Goal: Task Accomplishment & Management: Use online tool/utility

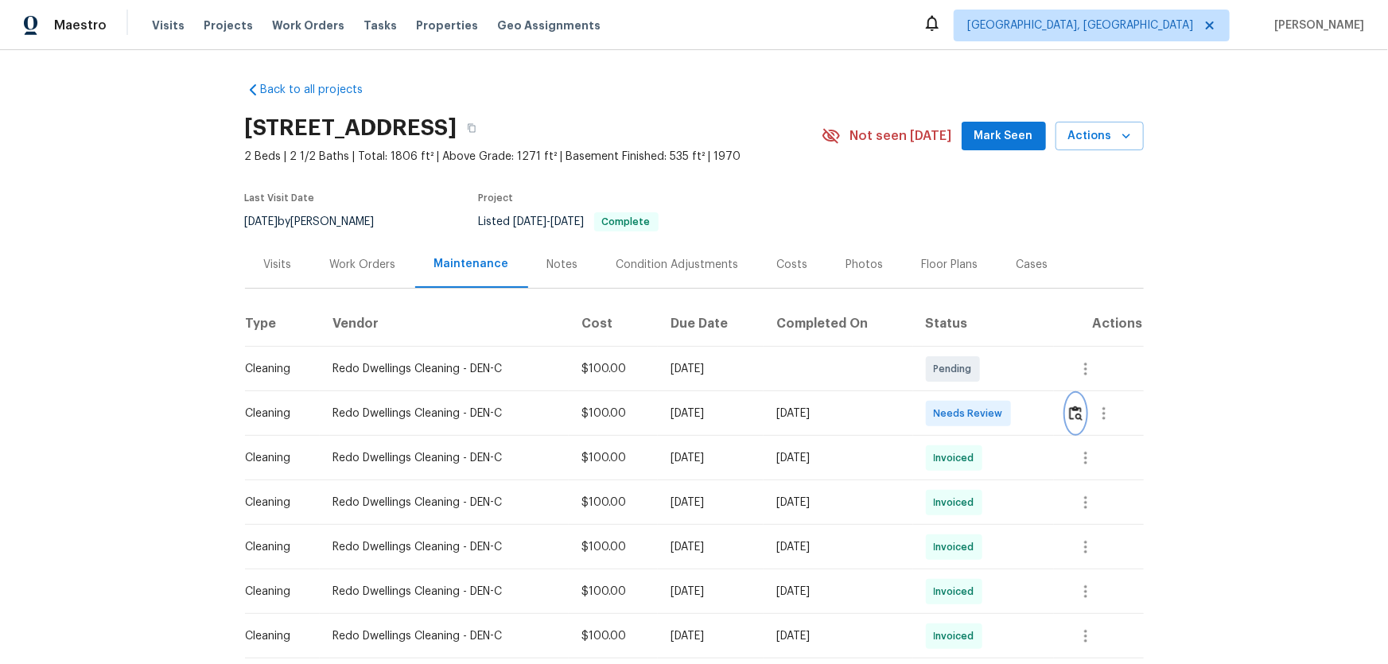
click at [987, 419] on img "button" at bounding box center [1076, 413] width 14 height 15
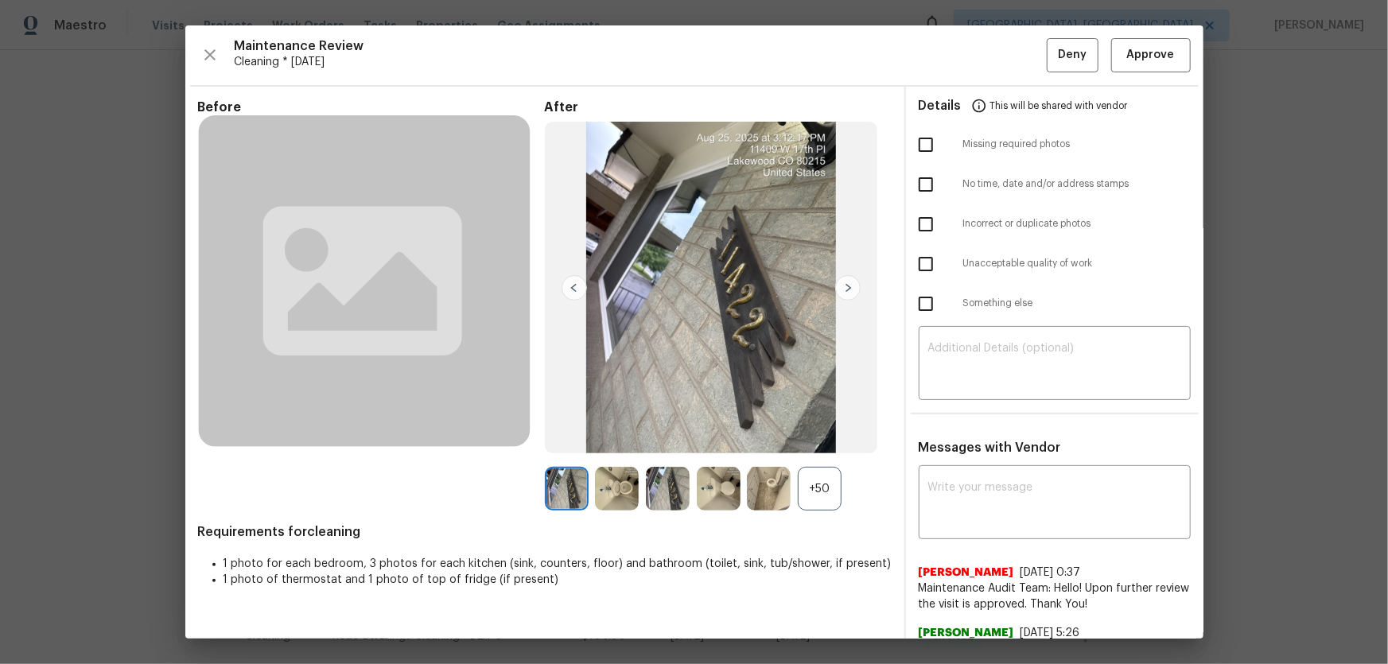
click at [819, 438] on div "+50" at bounding box center [820, 489] width 44 height 44
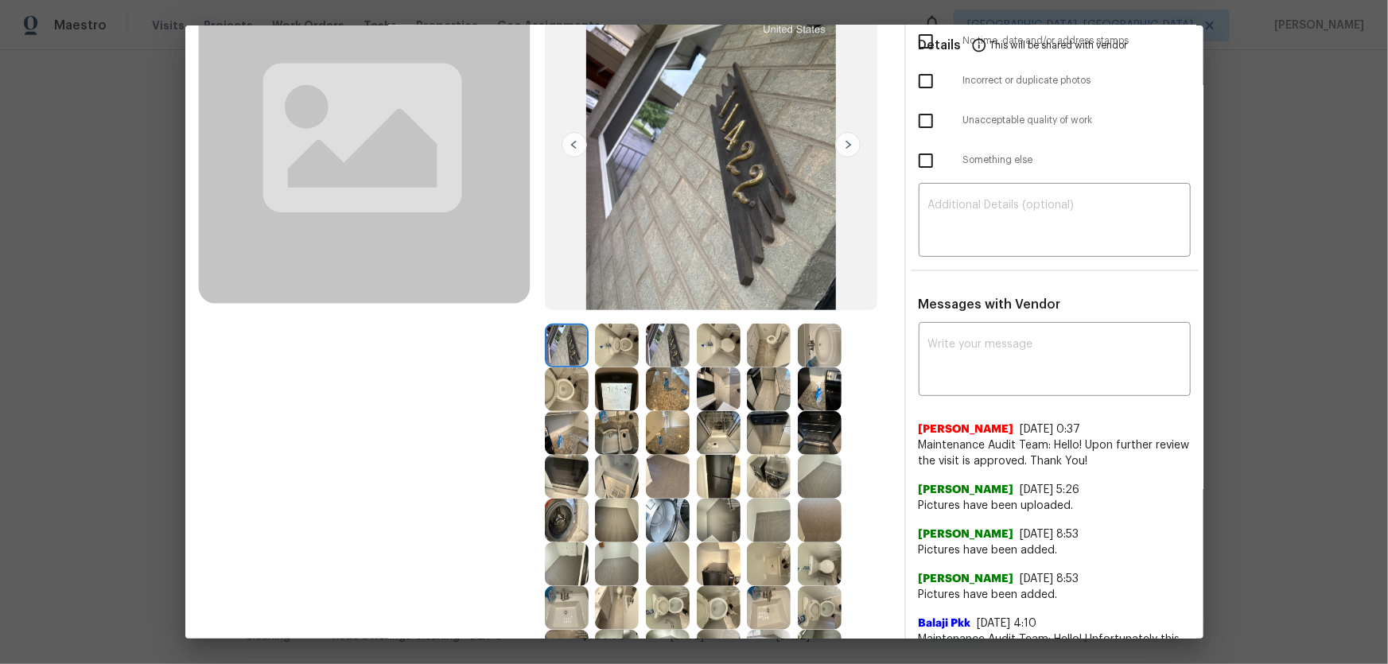
scroll to position [144, 0]
click at [612, 338] on img at bounding box center [617, 345] width 44 height 44
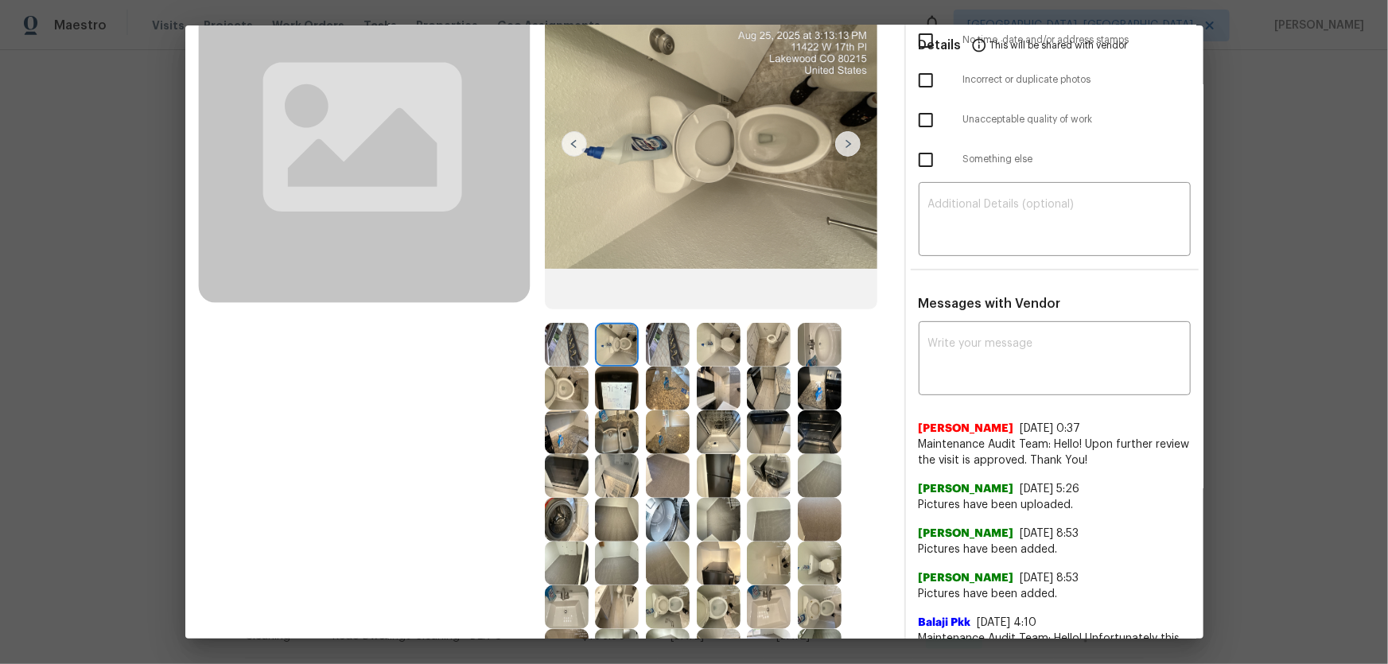
click at [577, 370] on img at bounding box center [567, 389] width 44 height 44
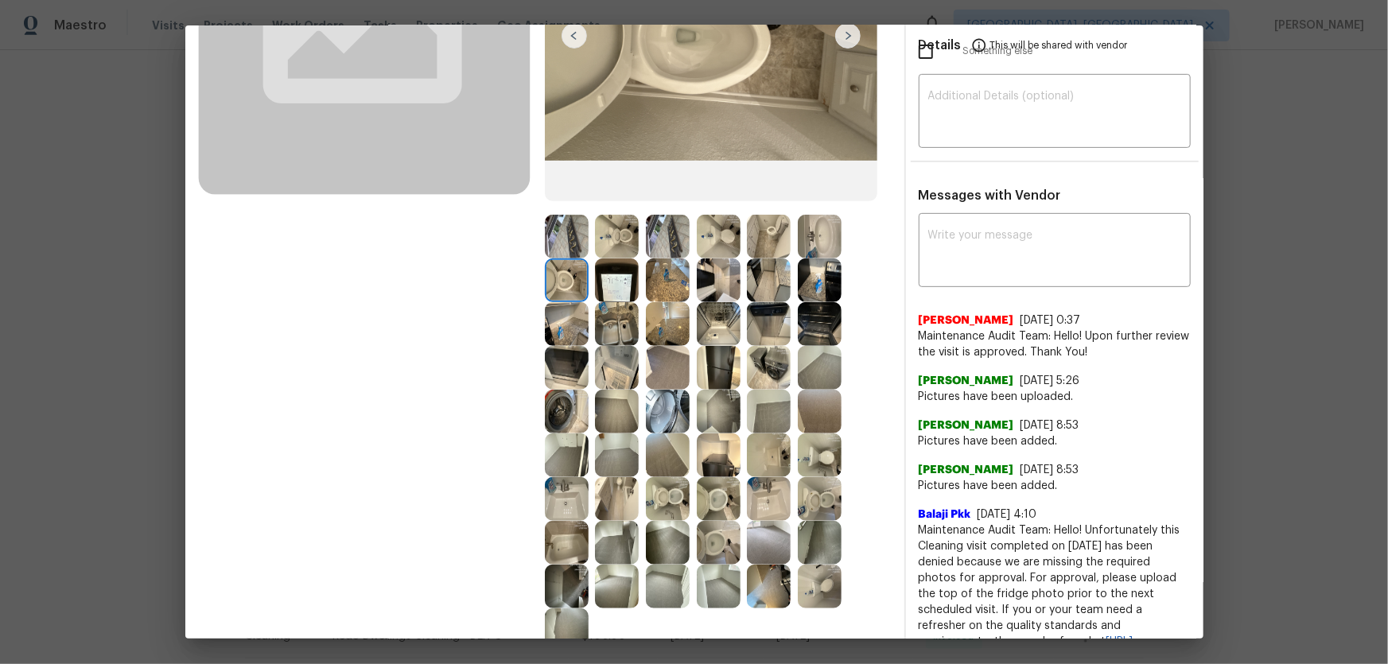
scroll to position [289, 0]
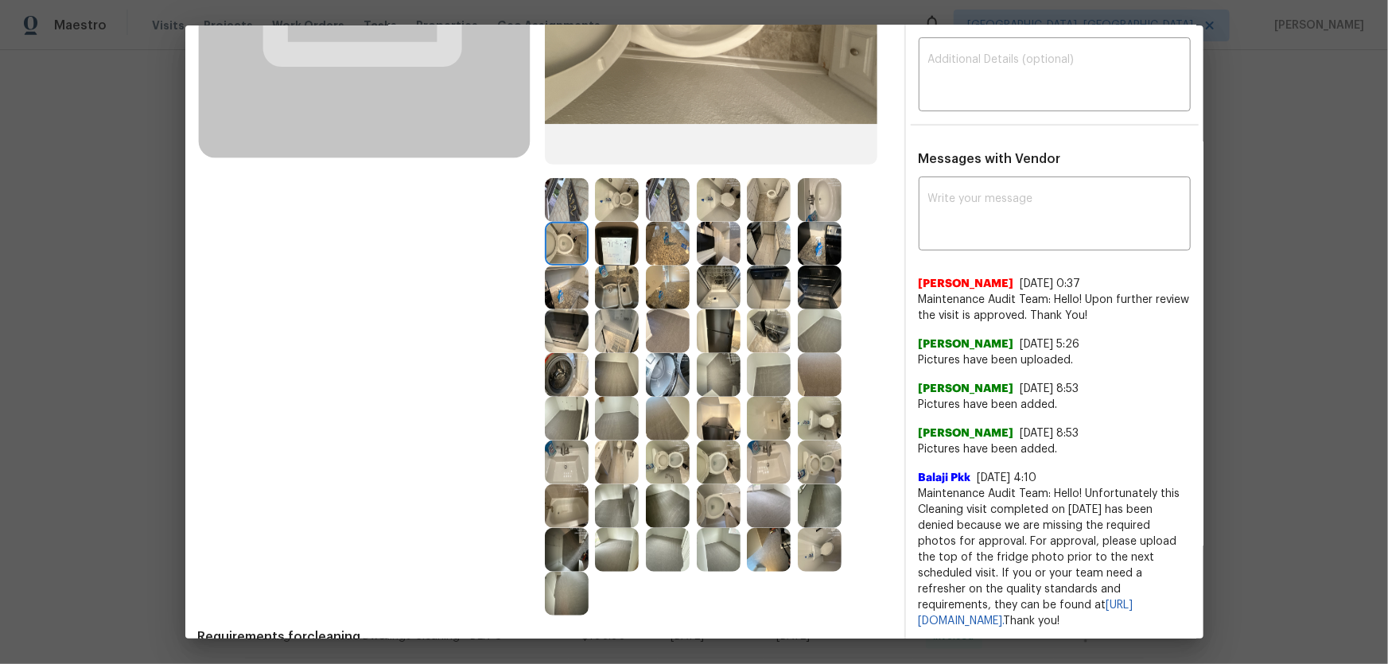
click at [702, 438] on img at bounding box center [719, 463] width 44 height 44
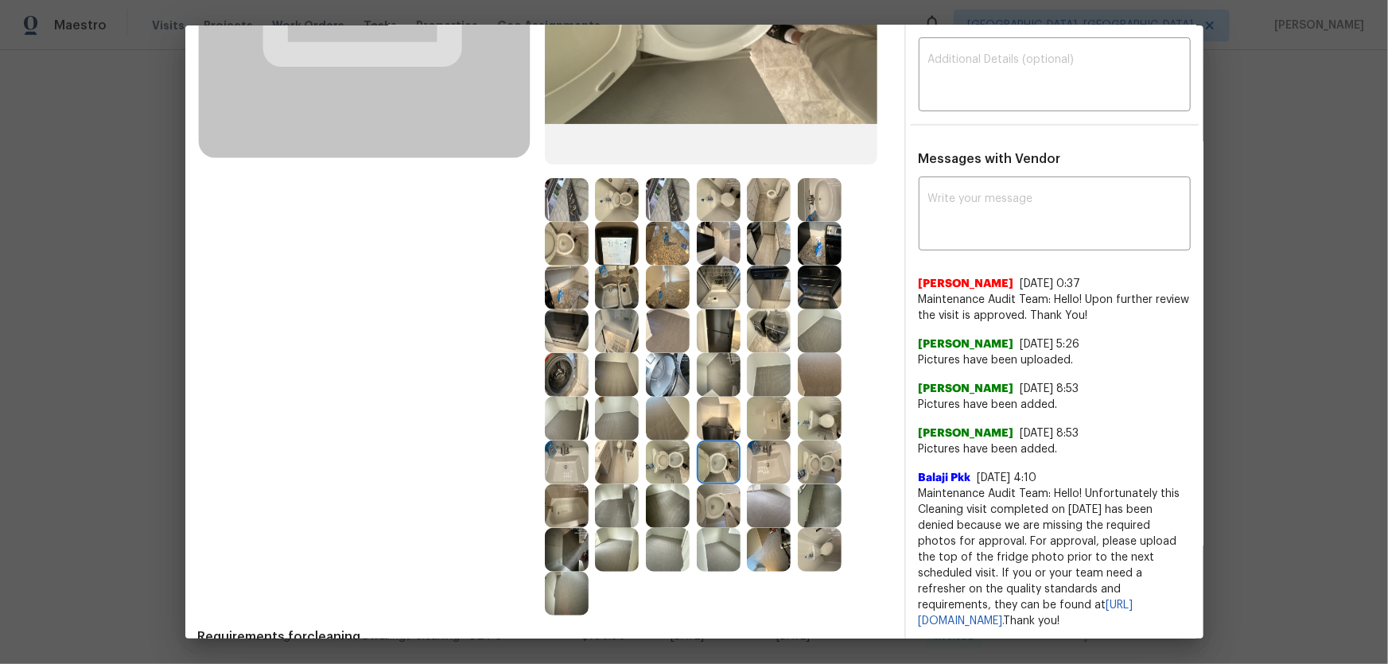
click at [755, 438] on img at bounding box center [769, 463] width 44 height 44
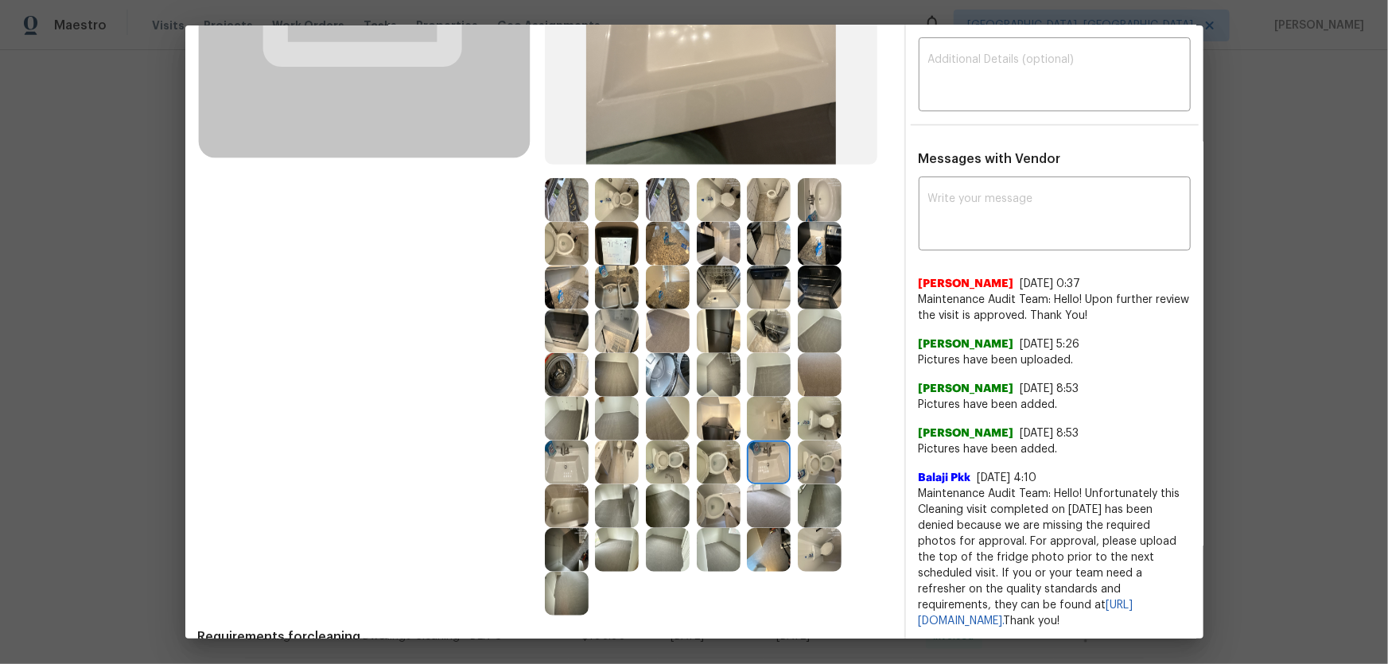
click at [535, 438] on div "Before" at bounding box center [371, 214] width 347 height 806
click at [763, 418] on img at bounding box center [769, 419] width 44 height 44
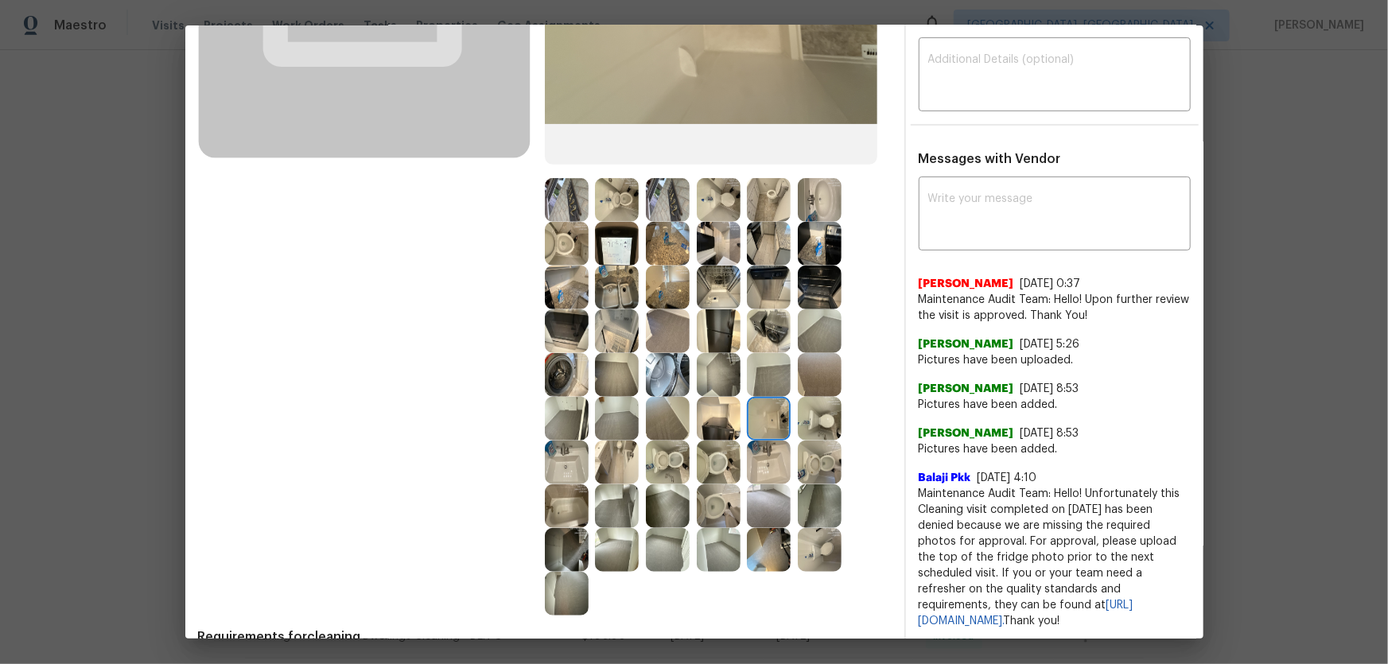
click at [827, 208] on img at bounding box center [820, 200] width 44 height 44
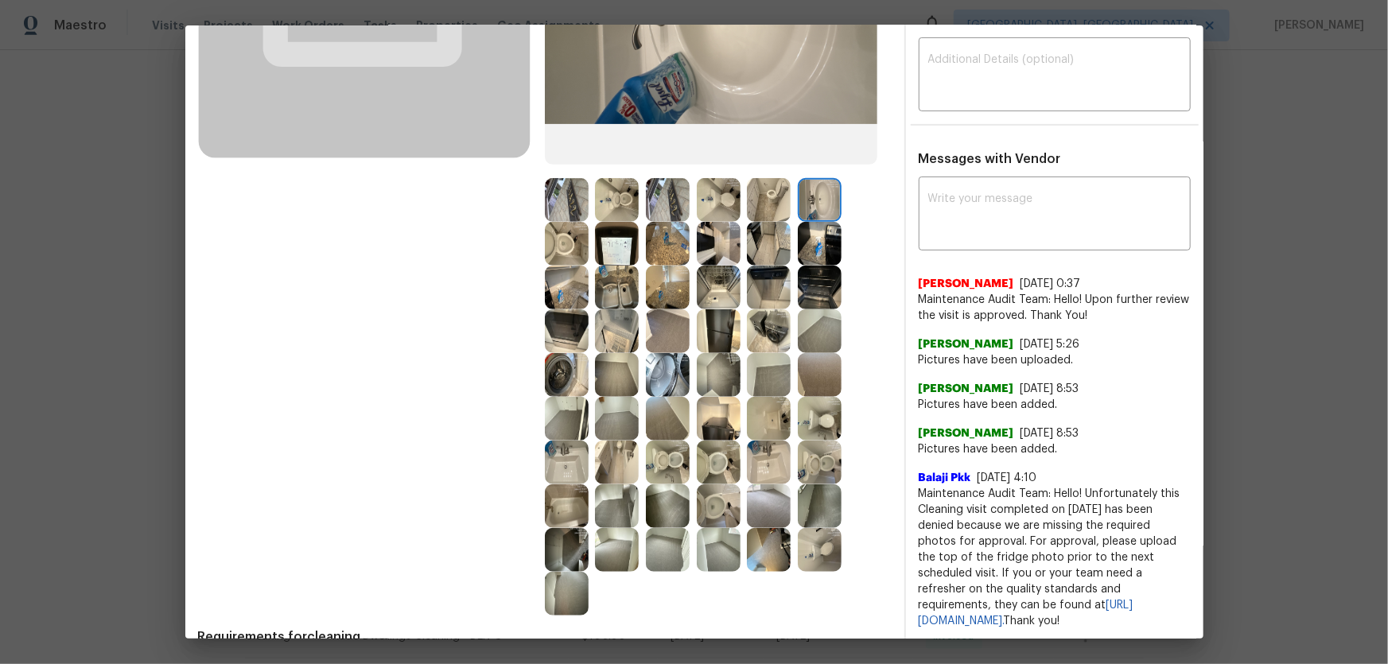
click at [561, 438] on img at bounding box center [567, 506] width 44 height 44
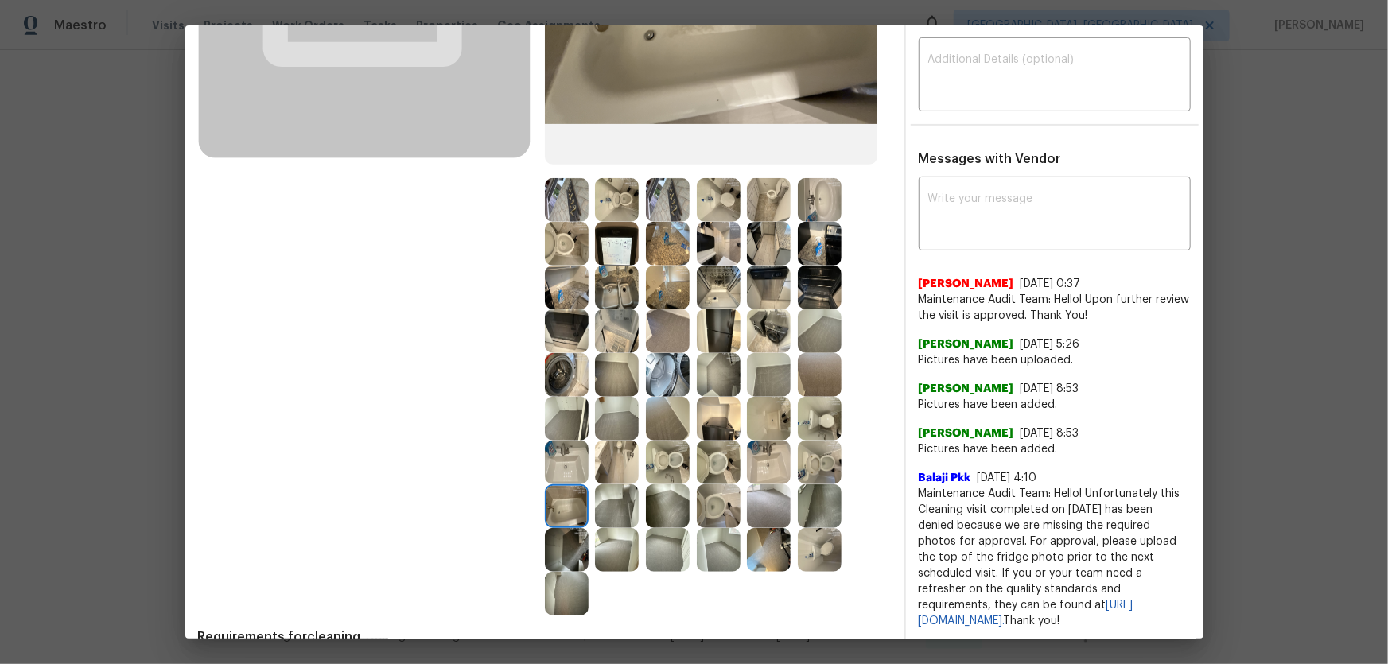
click at [764, 419] on img at bounding box center [769, 419] width 44 height 44
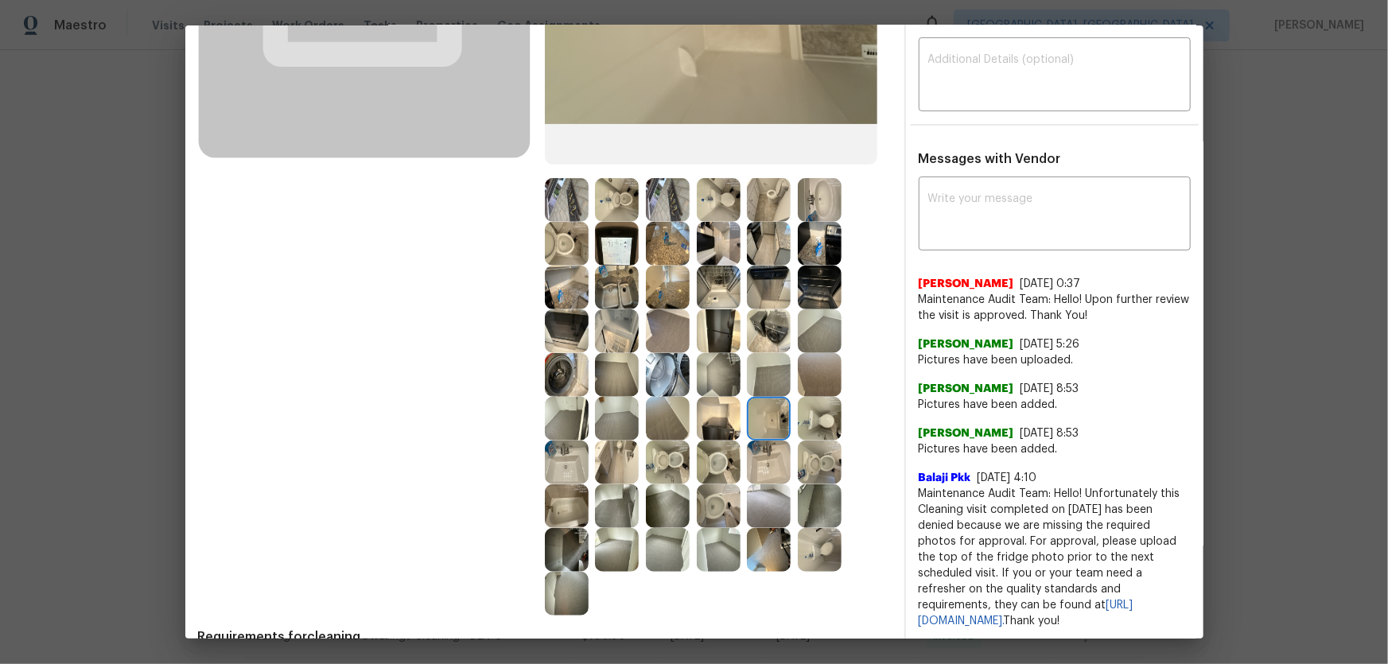
click at [720, 421] on img at bounding box center [719, 419] width 44 height 44
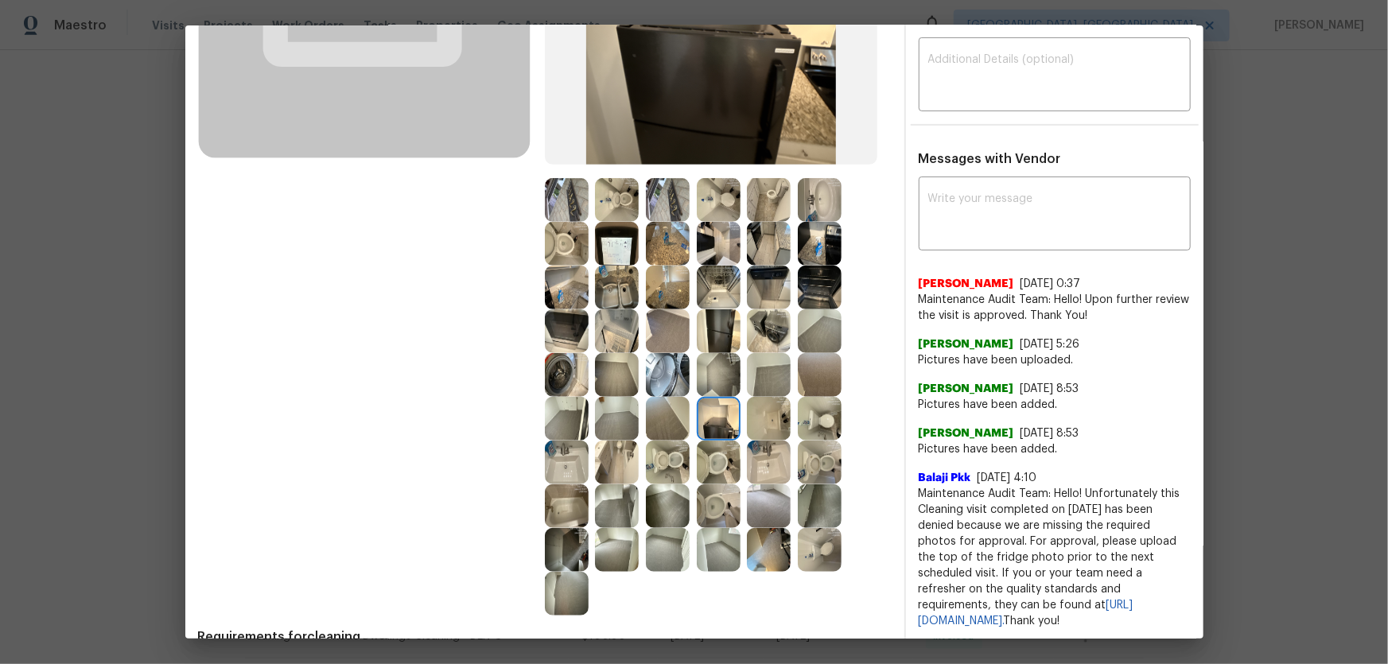
click at [767, 438] on img at bounding box center [769, 463] width 44 height 44
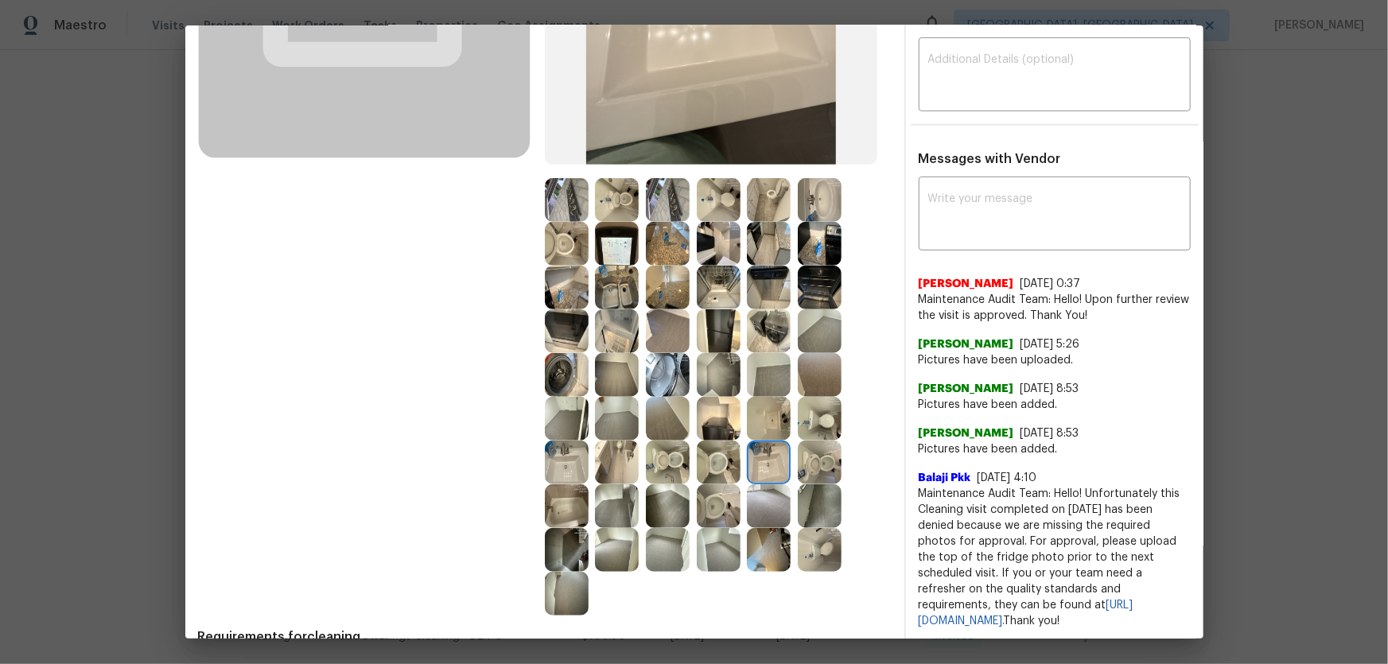
click at [756, 438] on img at bounding box center [769, 550] width 44 height 44
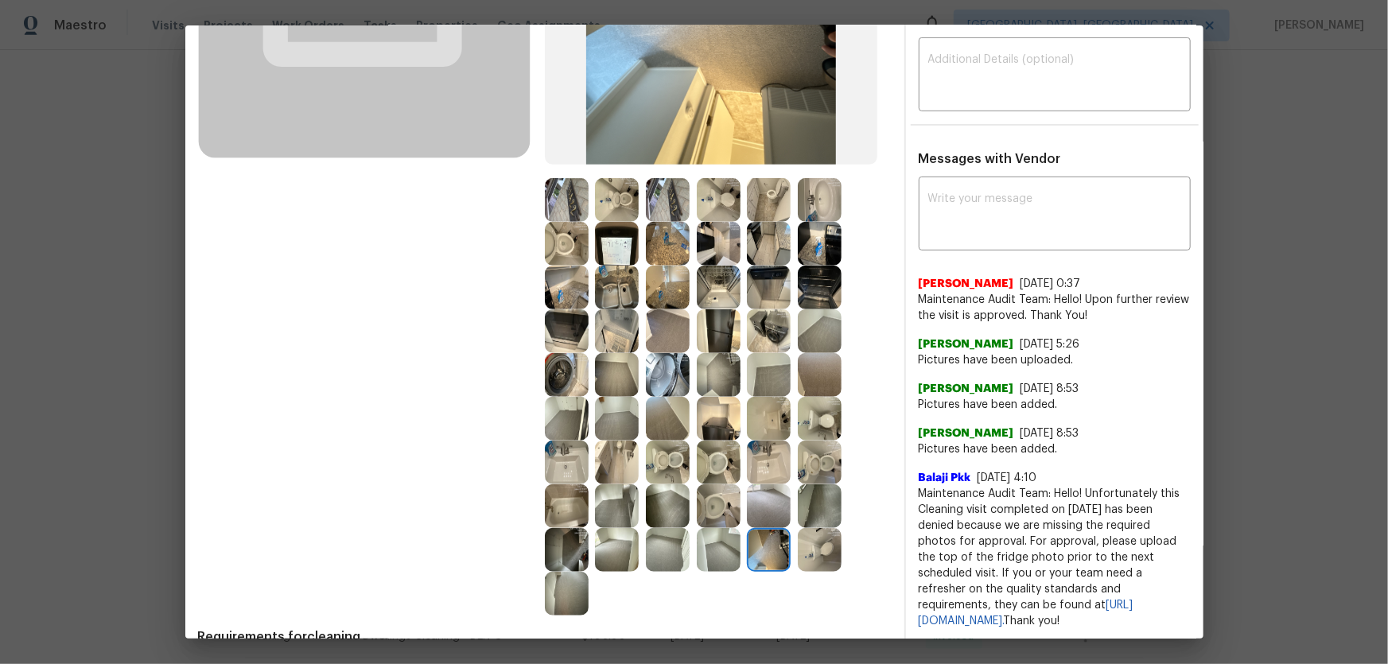
click at [811, 438] on img at bounding box center [820, 550] width 44 height 44
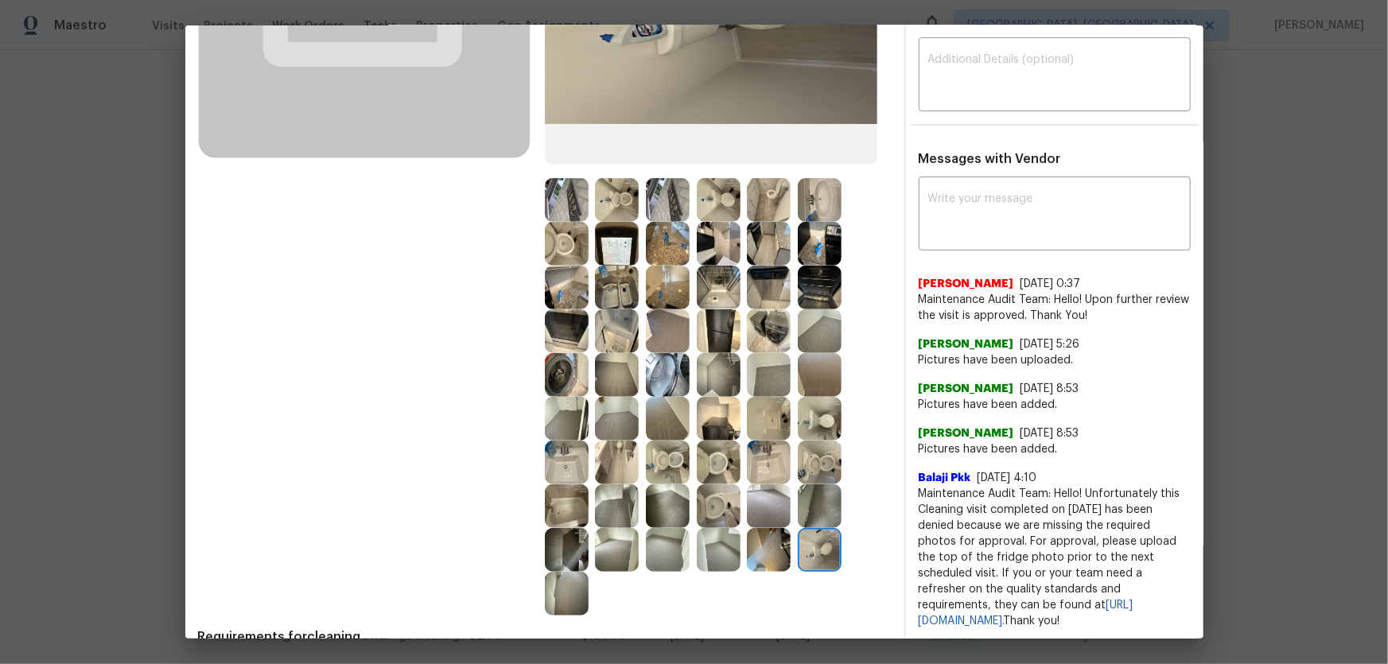
click at [787, 286] on img at bounding box center [769, 288] width 44 height 44
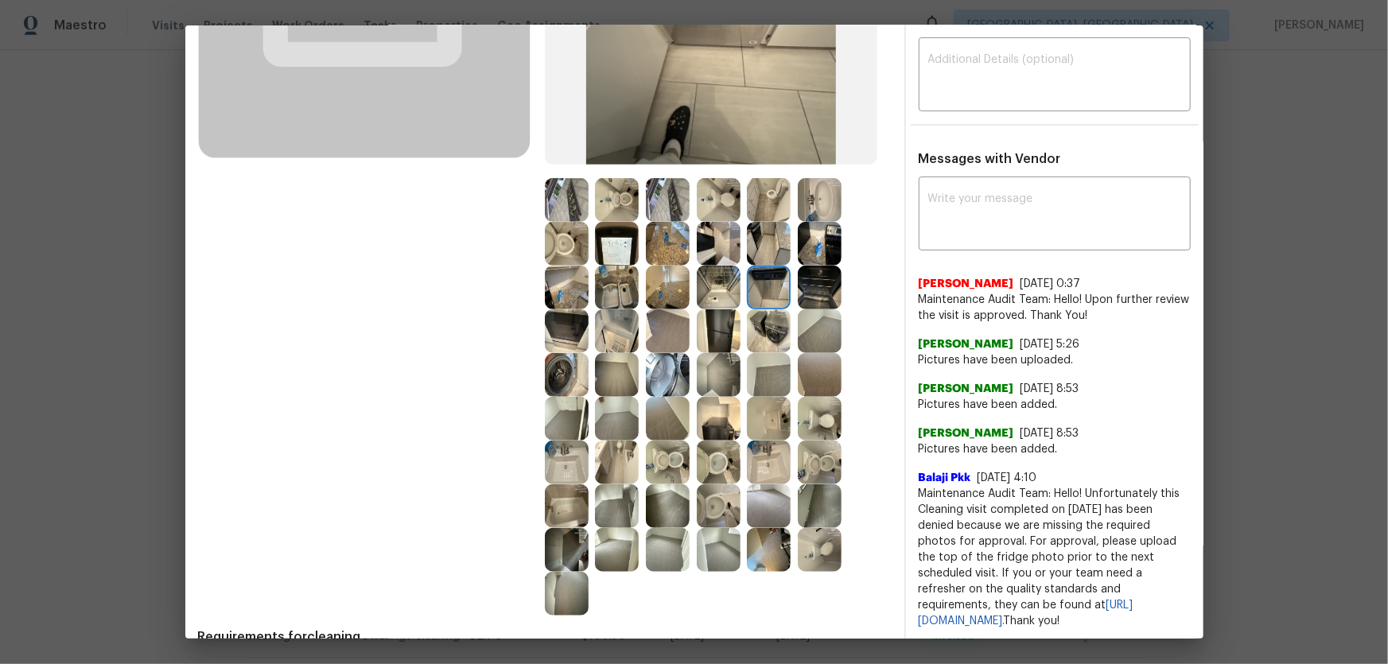
click at [767, 289] on img at bounding box center [769, 288] width 44 height 44
click at [755, 322] on img at bounding box center [769, 331] width 44 height 44
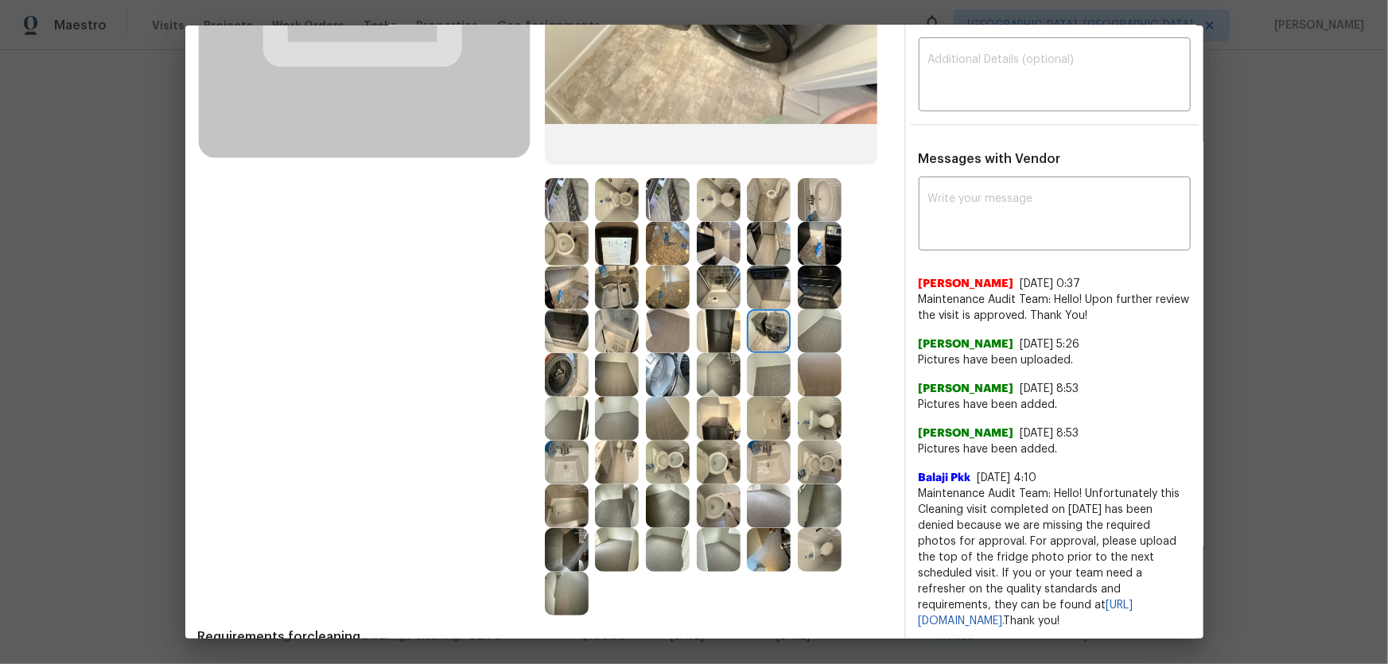
click at [715, 333] on img at bounding box center [719, 331] width 44 height 44
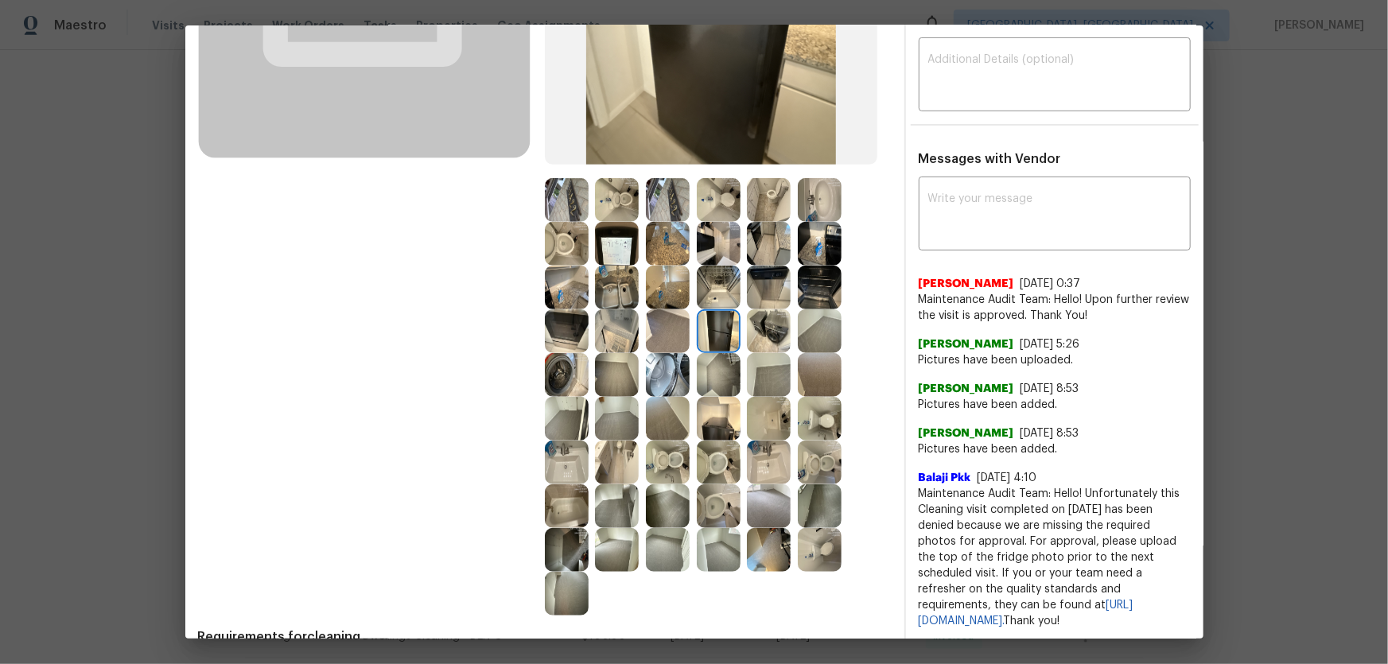
click at [596, 295] on img at bounding box center [617, 288] width 44 height 44
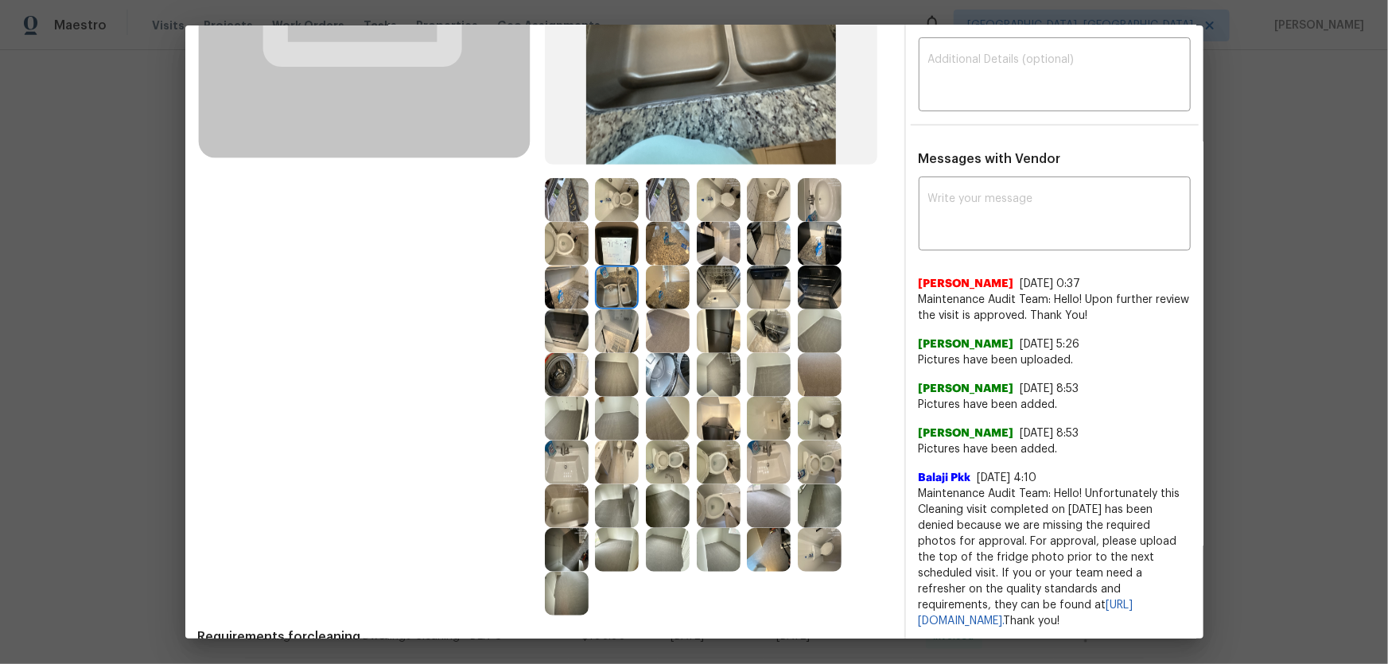
click at [574, 286] on img at bounding box center [567, 288] width 44 height 44
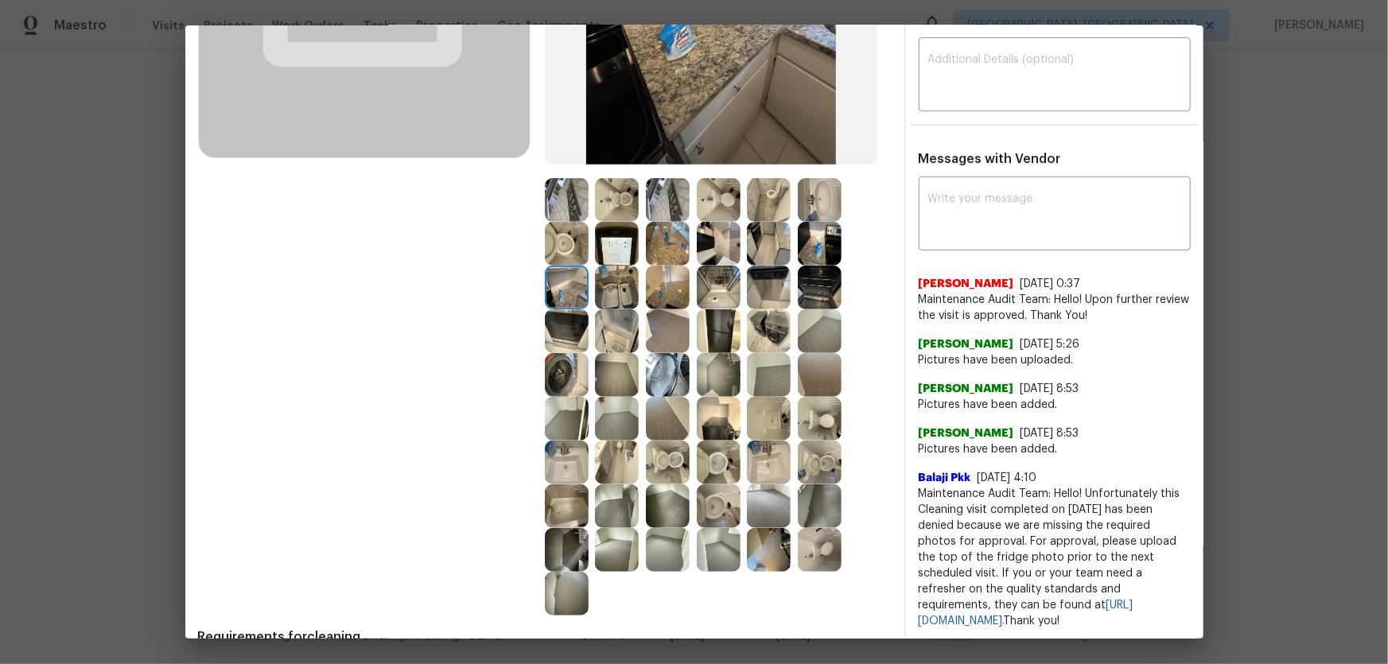
click at [612, 247] on img at bounding box center [617, 244] width 44 height 44
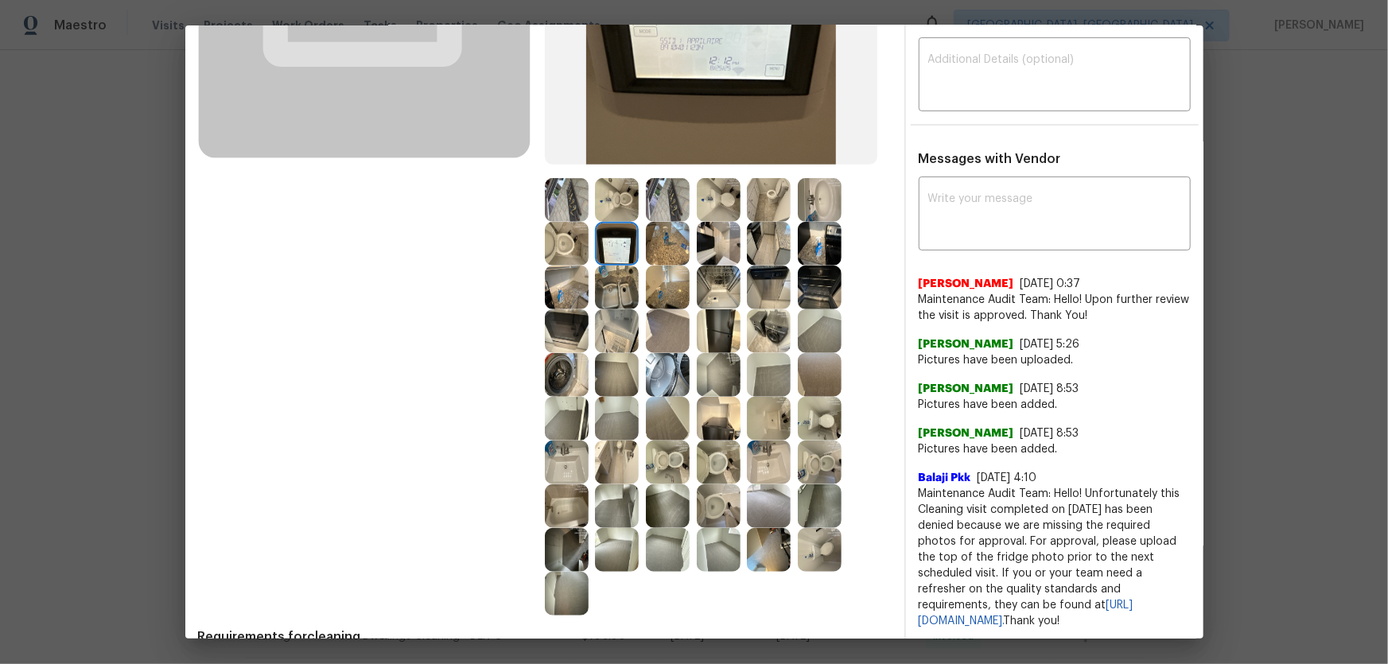
click at [753, 383] on img at bounding box center [769, 375] width 44 height 44
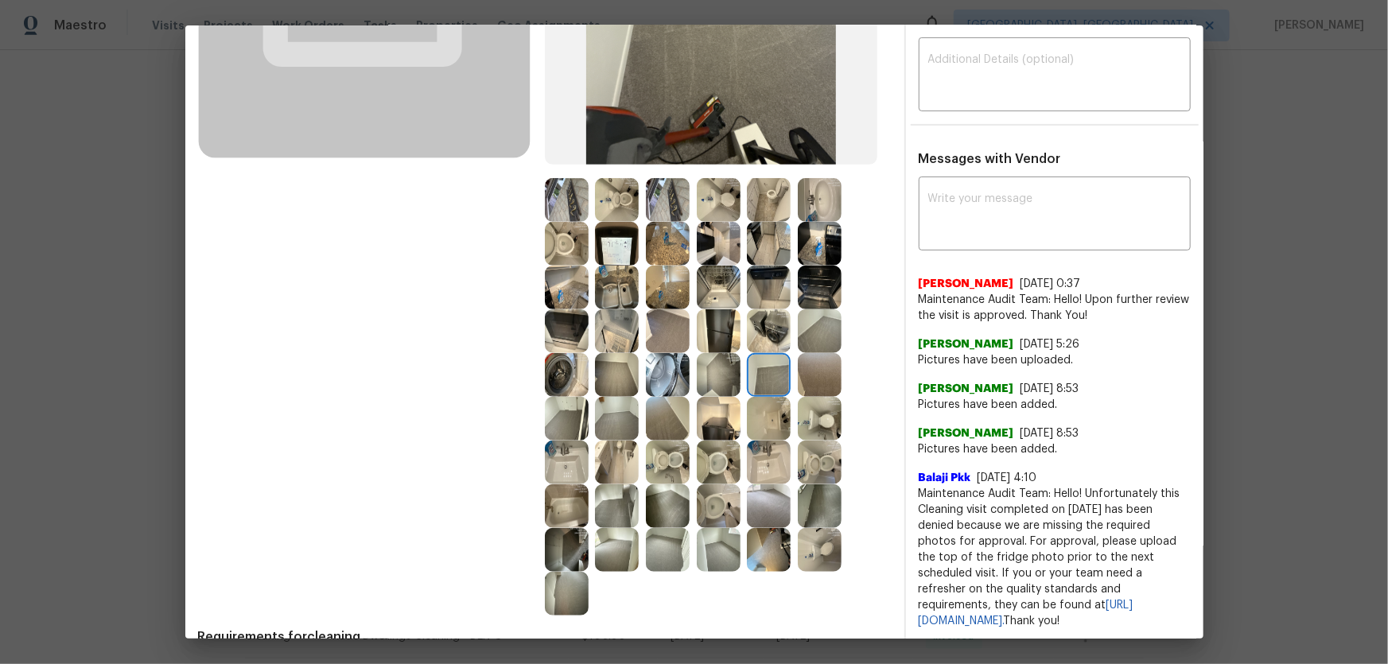
click at [802, 371] on img at bounding box center [820, 375] width 44 height 44
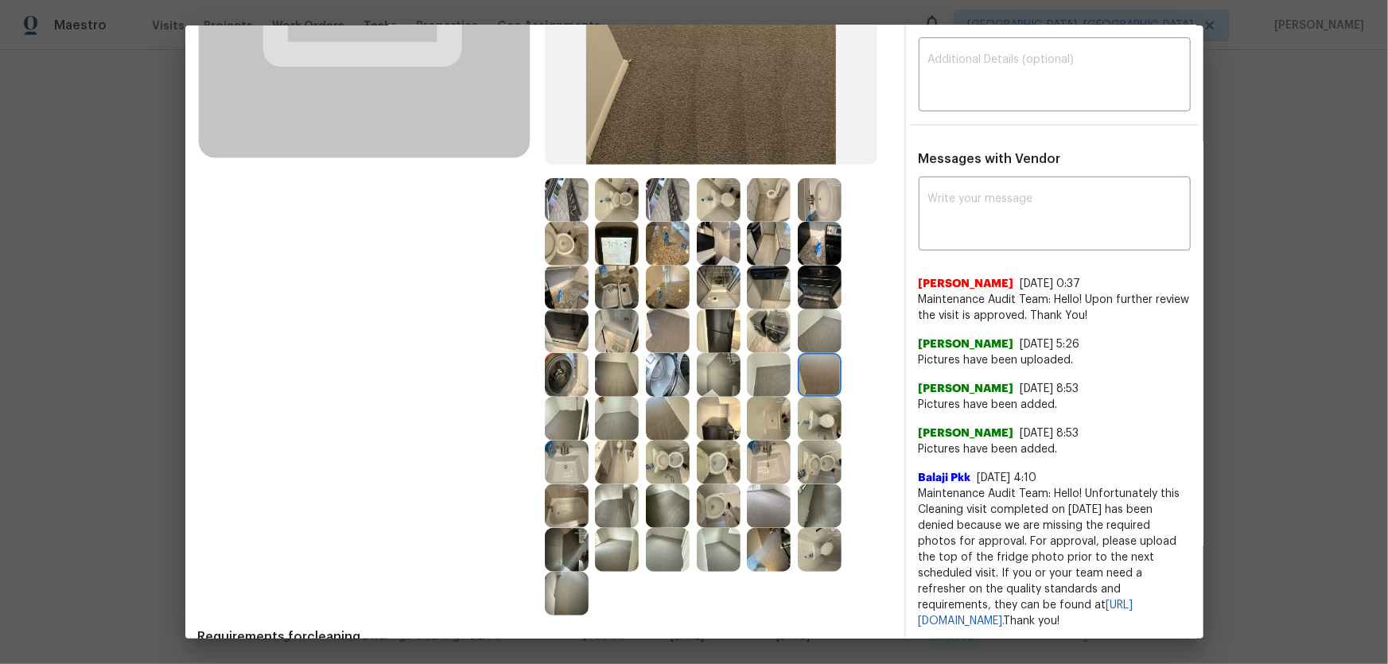
click at [774, 331] on img at bounding box center [769, 331] width 44 height 44
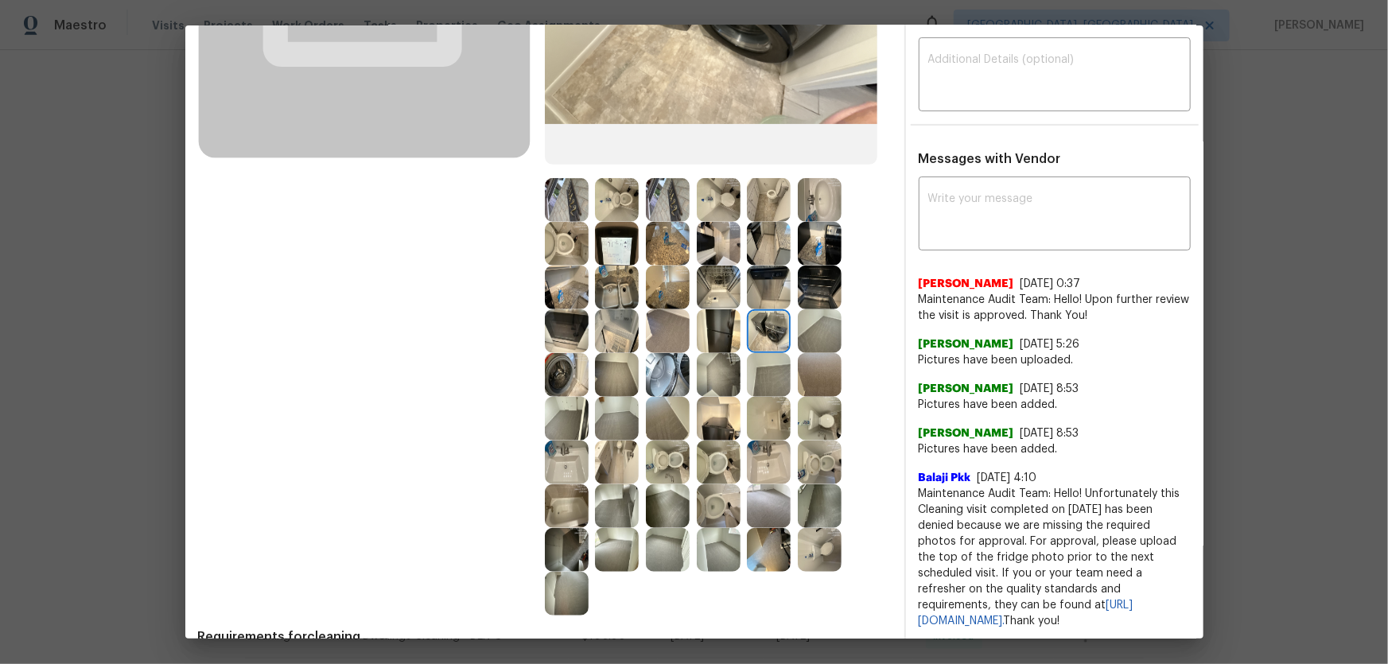
click at [722, 327] on img at bounding box center [719, 331] width 44 height 44
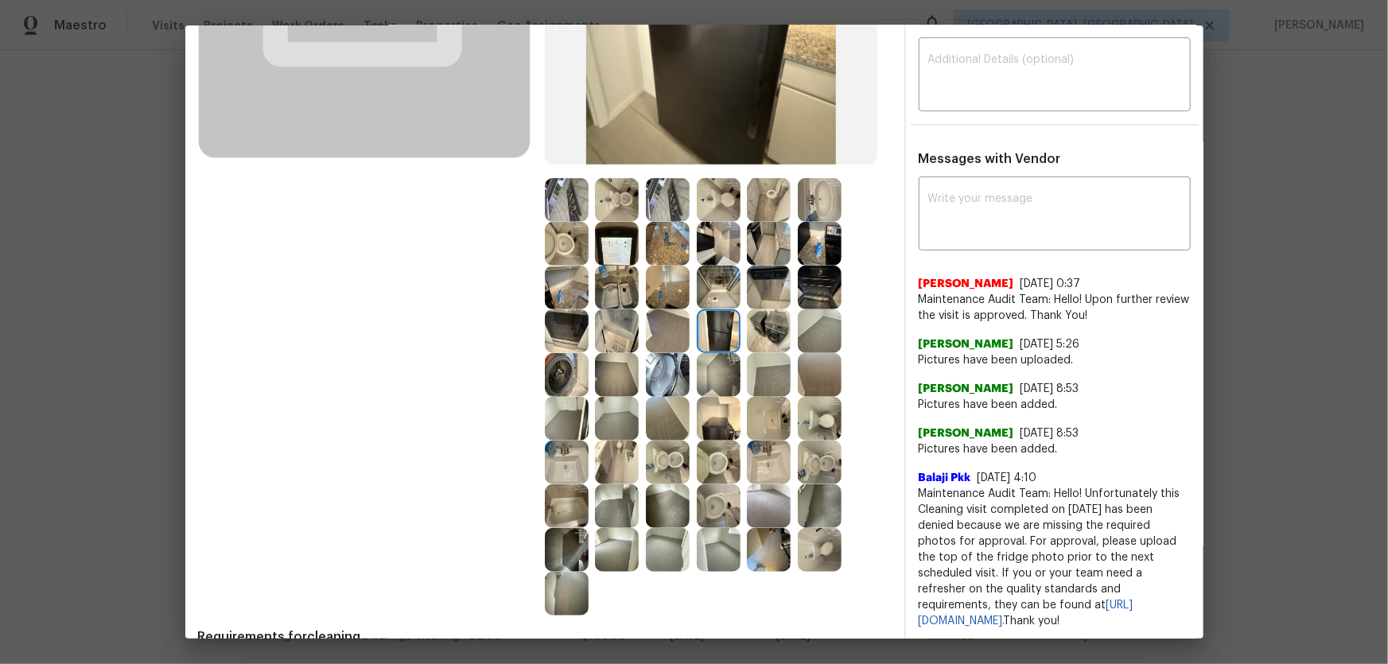
click at [612, 254] on img at bounding box center [617, 244] width 44 height 44
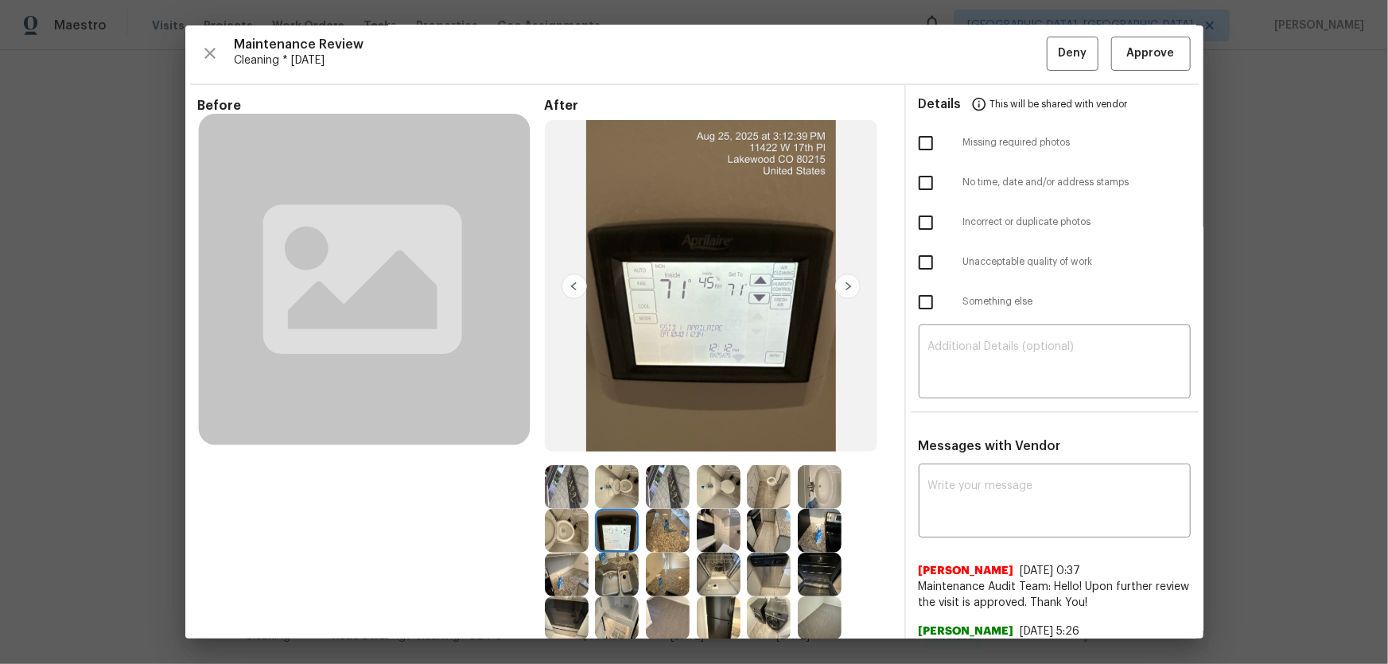
scroll to position [0, 0]
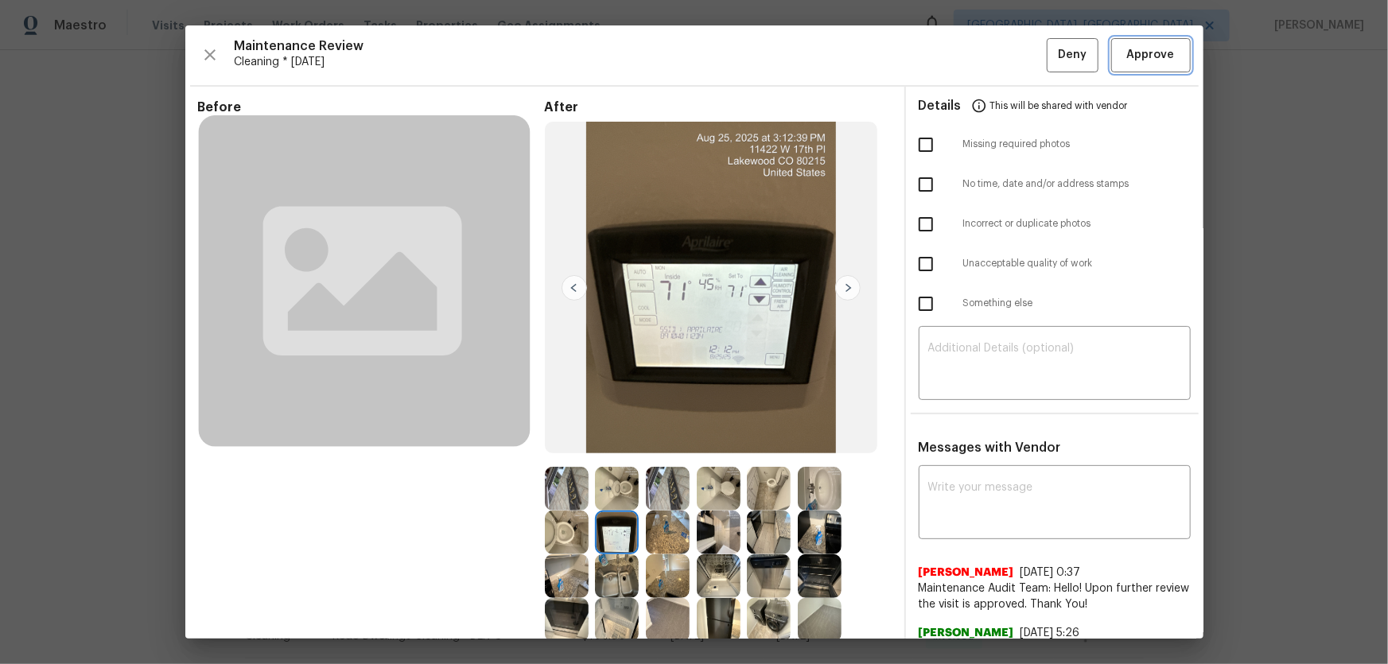
click at [987, 59] on span "Approve" at bounding box center [1151, 55] width 48 height 20
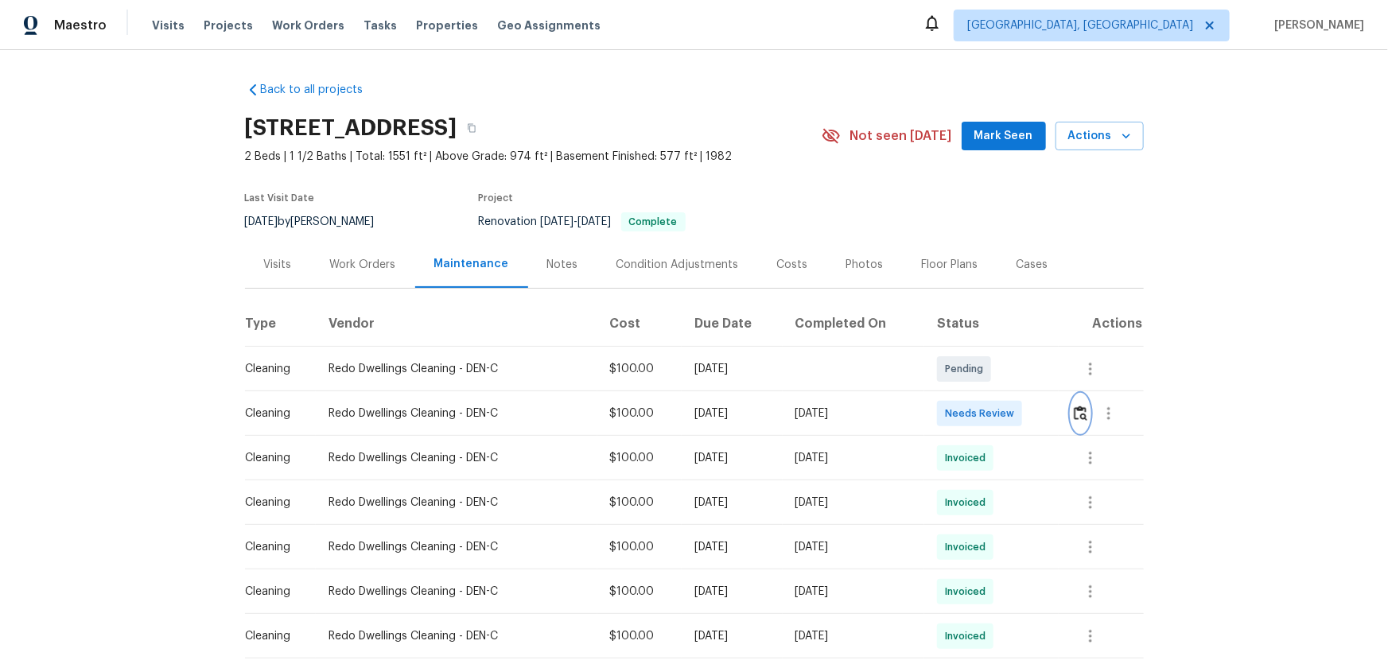
click at [987, 421] on button "button" at bounding box center [1080, 413] width 18 height 38
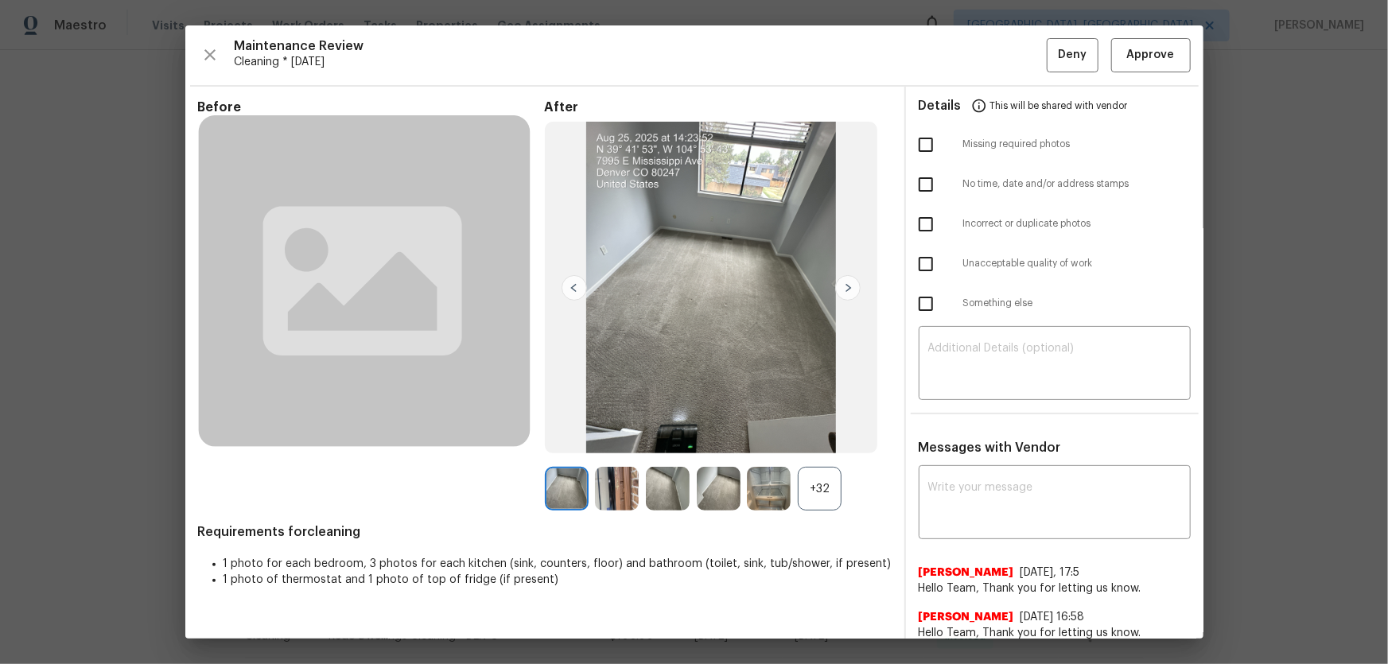
click at [833, 438] on div "+32" at bounding box center [820, 489] width 44 height 44
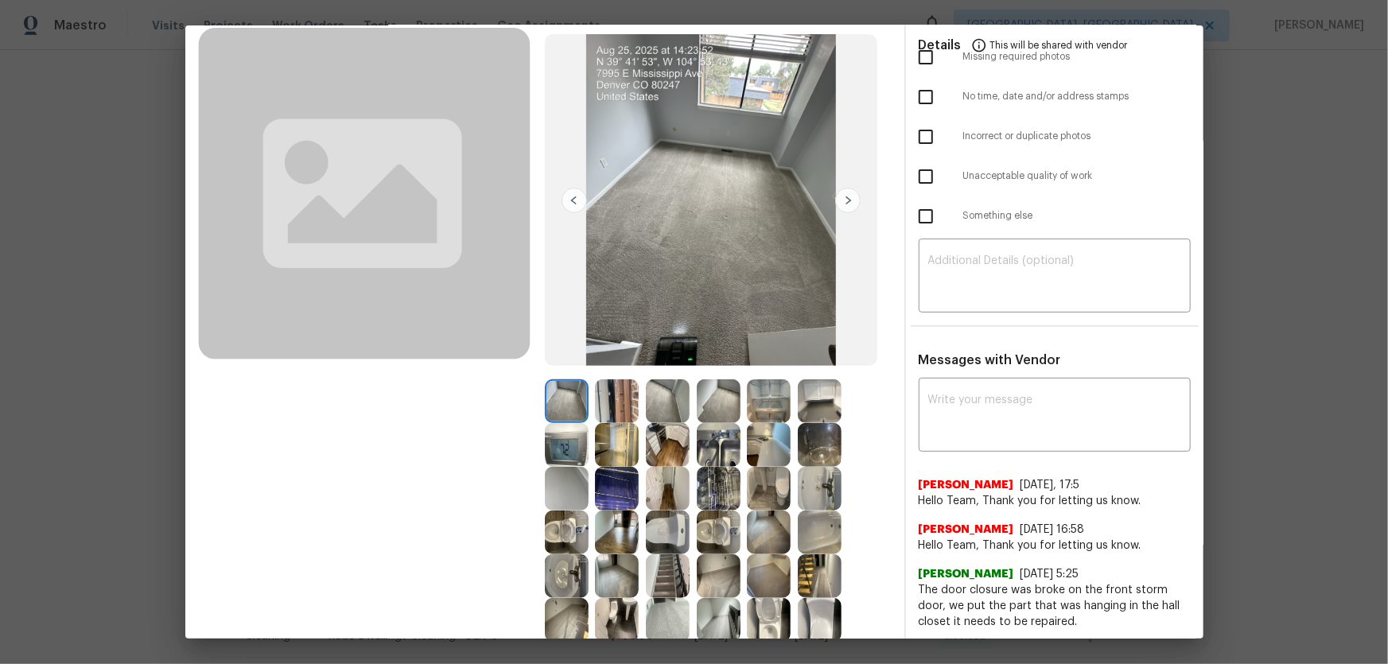
scroll to position [216, 0]
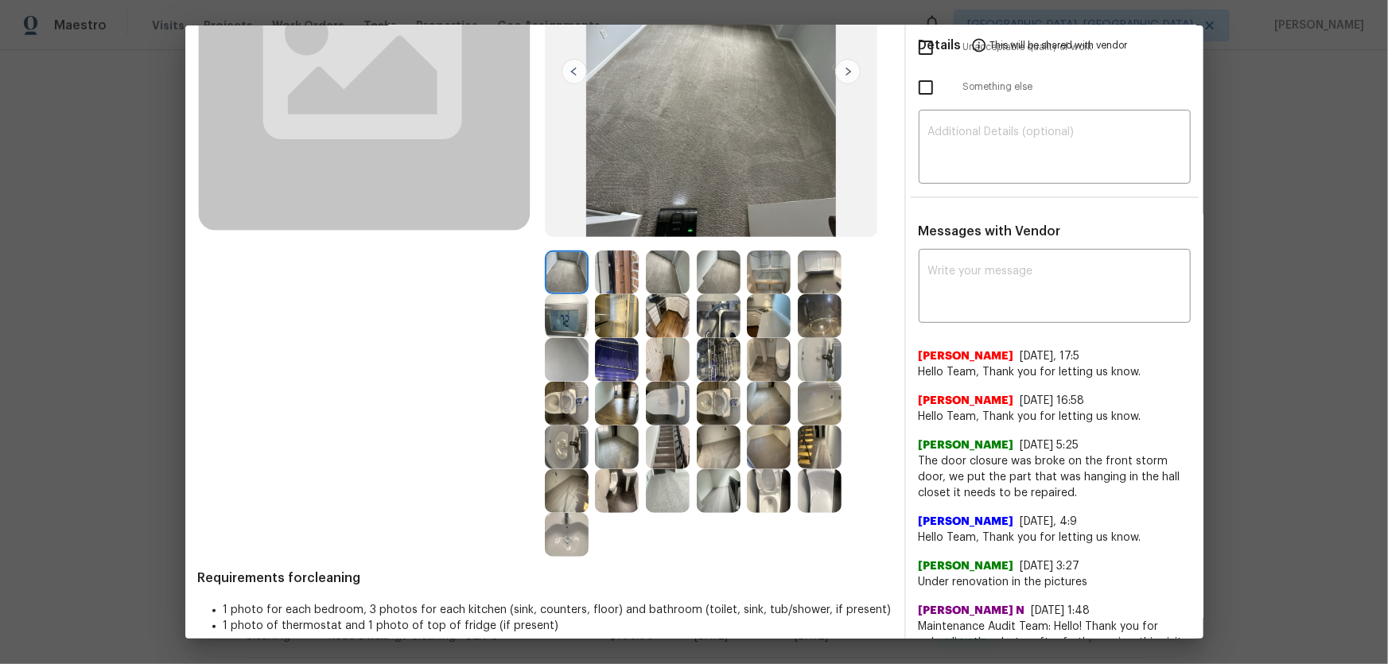
click at [565, 416] on img at bounding box center [567, 404] width 44 height 44
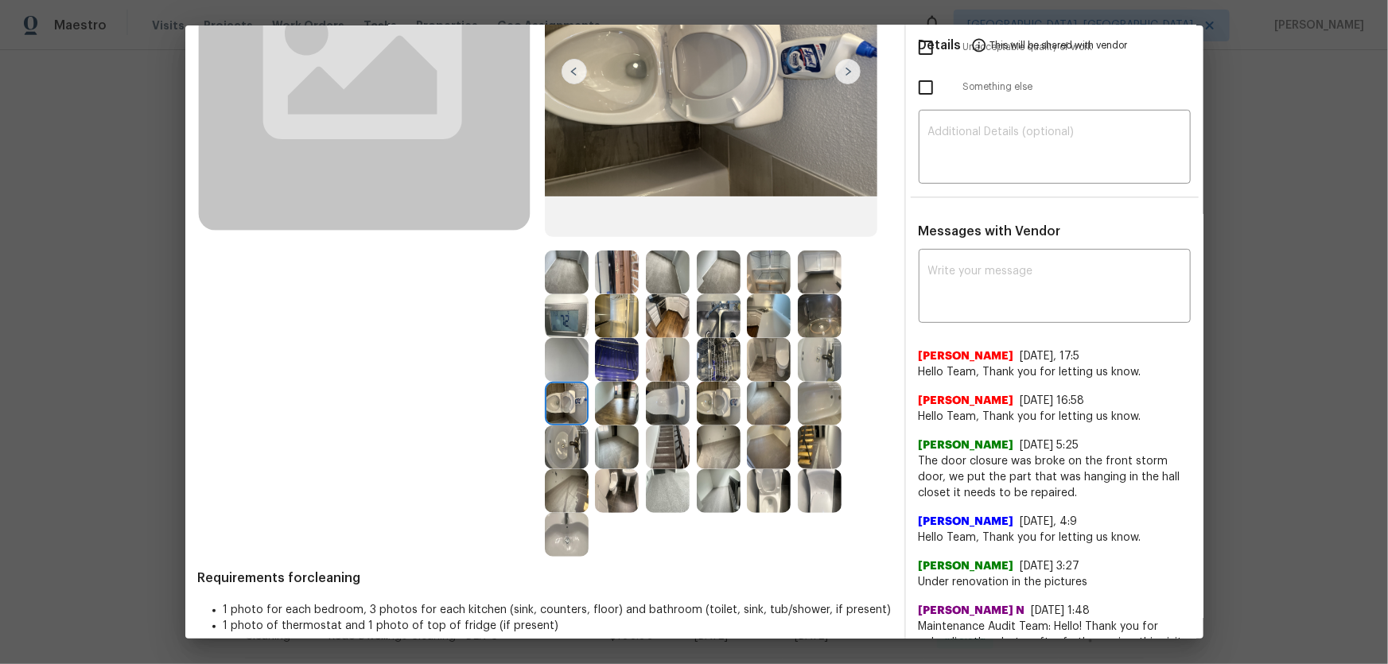
click at [707, 420] on img at bounding box center [719, 404] width 44 height 44
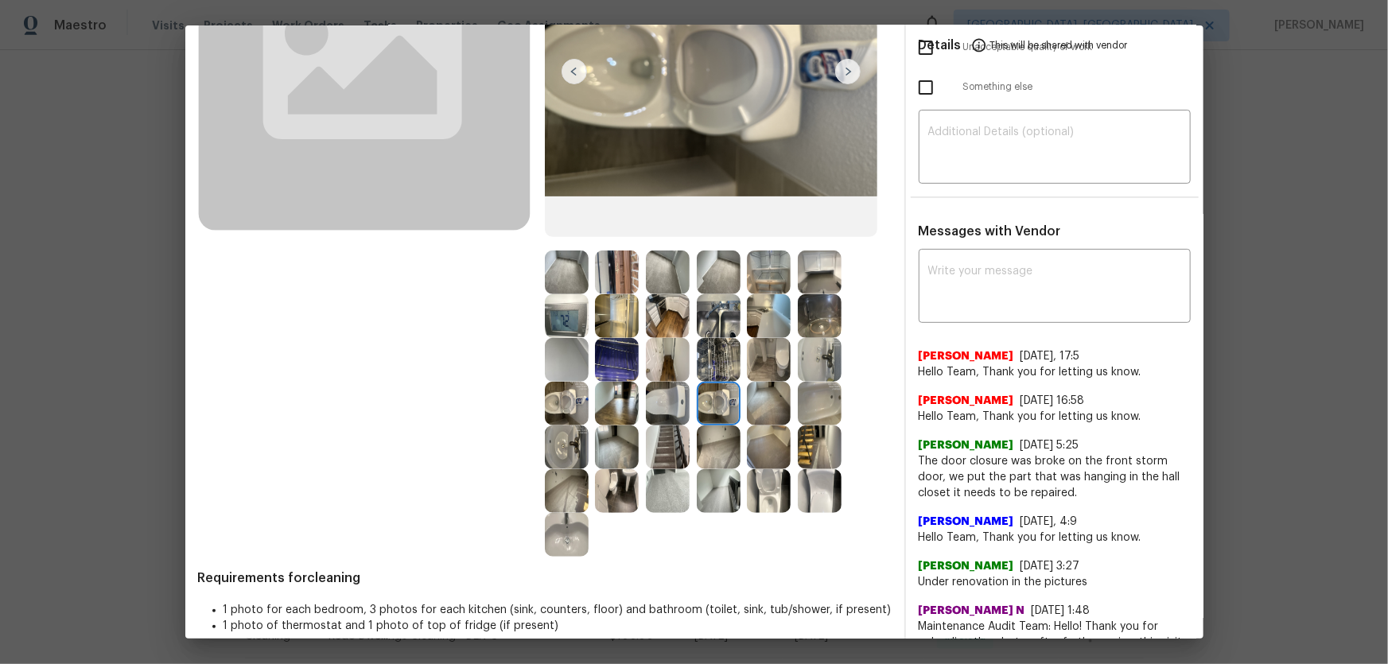
click at [754, 438] on img at bounding box center [769, 491] width 44 height 44
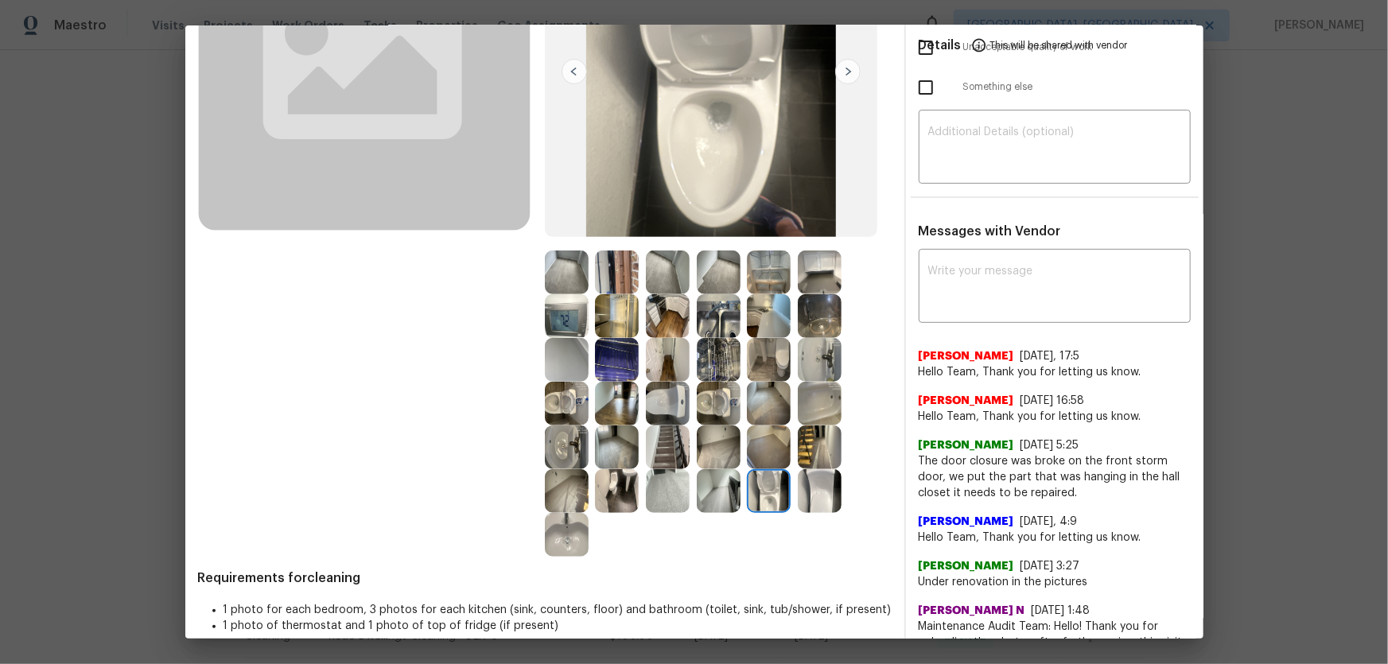
click at [566, 438] on img at bounding box center [567, 447] width 44 height 44
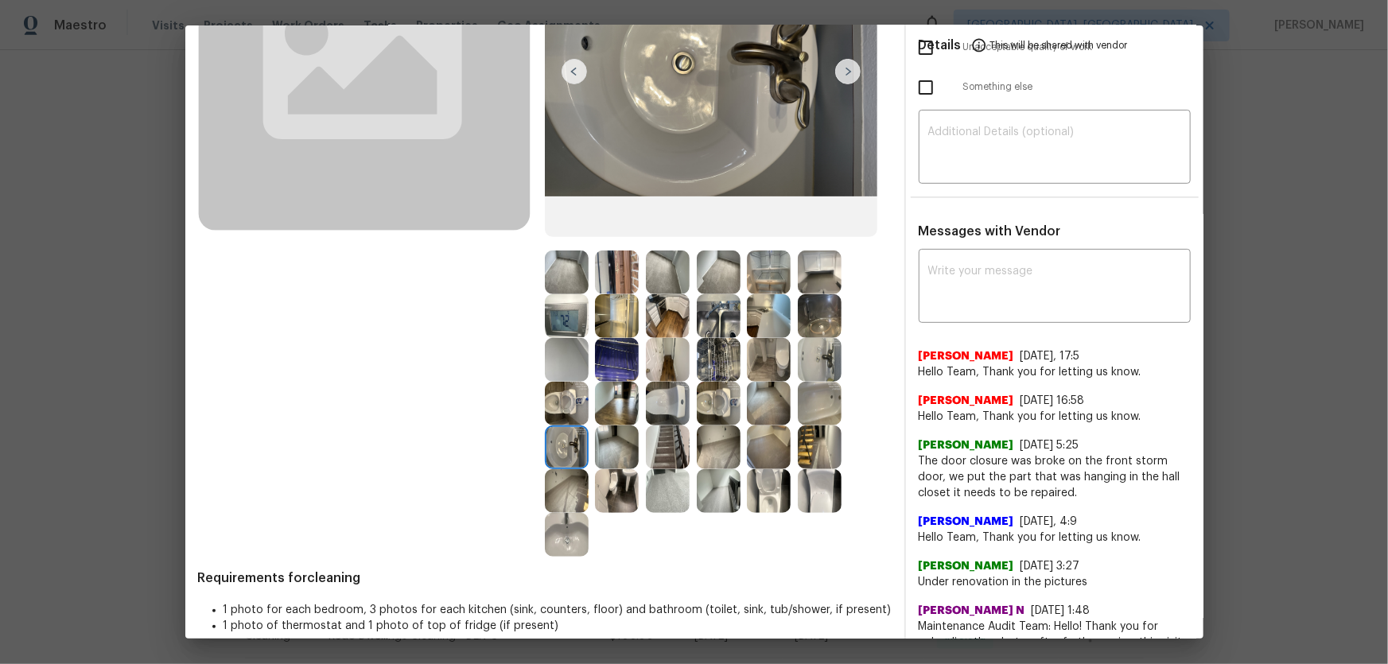
click at [572, 438] on img at bounding box center [567, 535] width 44 height 44
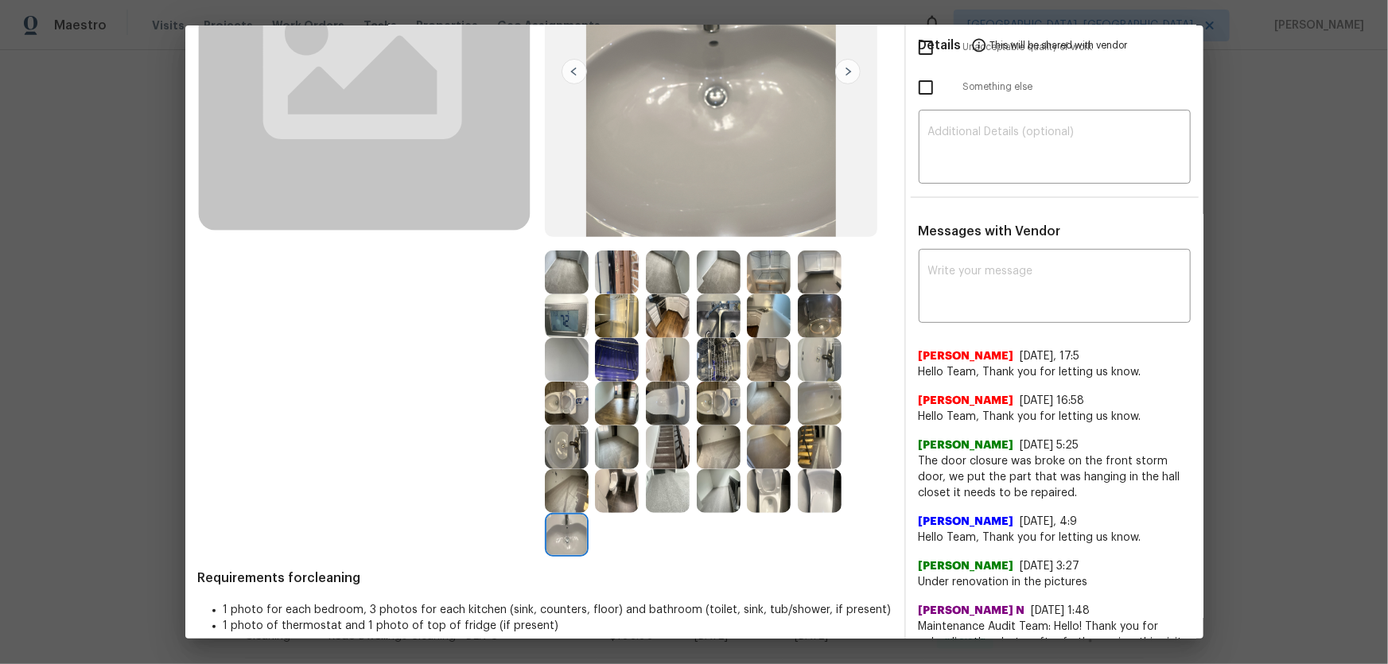
click at [821, 398] on img at bounding box center [820, 404] width 44 height 44
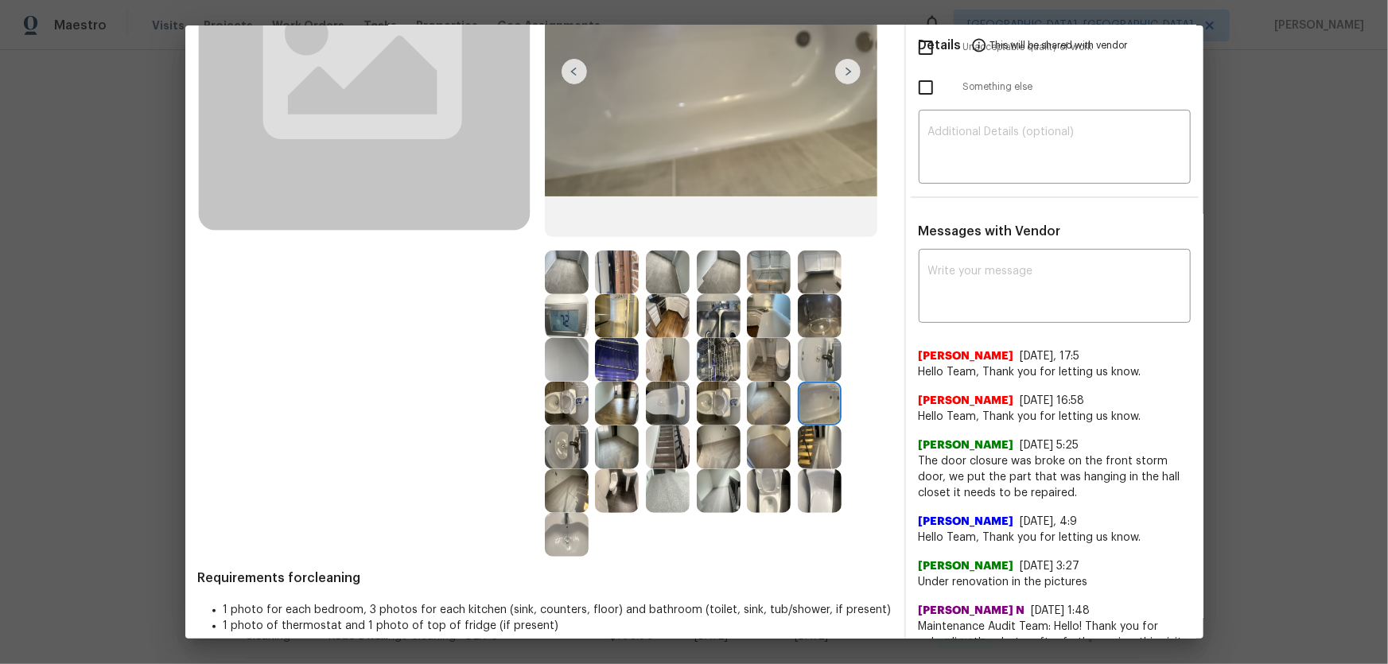
click at [812, 370] on img at bounding box center [820, 360] width 44 height 44
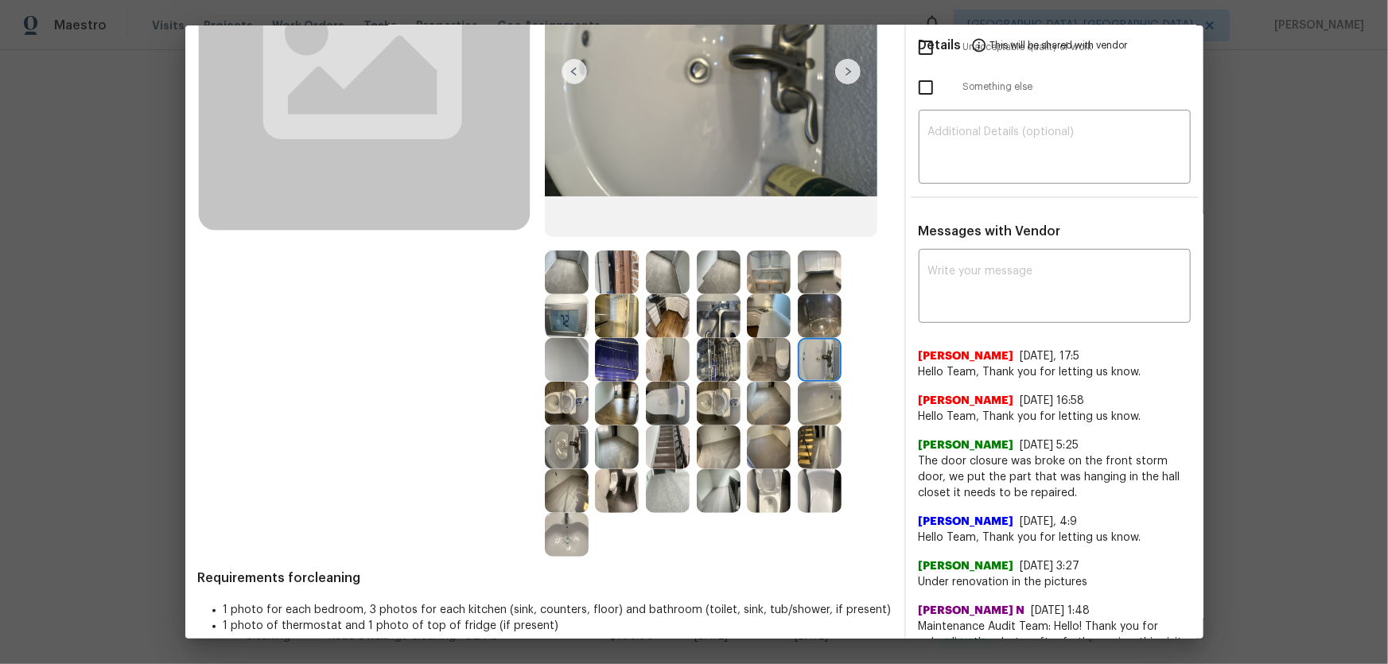
drag, startPoint x: 815, startPoint y: 321, endPoint x: 772, endPoint y: 319, distance: 43.0
click at [814, 320] on img at bounding box center [820, 316] width 44 height 44
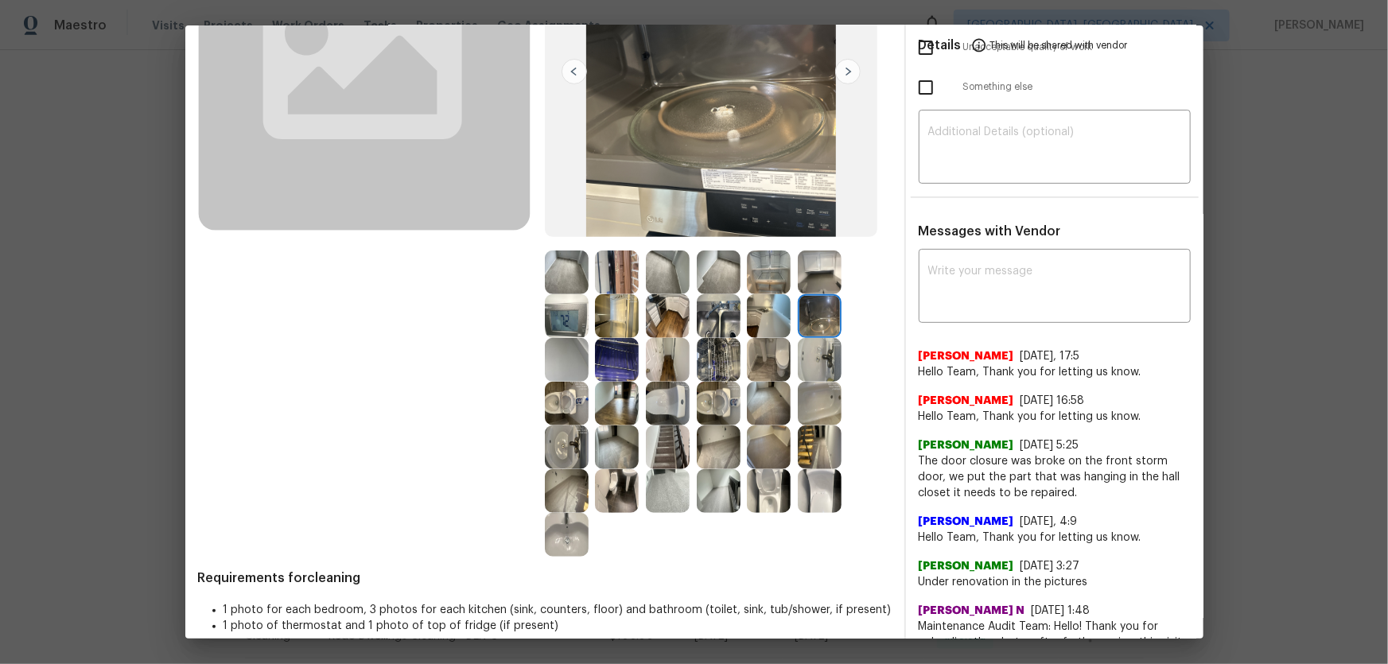
click at [754, 316] on img at bounding box center [769, 316] width 44 height 44
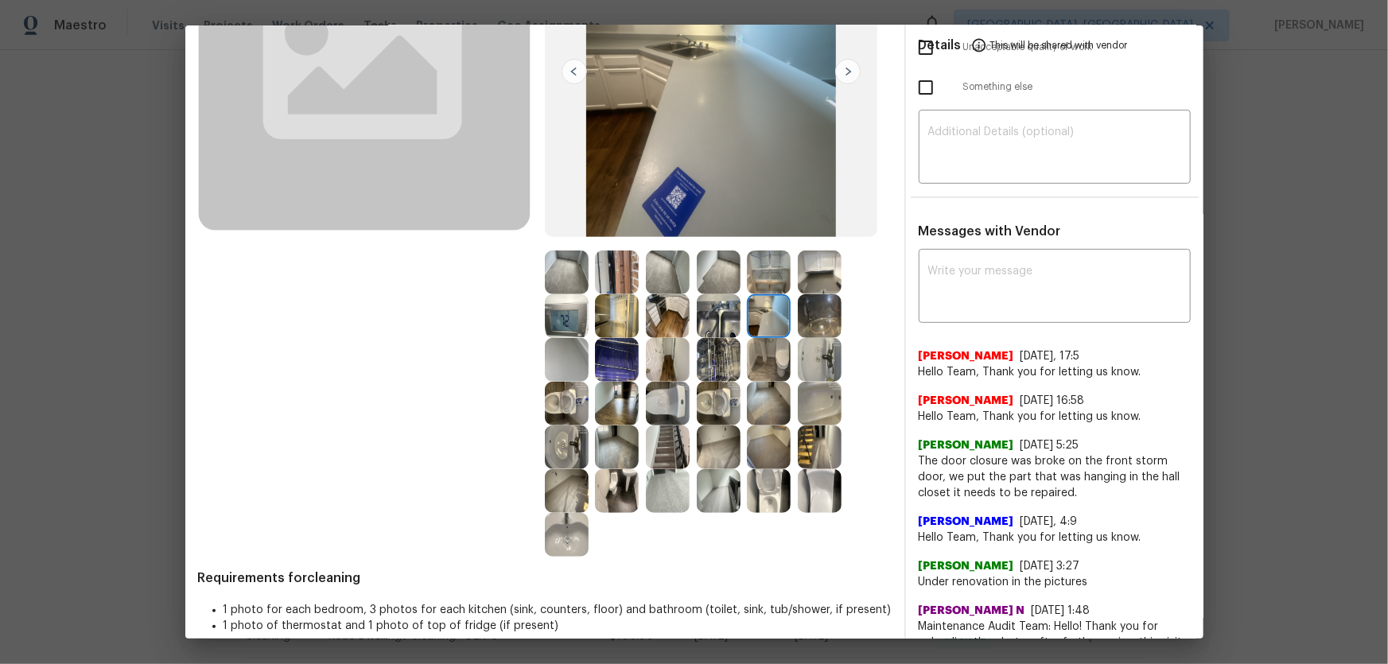
click at [702, 316] on img at bounding box center [719, 316] width 44 height 44
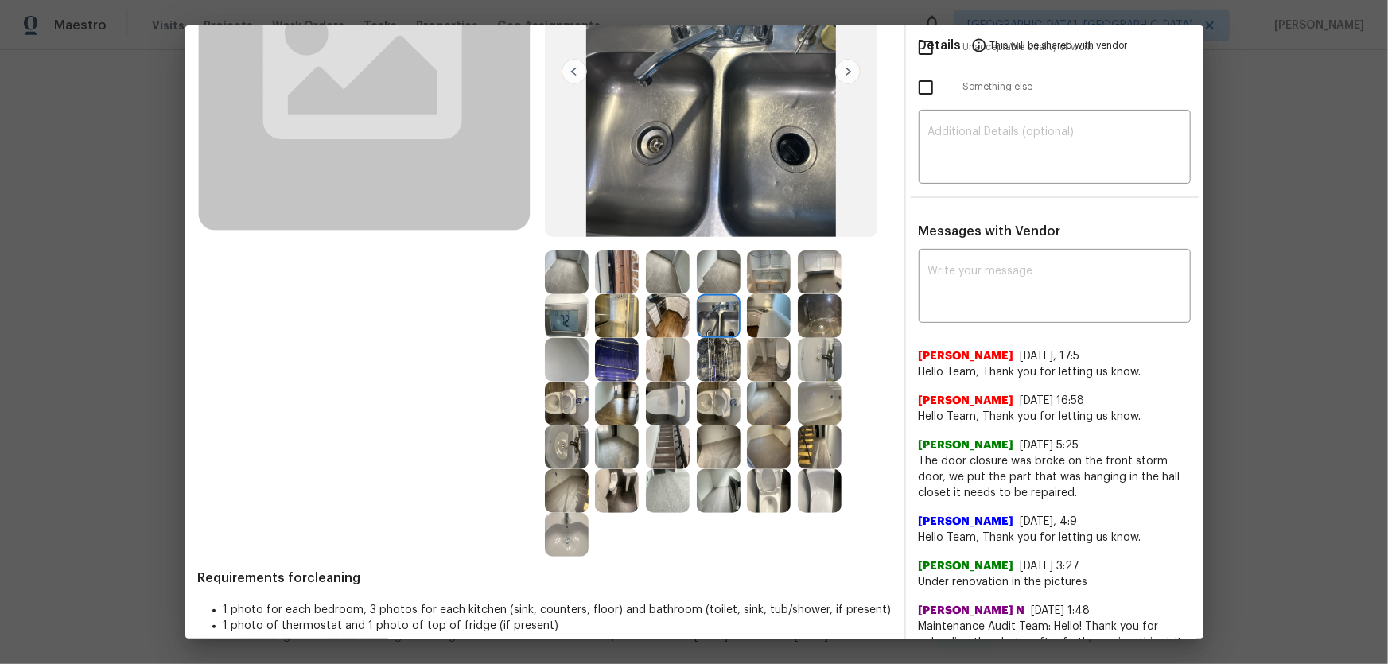
click at [638, 318] on div at bounding box center [620, 316] width 51 height 44
click at [646, 319] on img at bounding box center [668, 316] width 44 height 44
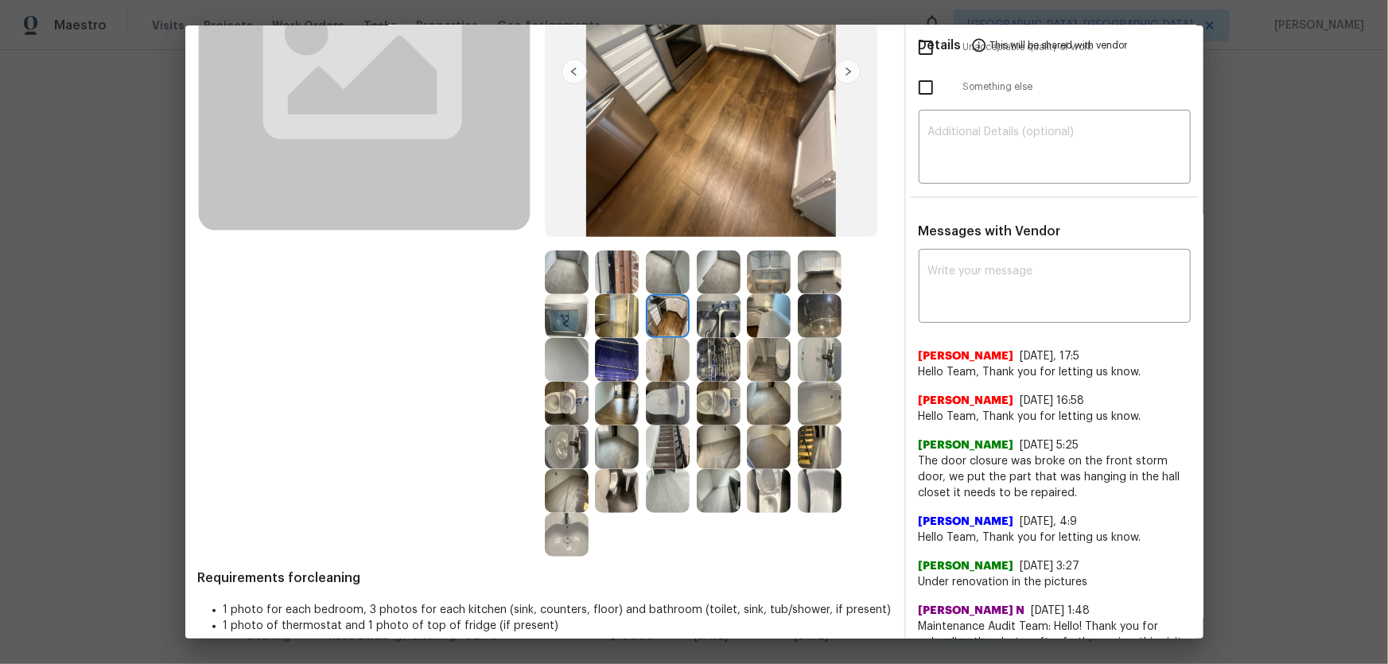
click at [646, 262] on img at bounding box center [668, 273] width 44 height 44
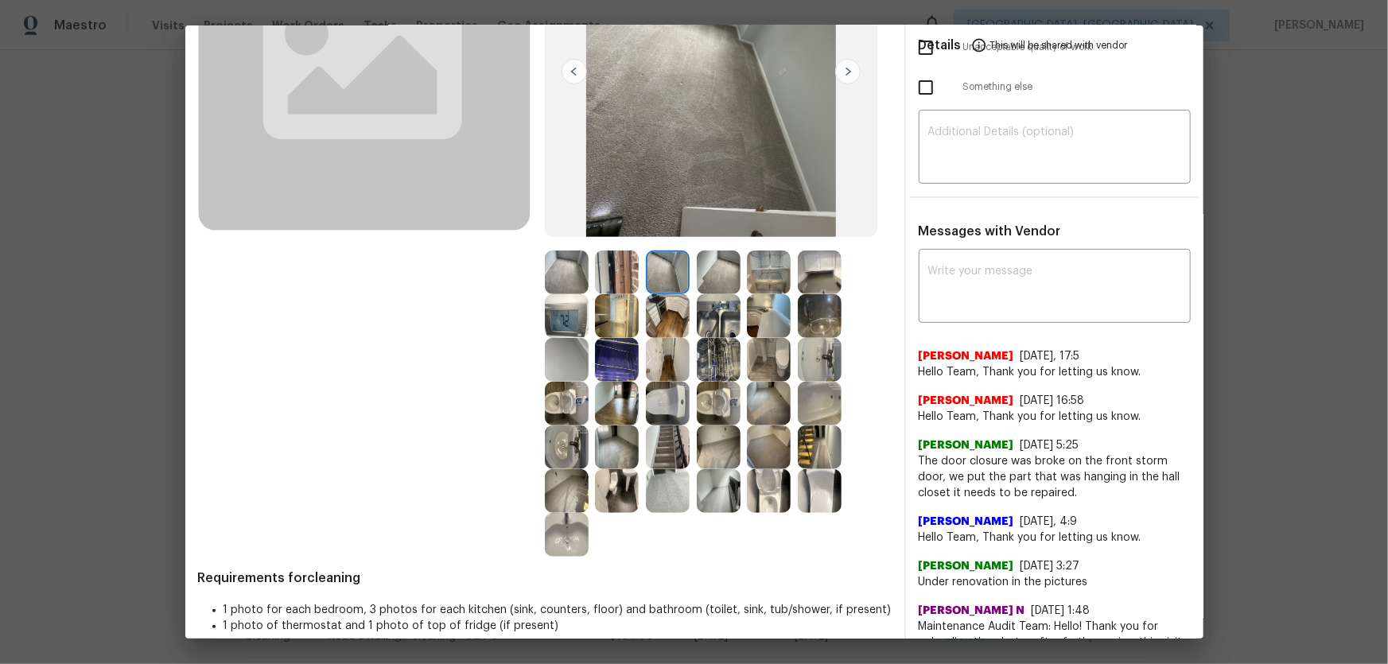
click at [580, 270] on img at bounding box center [567, 273] width 44 height 44
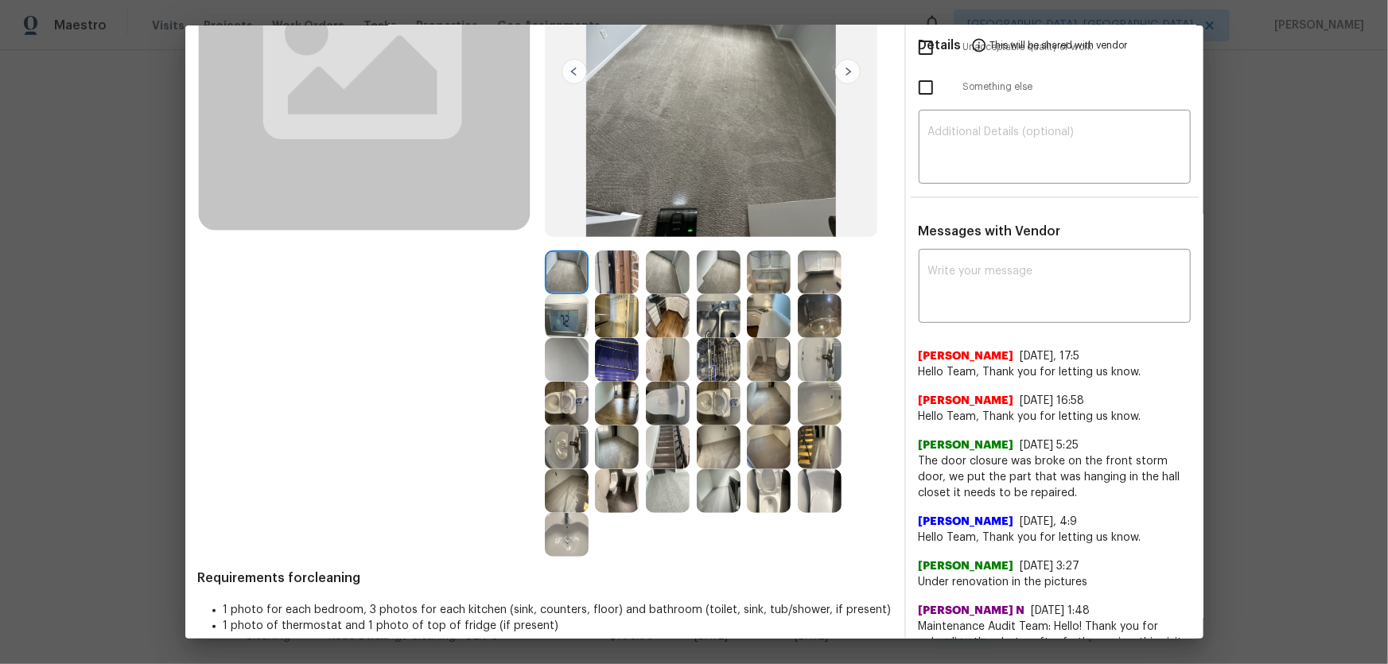
click at [569, 323] on img at bounding box center [567, 316] width 44 height 44
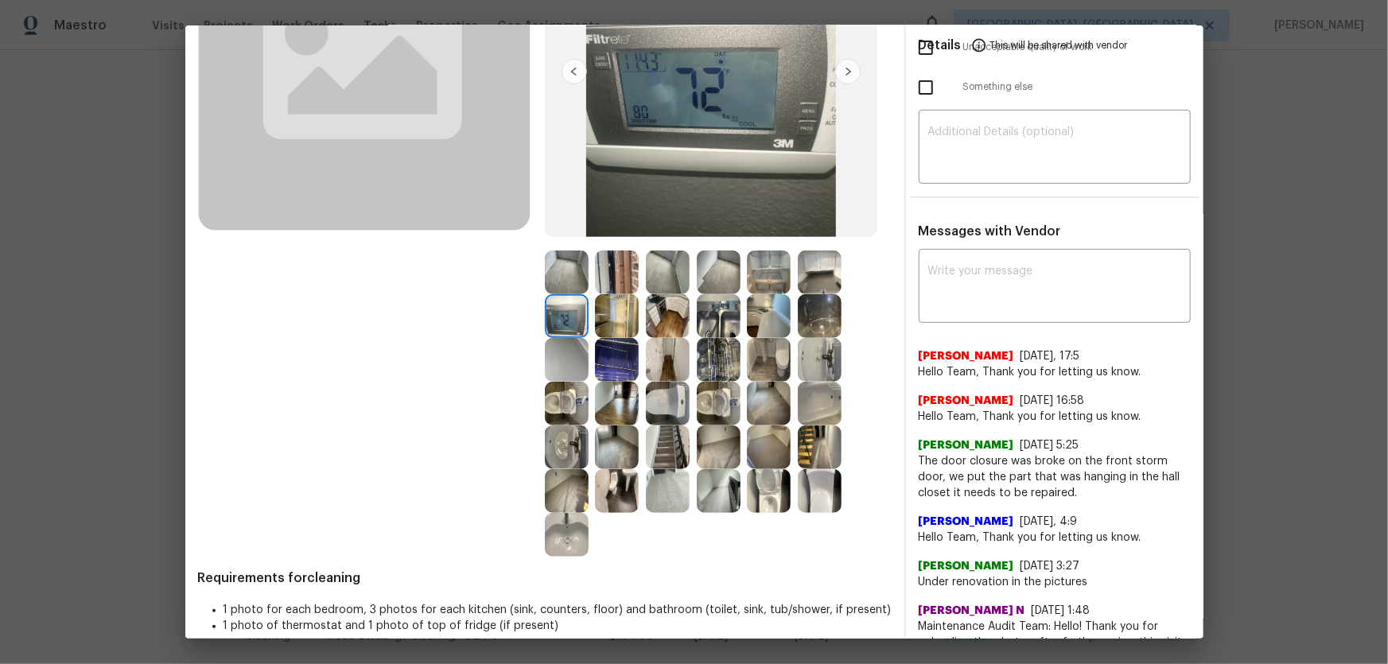
click at [608, 356] on img at bounding box center [617, 360] width 44 height 44
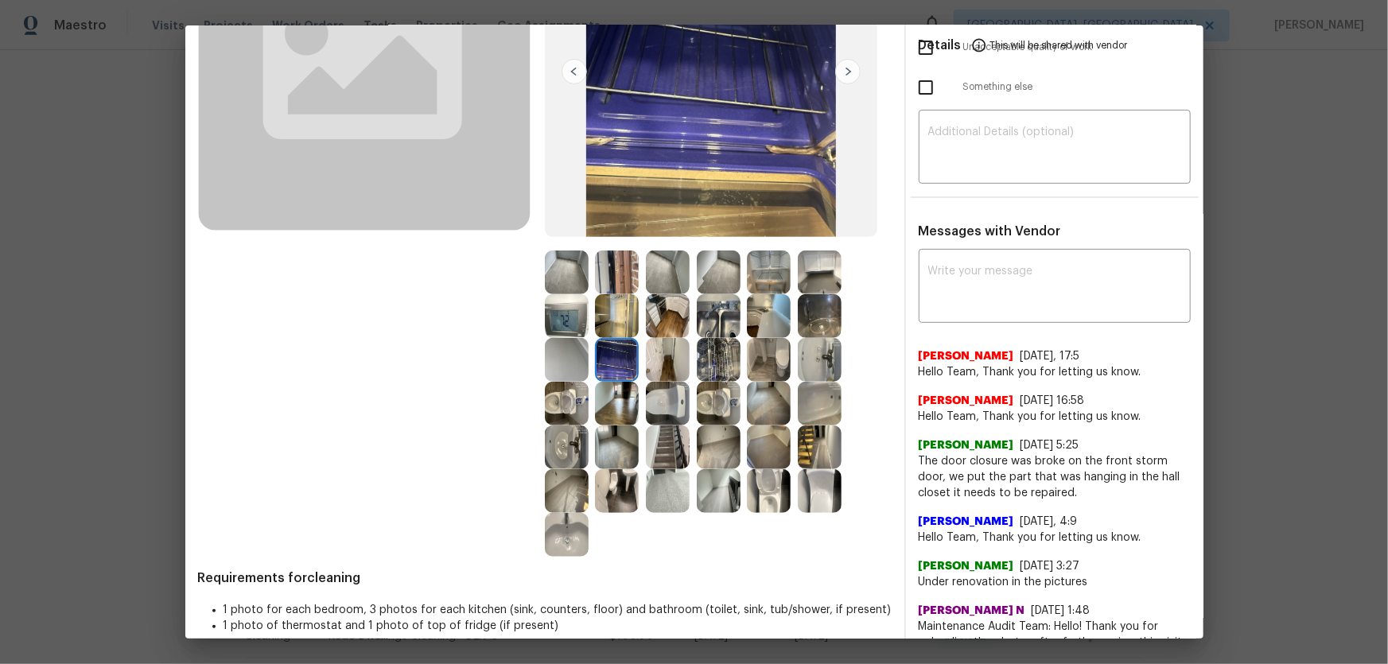
click at [759, 408] on img at bounding box center [769, 404] width 44 height 44
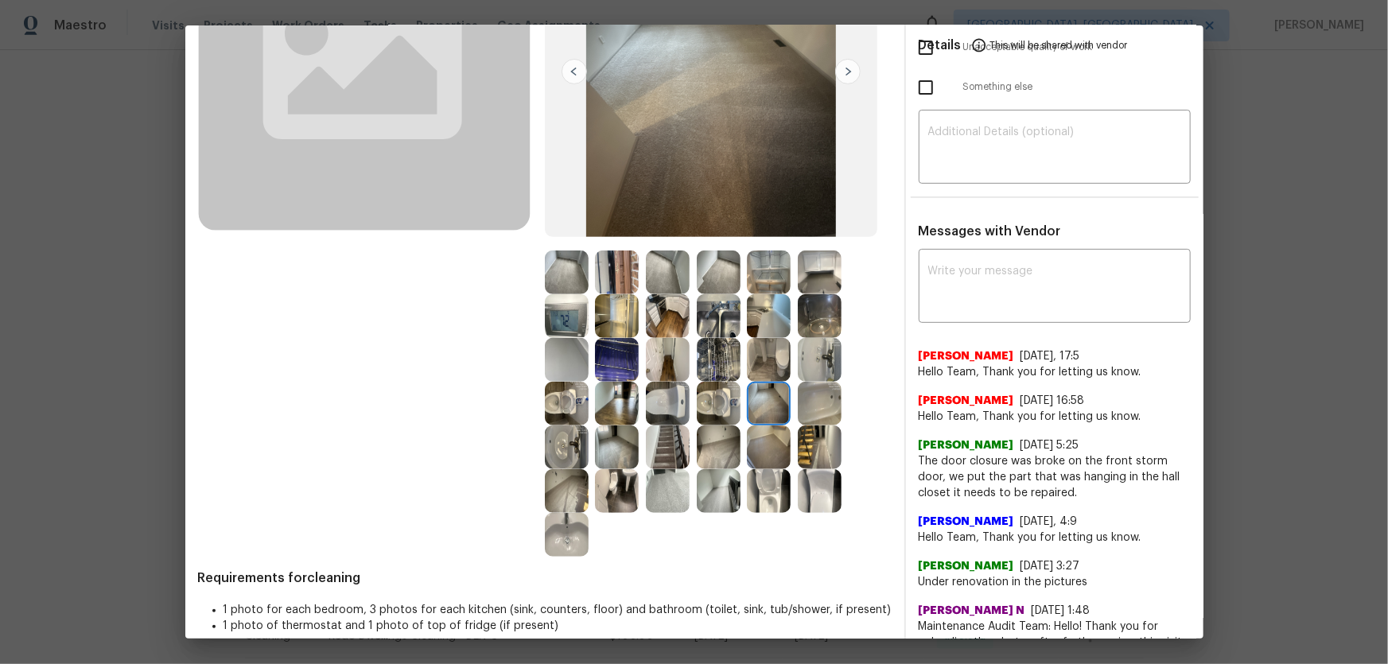
click at [767, 438] on img at bounding box center [769, 447] width 44 height 44
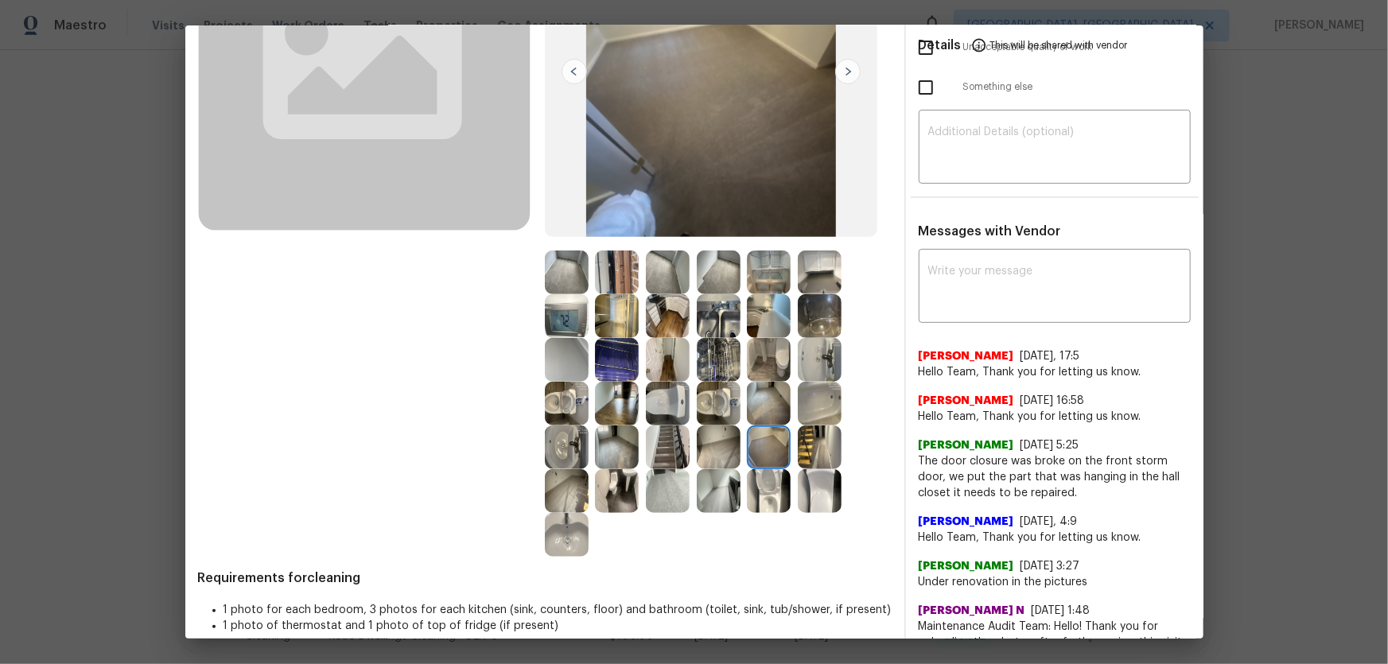
click at [763, 438] on img at bounding box center [769, 491] width 44 height 44
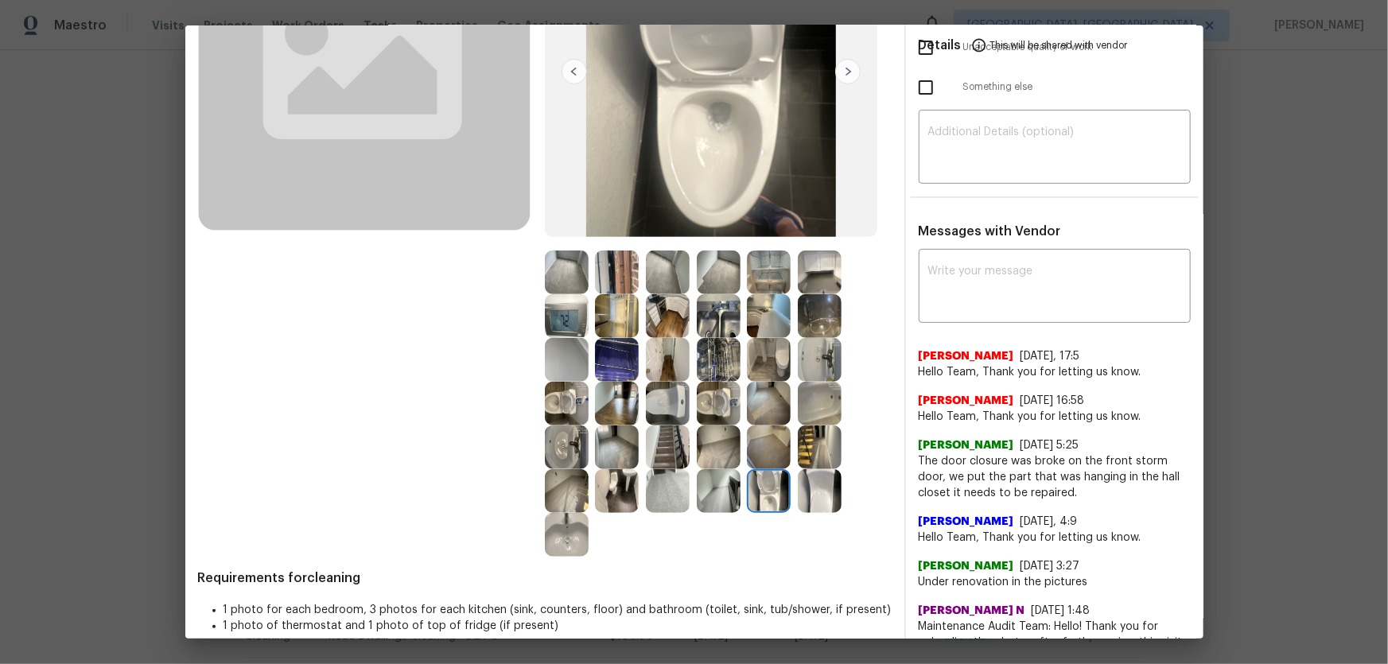
drag, startPoint x: 813, startPoint y: 492, endPoint x: 816, endPoint y: 455, distance: 37.5
click at [814, 438] on img at bounding box center [820, 491] width 44 height 44
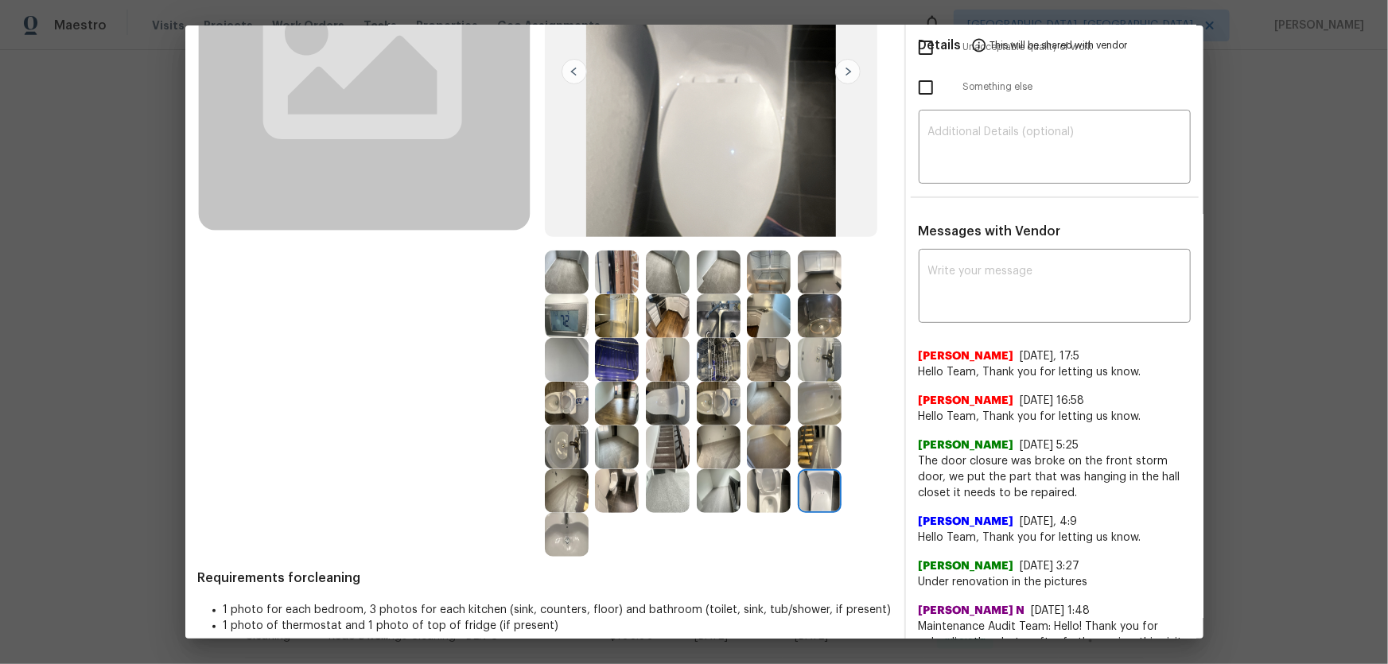
click at [816, 438] on img at bounding box center [820, 447] width 44 height 44
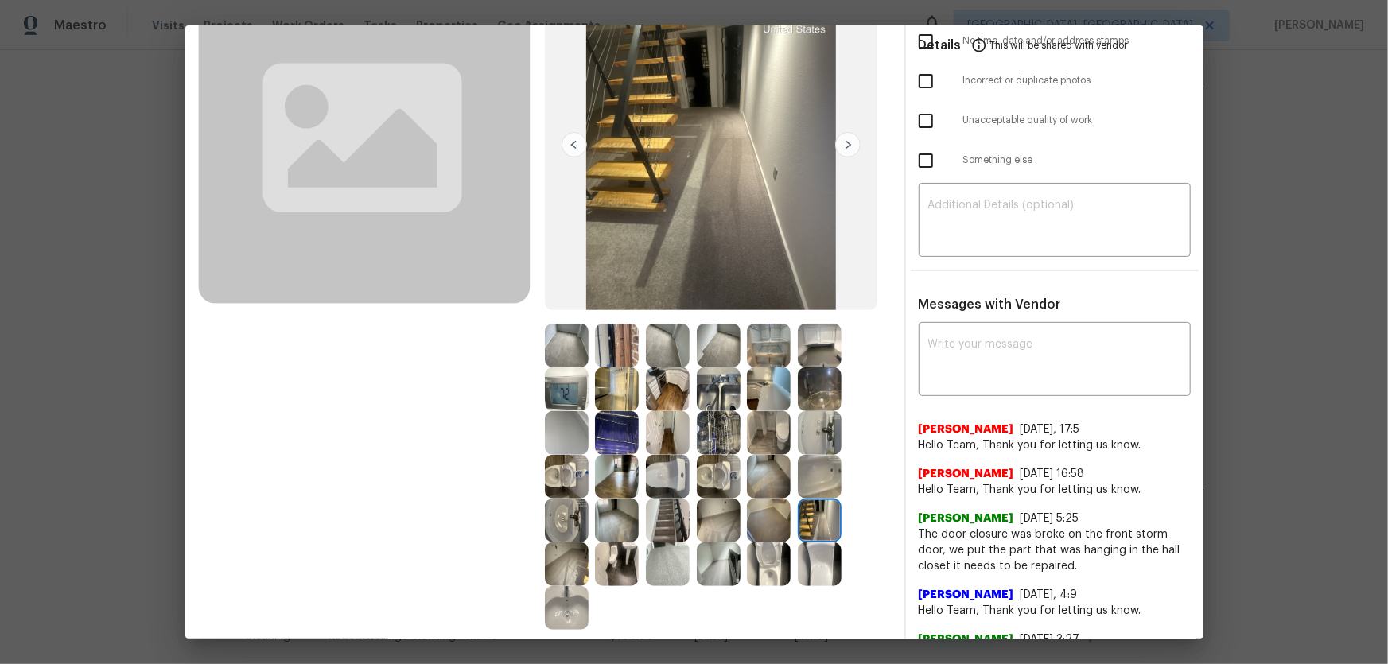
scroll to position [0, 0]
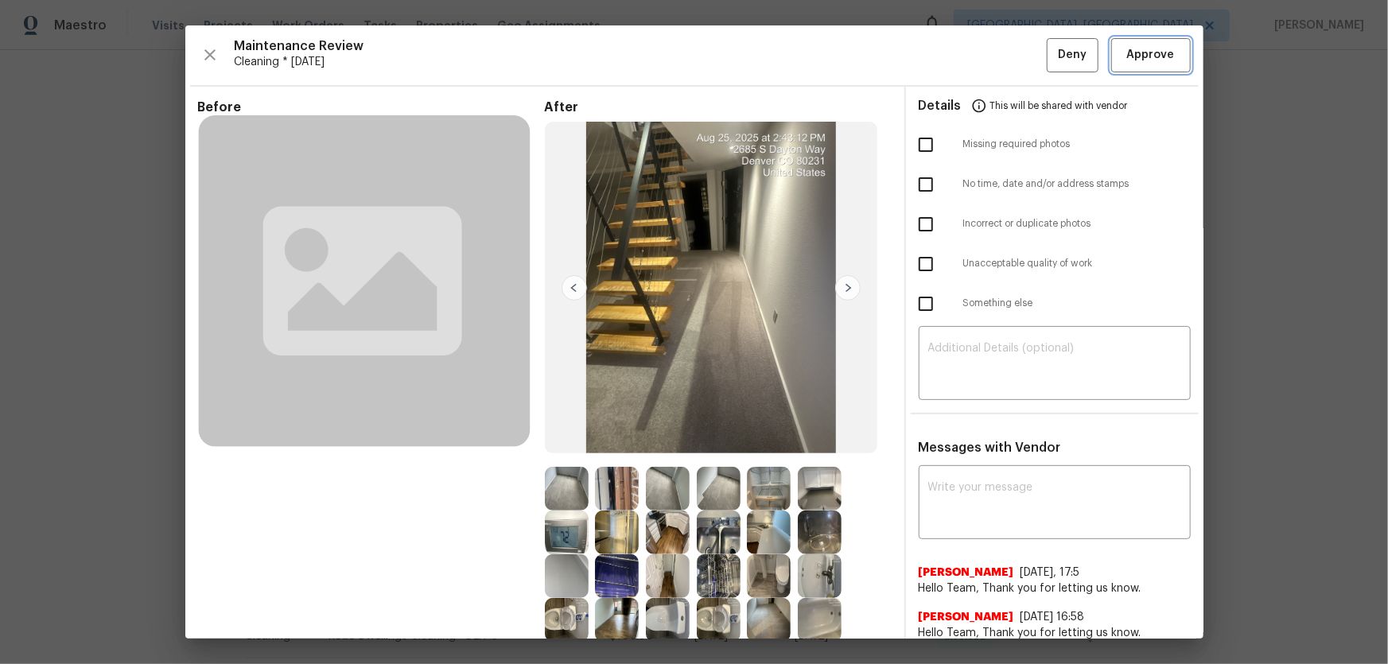
click at [987, 57] on span "Approve" at bounding box center [1151, 55] width 48 height 20
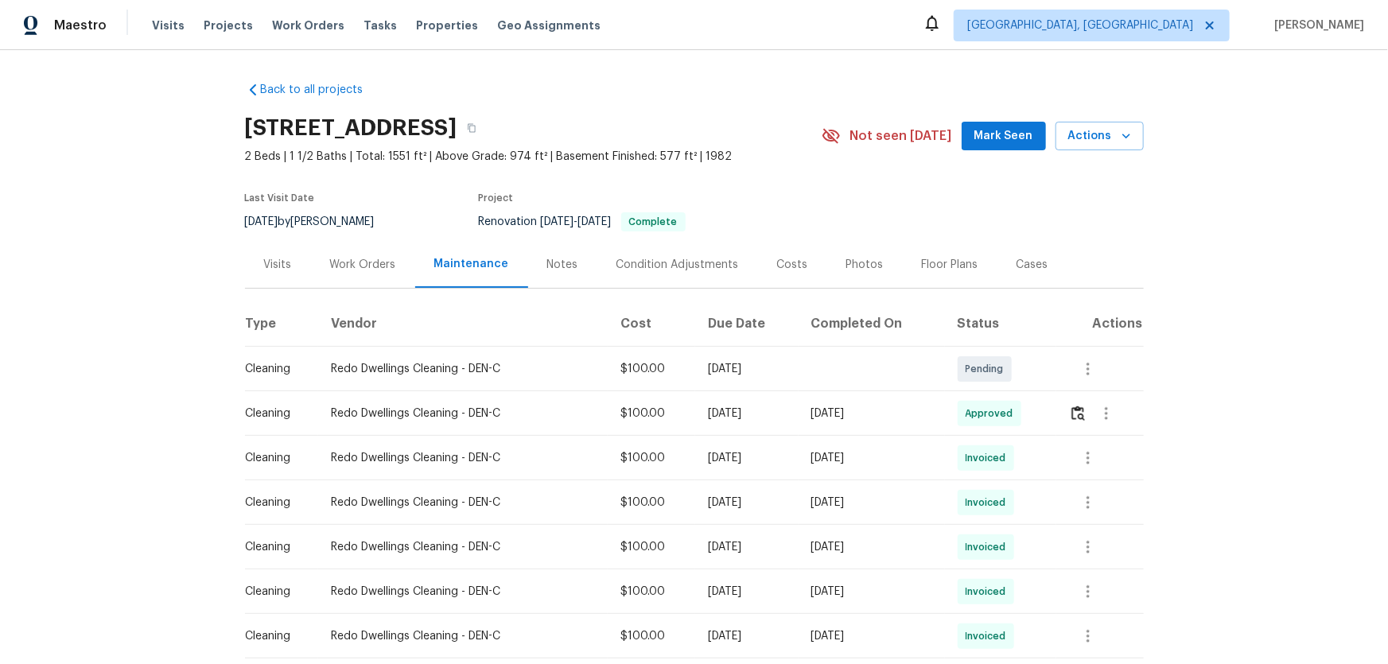
click at [987, 419] on td at bounding box center [1099, 413] width 87 height 45
click at [987, 419] on button "button" at bounding box center [1078, 413] width 18 height 38
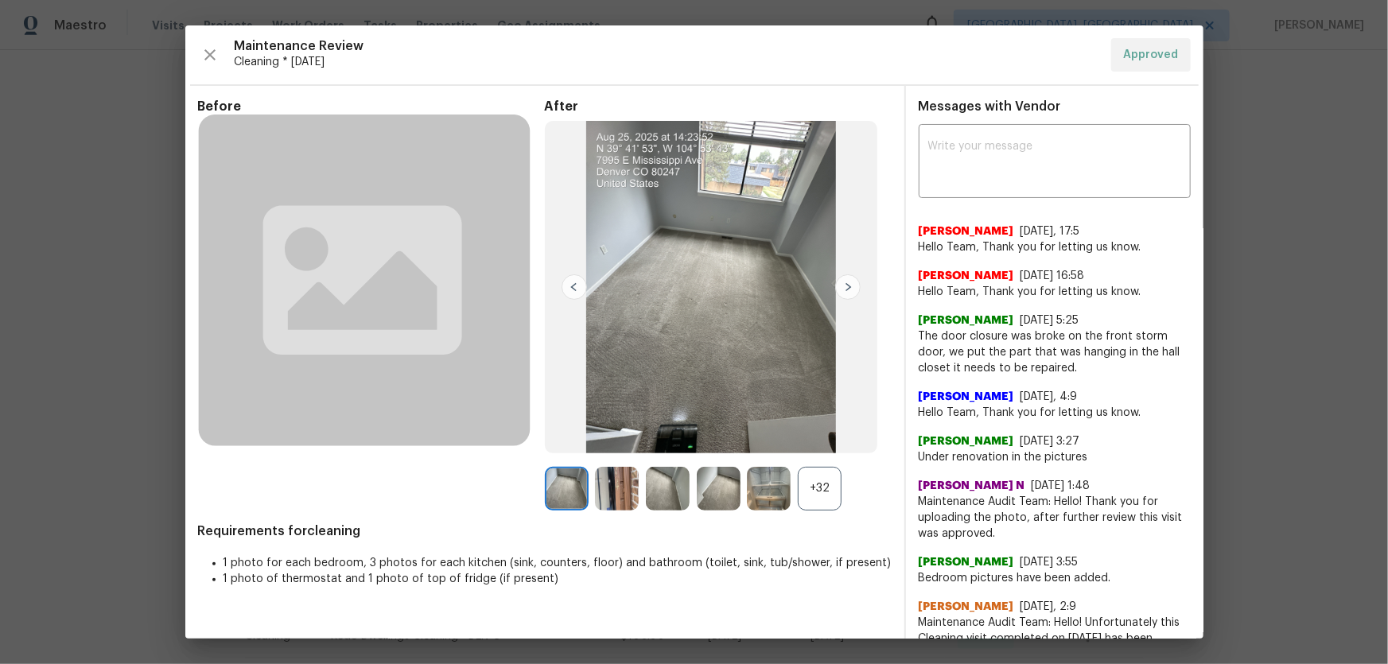
click at [823, 438] on div "+32" at bounding box center [820, 489] width 44 height 44
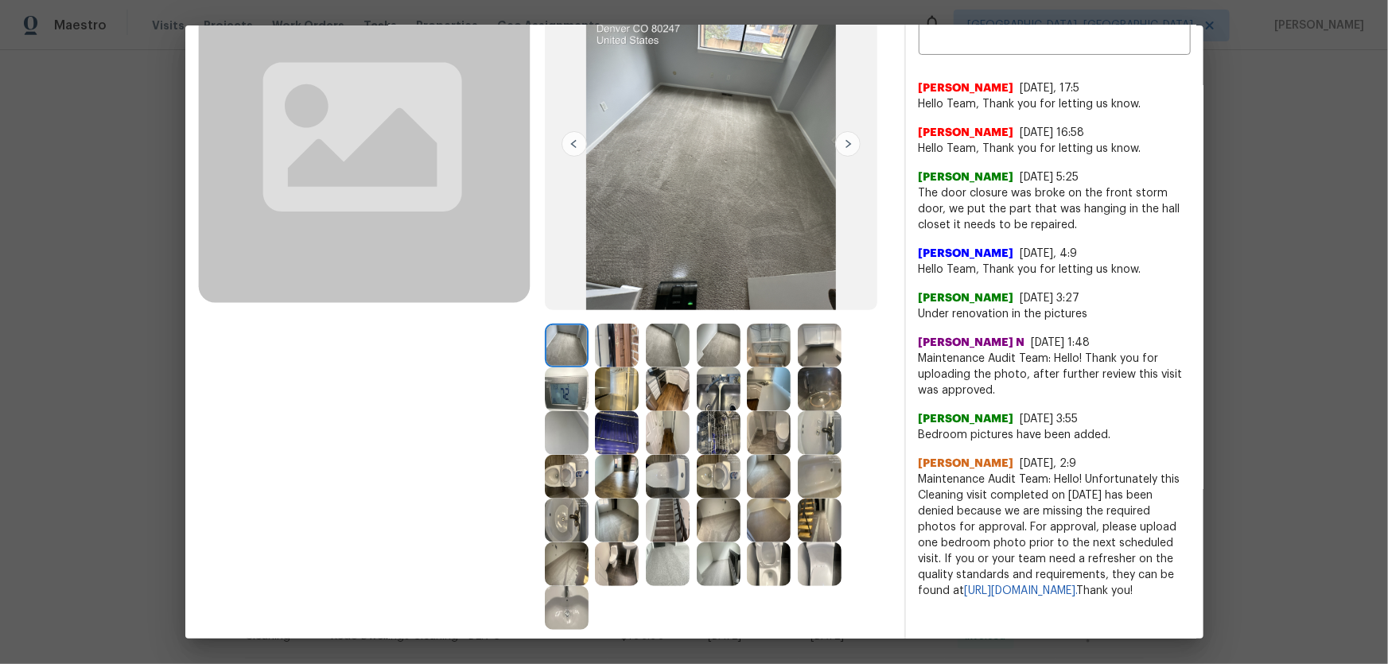
scroll to position [144, 0]
click at [671, 344] on img at bounding box center [668, 345] width 44 height 44
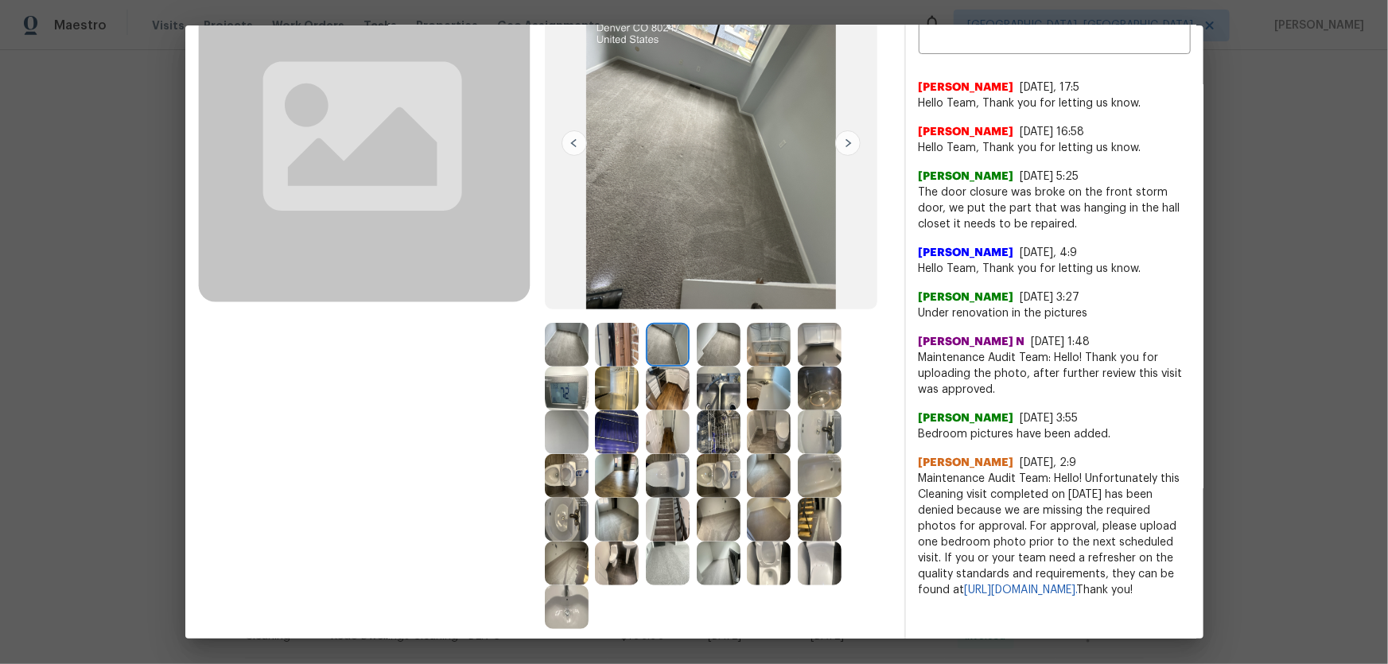
click at [671, 344] on img at bounding box center [668, 345] width 44 height 44
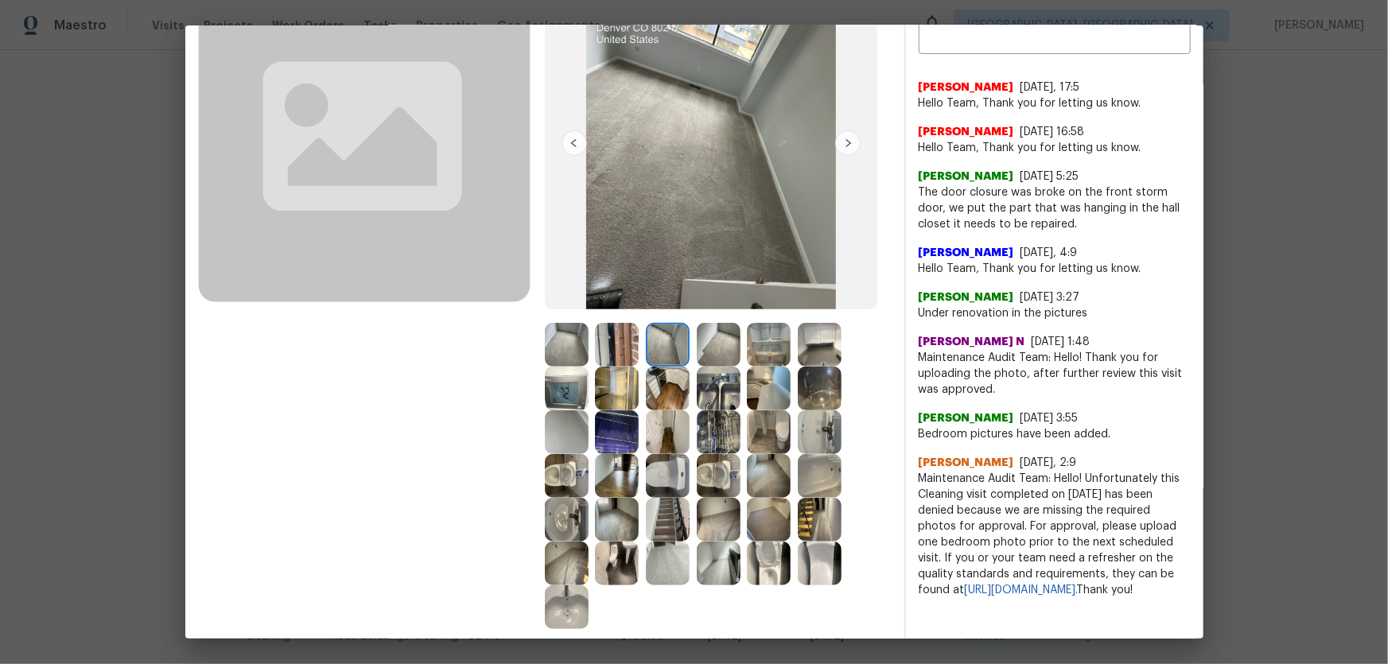
click at [615, 415] on img at bounding box center [617, 432] width 44 height 44
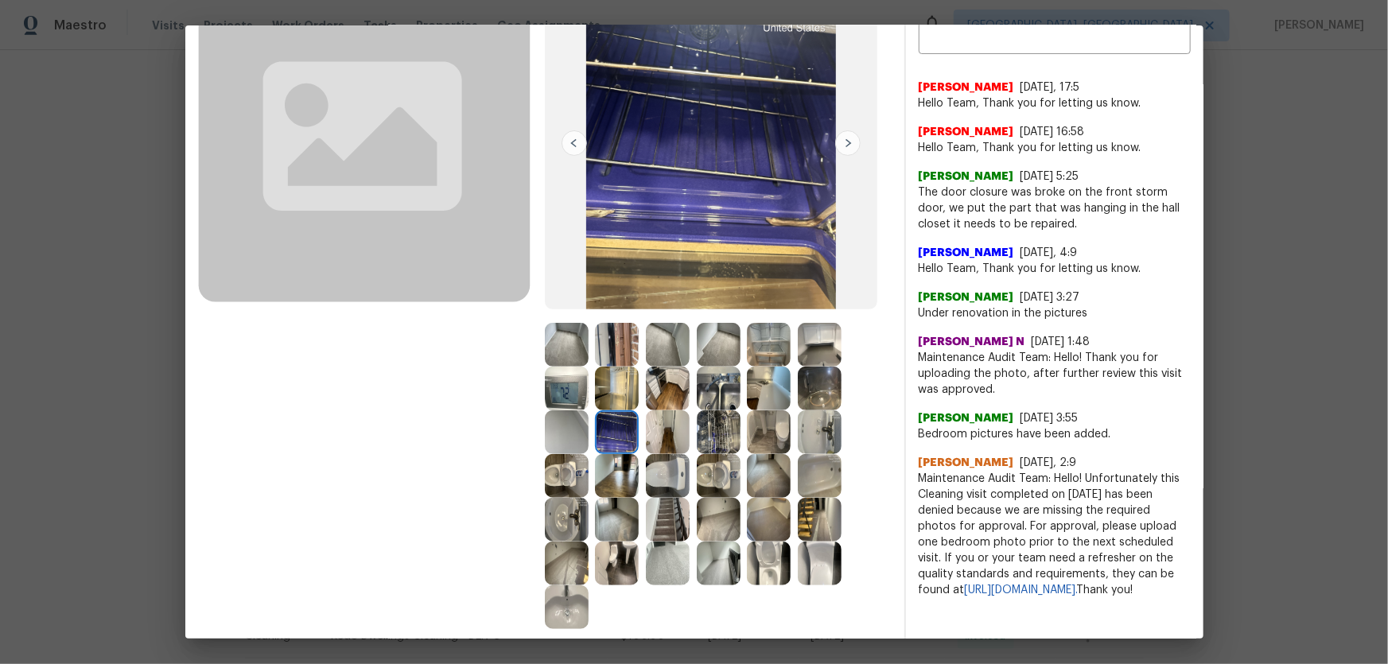
click at [616, 394] on img at bounding box center [617, 389] width 44 height 44
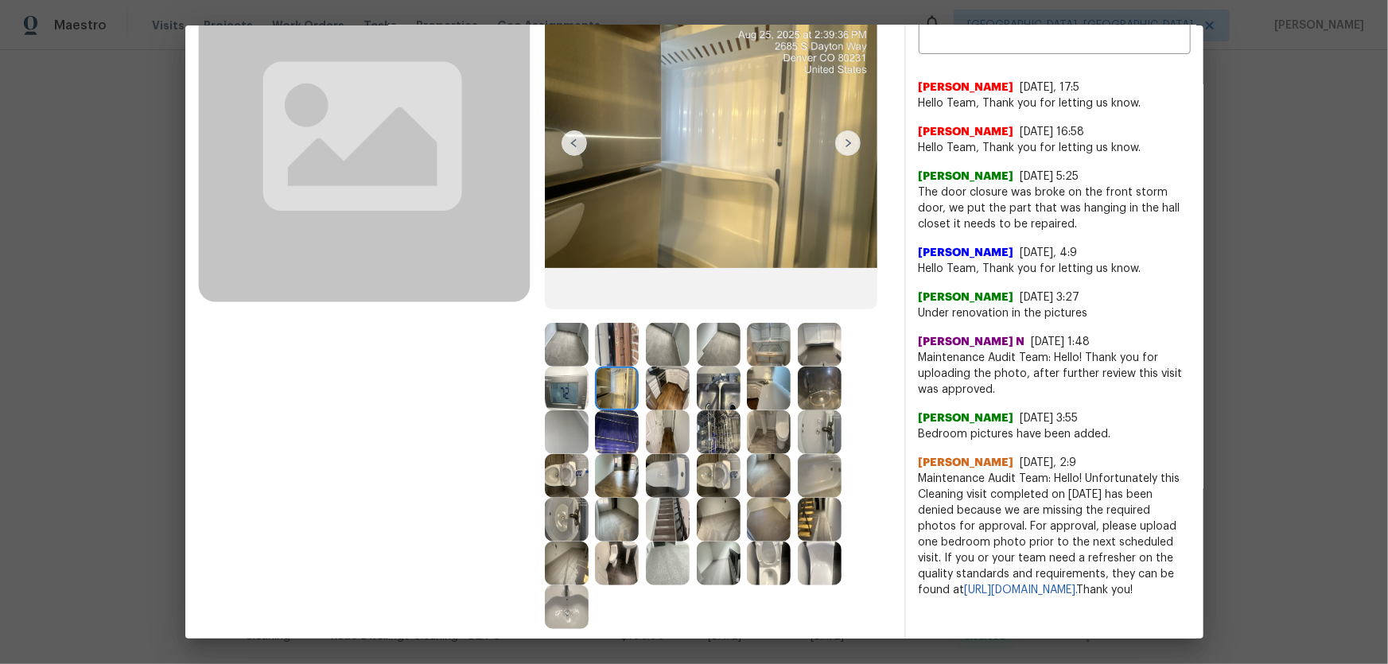
click at [576, 382] on img at bounding box center [567, 389] width 44 height 44
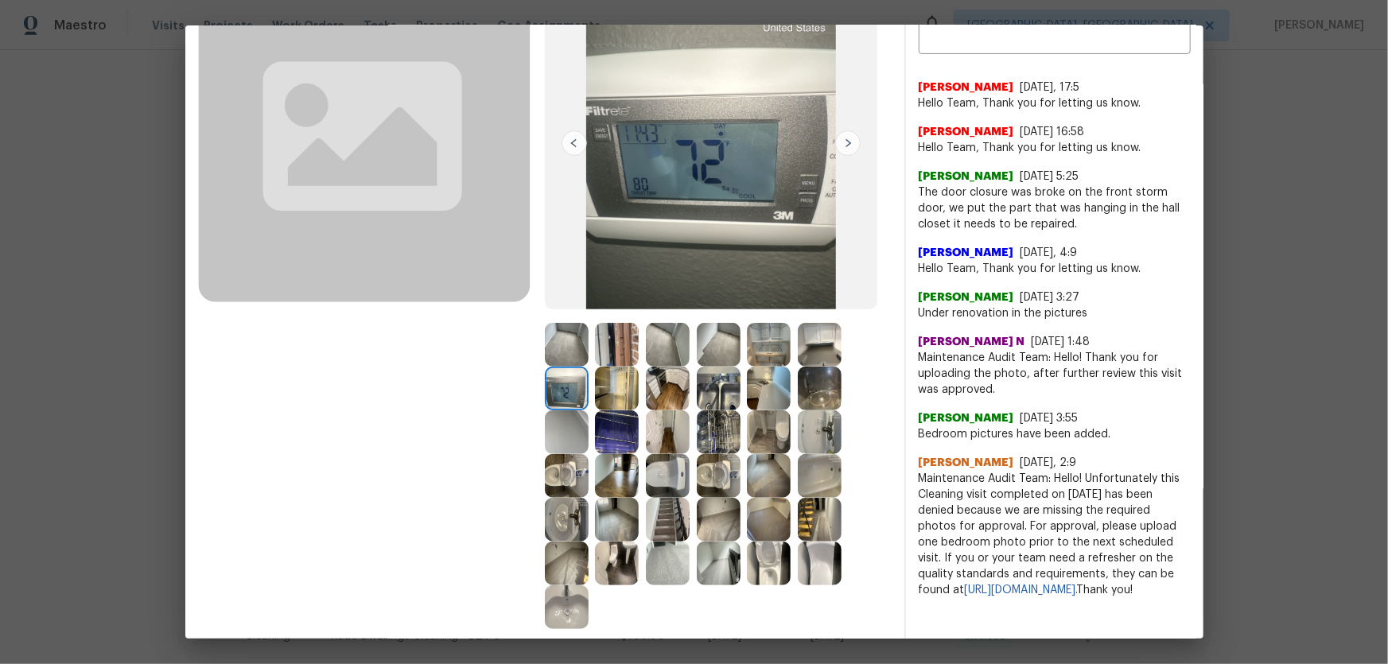
click at [627, 389] on img at bounding box center [617, 389] width 44 height 44
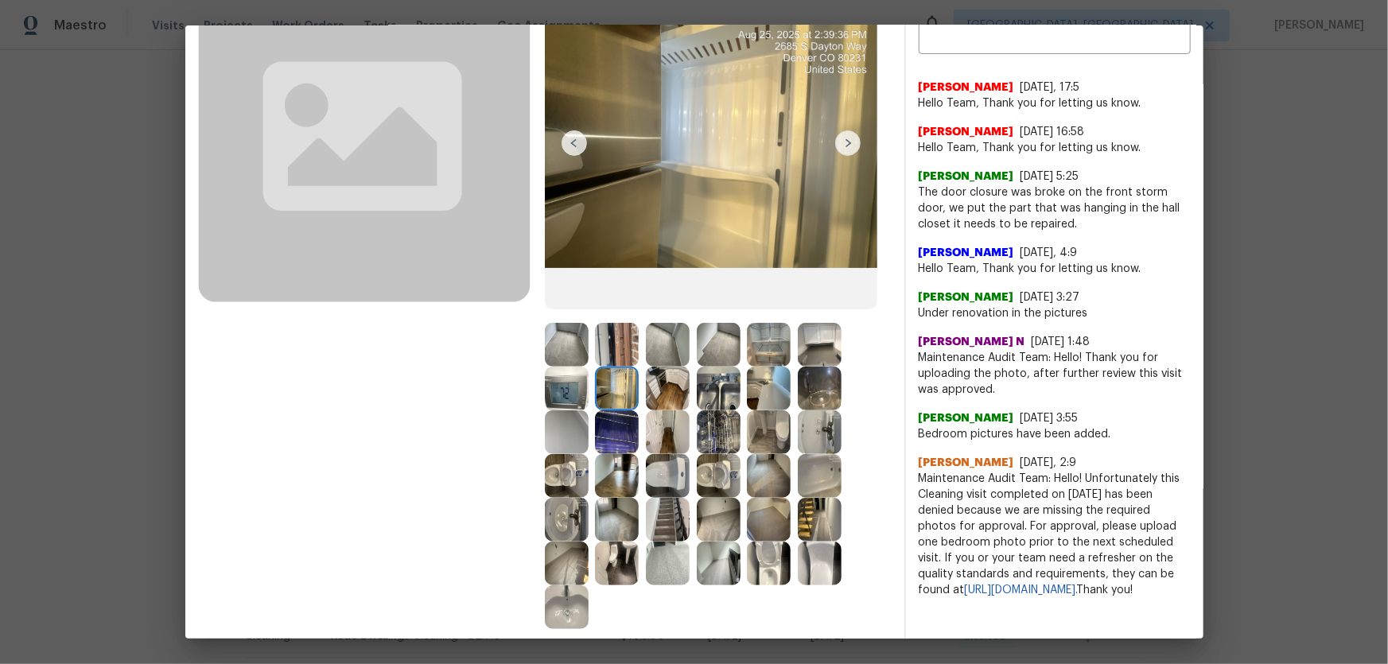
click at [679, 352] on img at bounding box center [668, 345] width 44 height 44
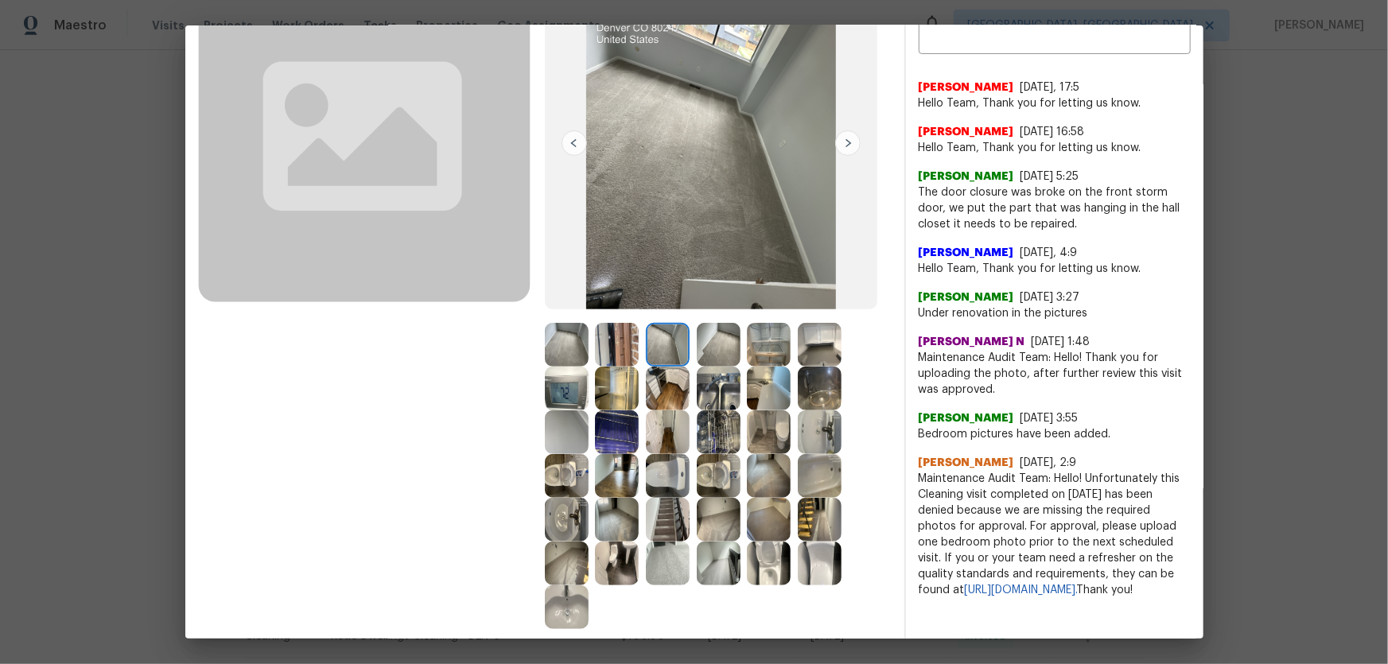
click at [720, 341] on img at bounding box center [719, 345] width 44 height 44
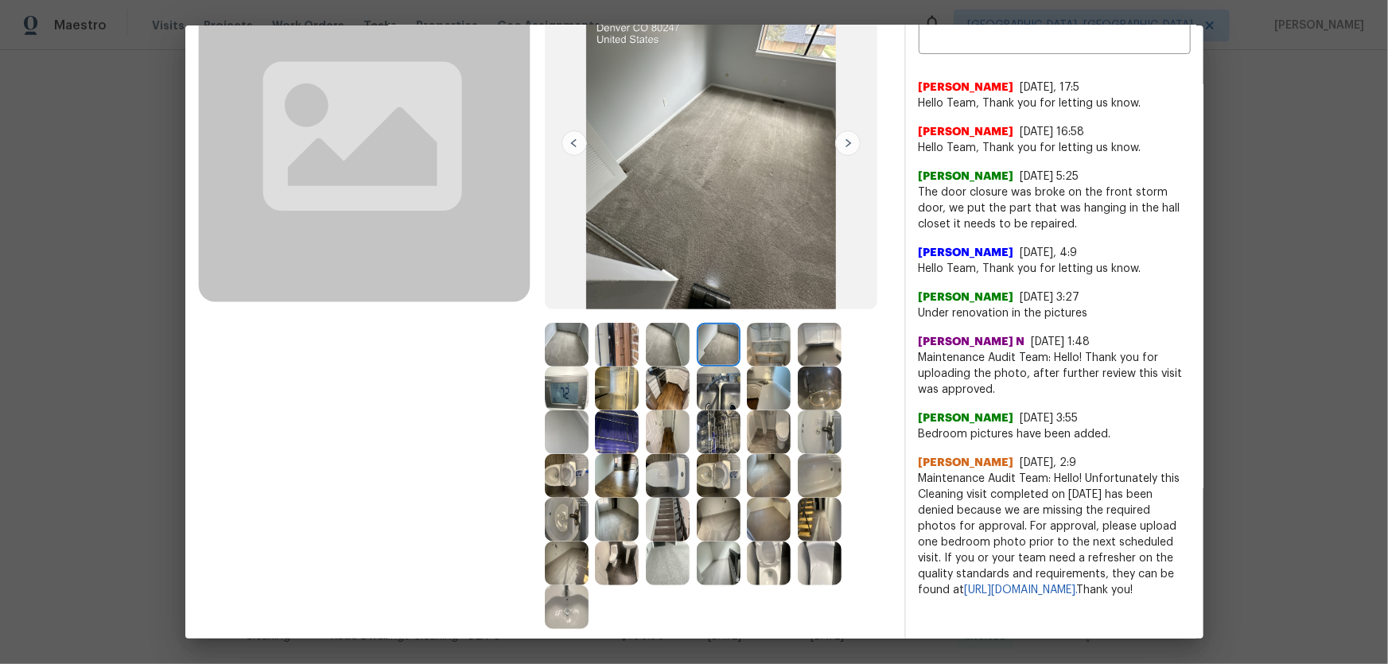
click at [719, 384] on img at bounding box center [719, 389] width 44 height 44
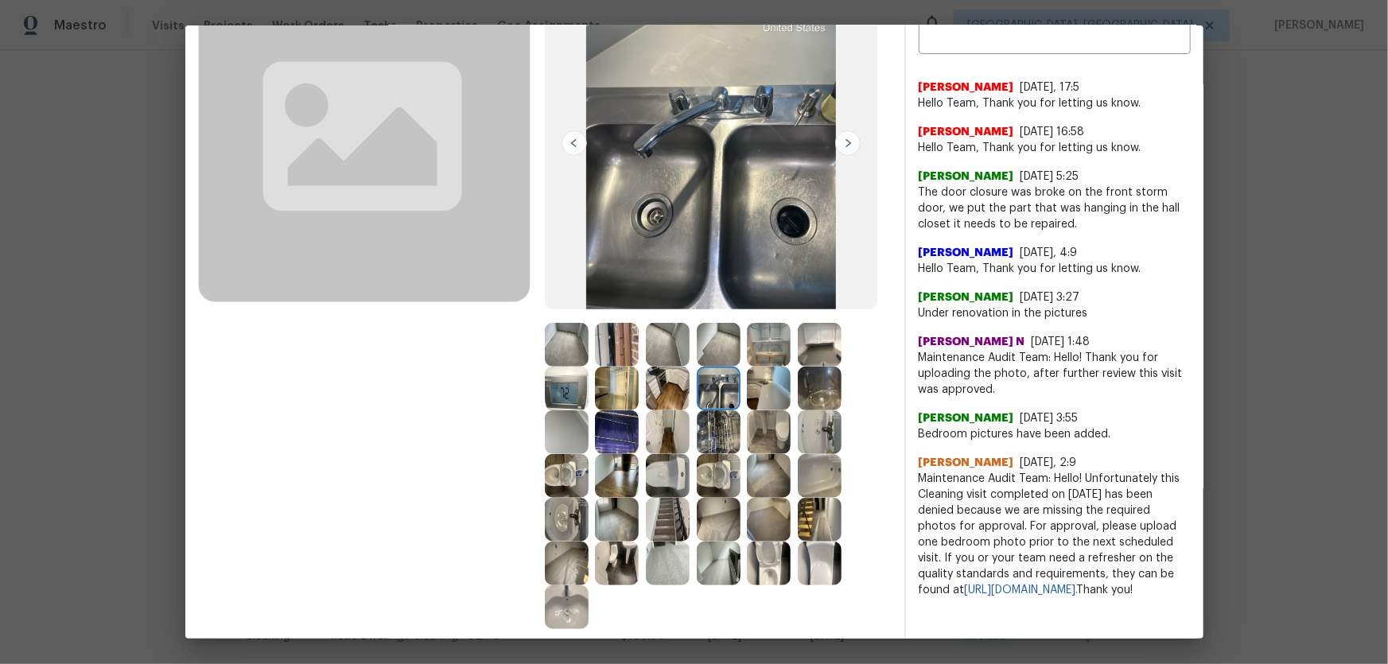
click at [716, 423] on img at bounding box center [719, 432] width 44 height 44
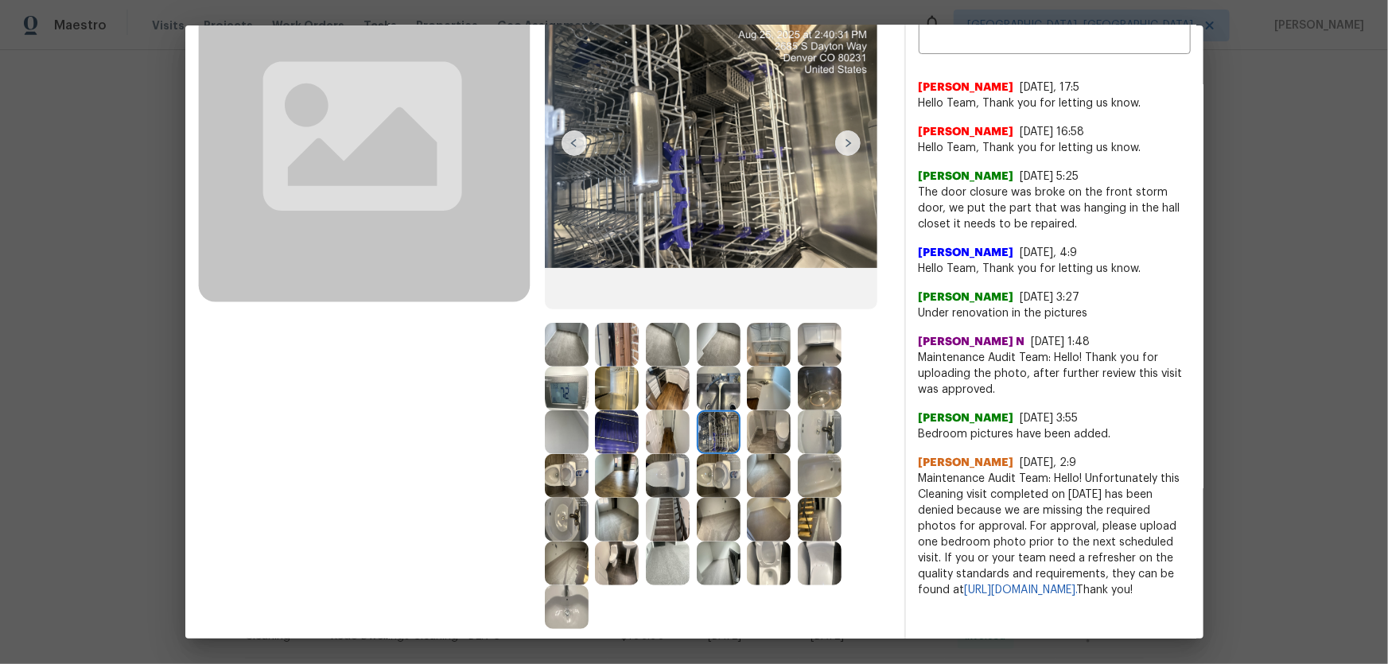
click at [705, 438] on img at bounding box center [719, 476] width 44 height 44
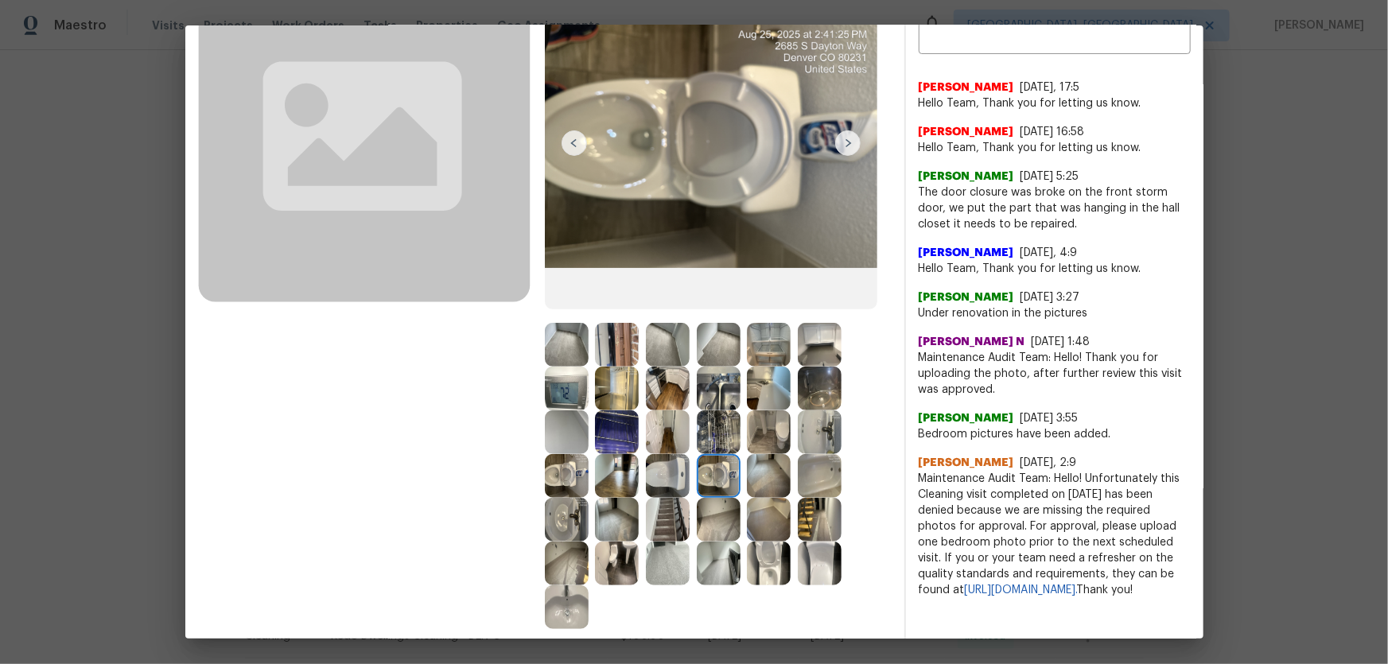
click at [666, 438] on img at bounding box center [668, 520] width 44 height 44
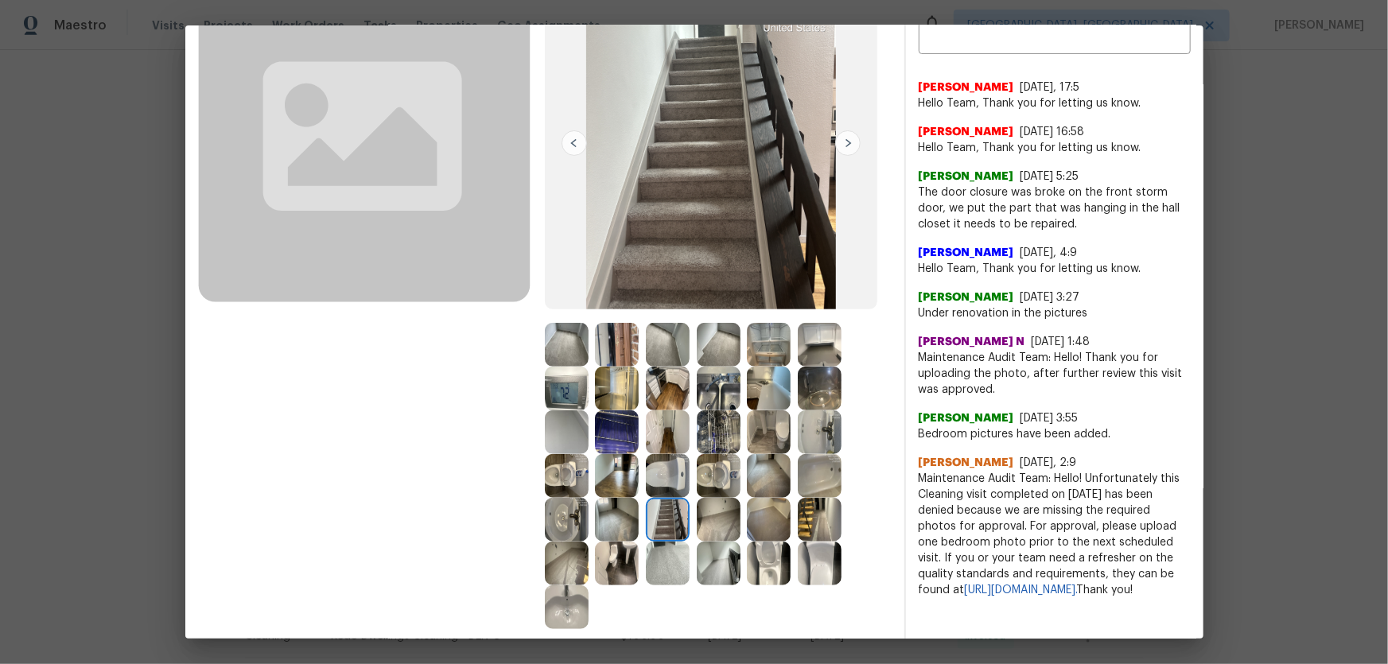
click at [701, 438] on img at bounding box center [719, 520] width 44 height 44
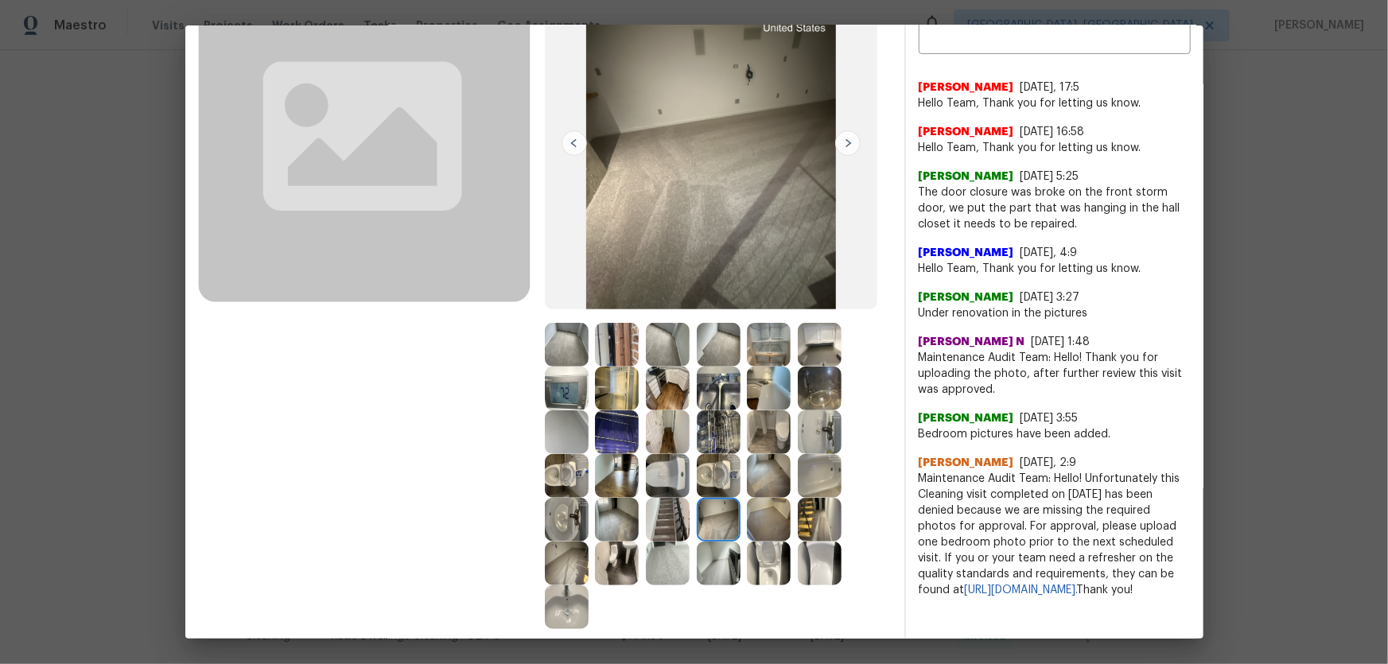
click at [715, 438] on img at bounding box center [719, 564] width 44 height 44
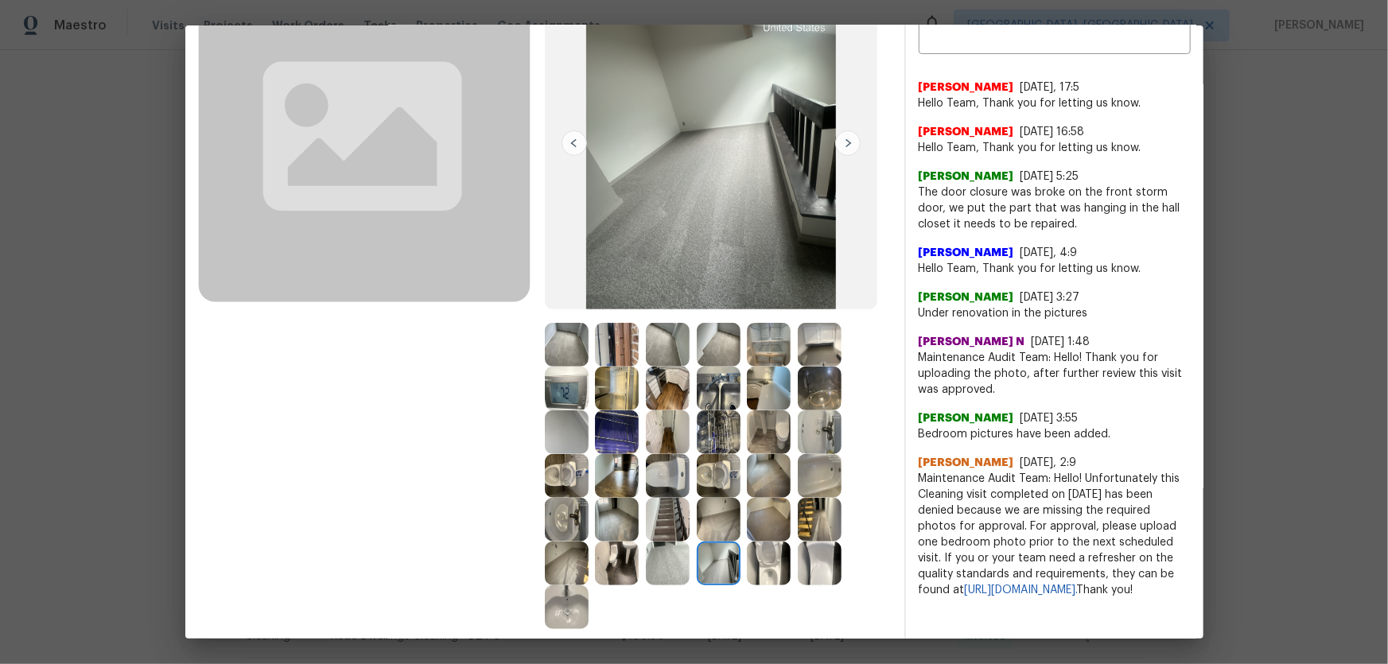
click at [760, 438] on img at bounding box center [769, 564] width 44 height 44
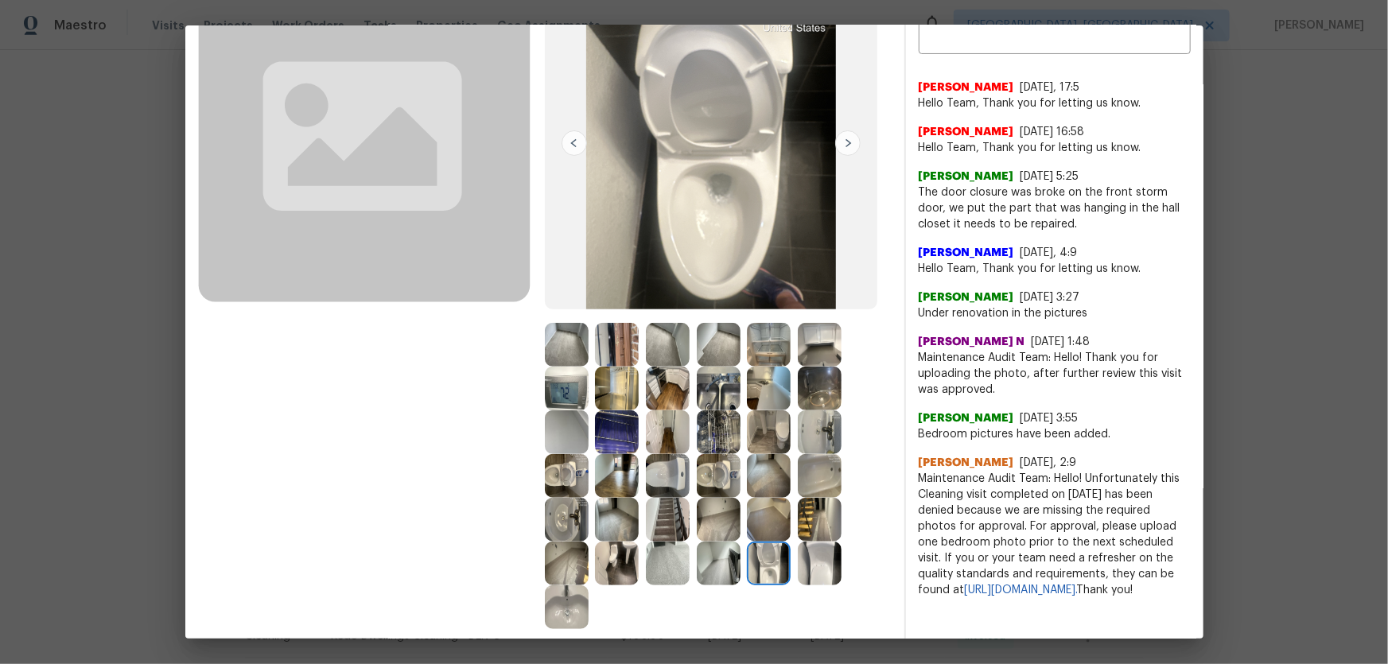
click at [814, 438] on img at bounding box center [820, 564] width 44 height 44
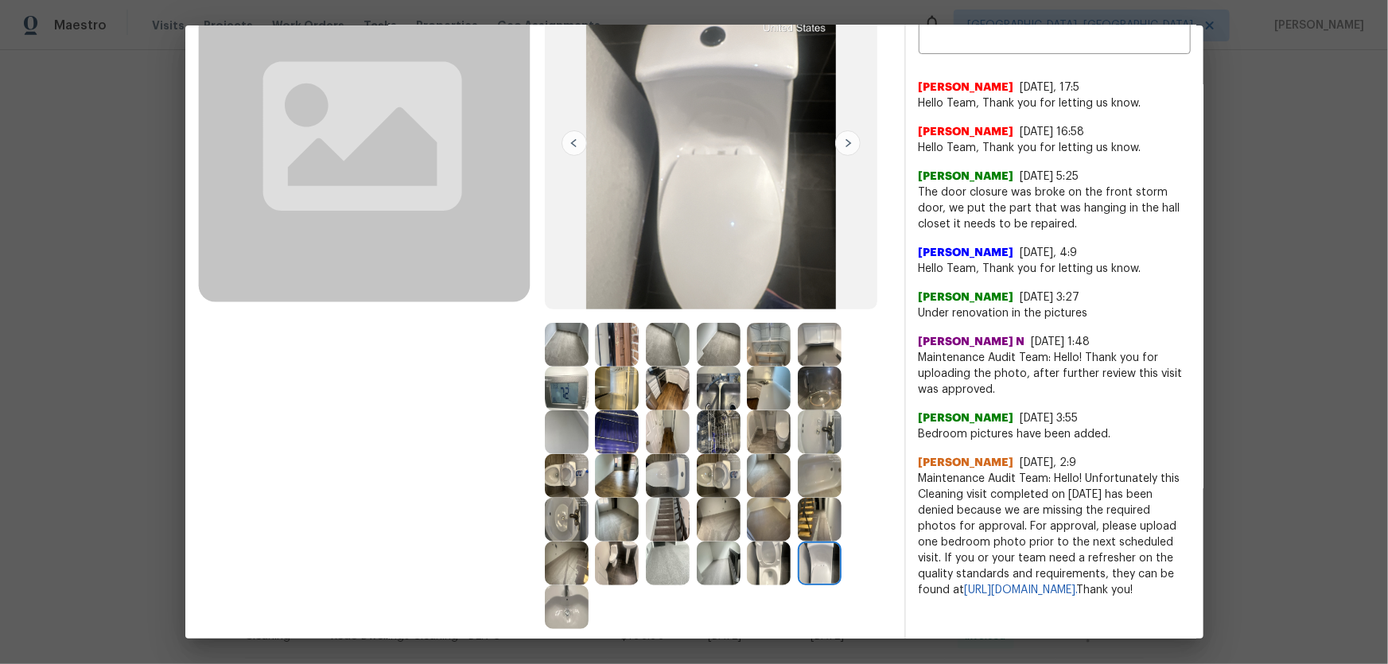
click at [818, 438] on img at bounding box center [820, 520] width 44 height 44
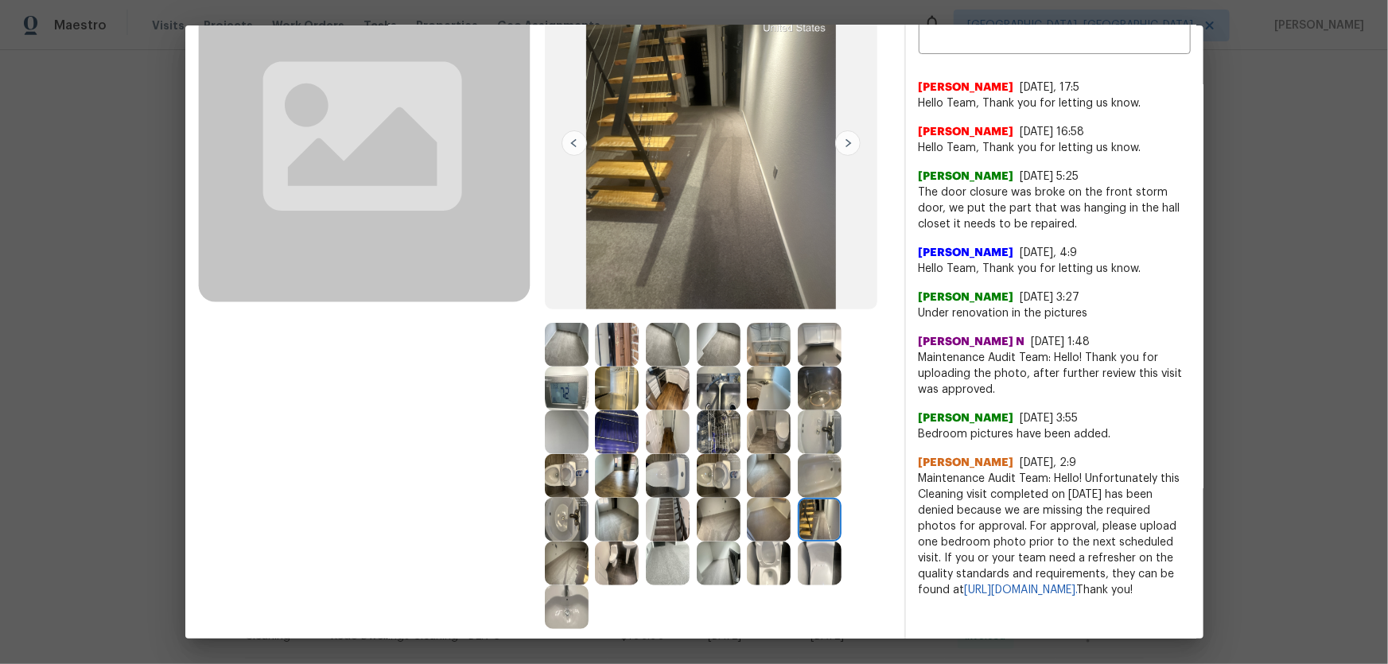
click at [811, 438] on img at bounding box center [820, 476] width 44 height 44
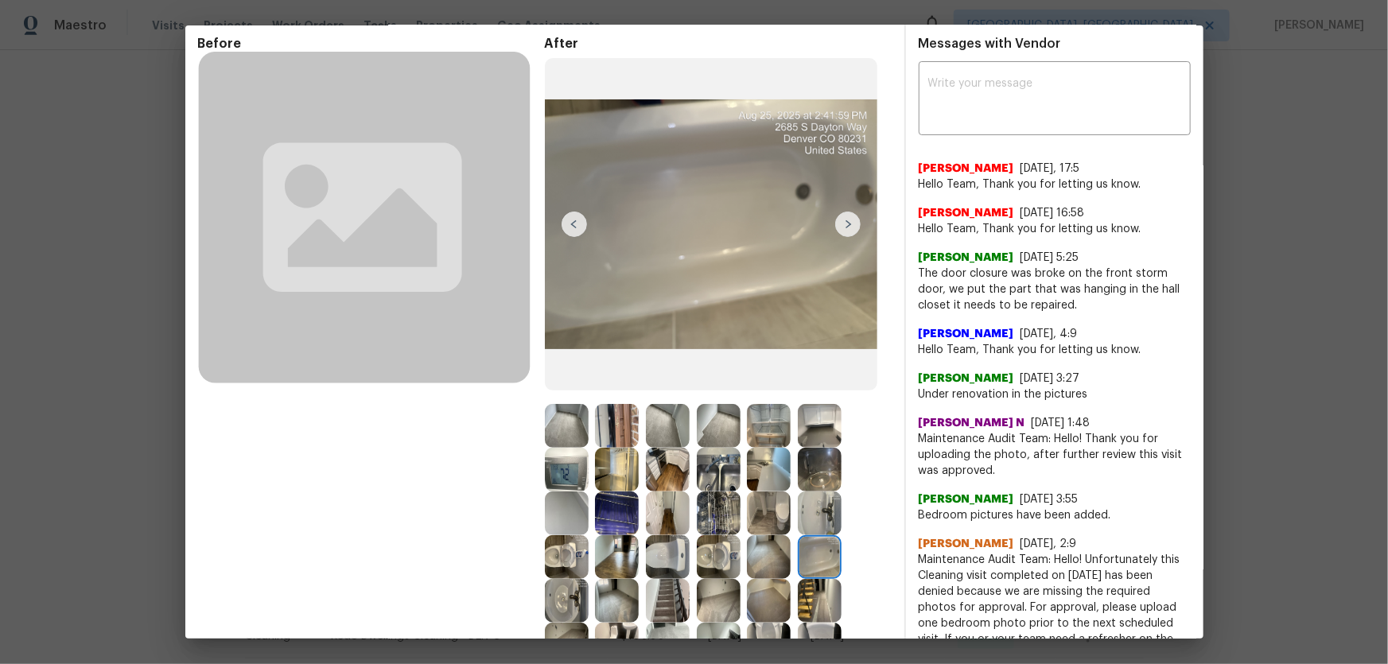
scroll to position [0, 0]
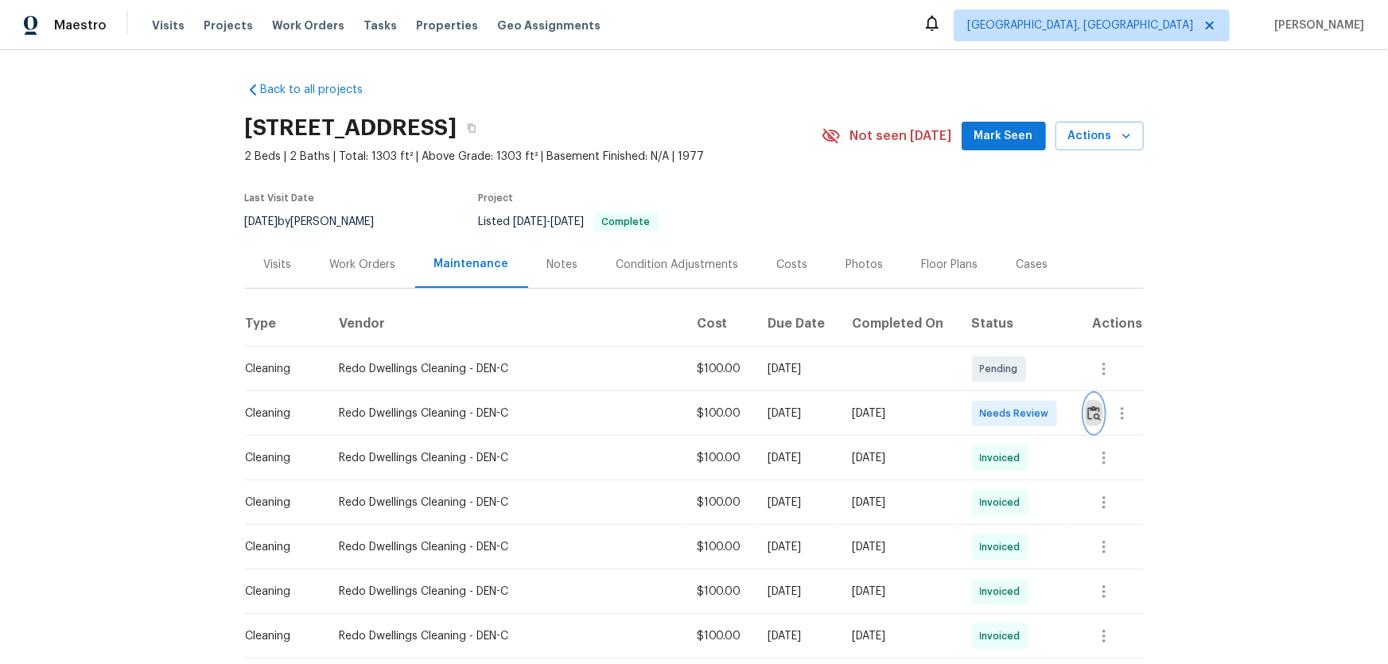
click at [987, 418] on img "button" at bounding box center [1094, 413] width 14 height 15
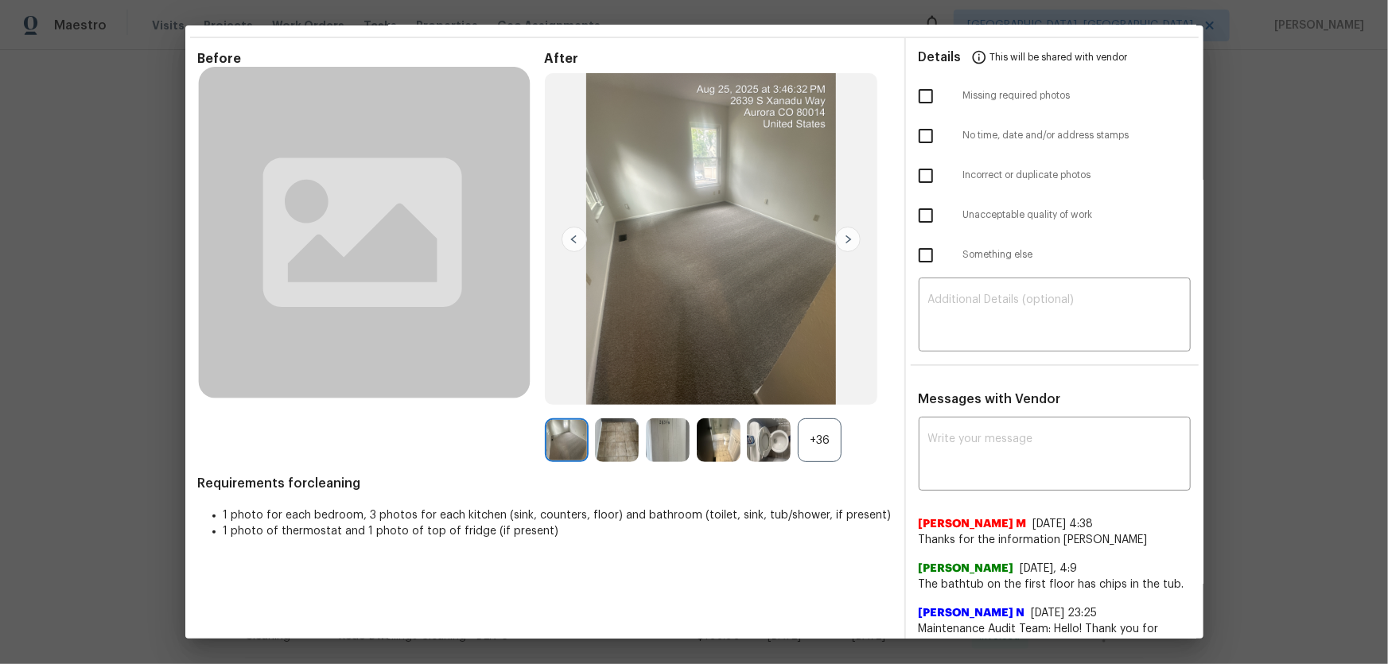
scroll to position [72, 0]
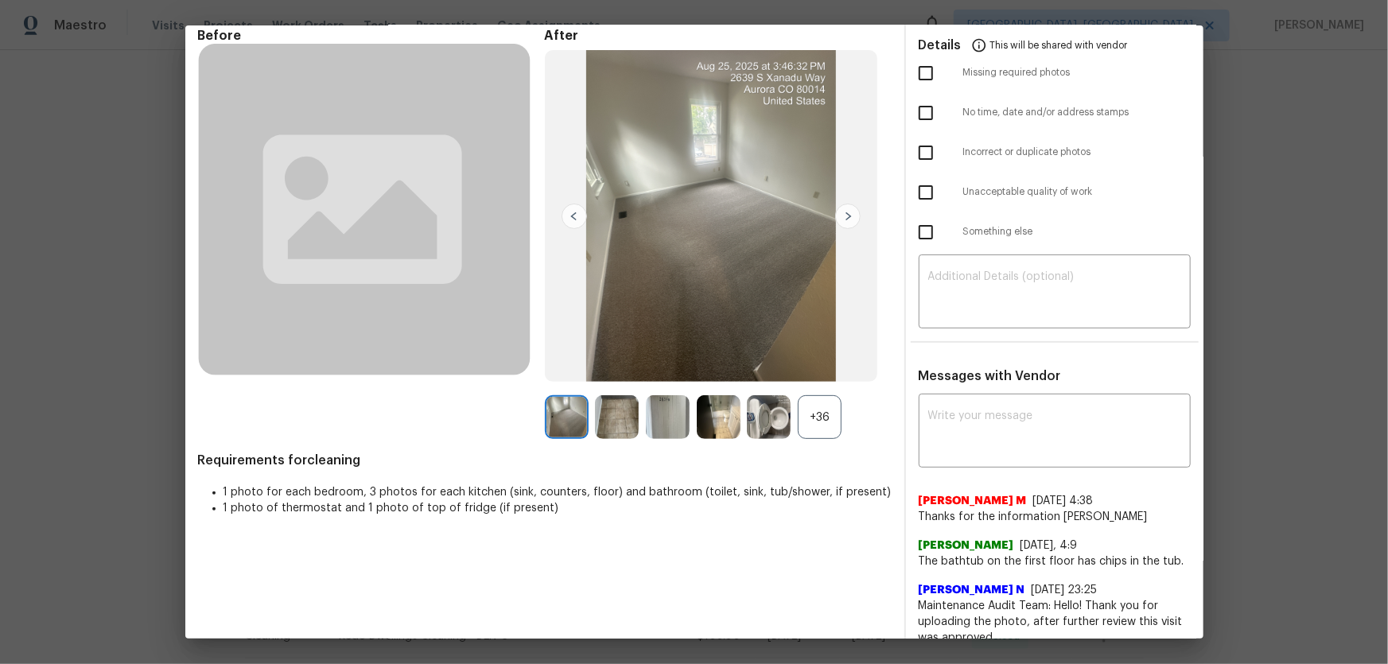
click at [816, 429] on div "+36" at bounding box center [820, 417] width 44 height 44
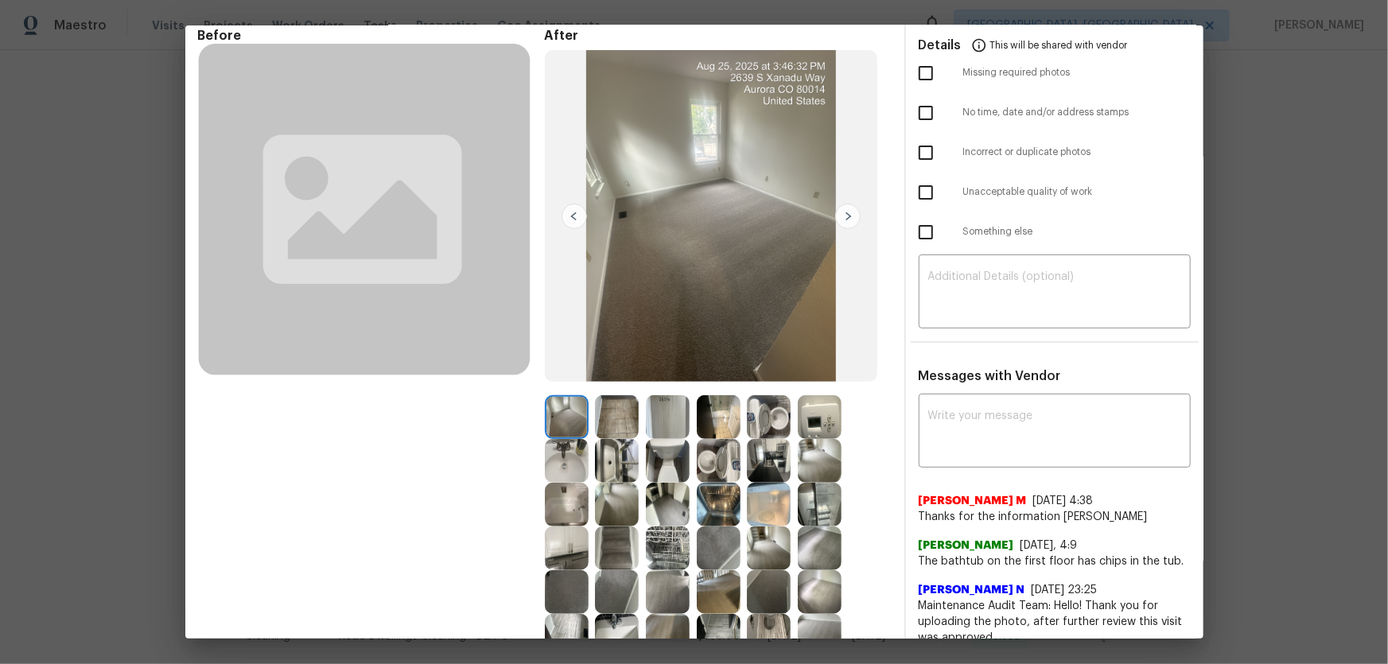
click at [700, 438] on img at bounding box center [719, 461] width 44 height 44
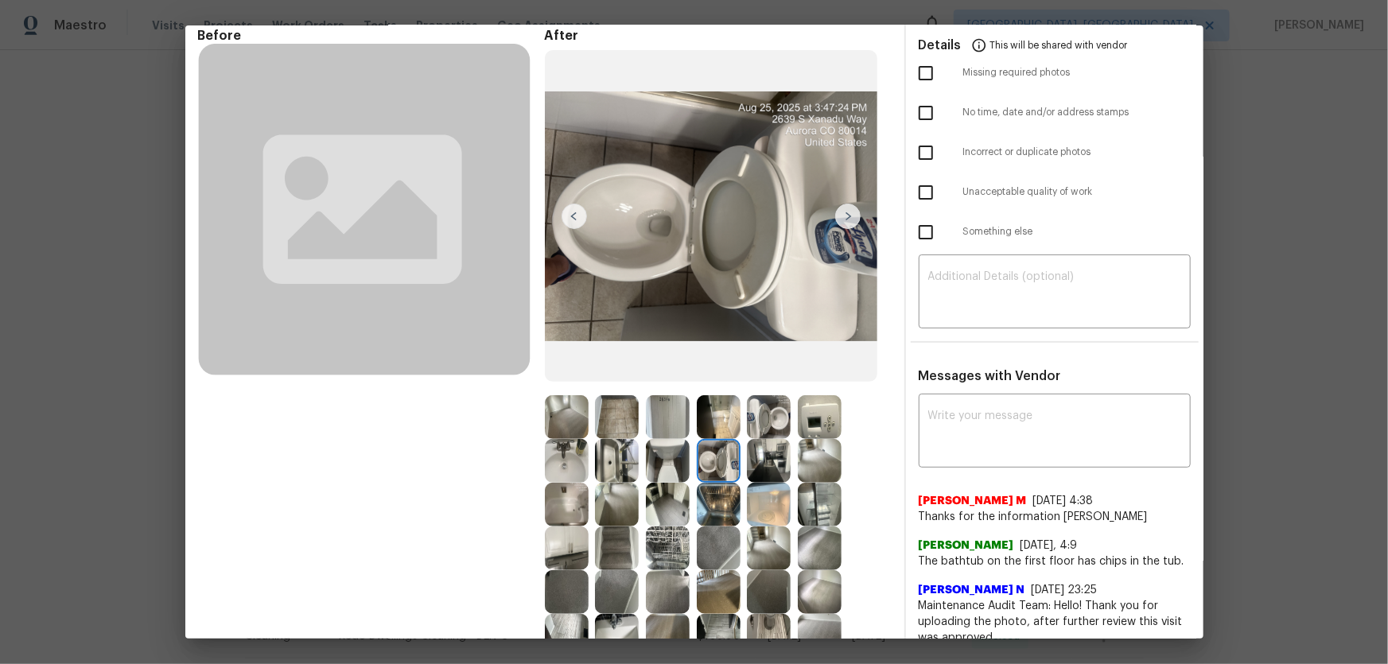
click at [761, 422] on img at bounding box center [769, 417] width 44 height 44
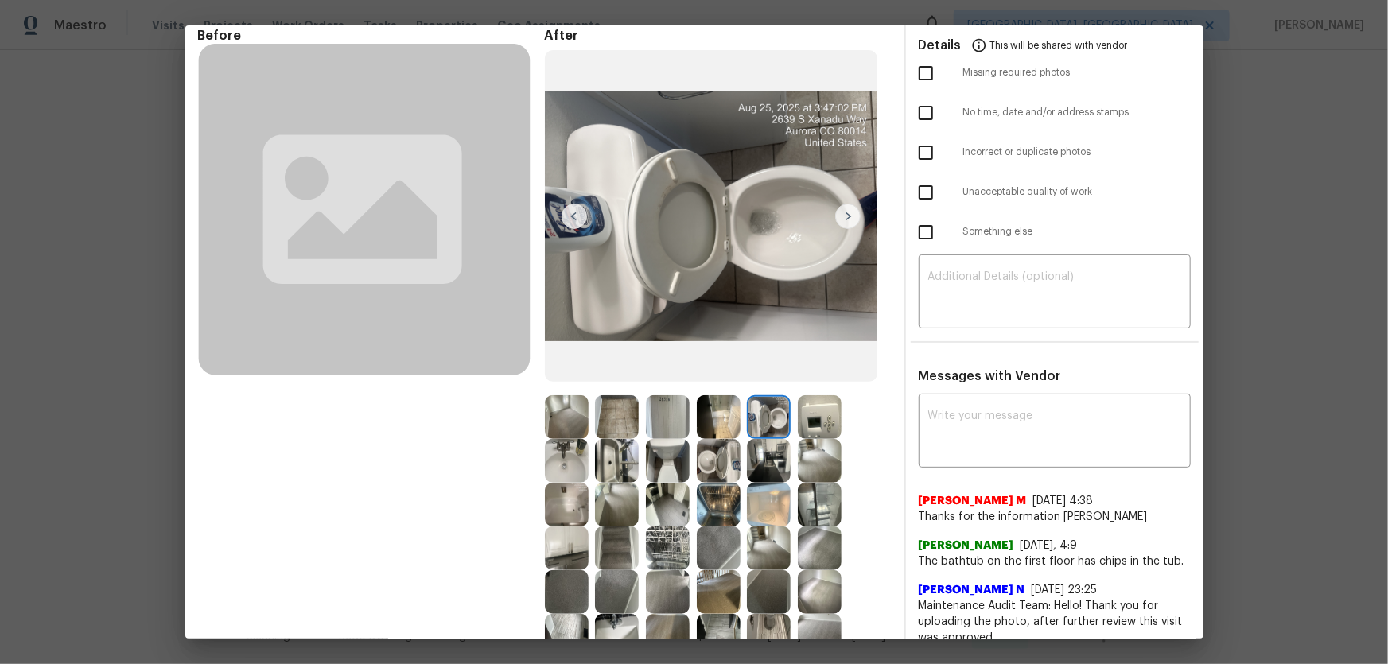
click at [723, 438] on img at bounding box center [719, 461] width 44 height 44
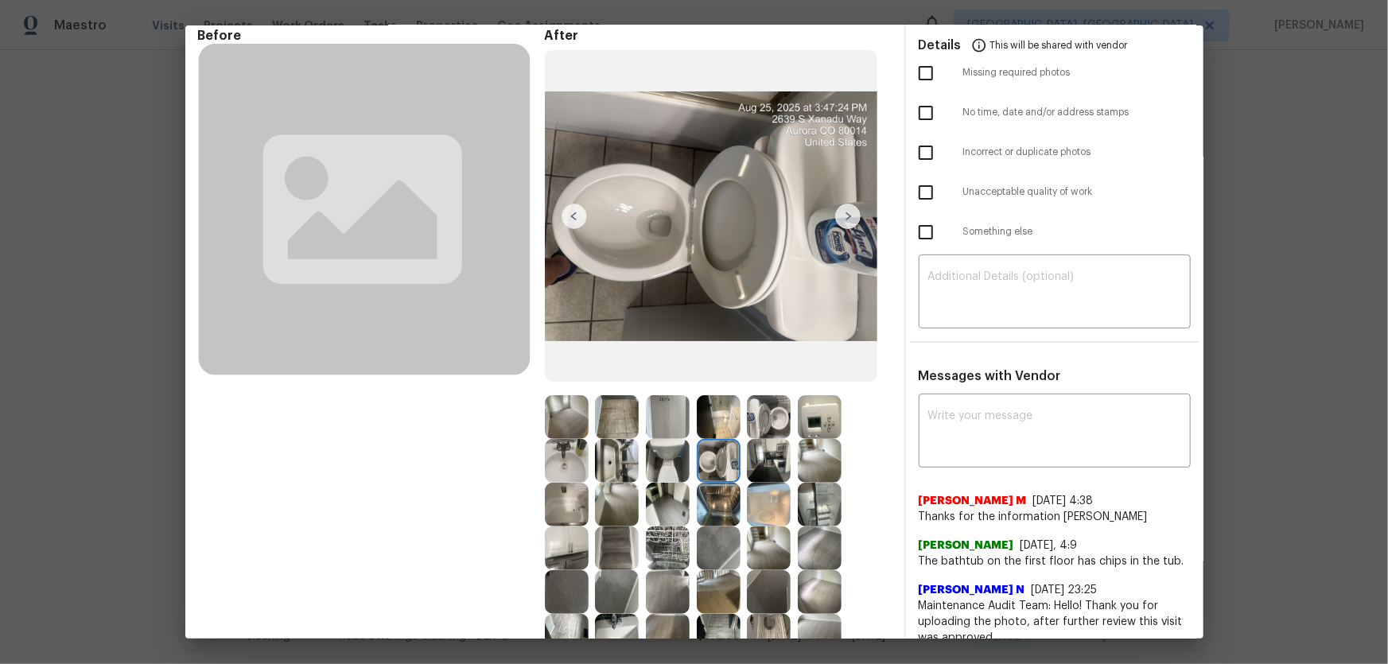
click at [569, 438] on img at bounding box center [567, 461] width 44 height 44
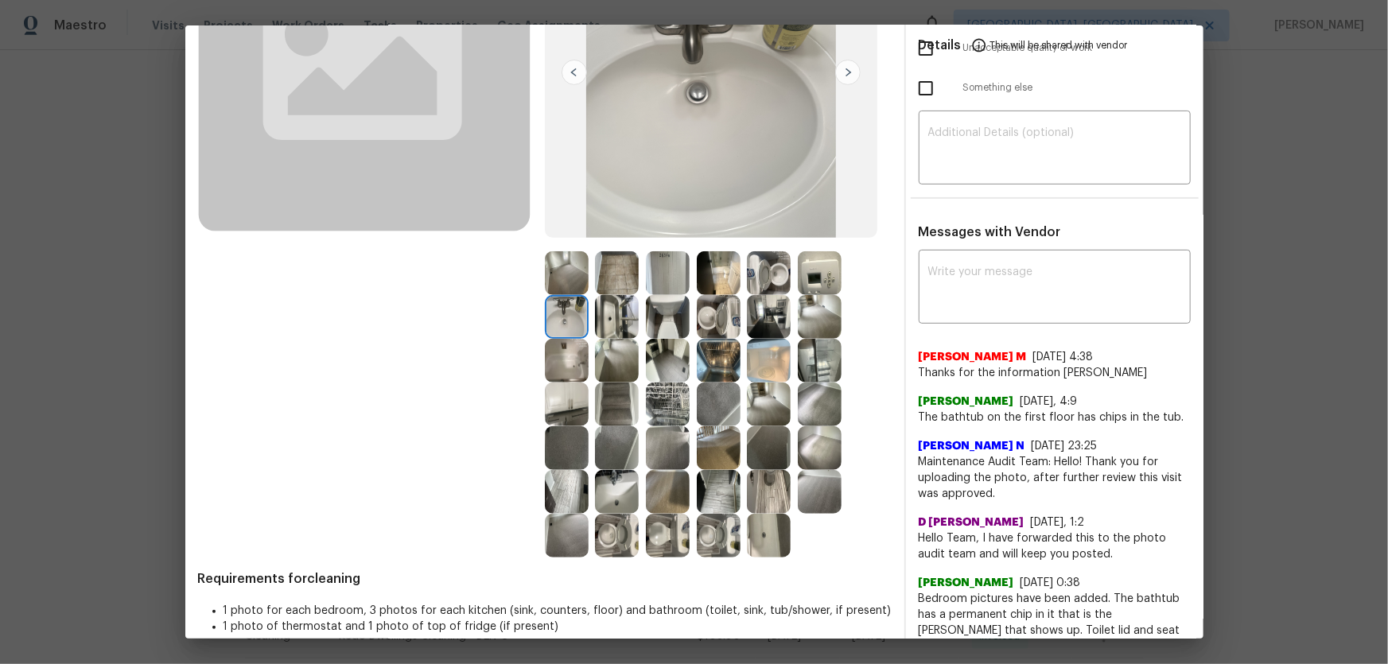
scroll to position [216, 0]
click at [771, 438] on img at bounding box center [769, 535] width 44 height 44
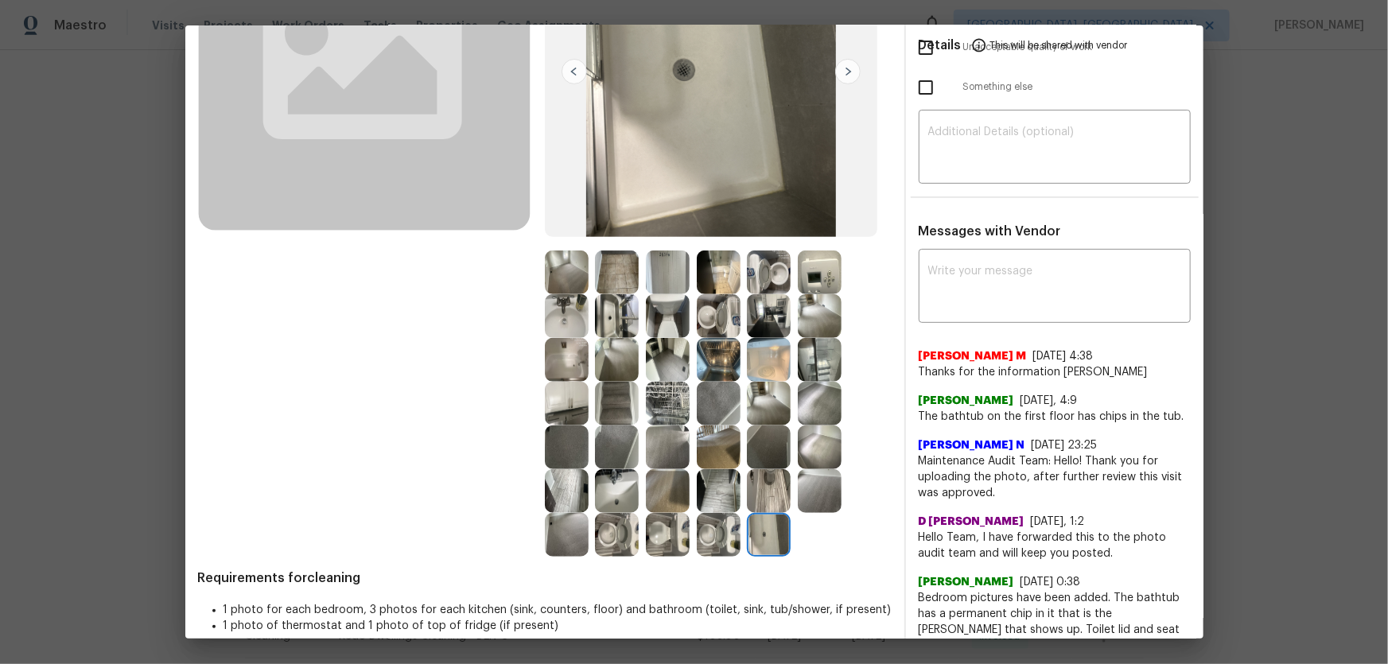
click at [610, 438] on img at bounding box center [617, 491] width 44 height 44
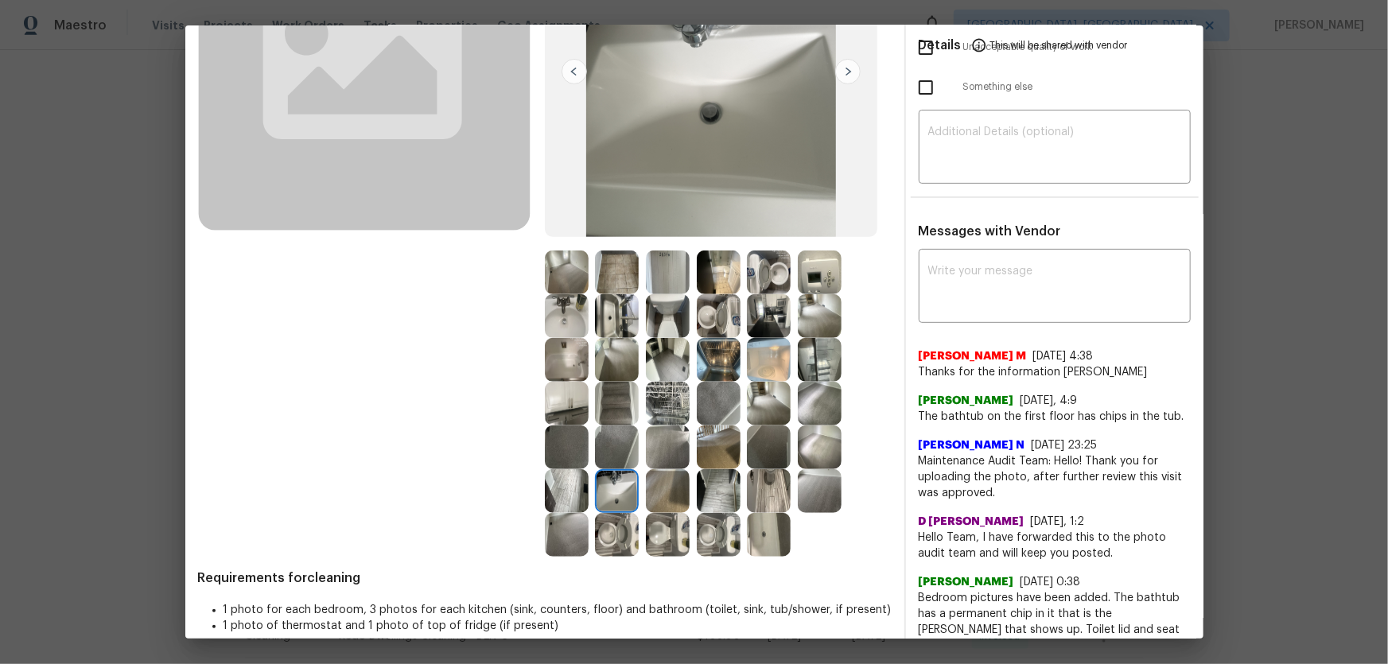
click at [577, 354] on img at bounding box center [567, 360] width 44 height 44
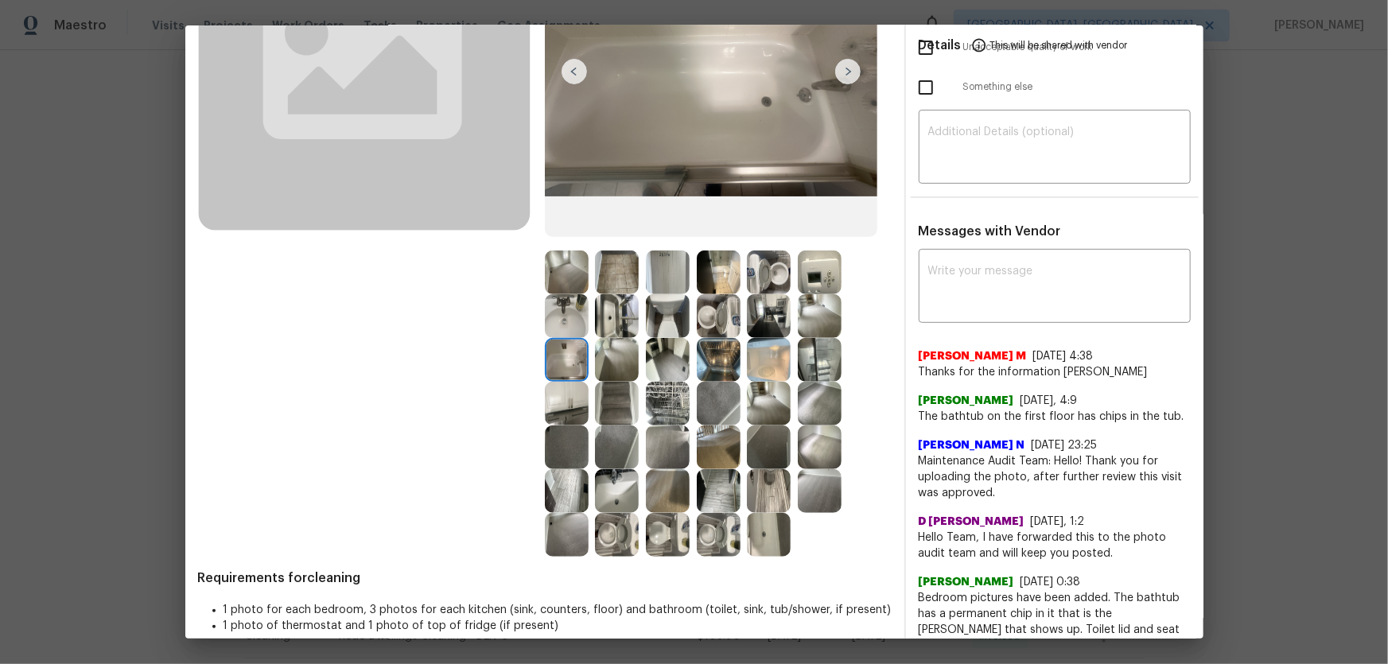
click at [603, 332] on img at bounding box center [617, 316] width 44 height 44
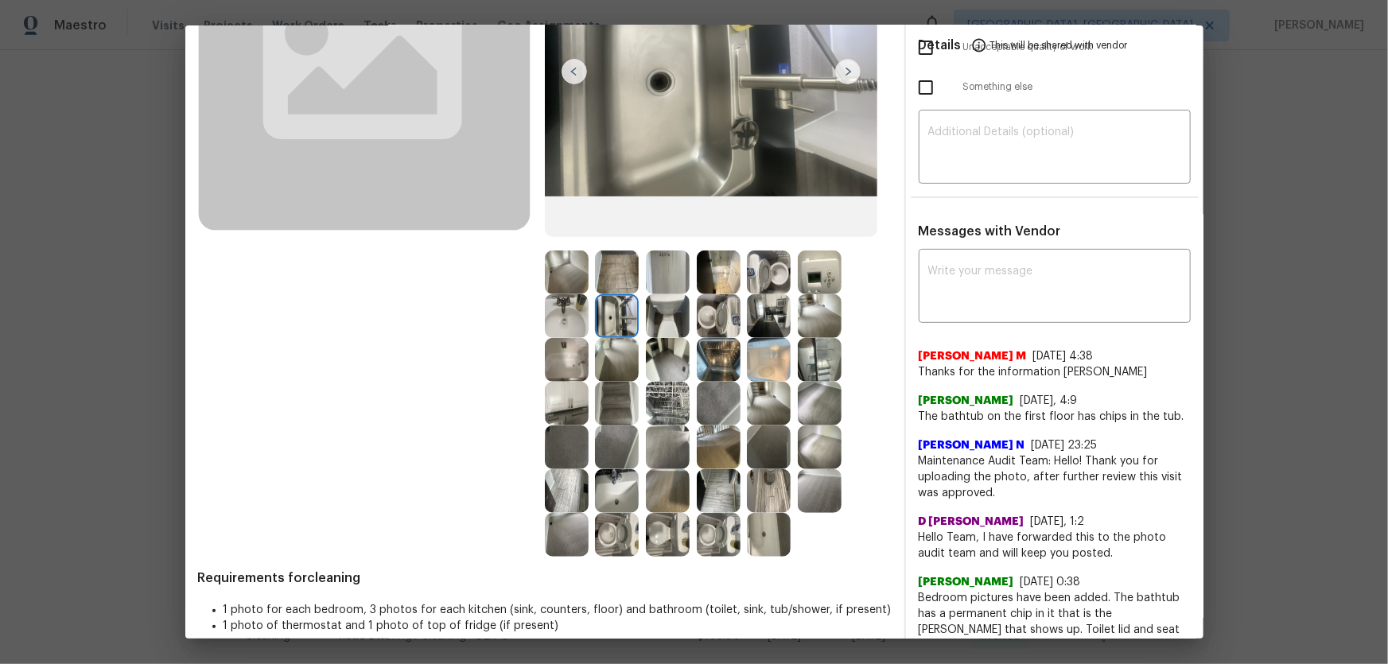
click at [573, 328] on img at bounding box center [567, 316] width 44 height 44
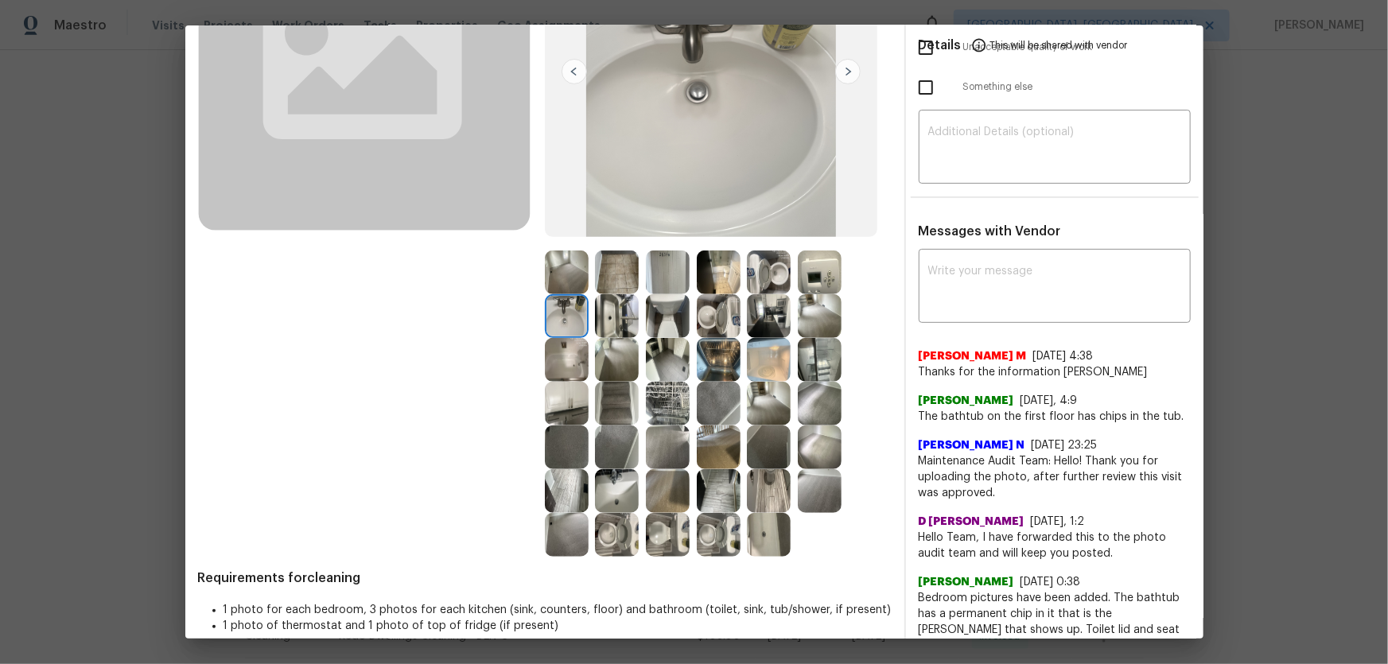
click at [667, 347] on img at bounding box center [668, 360] width 44 height 44
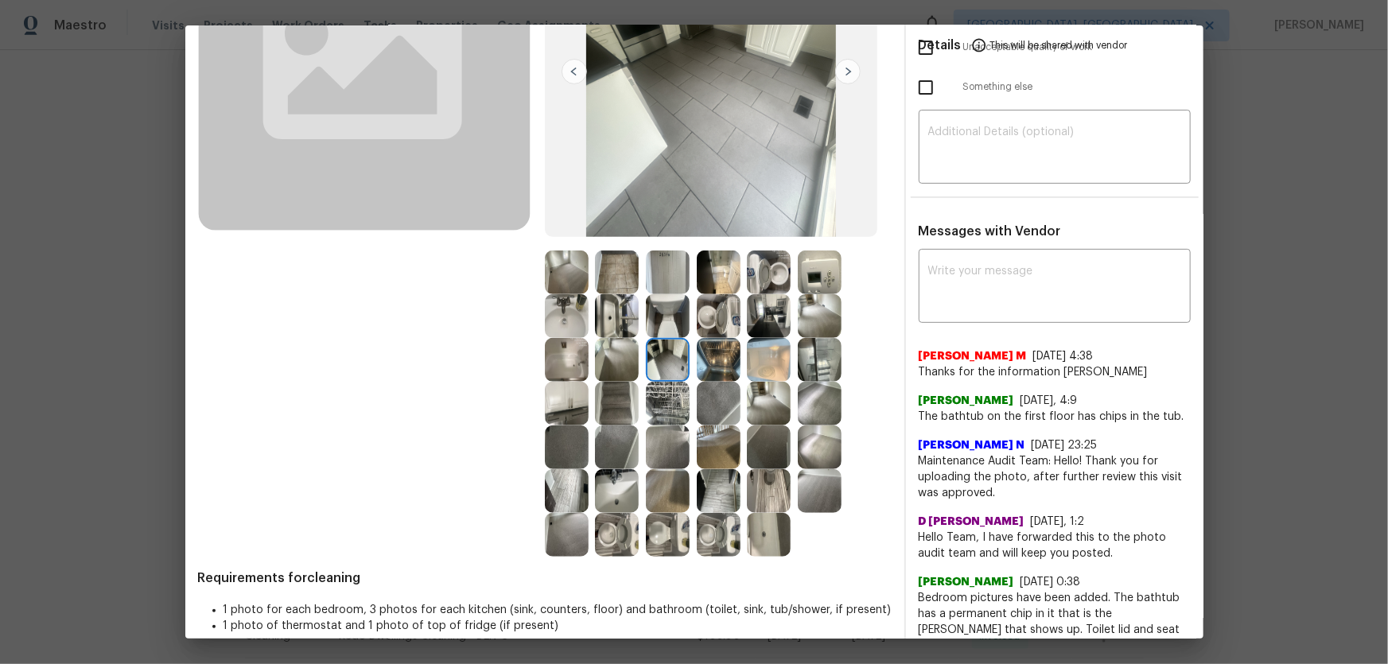
click at [707, 363] on img at bounding box center [719, 360] width 44 height 44
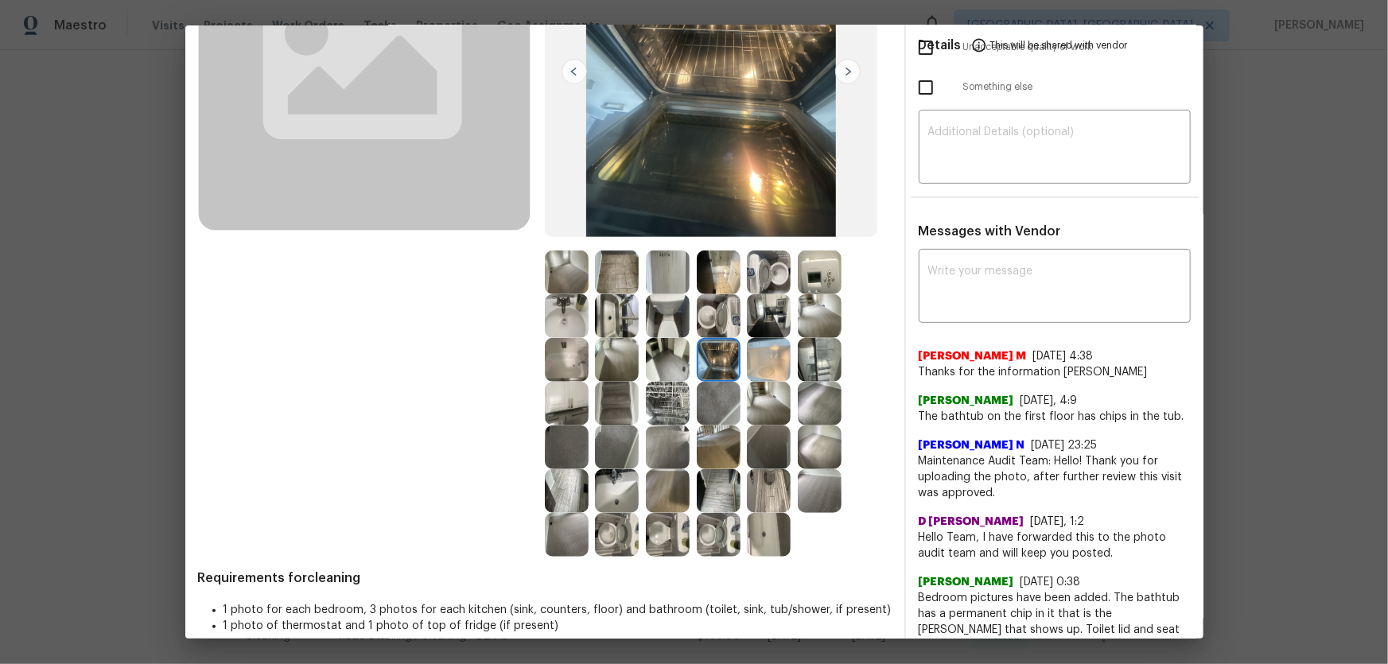
click at [711, 310] on img at bounding box center [719, 316] width 44 height 44
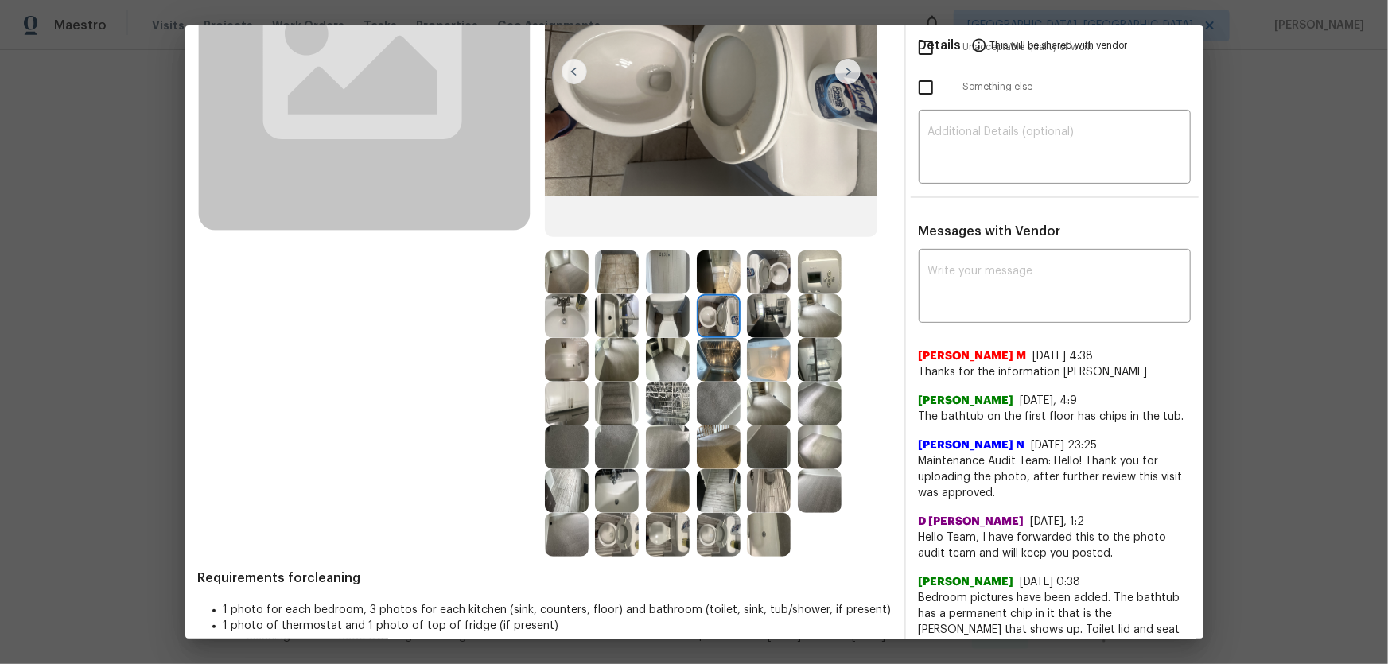
click at [759, 320] on img at bounding box center [769, 316] width 44 height 44
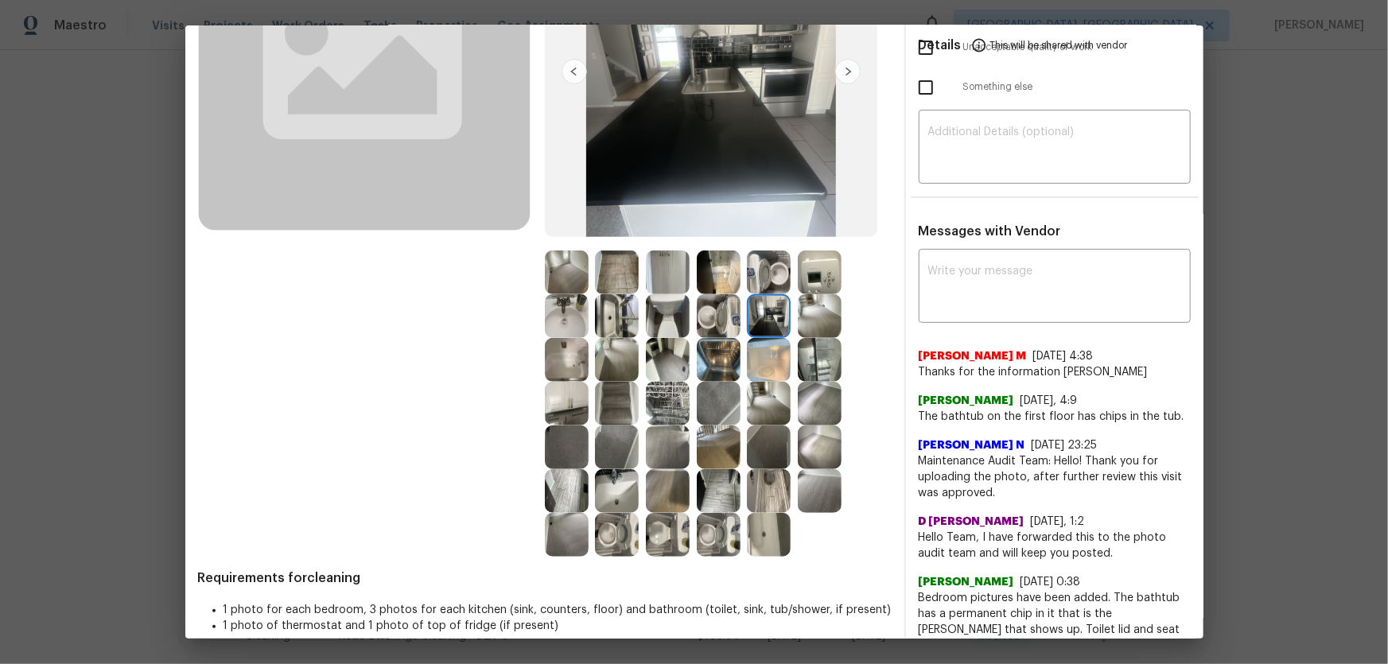
click at [799, 286] on img at bounding box center [820, 273] width 44 height 44
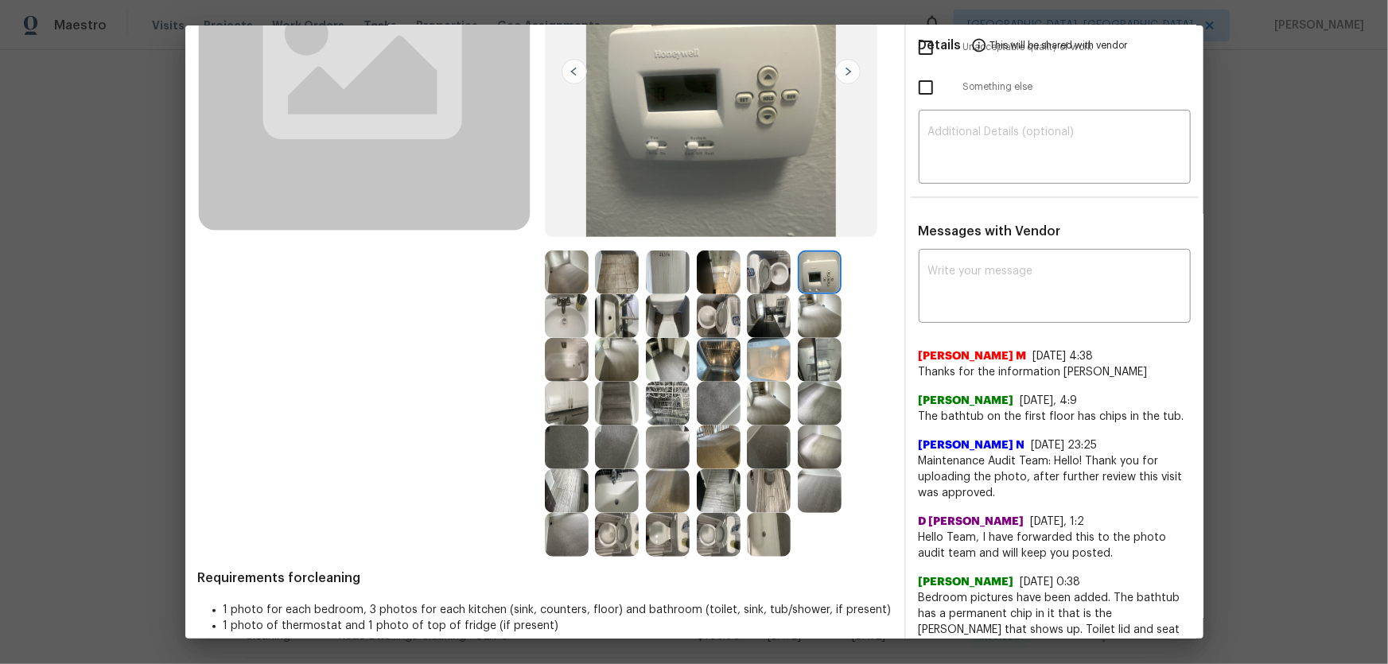
click at [771, 286] on img at bounding box center [769, 273] width 44 height 44
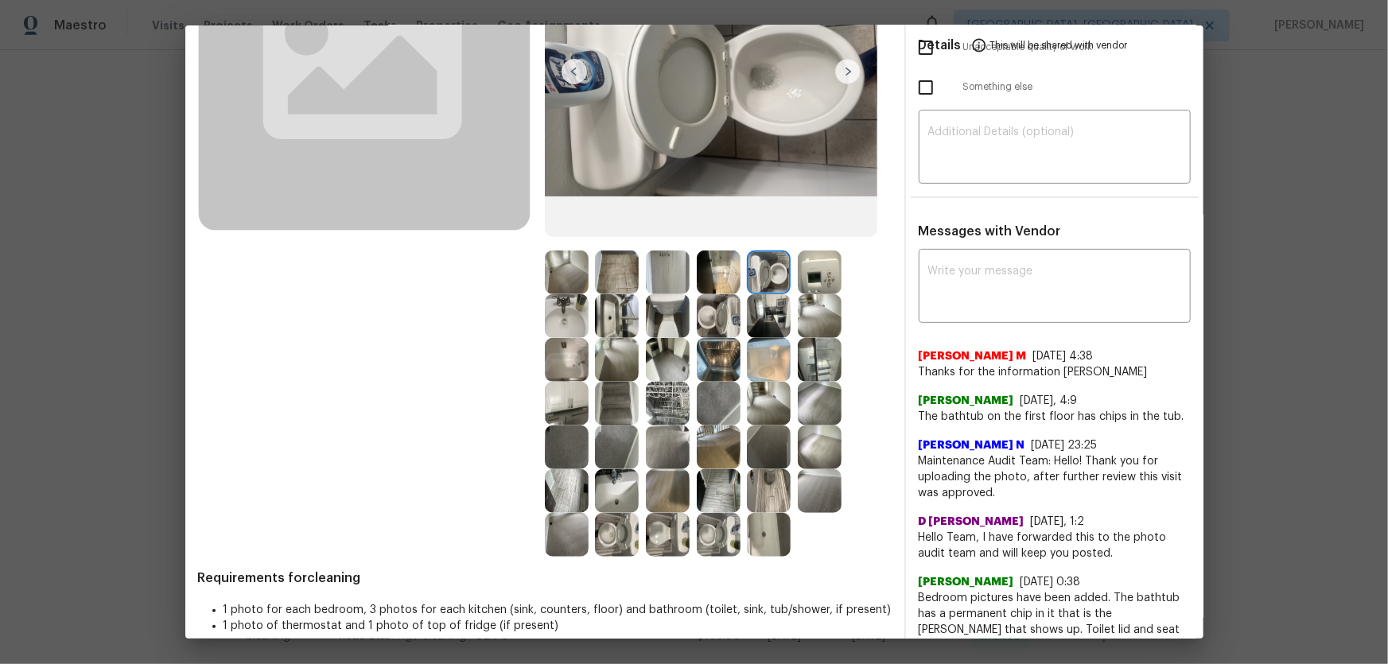
click at [678, 274] on img at bounding box center [668, 273] width 44 height 44
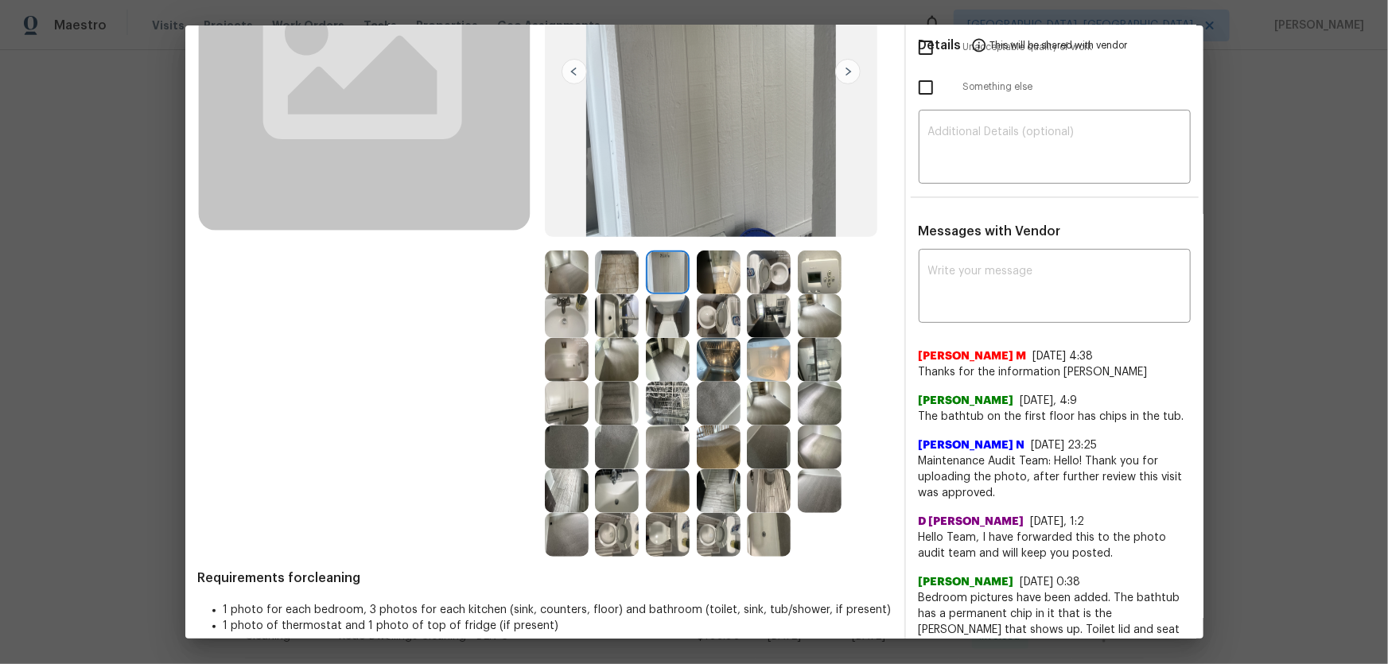
click at [713, 283] on img at bounding box center [719, 273] width 44 height 44
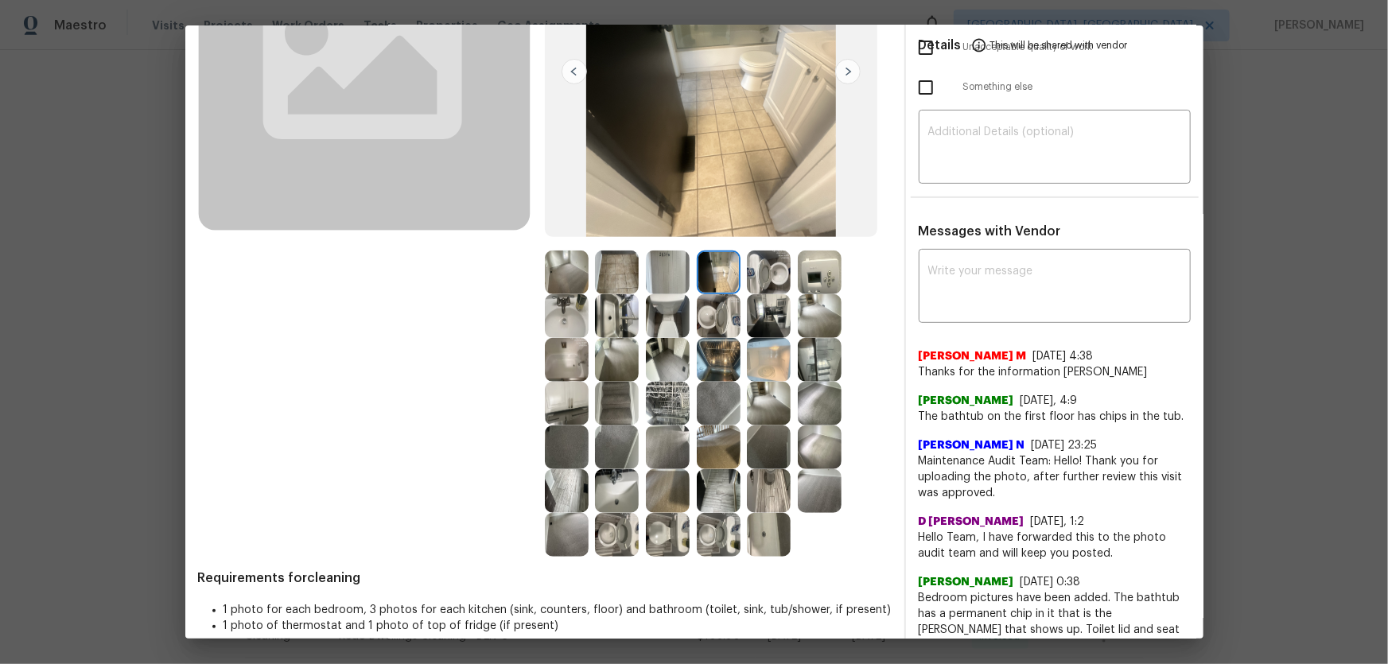
click at [761, 438] on img at bounding box center [769, 491] width 44 height 44
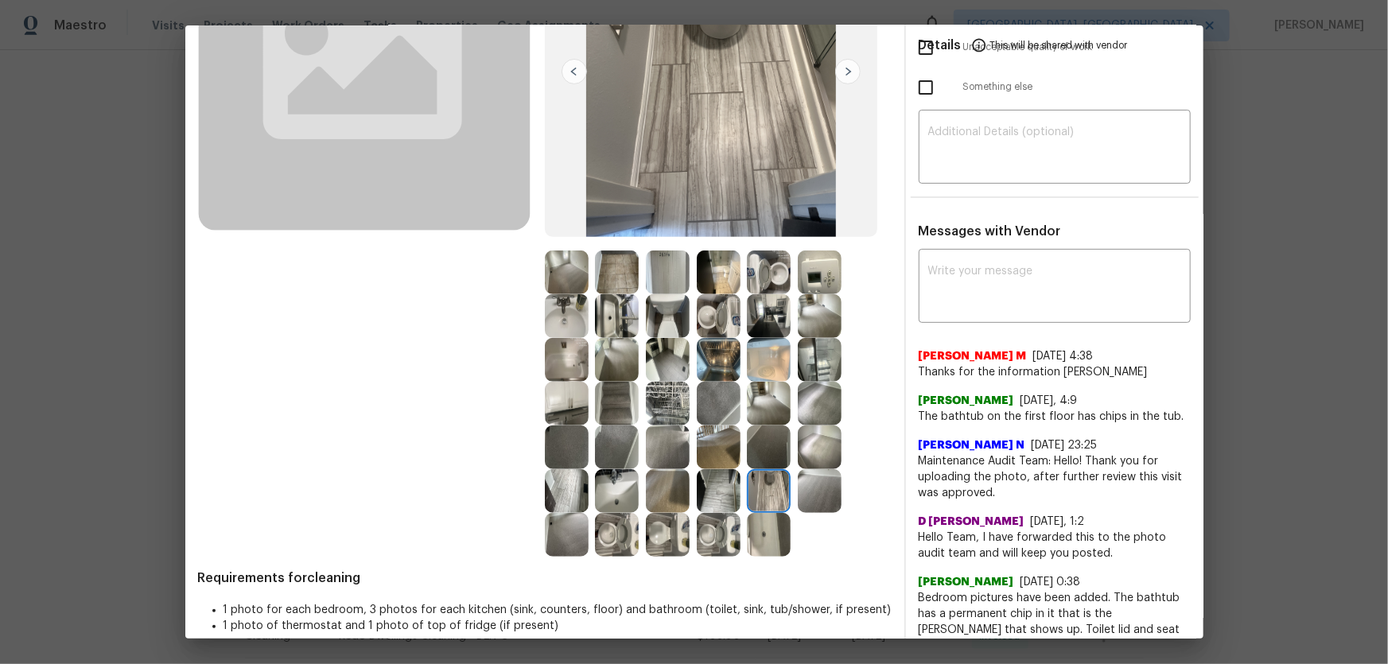
click at [604, 438] on img at bounding box center [617, 491] width 44 height 44
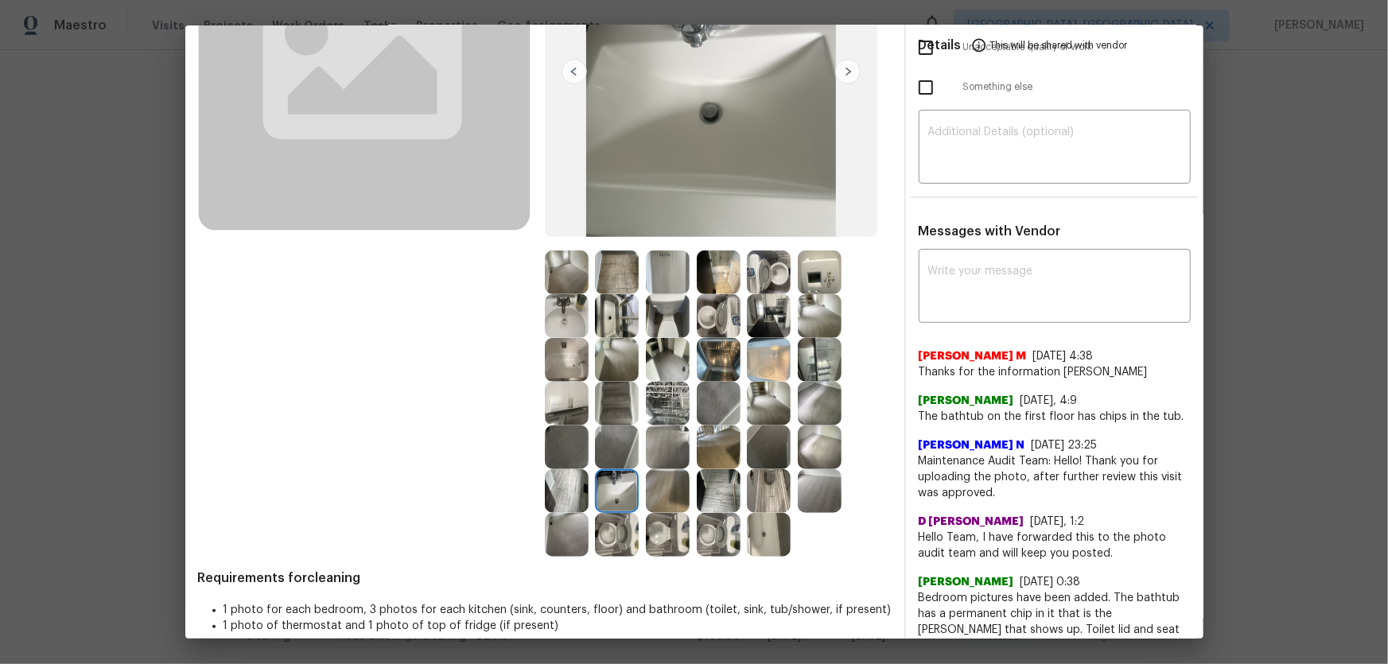
click at [612, 438] on img at bounding box center [617, 535] width 44 height 44
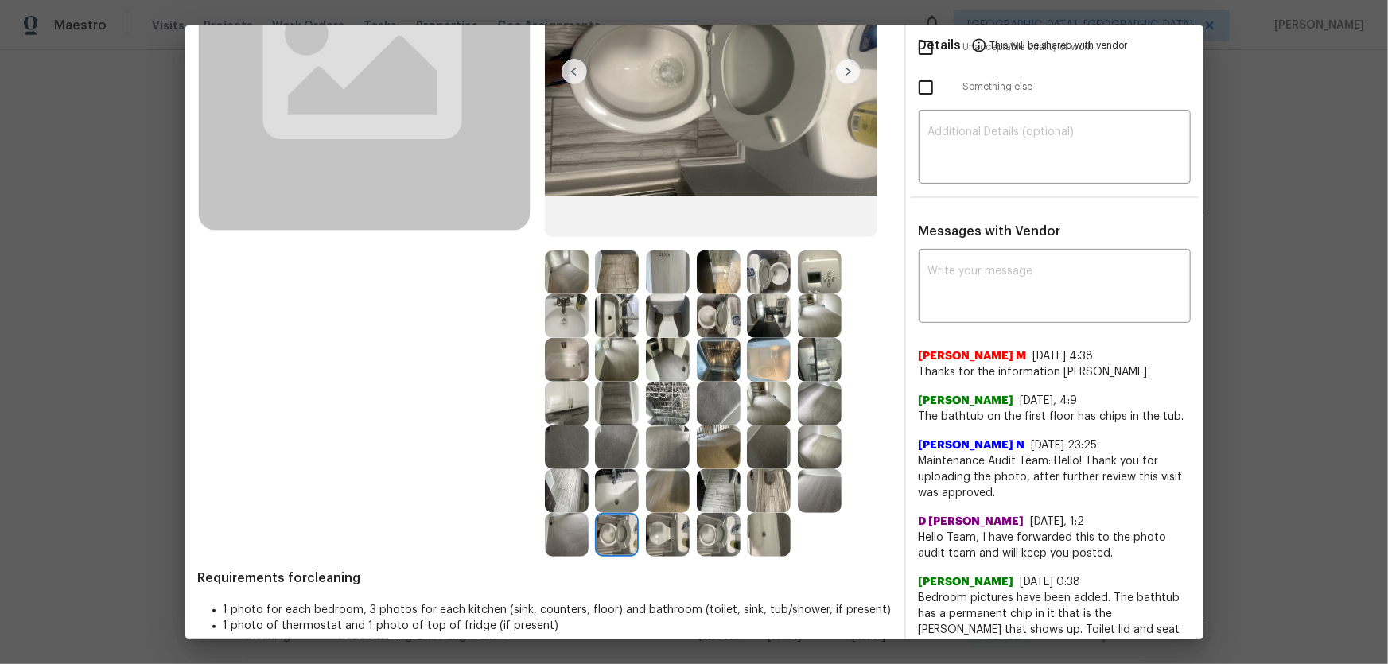
click at [775, 438] on img at bounding box center [769, 535] width 44 height 44
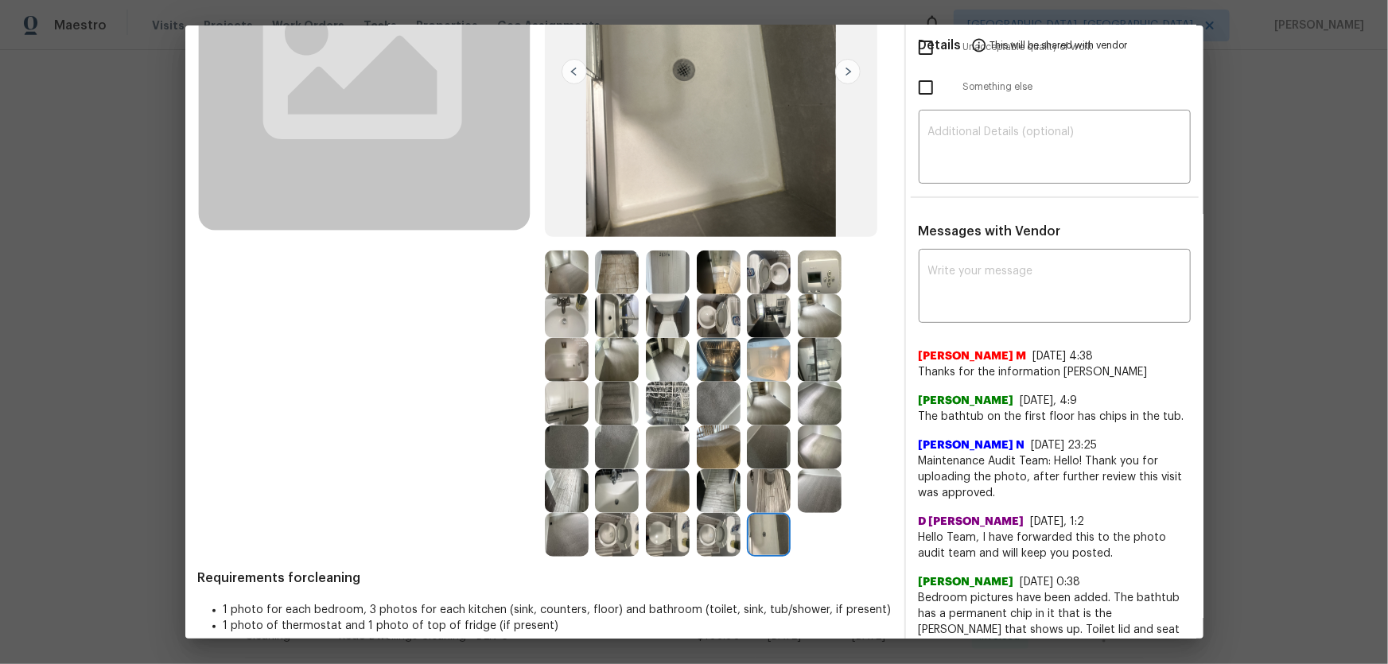
click at [715, 438] on img at bounding box center [719, 535] width 44 height 44
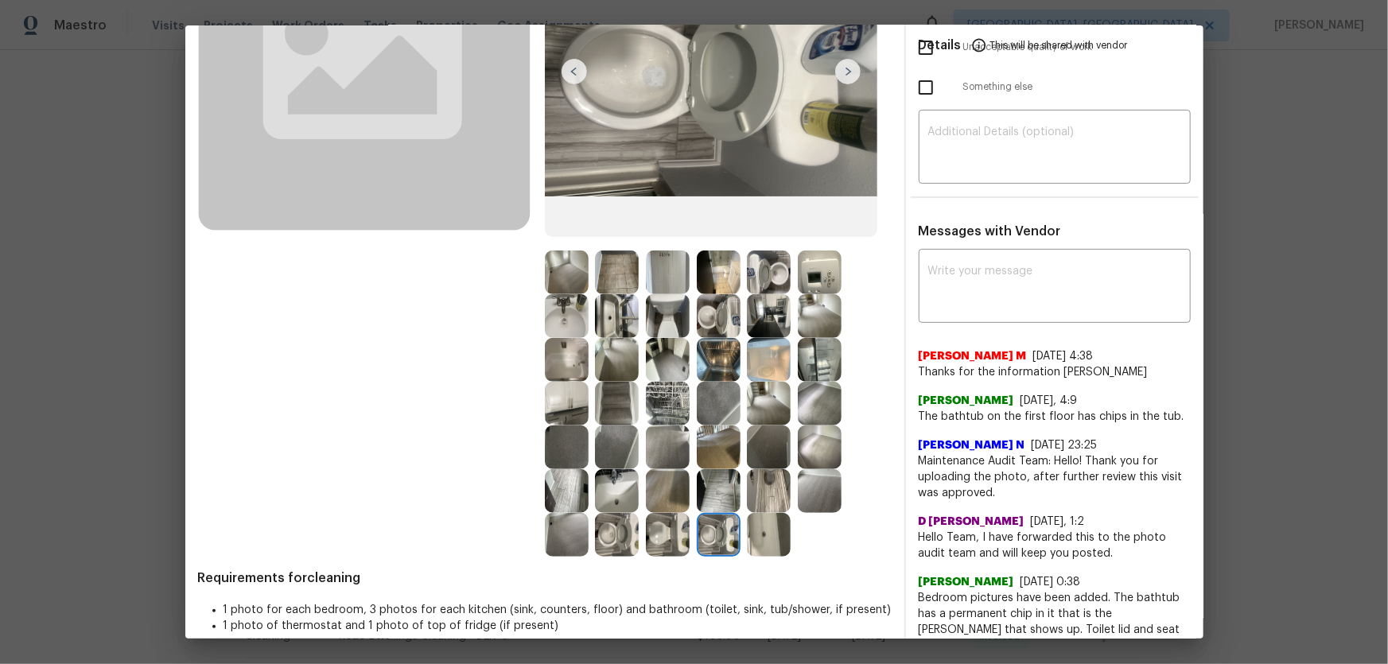
click at [596, 438] on img at bounding box center [617, 491] width 44 height 44
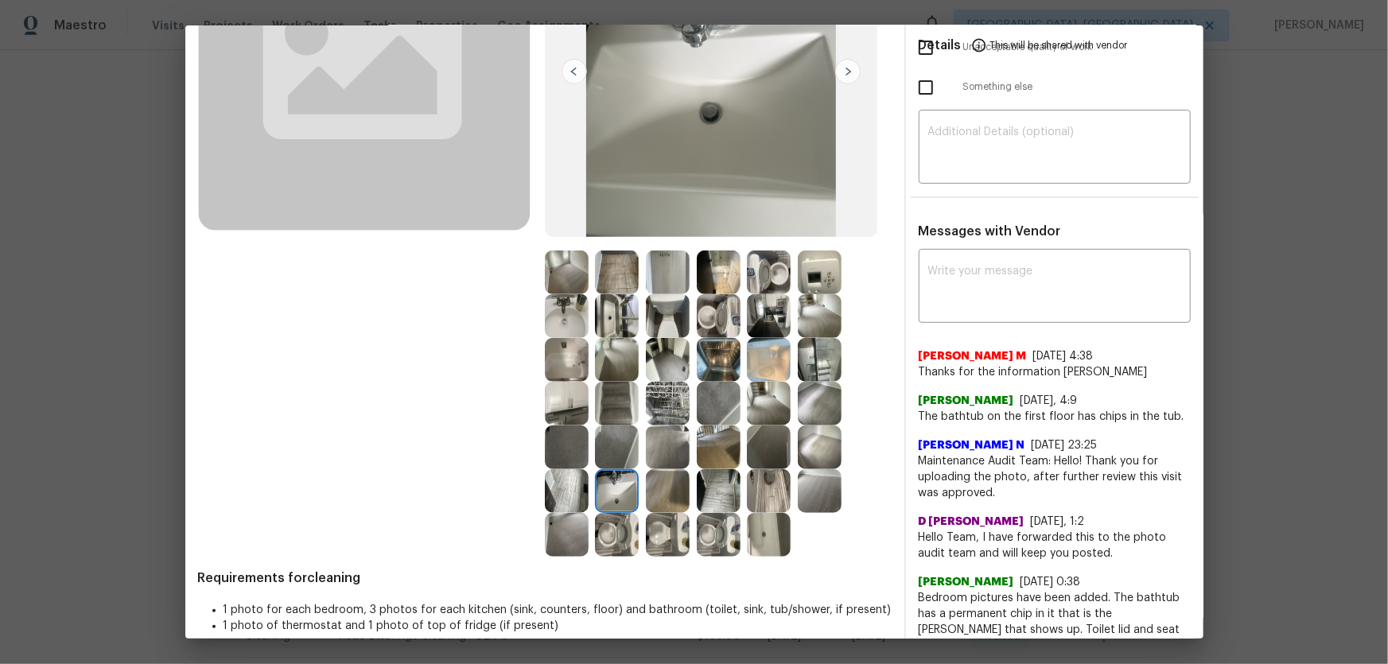
click at [573, 438] on img at bounding box center [567, 491] width 44 height 44
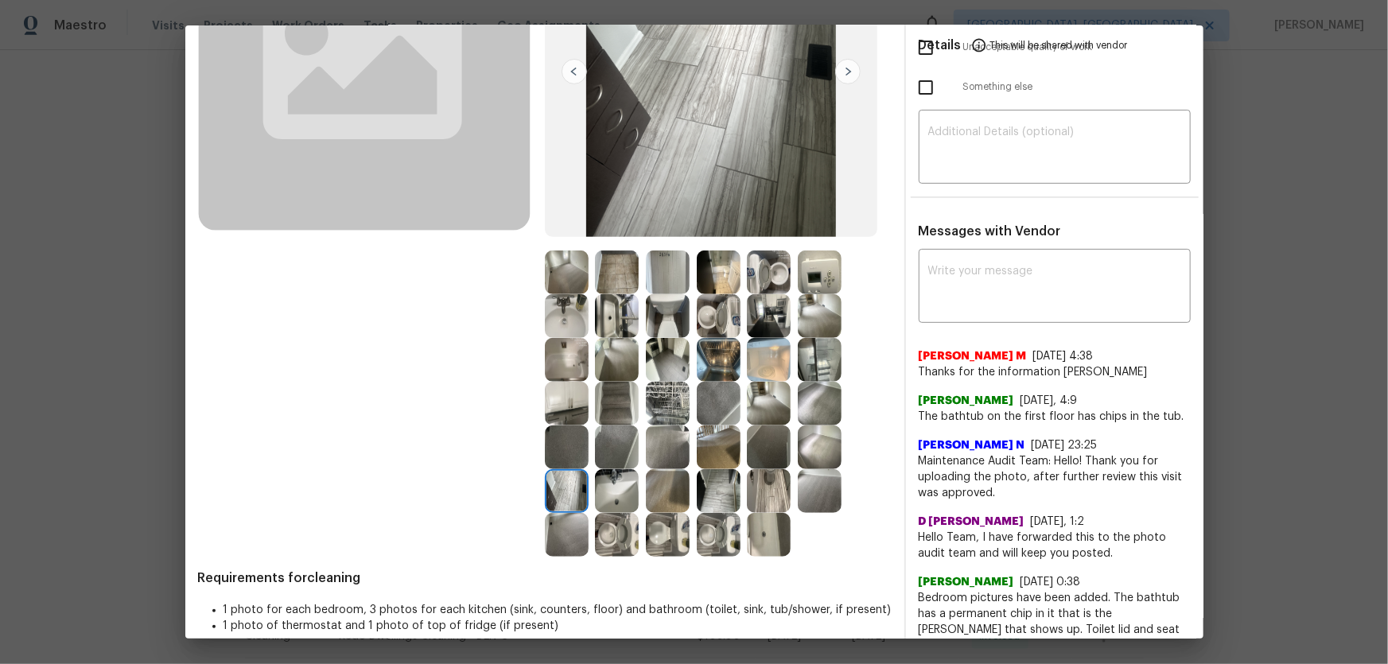
click at [570, 438] on img at bounding box center [567, 491] width 44 height 44
click at [764, 438] on img at bounding box center [769, 447] width 44 height 44
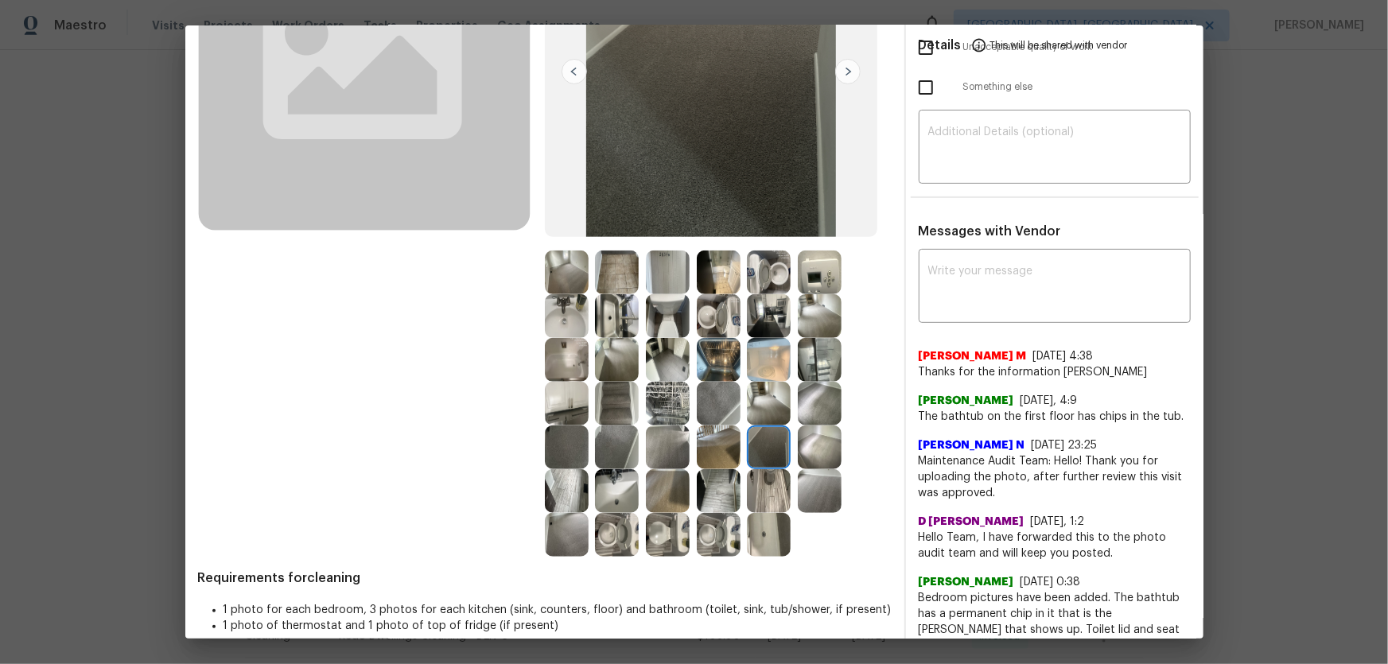
click at [732, 399] on img at bounding box center [719, 404] width 44 height 44
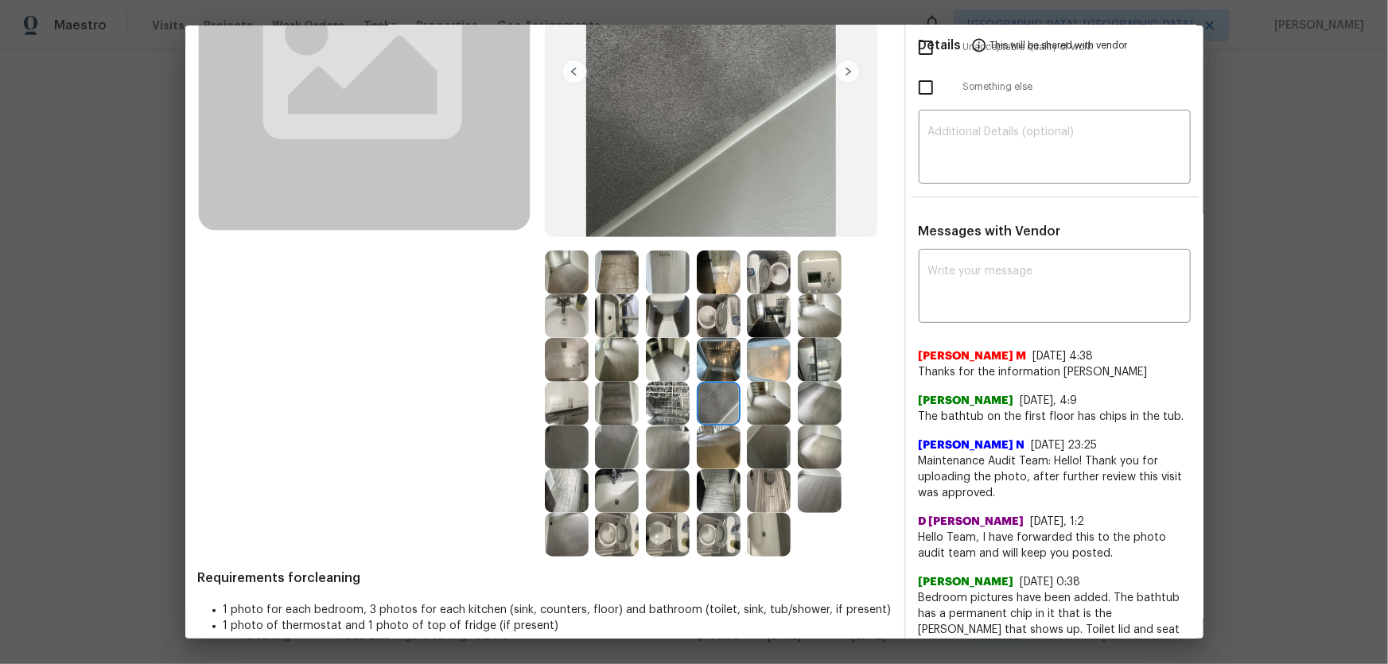
click at [703, 363] on img at bounding box center [719, 360] width 44 height 44
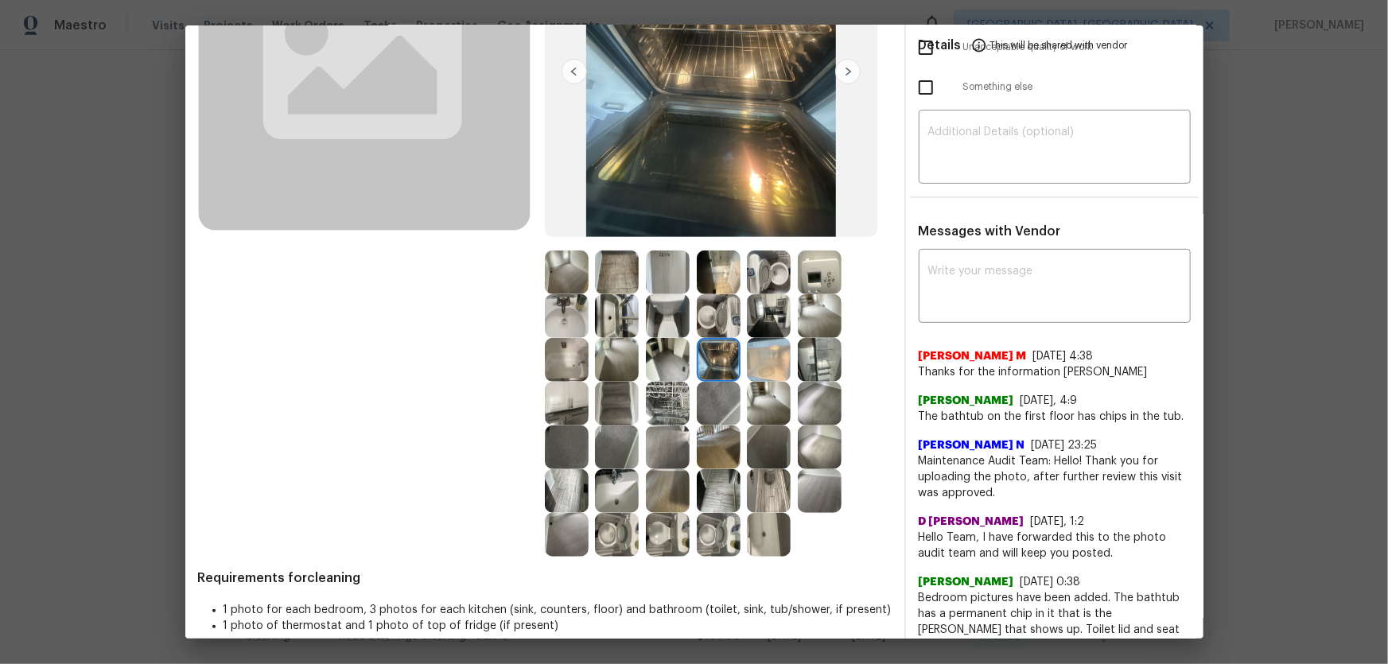
click at [681, 357] on img at bounding box center [668, 360] width 44 height 44
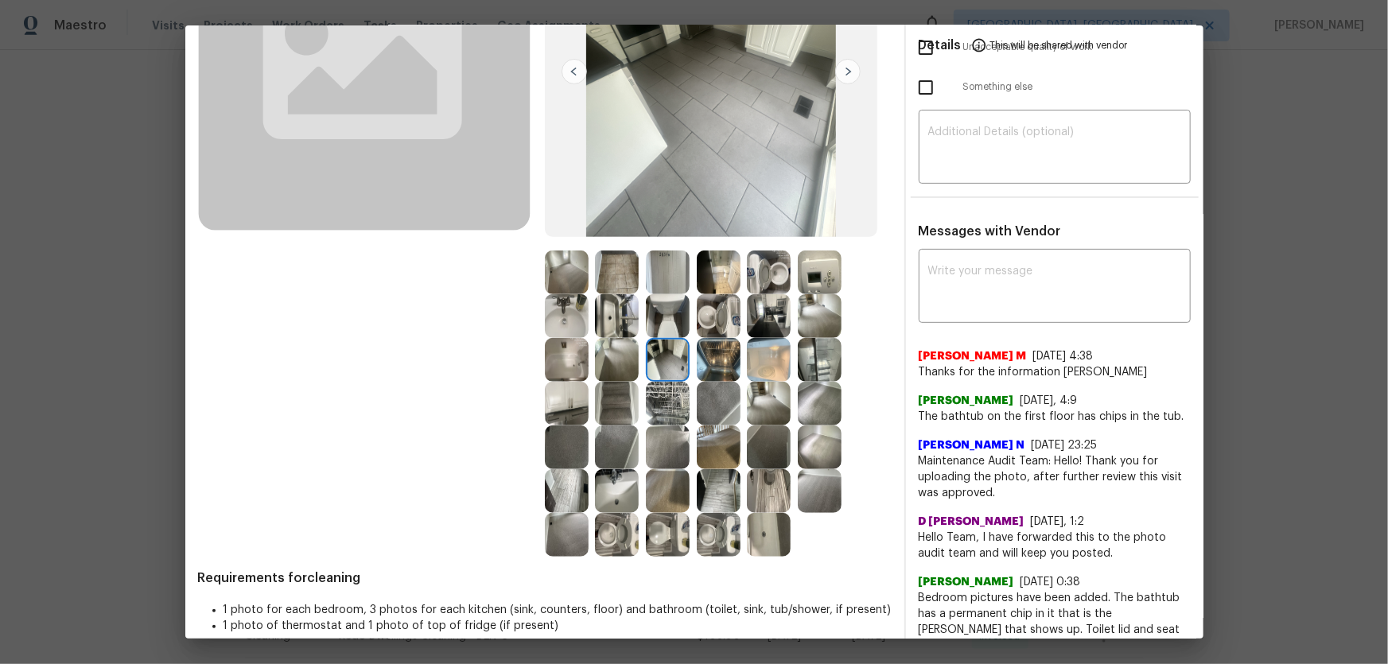
click at [611, 370] on img at bounding box center [617, 360] width 44 height 44
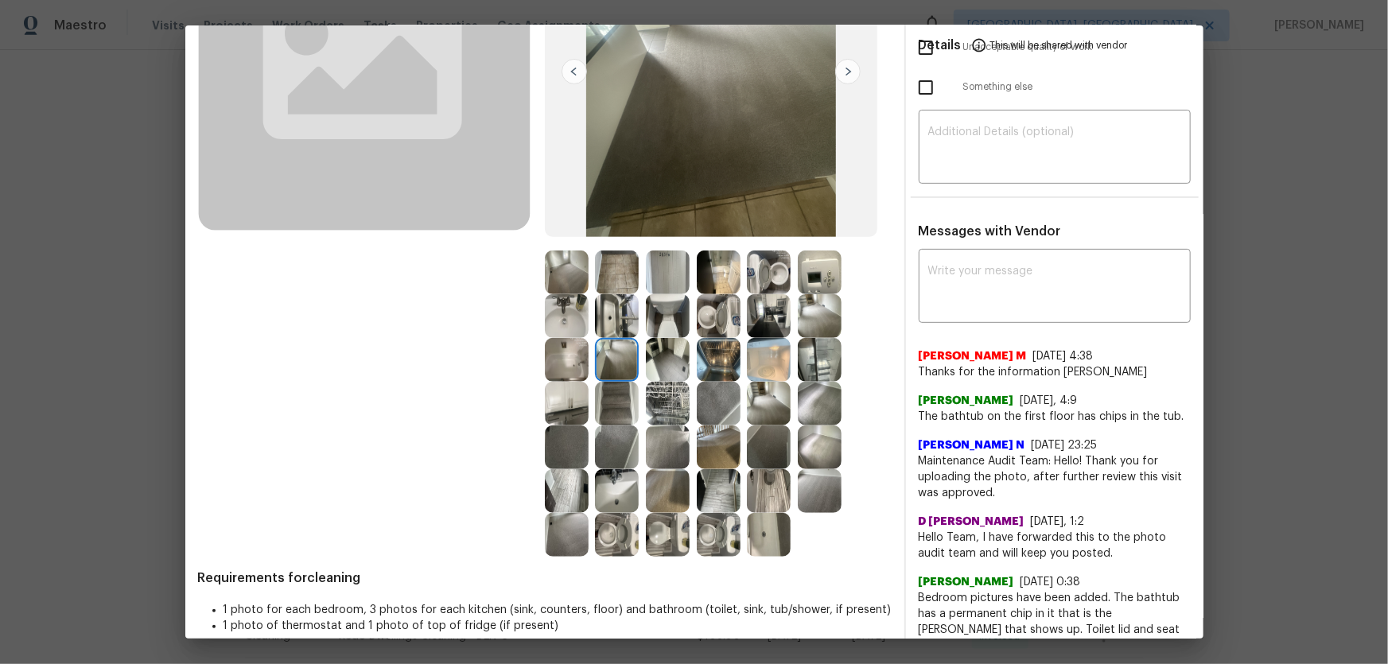
click at [606, 406] on img at bounding box center [617, 404] width 44 height 44
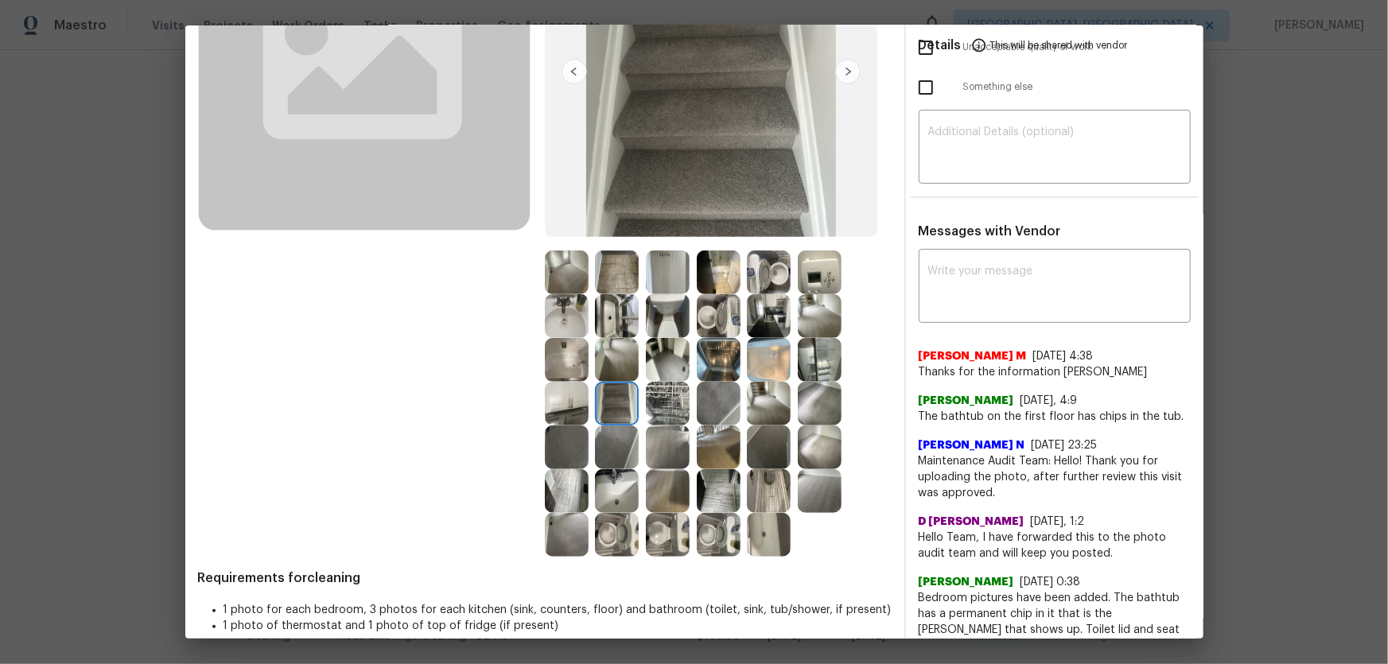
click at [620, 323] on img at bounding box center [617, 316] width 44 height 44
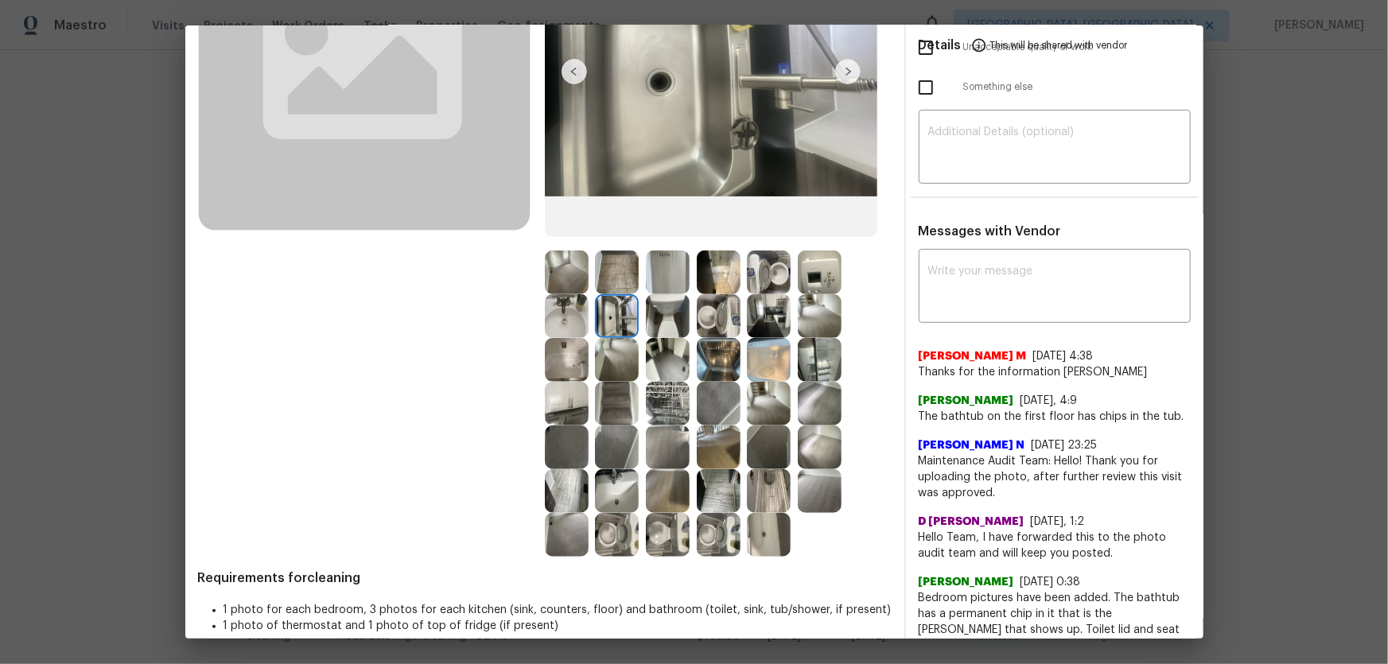
scroll to position [0, 0]
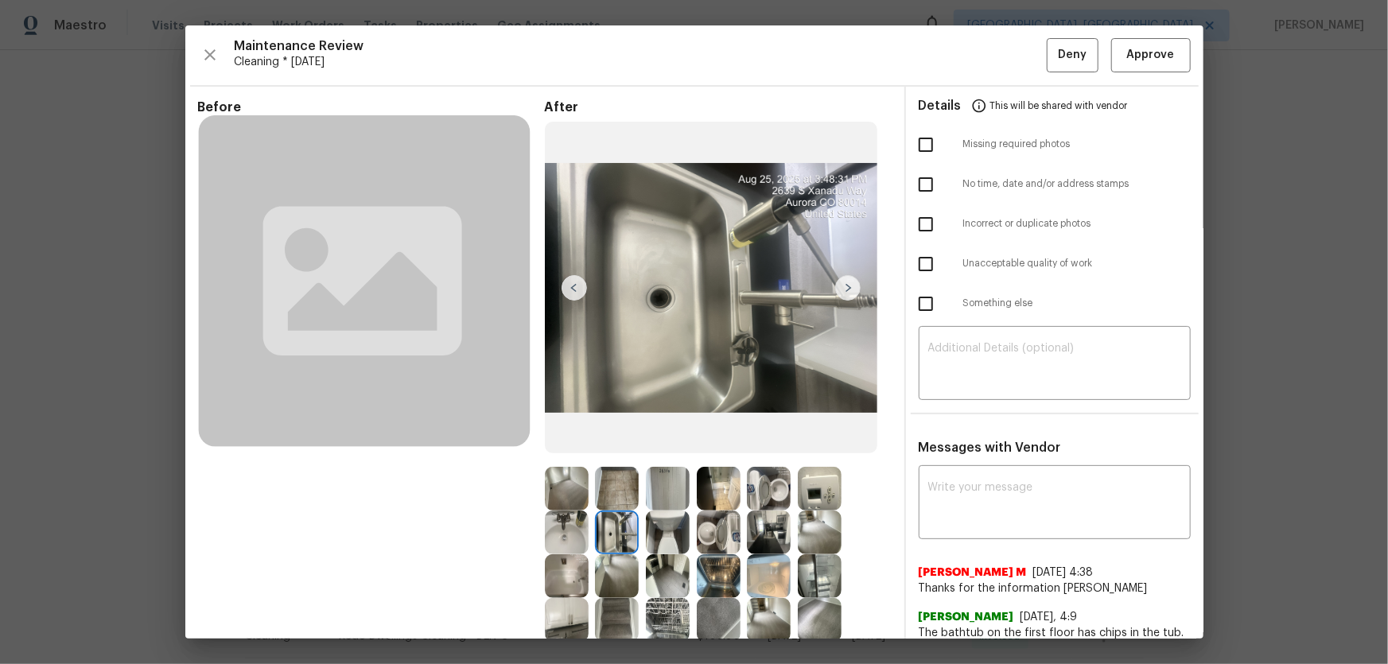
click at [818, 438] on img at bounding box center [820, 489] width 44 height 44
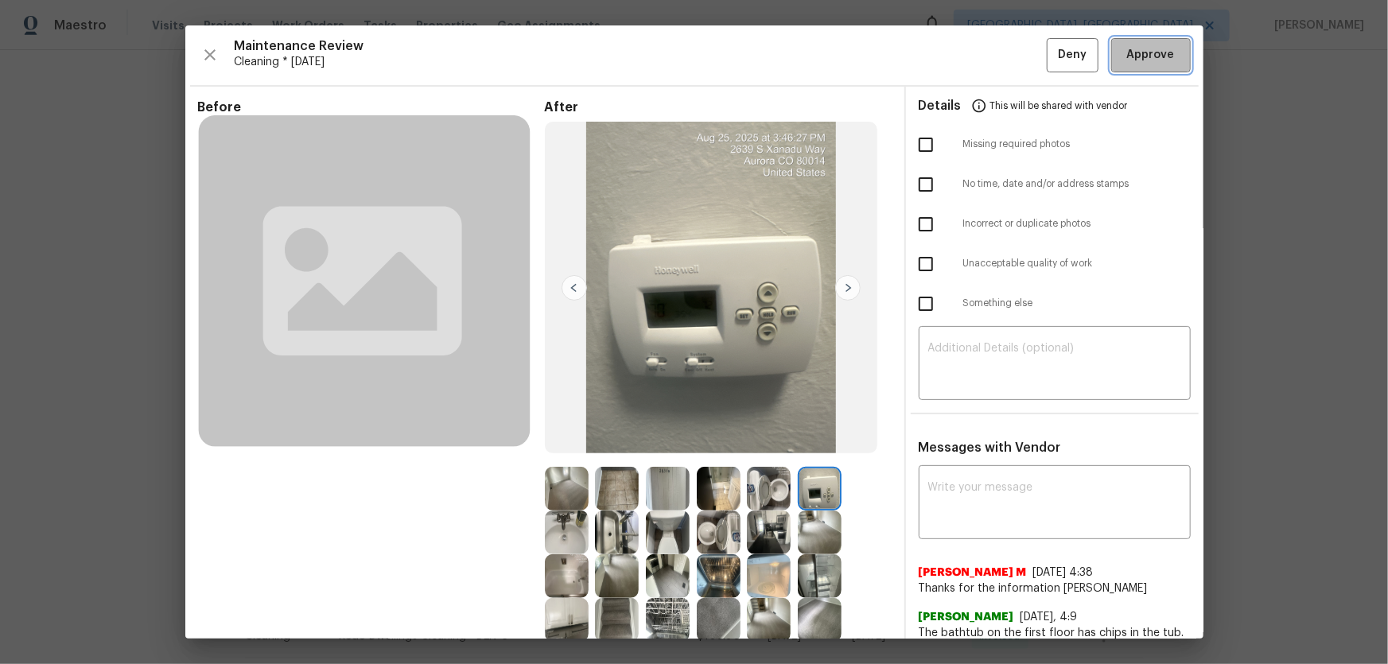
drag, startPoint x: 1169, startPoint y: 53, endPoint x: 1216, endPoint y: 269, distance: 220.6
click at [987, 54] on button "Approve" at bounding box center [1151, 55] width 80 height 34
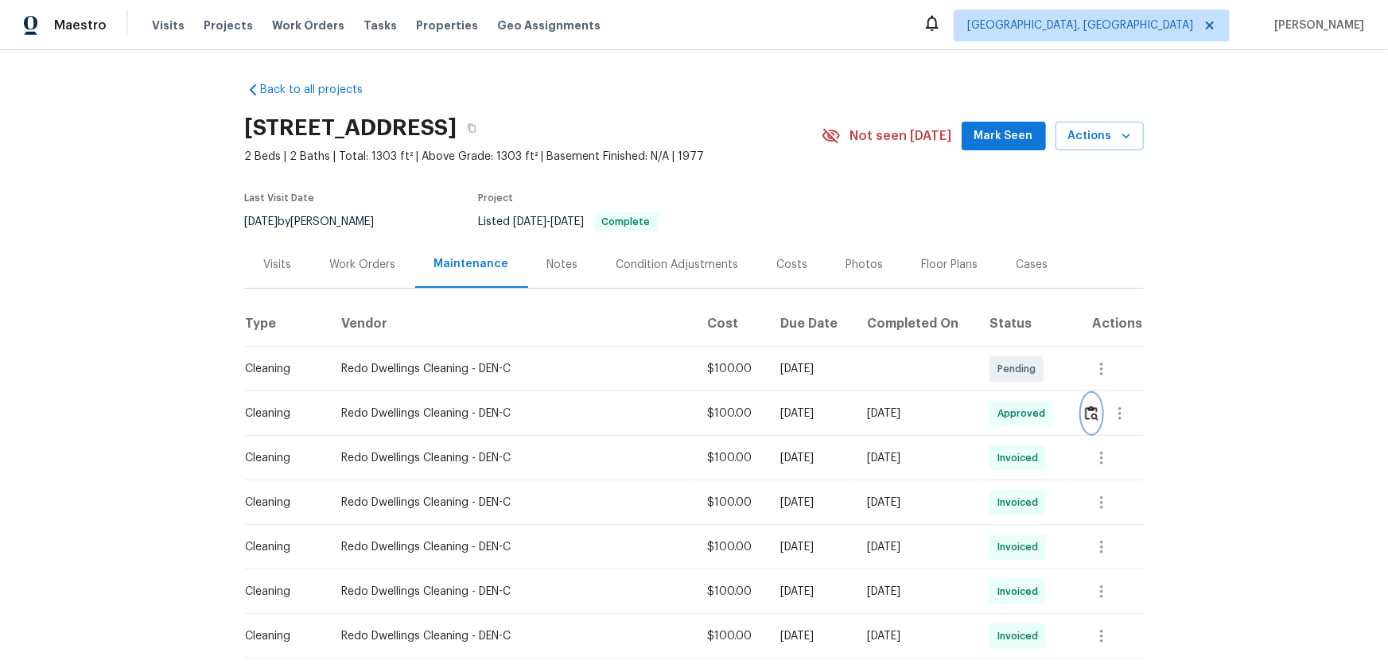
click at [987, 427] on button "button" at bounding box center [1091, 413] width 18 height 38
click at [987, 409] on img "button" at bounding box center [1092, 413] width 14 height 15
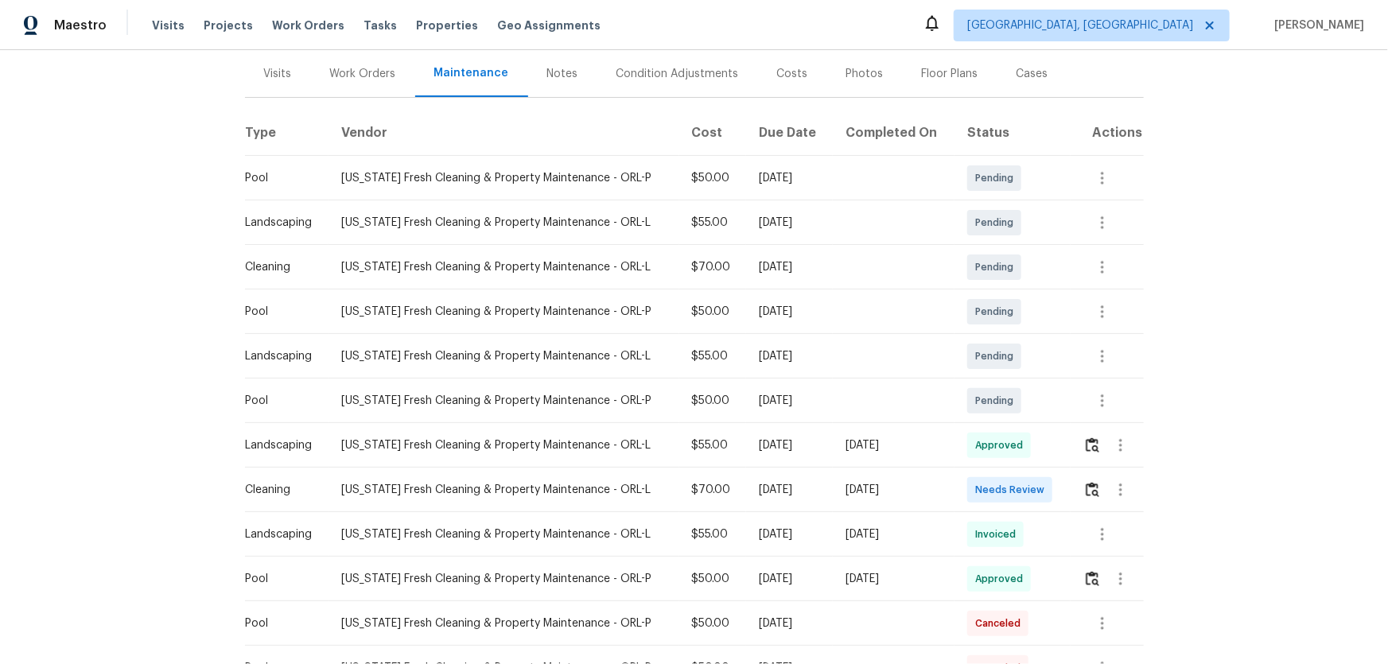
scroll to position [216, 0]
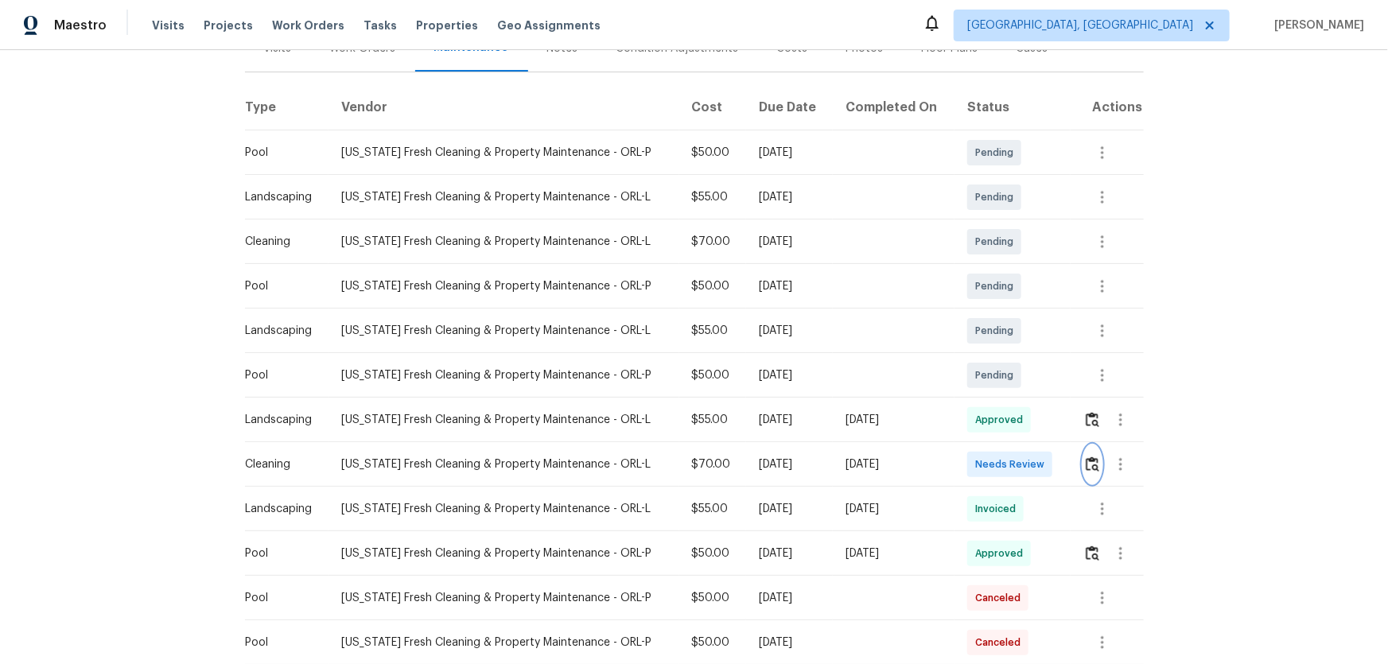
click at [987, 438] on img "button" at bounding box center [1093, 463] width 14 height 15
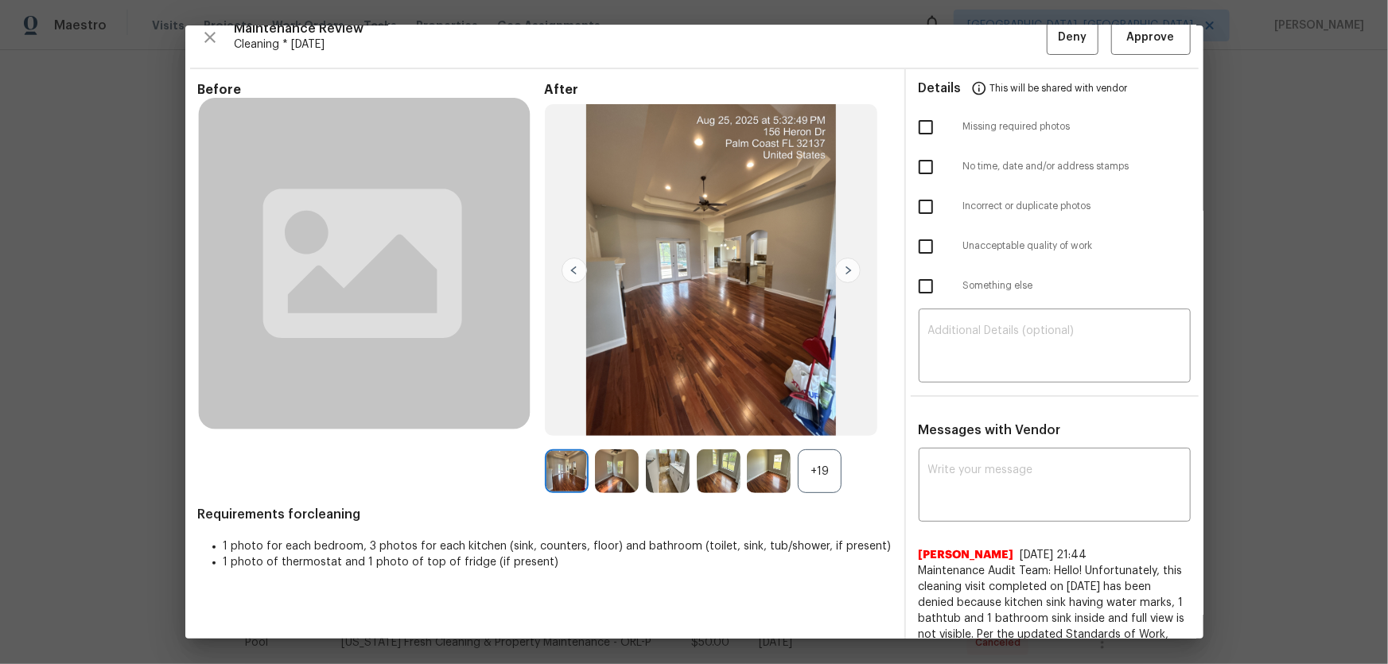
scroll to position [72, 0]
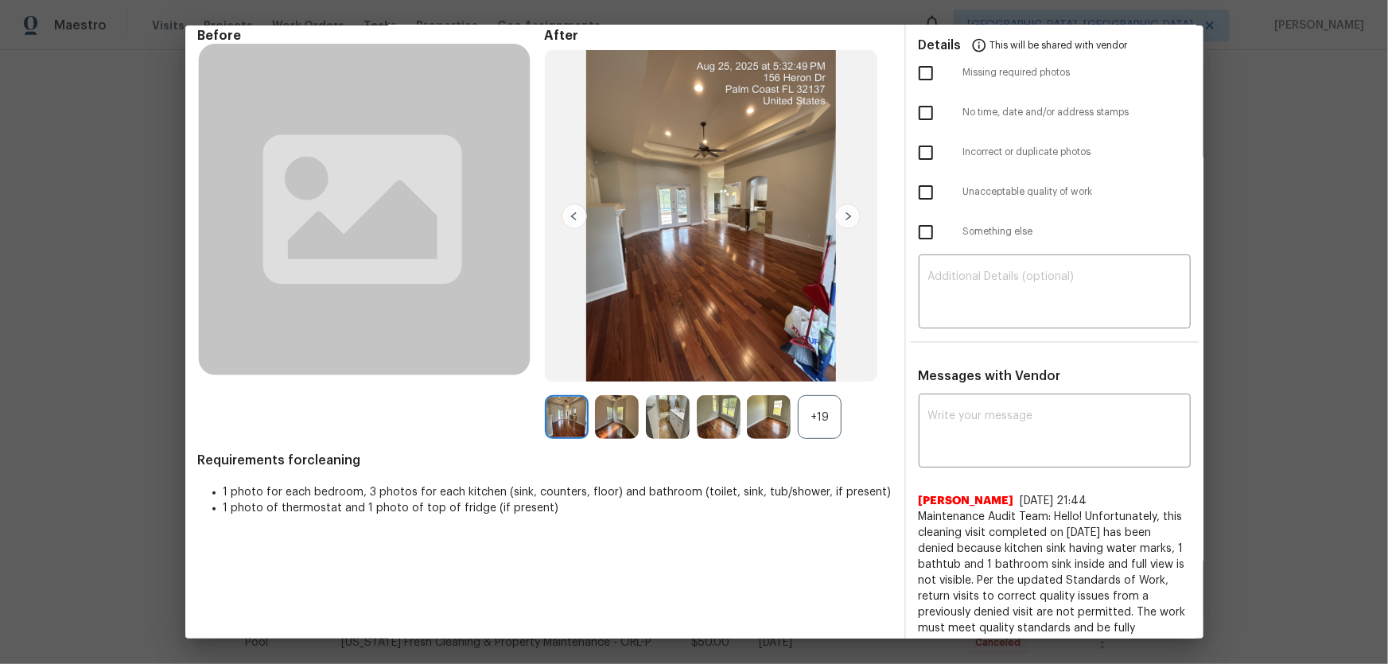
click at [827, 425] on div "+19" at bounding box center [820, 417] width 44 height 44
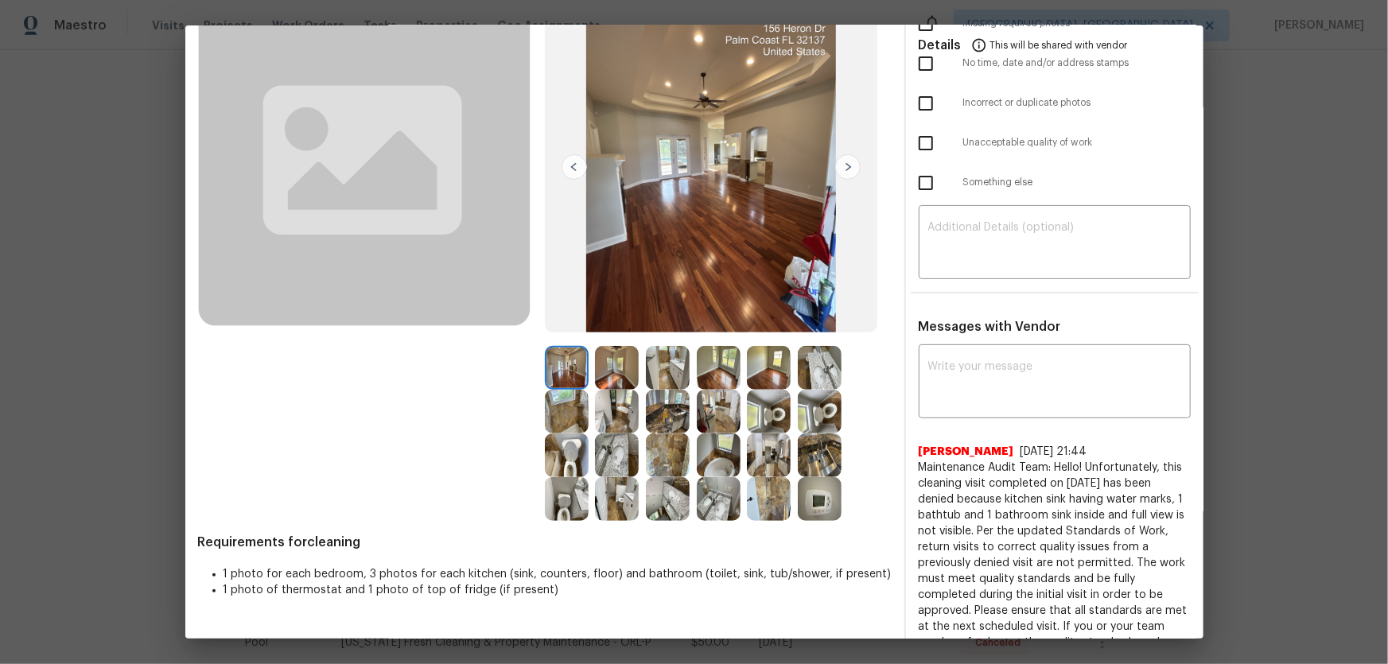
scroll to position [144, 0]
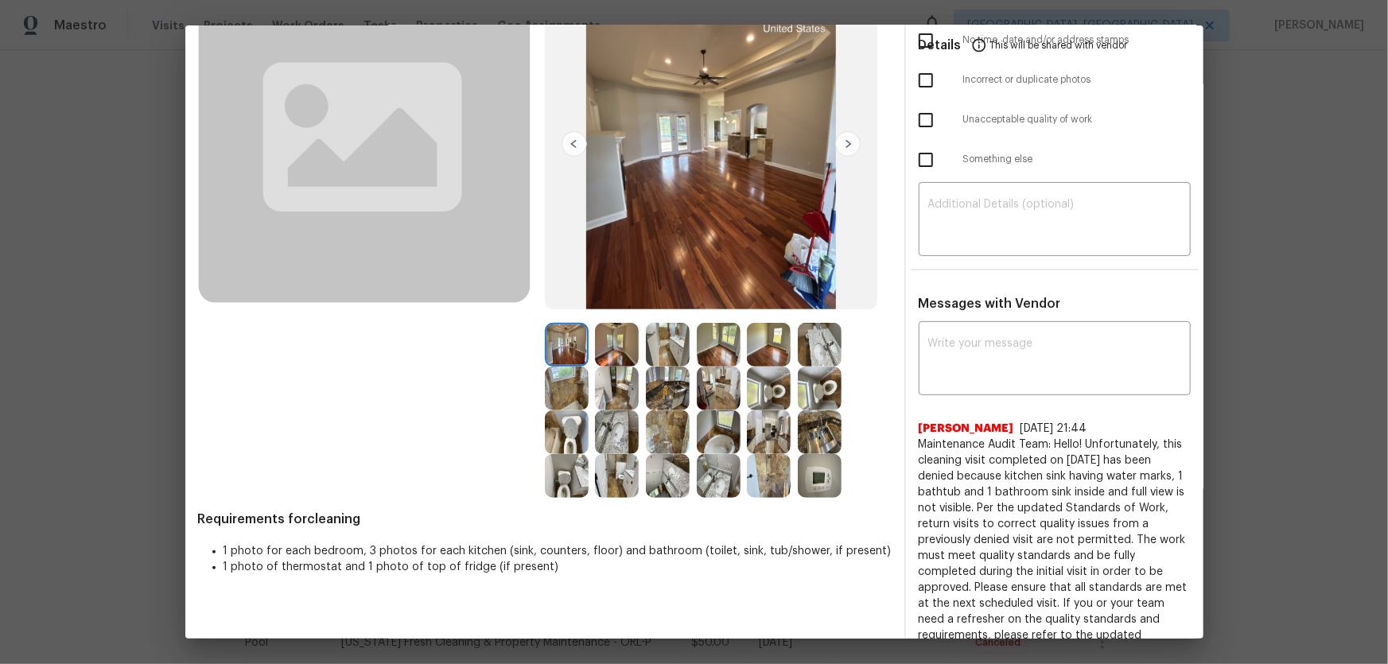
click at [822, 395] on img at bounding box center [820, 389] width 44 height 44
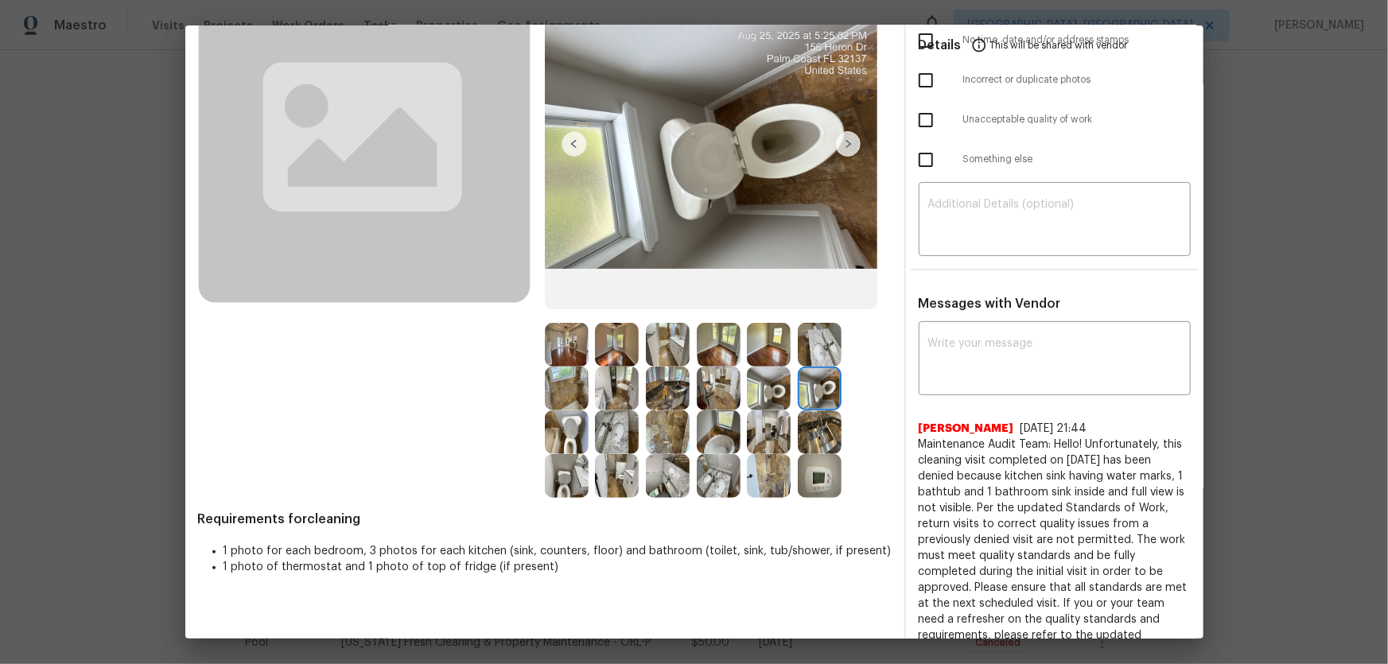
click at [771, 394] on img at bounding box center [769, 389] width 44 height 44
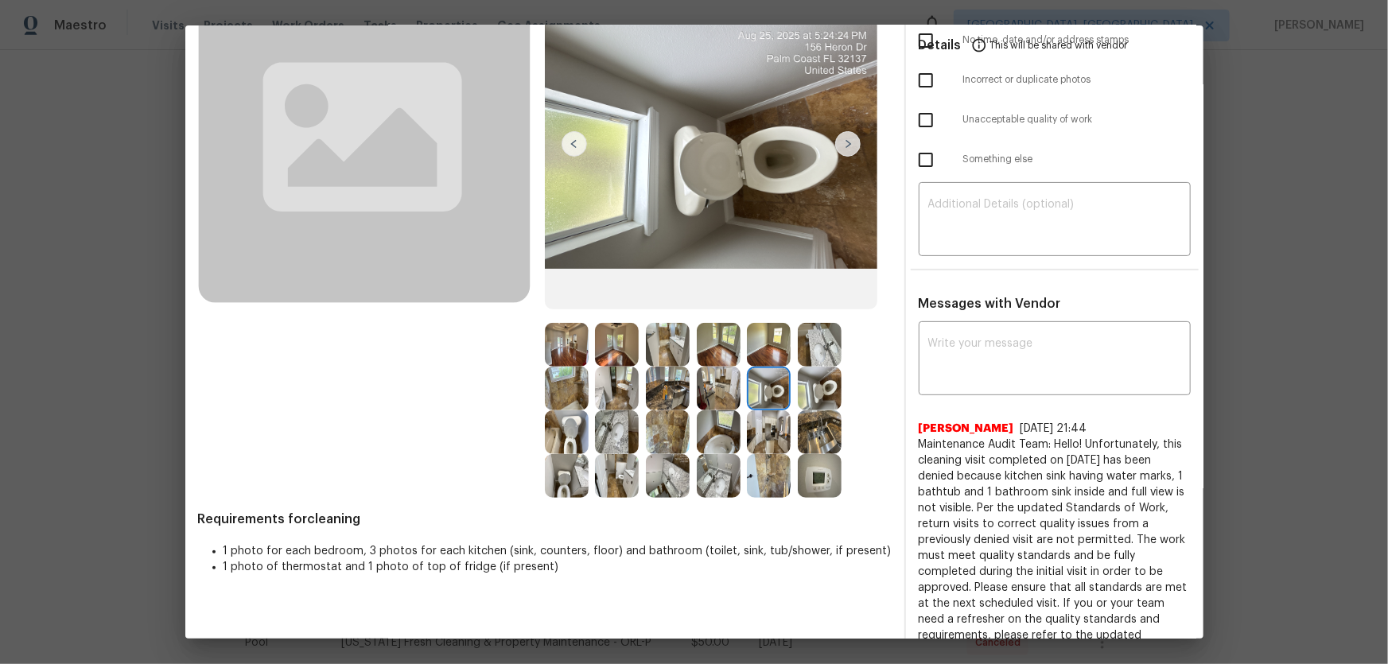
click at [582, 430] on img at bounding box center [567, 432] width 44 height 44
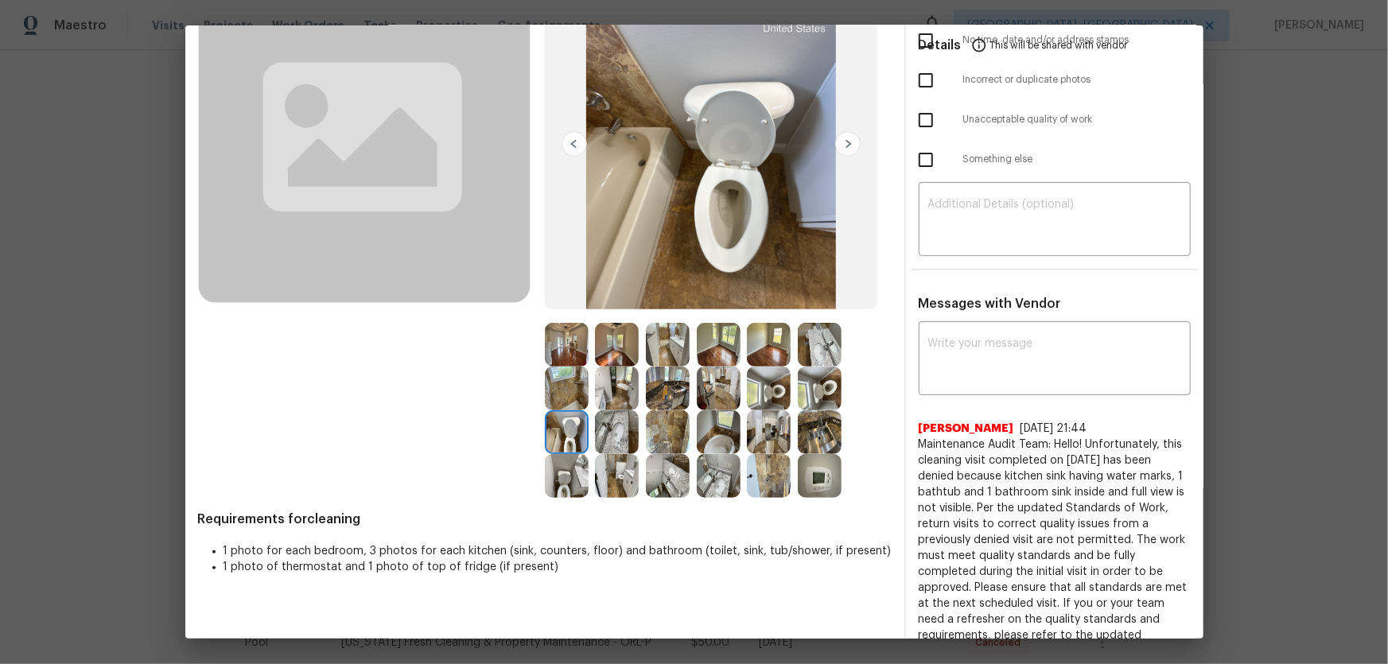
click at [605, 437] on img at bounding box center [617, 432] width 44 height 44
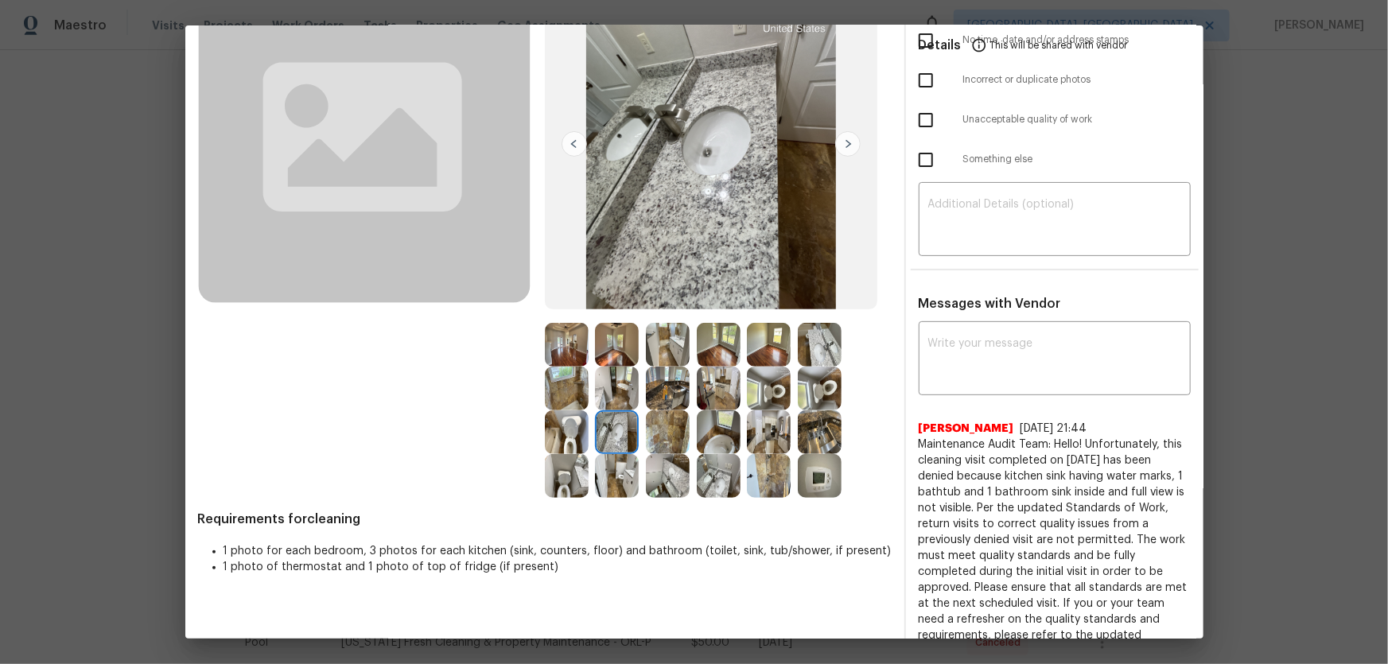
click at [702, 438] on img at bounding box center [719, 476] width 44 height 44
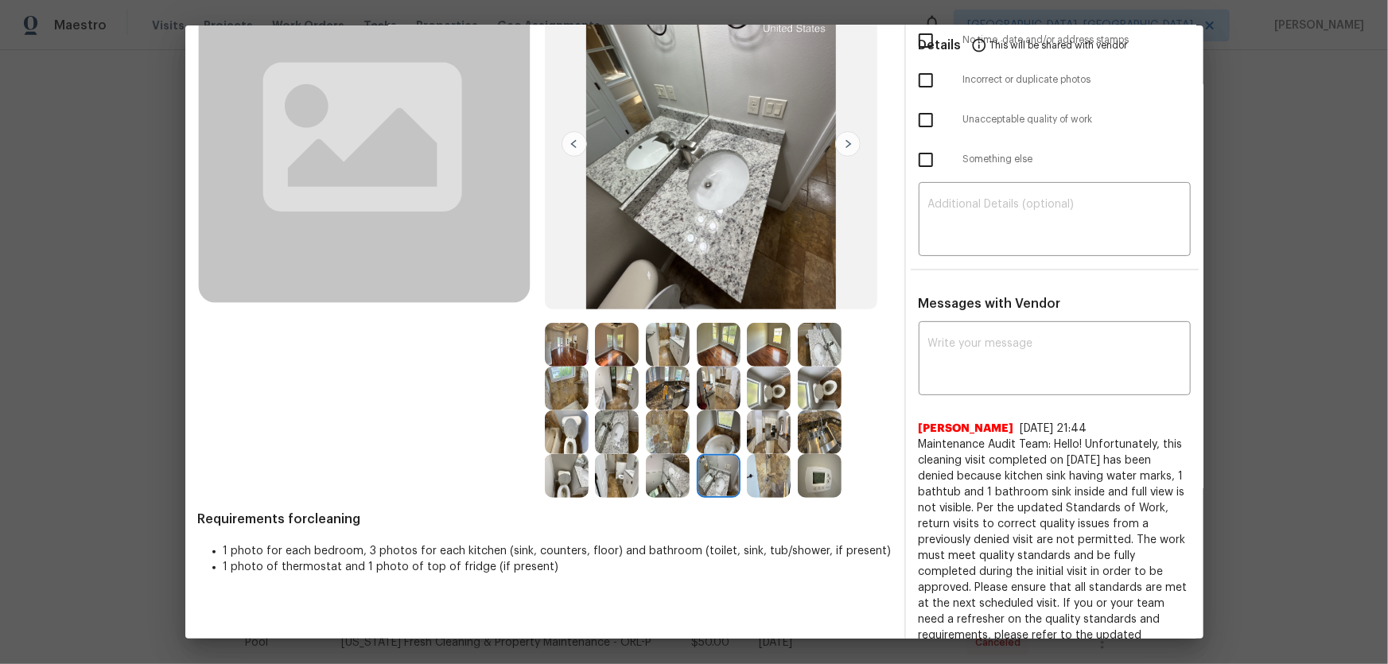
click at [817, 357] on img at bounding box center [820, 345] width 44 height 44
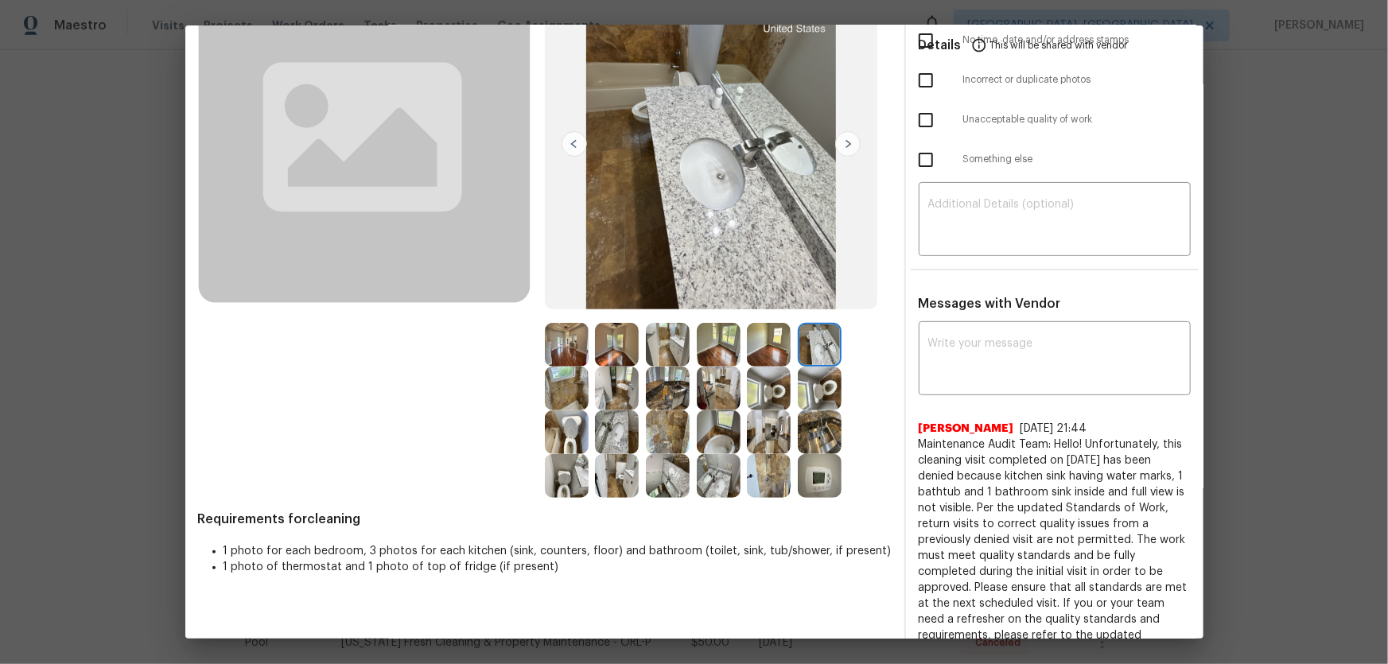
click at [657, 436] on img at bounding box center [668, 432] width 44 height 44
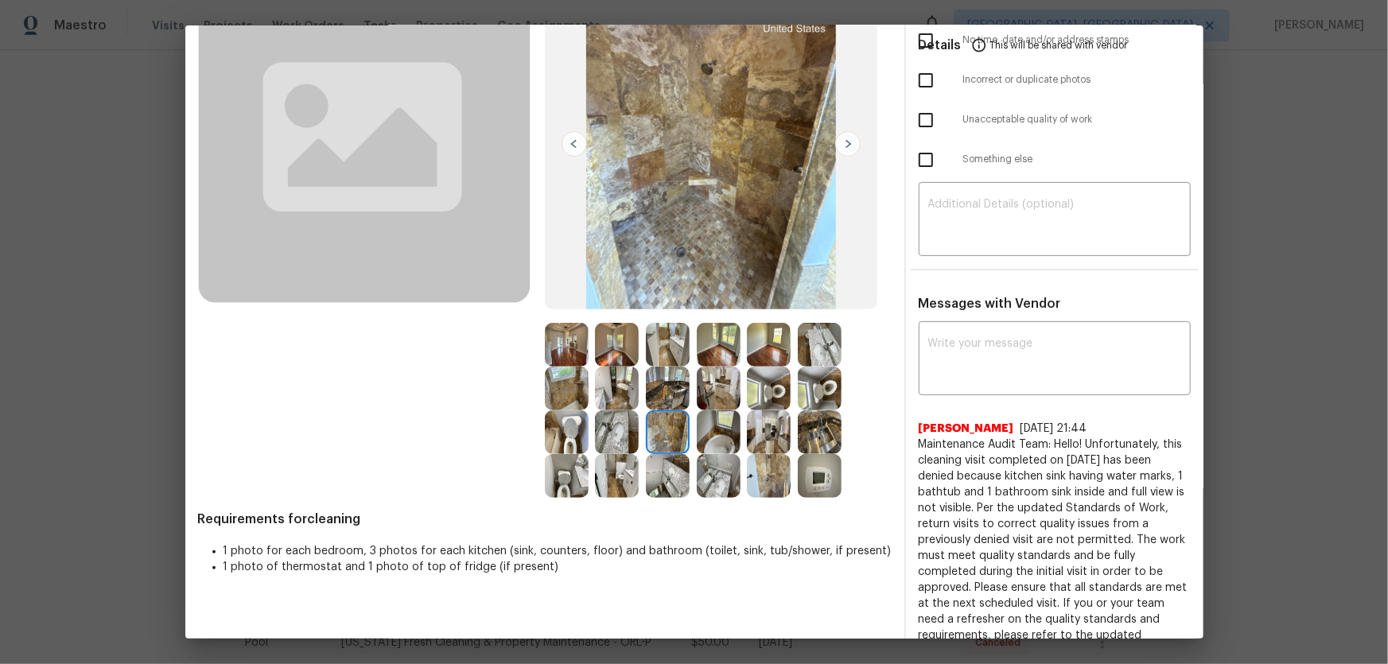
click at [763, 438] on img at bounding box center [769, 476] width 44 height 44
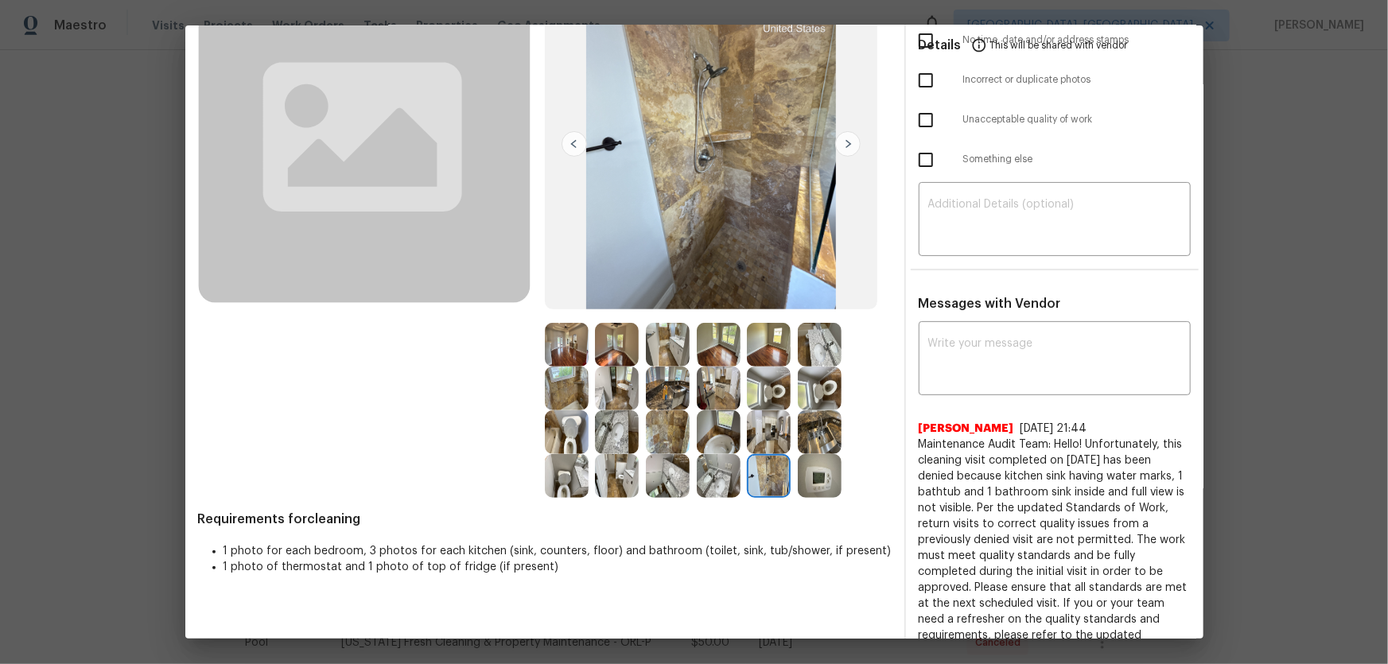
click at [569, 392] on img at bounding box center [567, 389] width 44 height 44
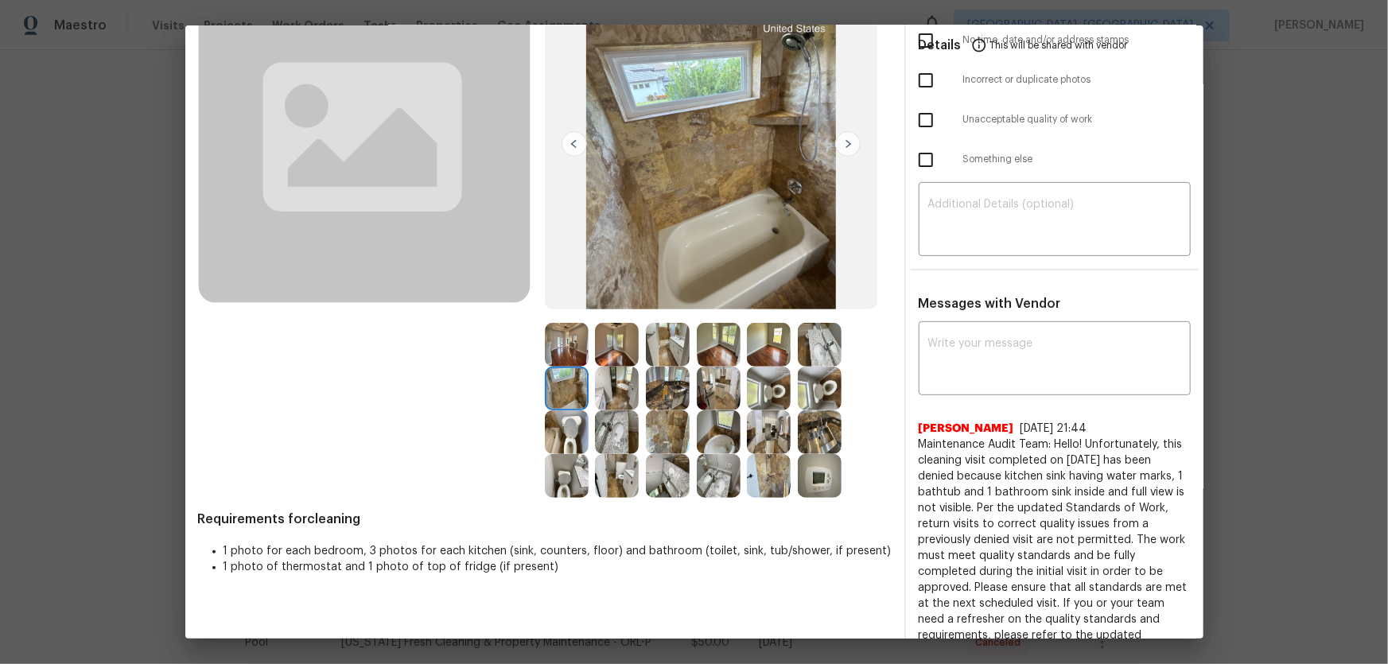
click at [606, 432] on img at bounding box center [617, 432] width 44 height 44
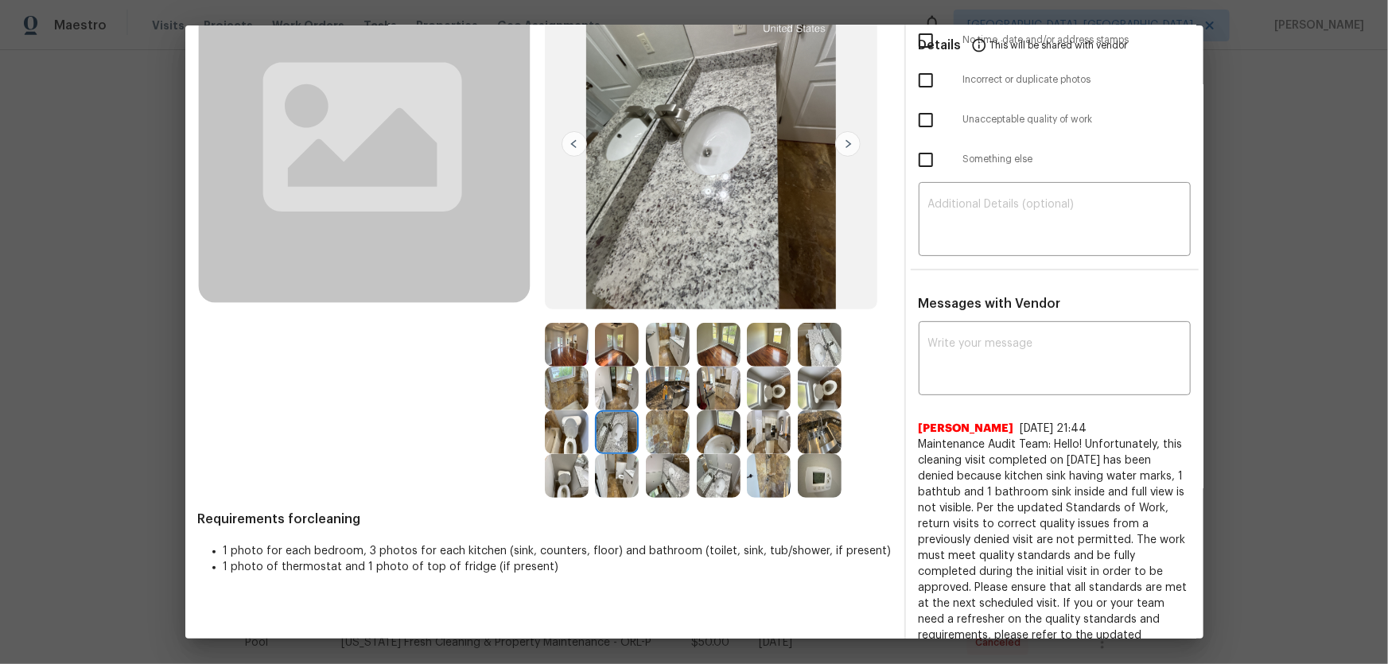
click at [615, 438] on img at bounding box center [617, 476] width 44 height 44
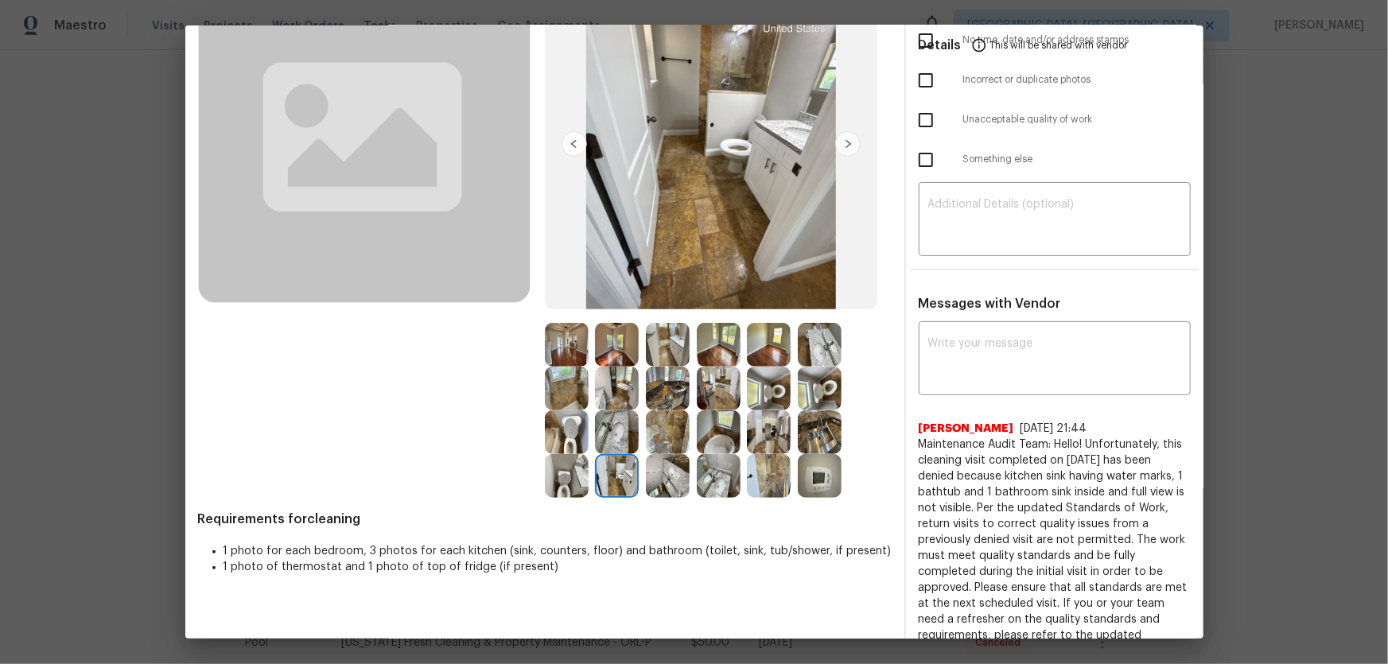
click at [675, 438] on img at bounding box center [668, 476] width 44 height 44
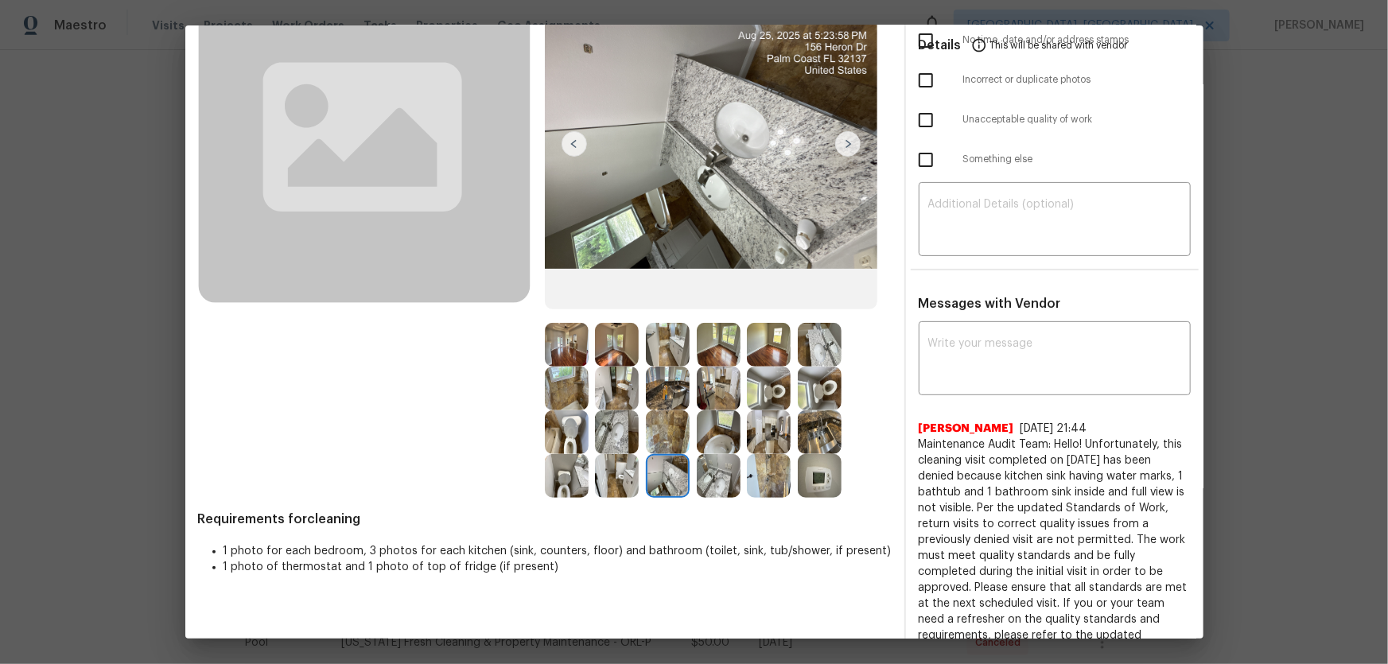
click at [719, 438] on img at bounding box center [719, 476] width 44 height 44
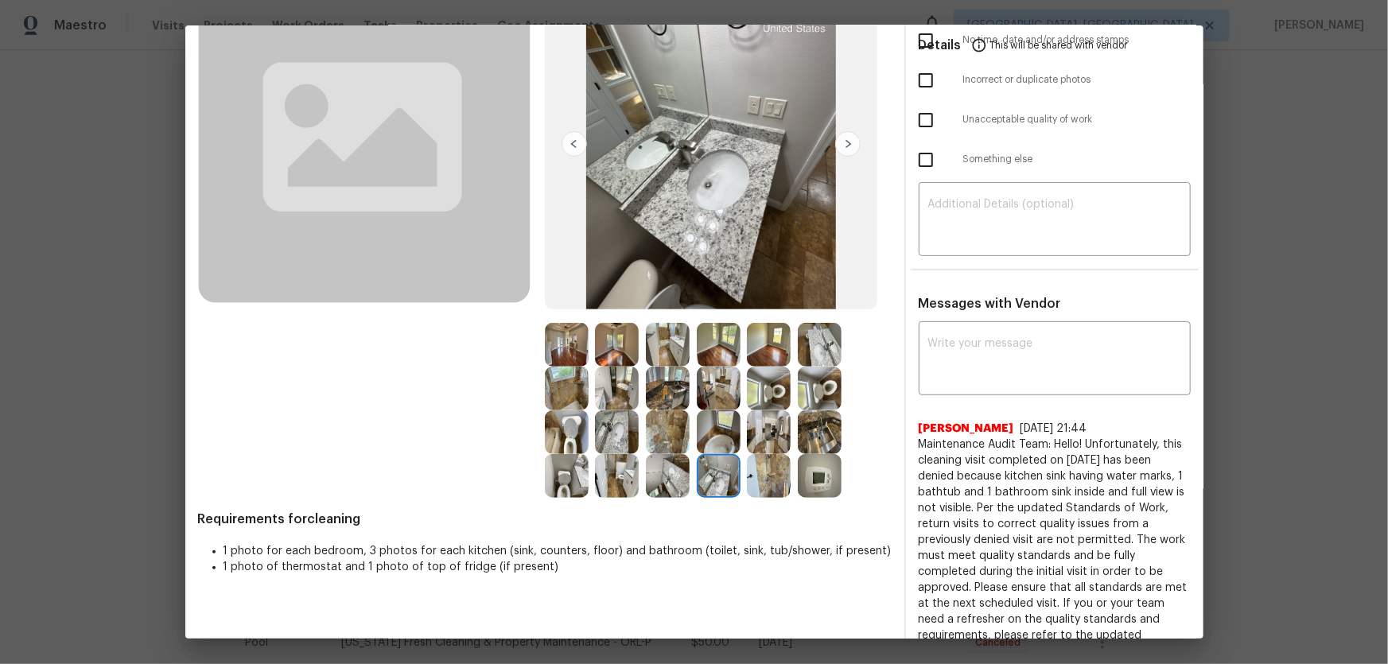
click at [779, 438] on img at bounding box center [769, 476] width 44 height 44
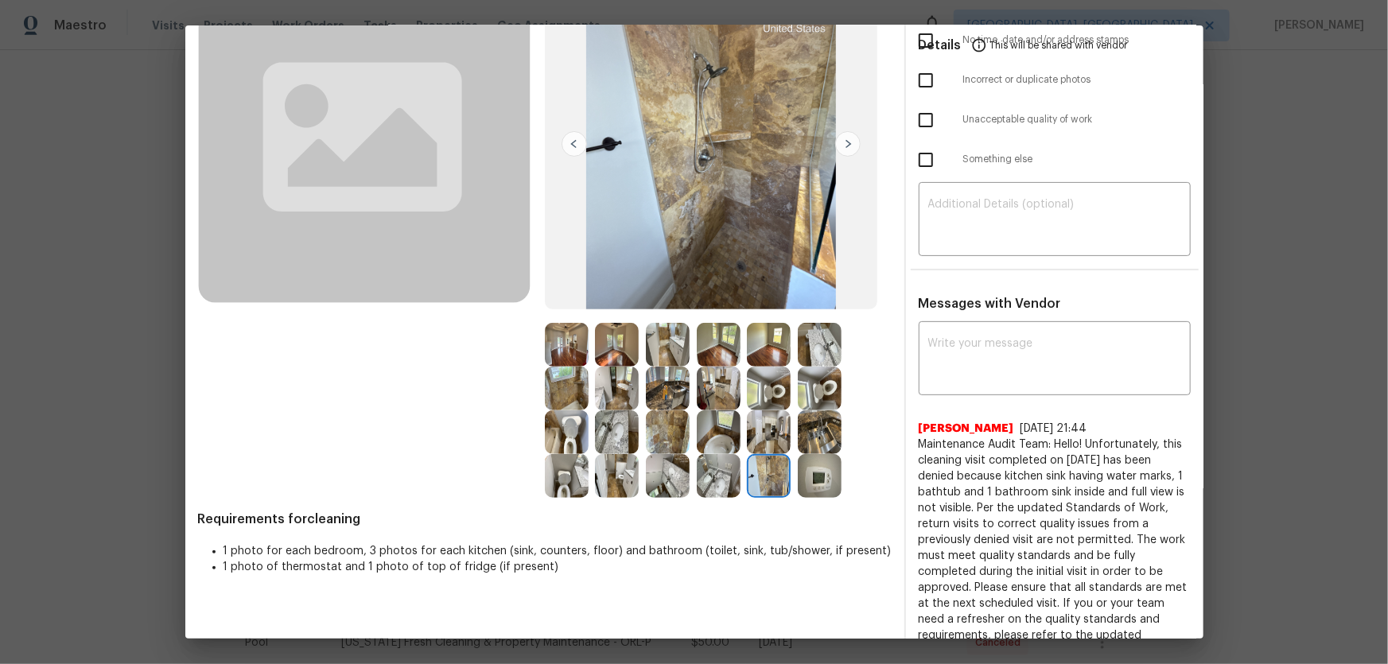
click at [805, 438] on img at bounding box center [820, 476] width 44 height 44
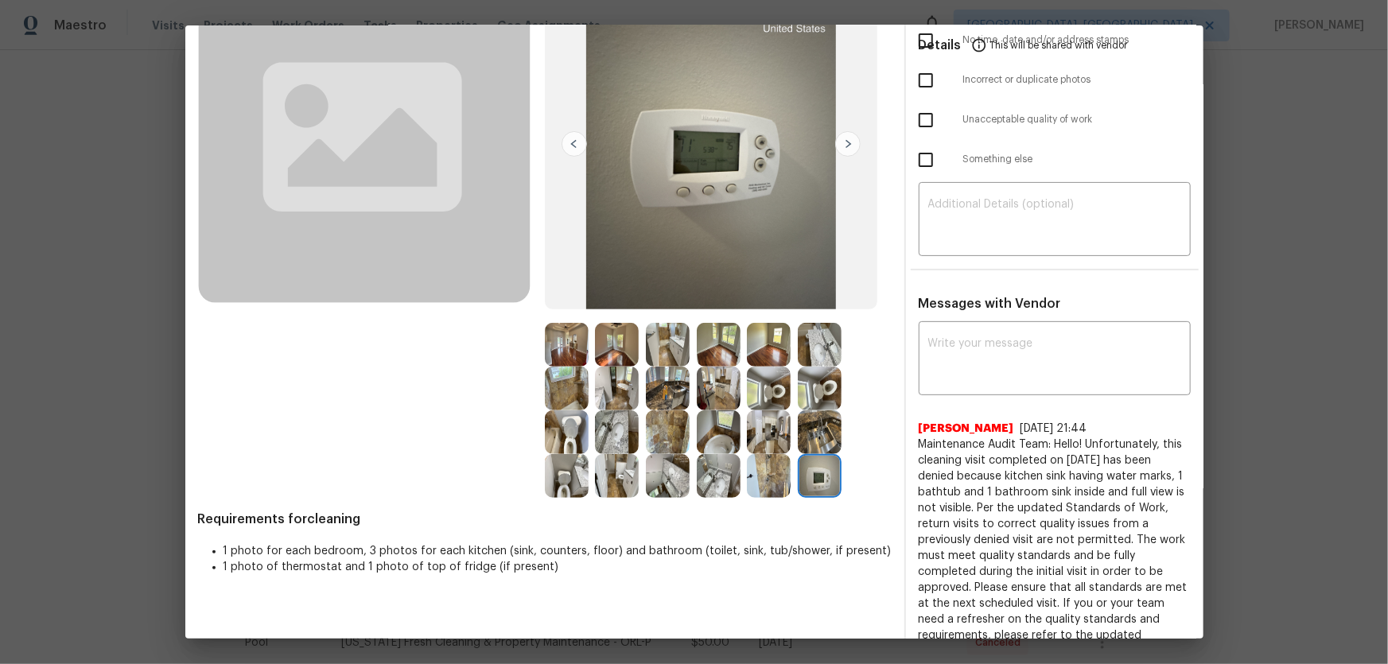
click at [815, 432] on img at bounding box center [820, 432] width 44 height 44
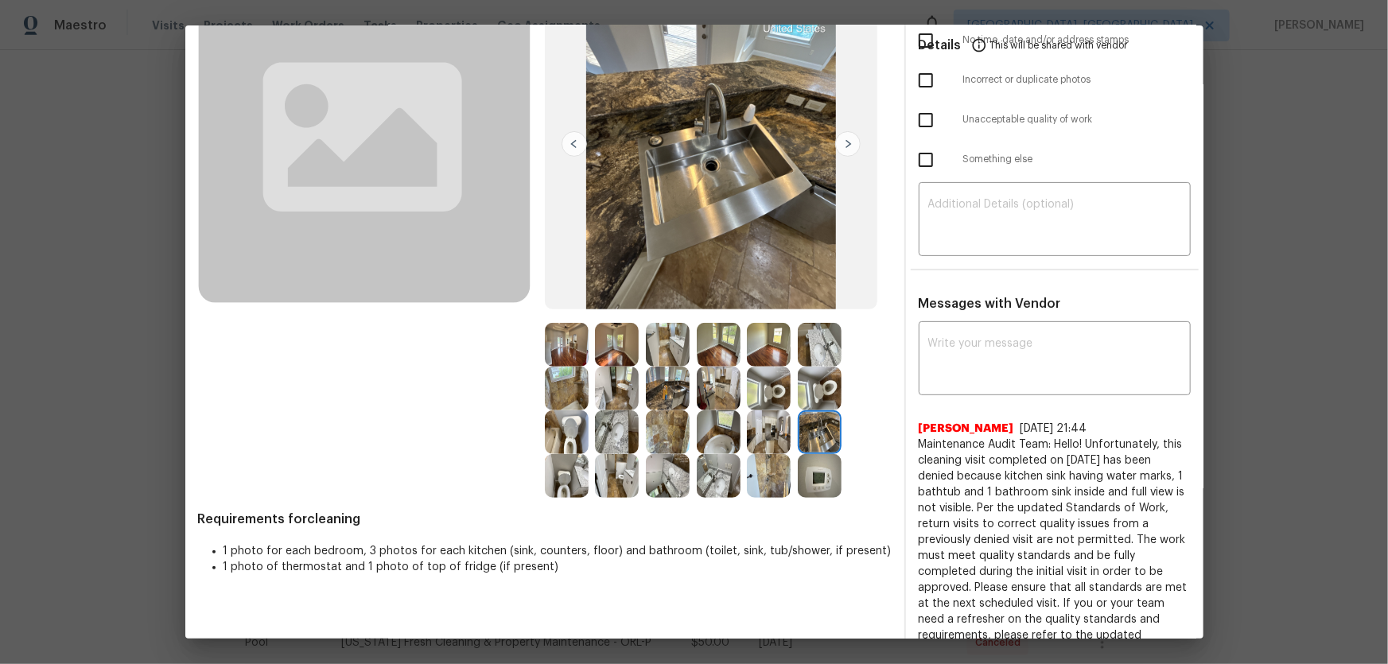
click at [711, 345] on img at bounding box center [719, 345] width 44 height 44
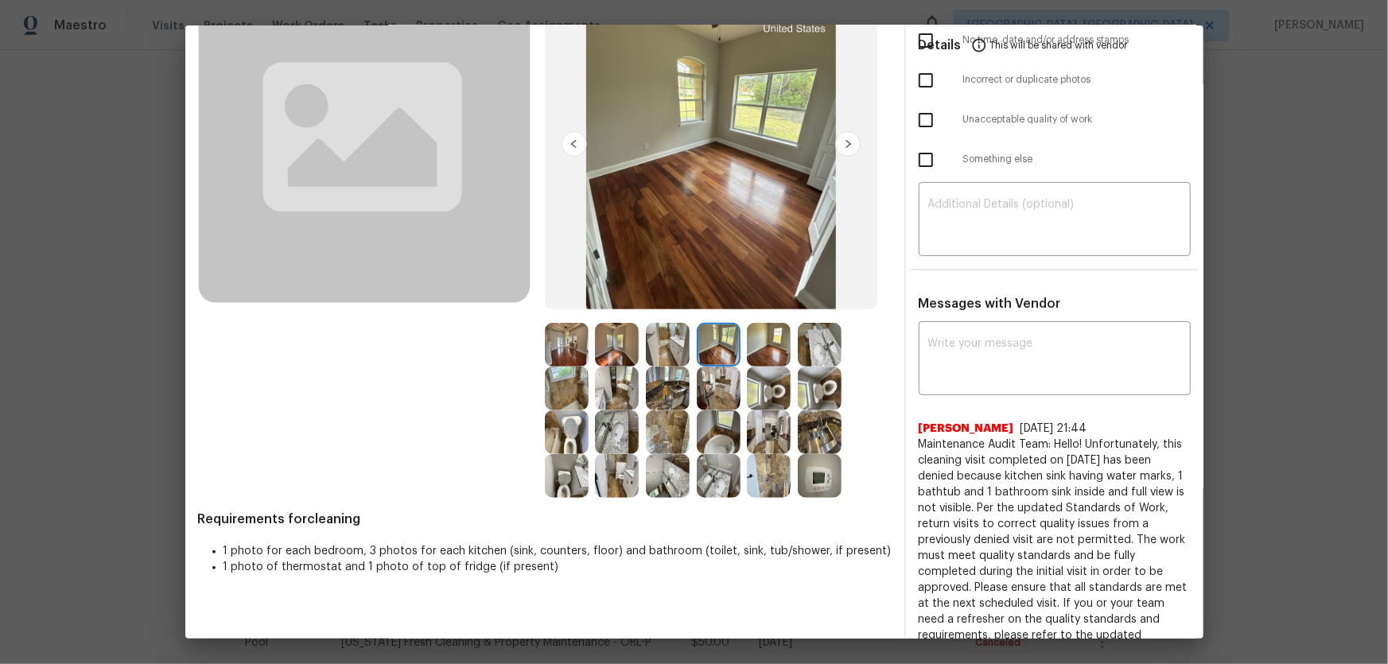
click at [761, 346] on img at bounding box center [769, 345] width 44 height 44
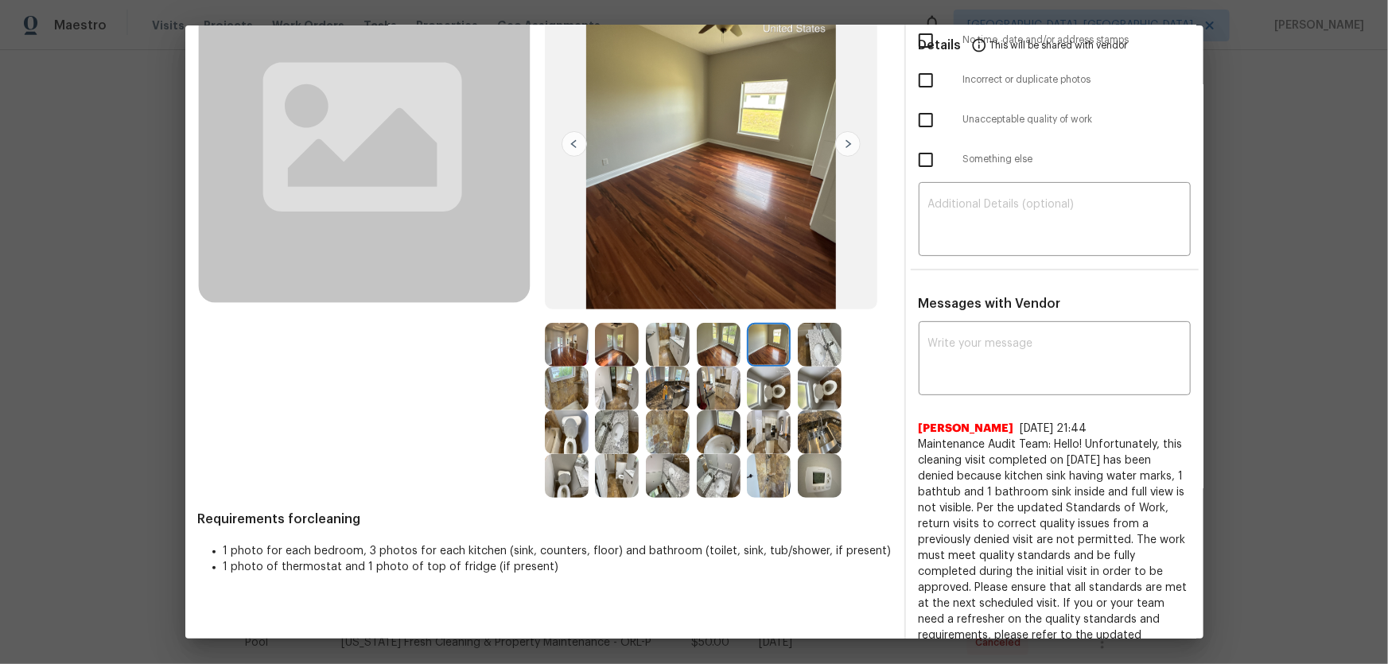
click at [616, 346] on img at bounding box center [617, 345] width 44 height 44
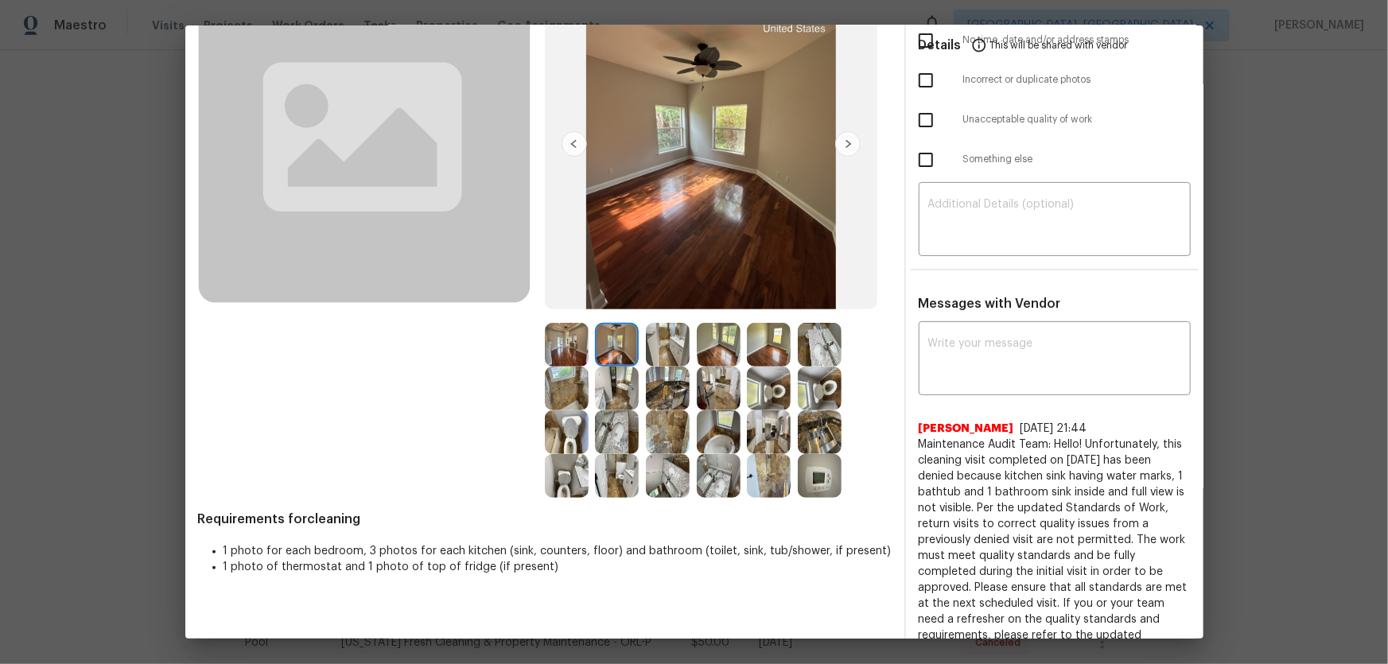
click at [570, 341] on img at bounding box center [567, 345] width 44 height 44
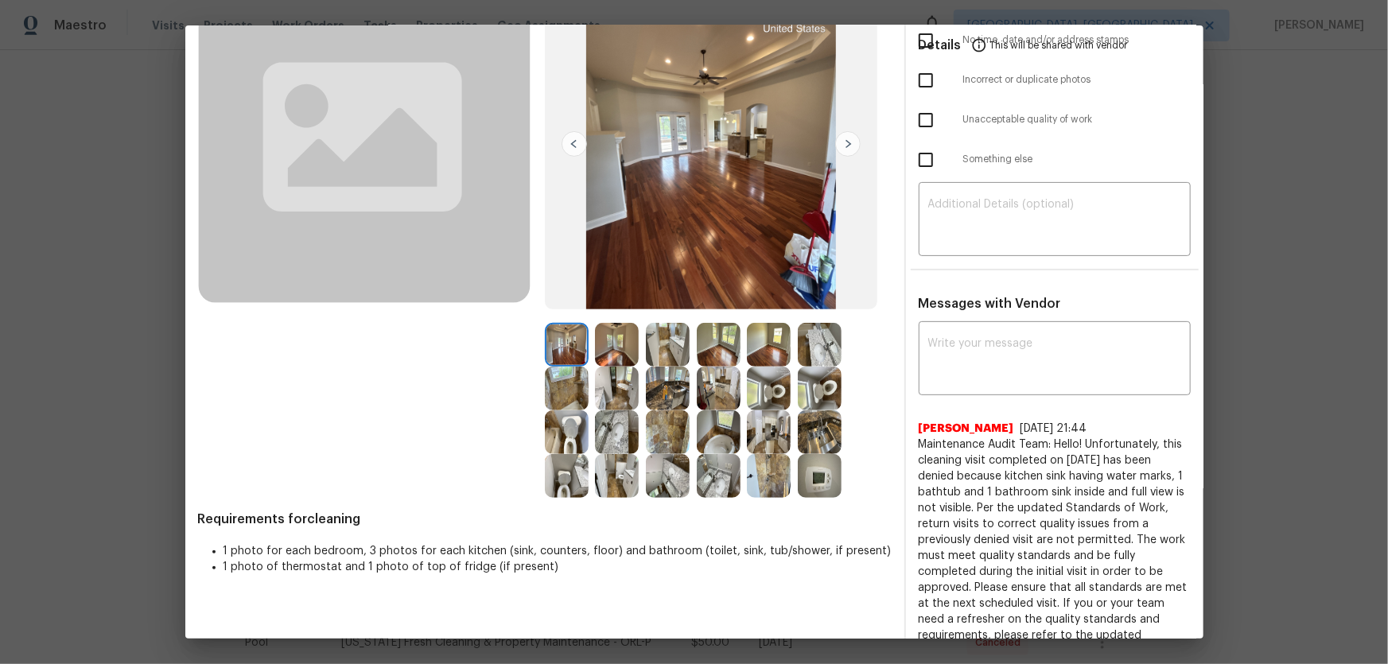
scroll to position [0, 0]
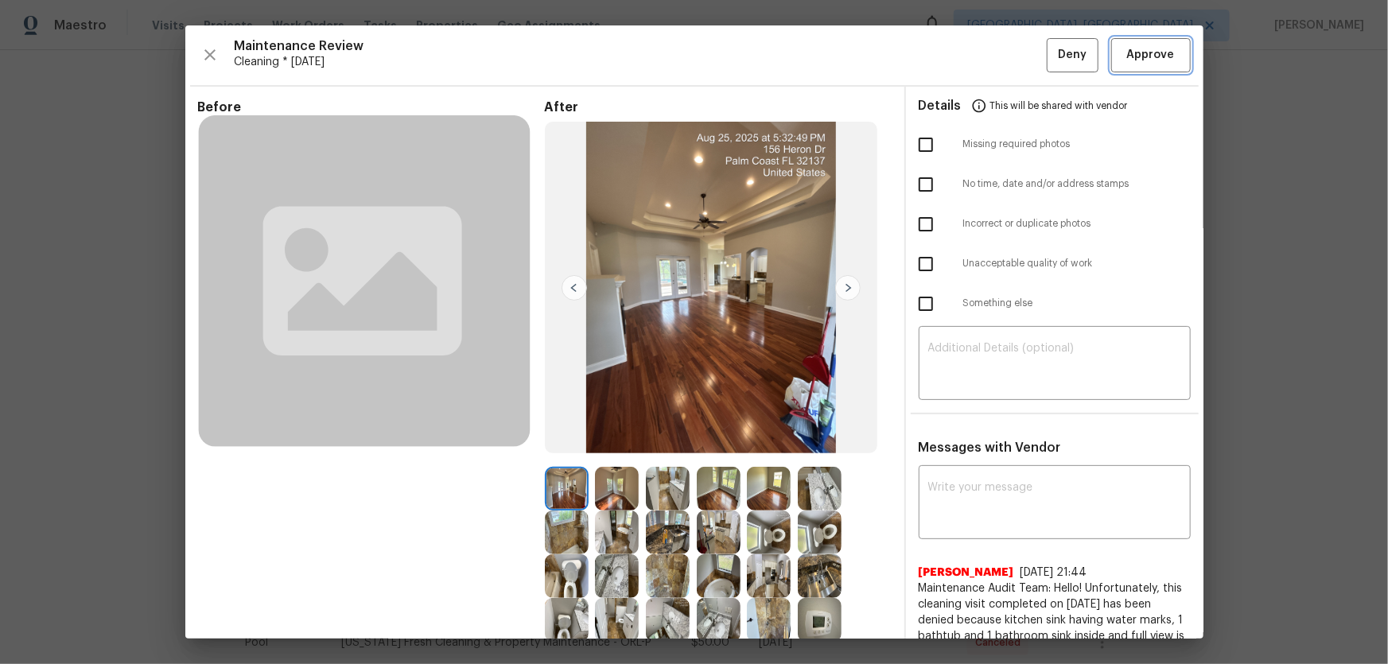
click at [987, 45] on span "Approve" at bounding box center [1151, 55] width 48 height 20
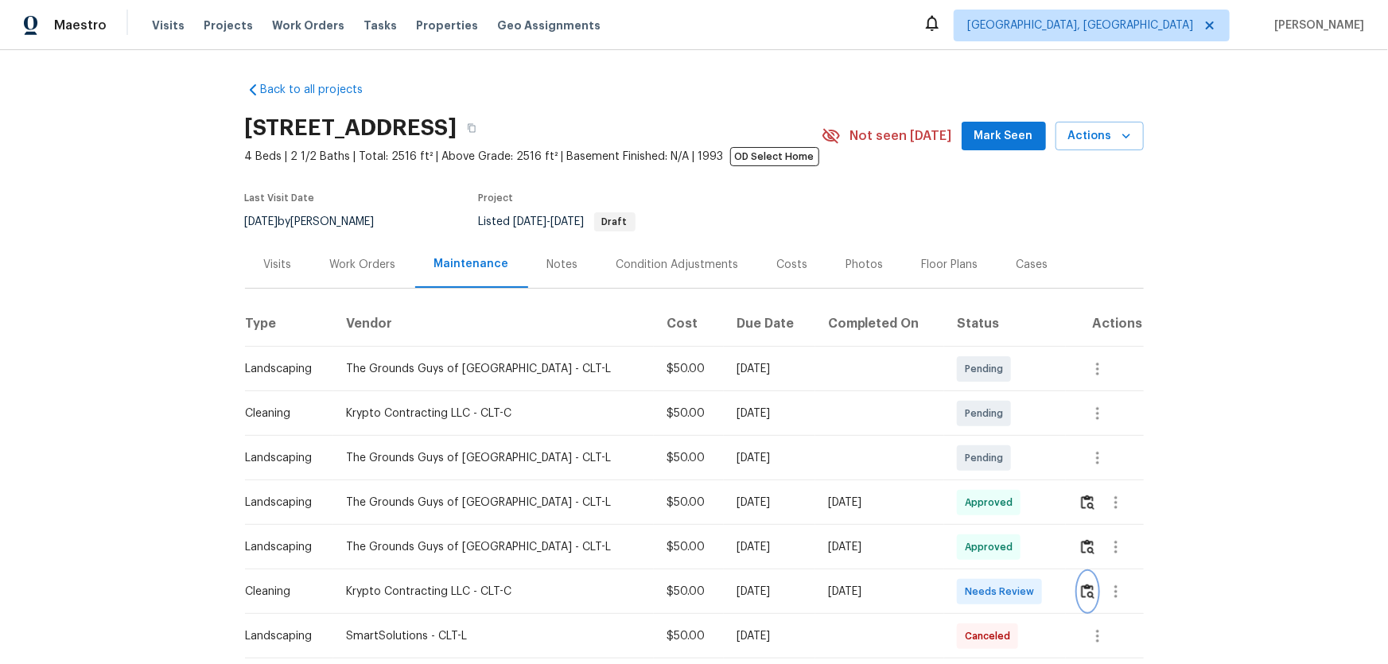
click at [987, 438] on img "button" at bounding box center [1088, 591] width 14 height 15
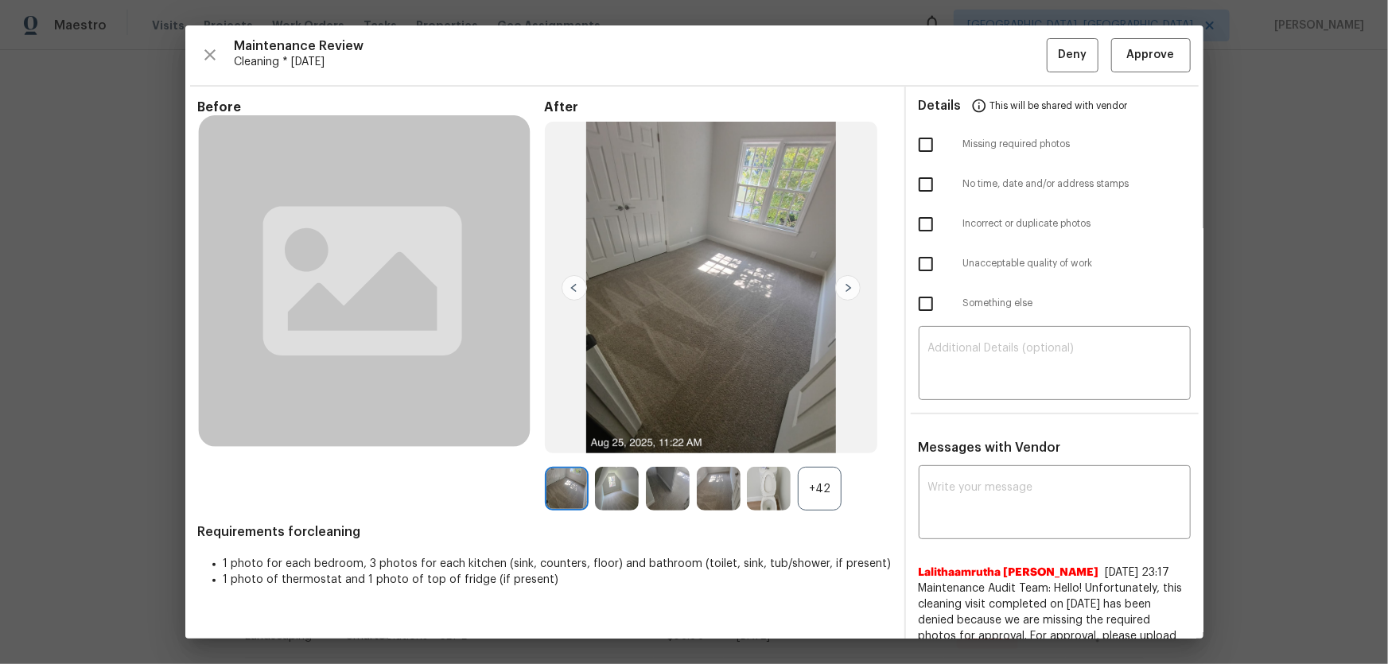
click at [809, 438] on div "+42" at bounding box center [820, 489] width 44 height 44
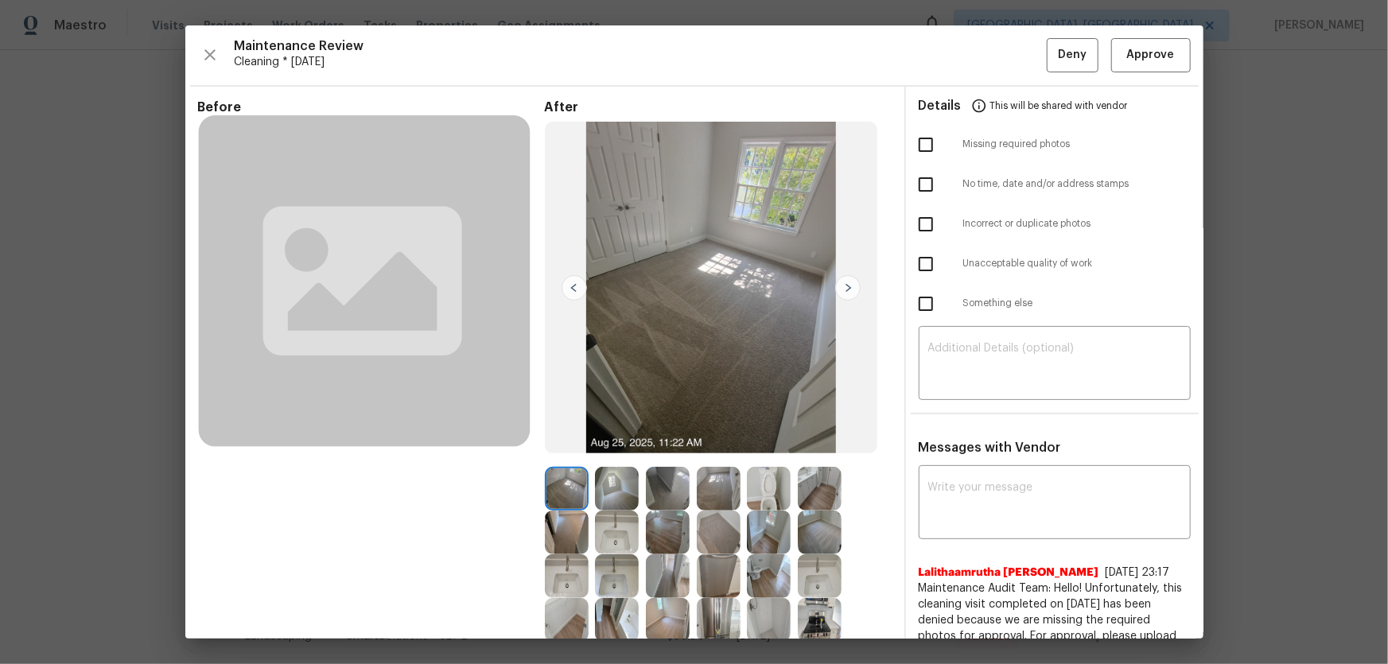
click at [752, 438] on img at bounding box center [769, 489] width 44 height 44
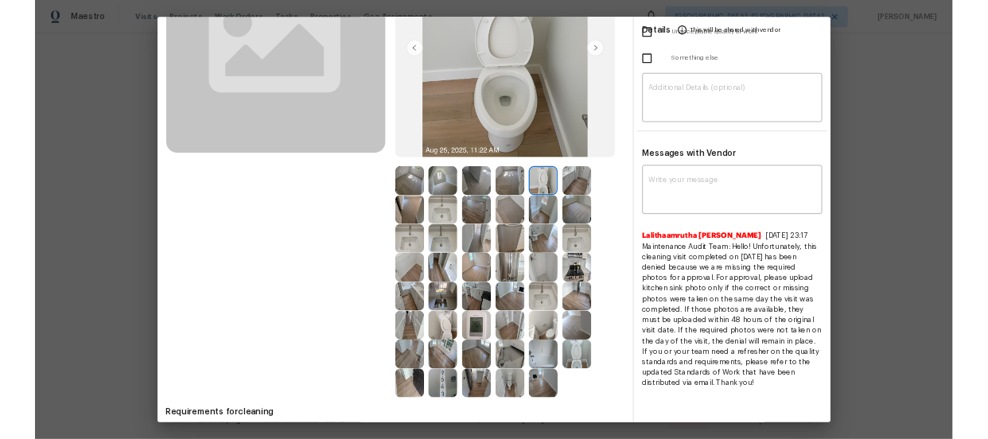
scroll to position [216, 0]
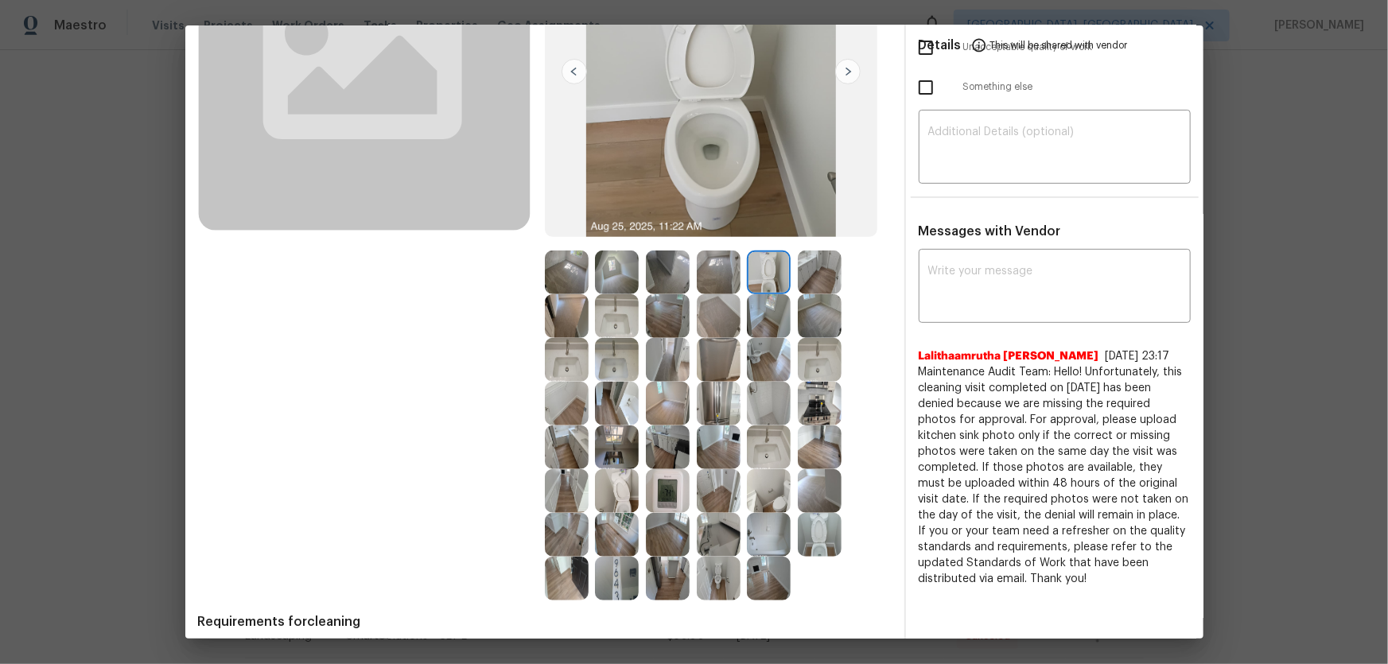
click at [805, 438] on img at bounding box center [820, 535] width 44 height 44
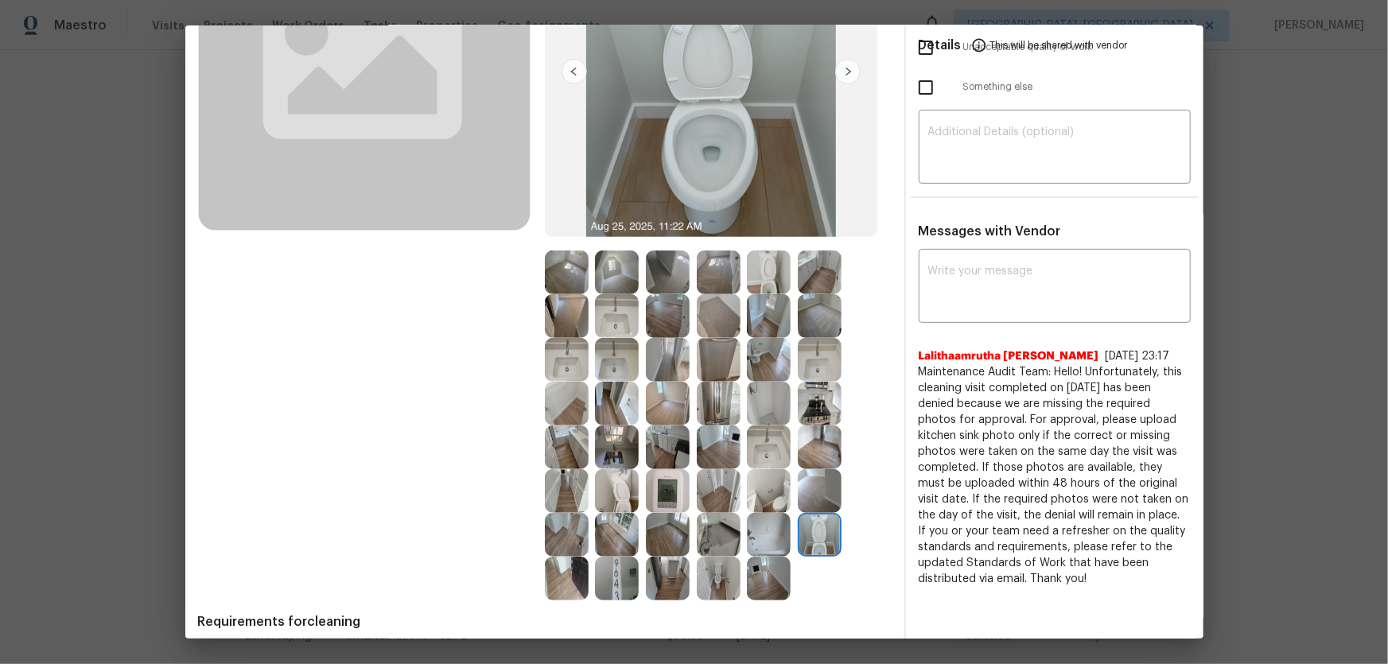
click at [604, 438] on img at bounding box center [617, 491] width 44 height 44
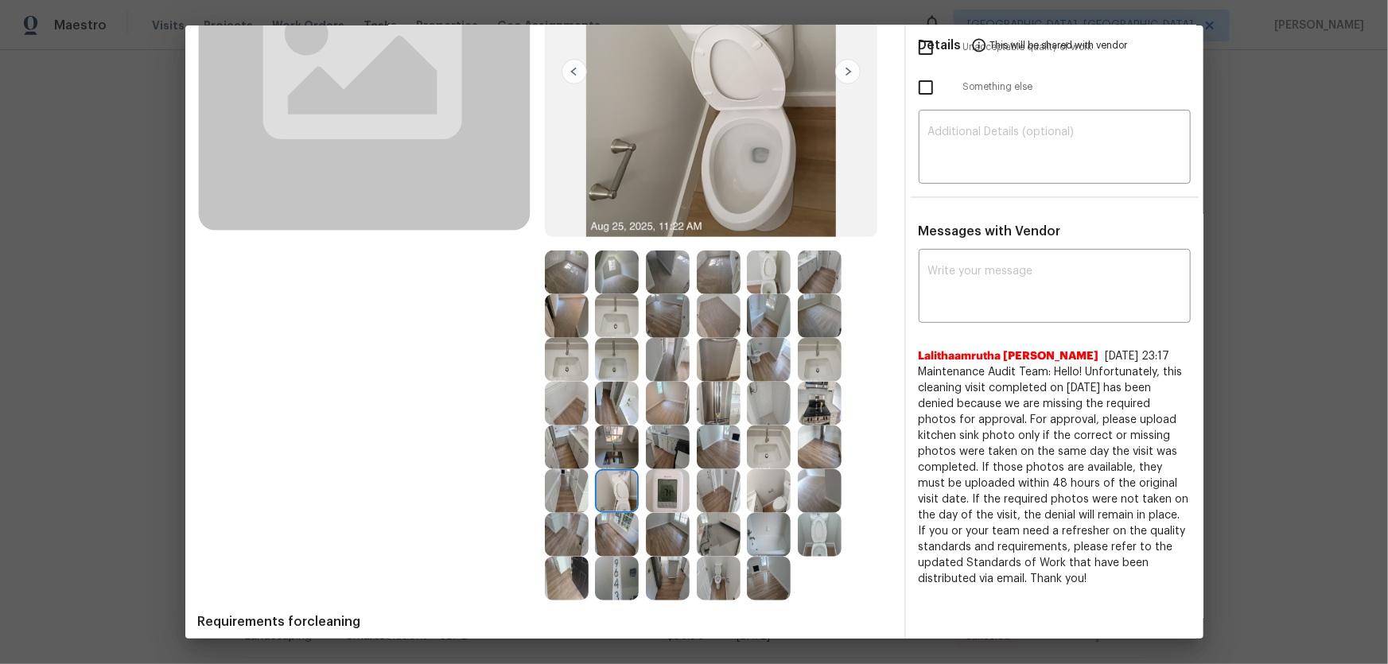
click at [768, 438] on img at bounding box center [769, 447] width 44 height 44
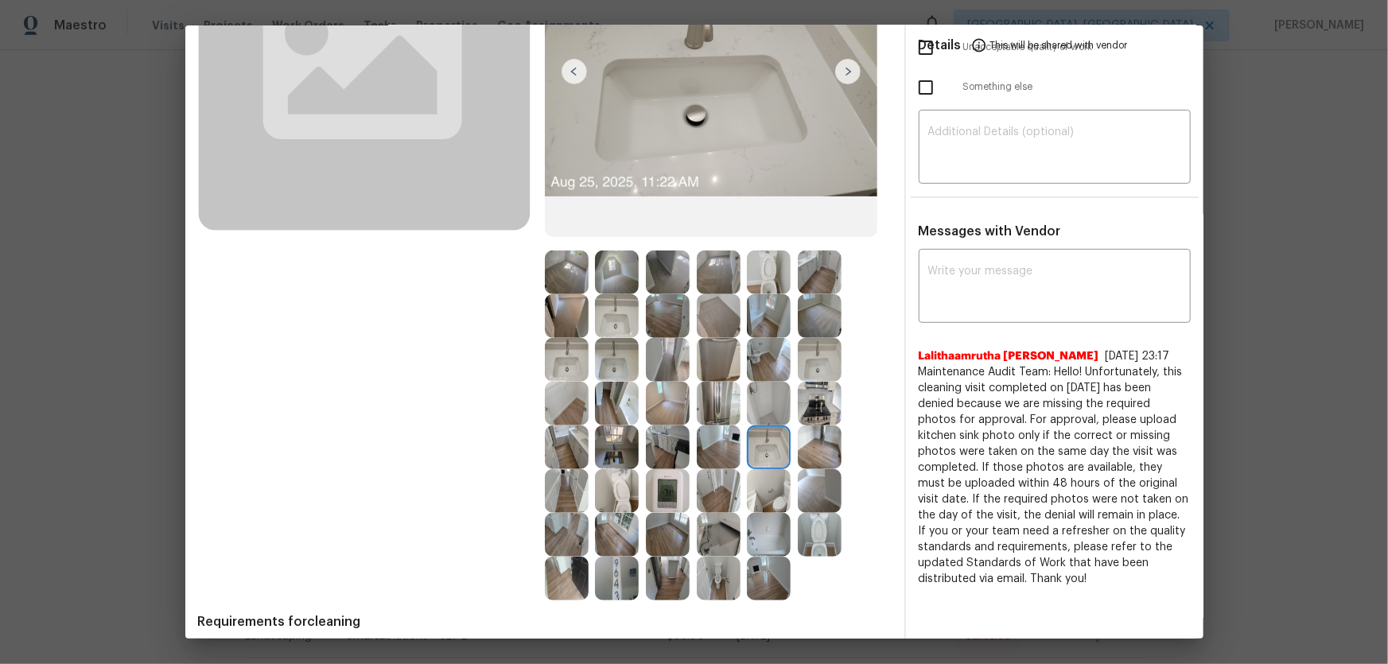
click at [632, 363] on img at bounding box center [617, 360] width 44 height 44
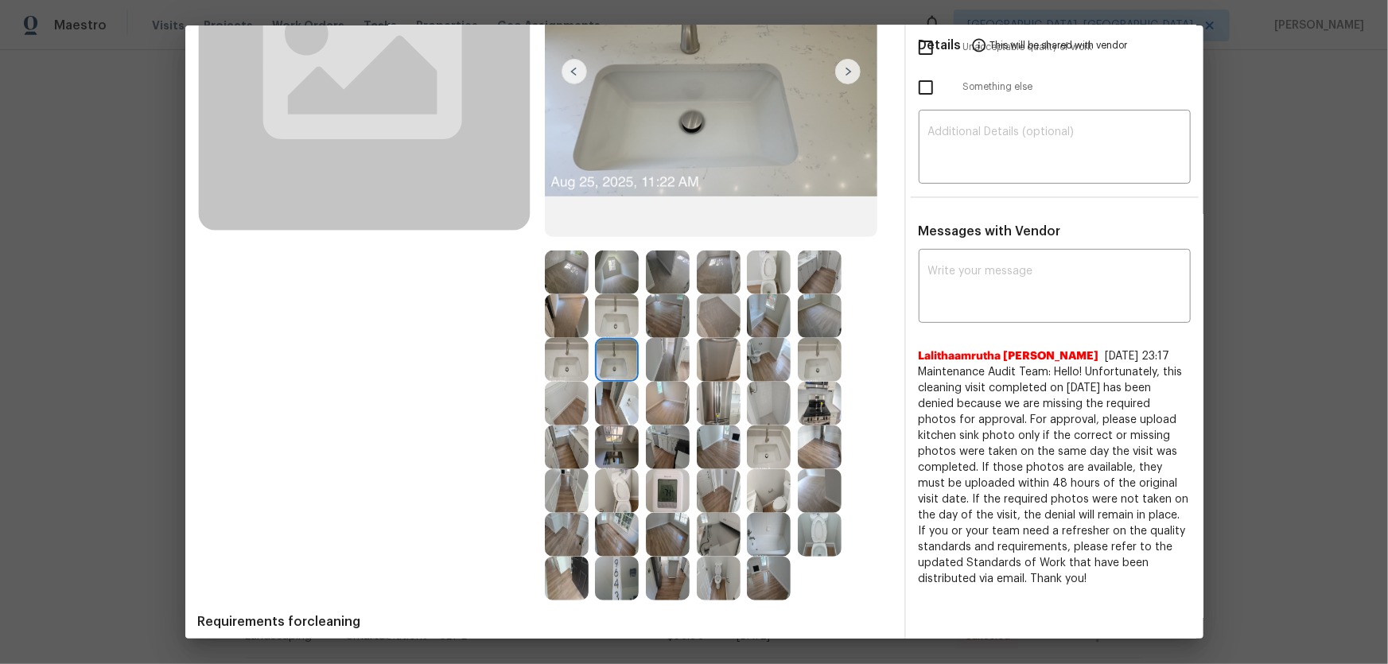
click at [536, 359] on div "Before" at bounding box center [371, 242] width 347 height 718
click at [567, 356] on img at bounding box center [567, 360] width 44 height 44
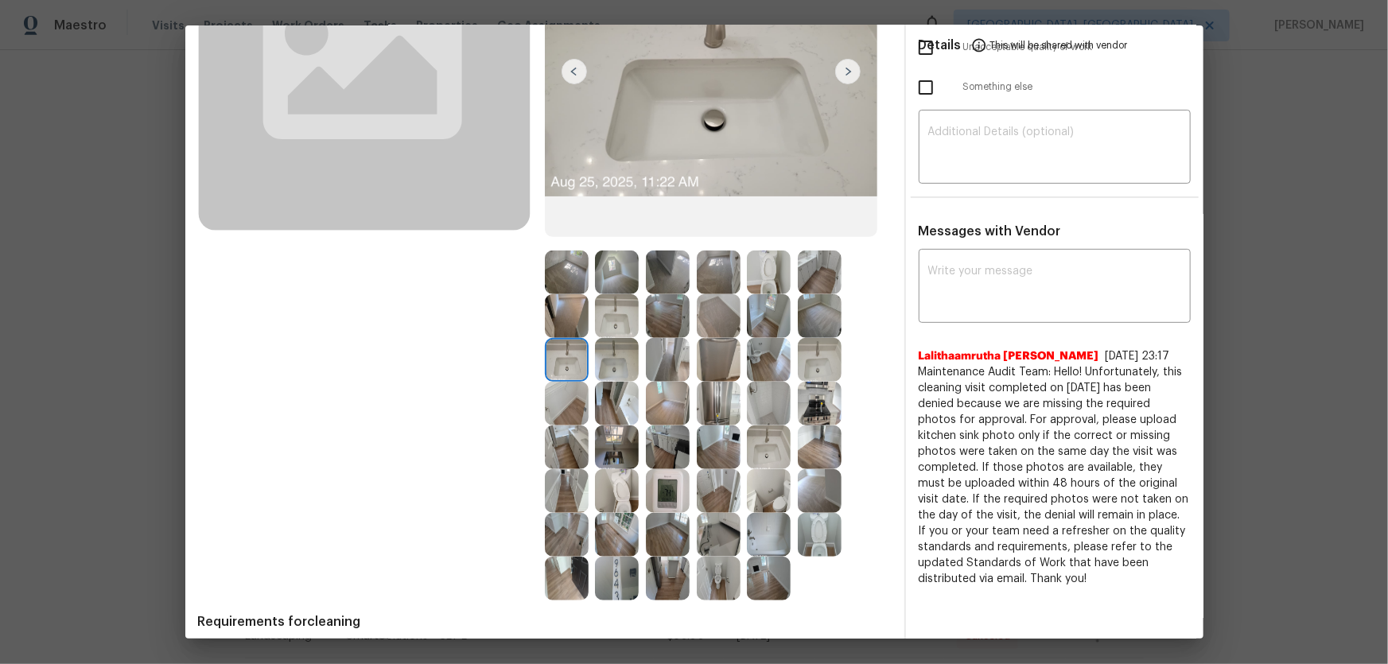
click at [602, 324] on img at bounding box center [617, 316] width 44 height 44
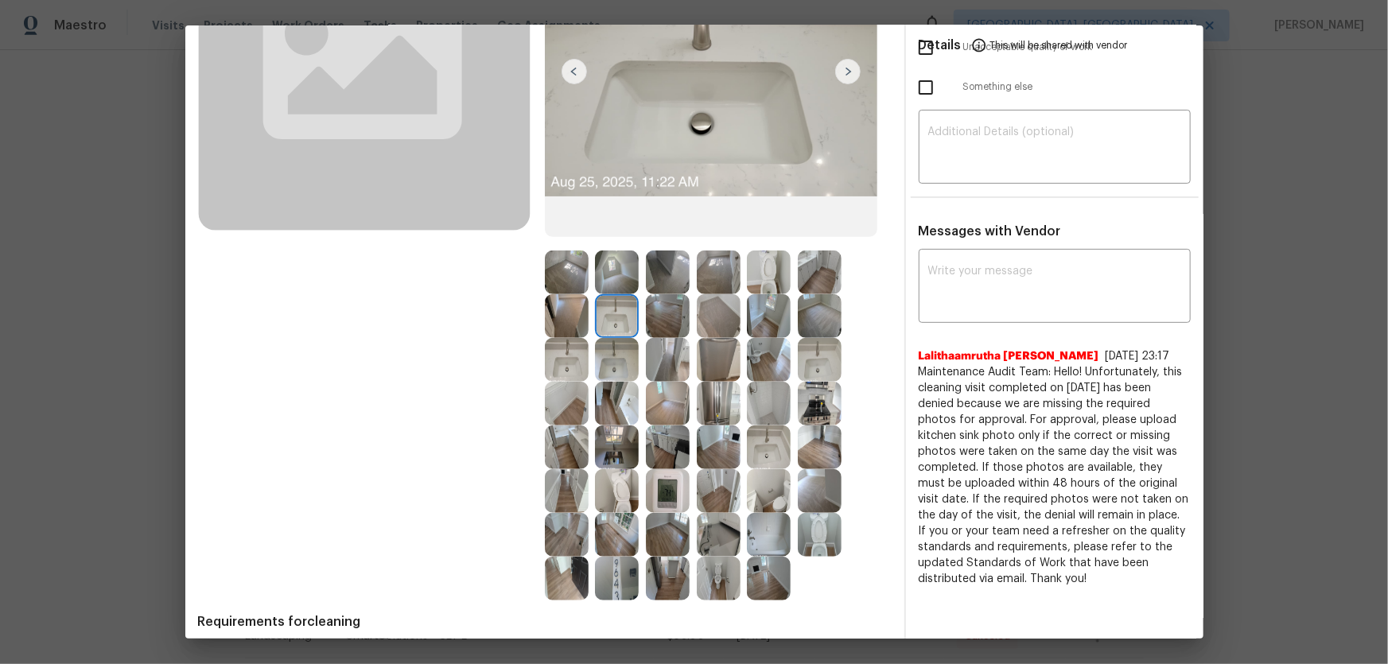
click at [769, 438] on img at bounding box center [769, 535] width 44 height 44
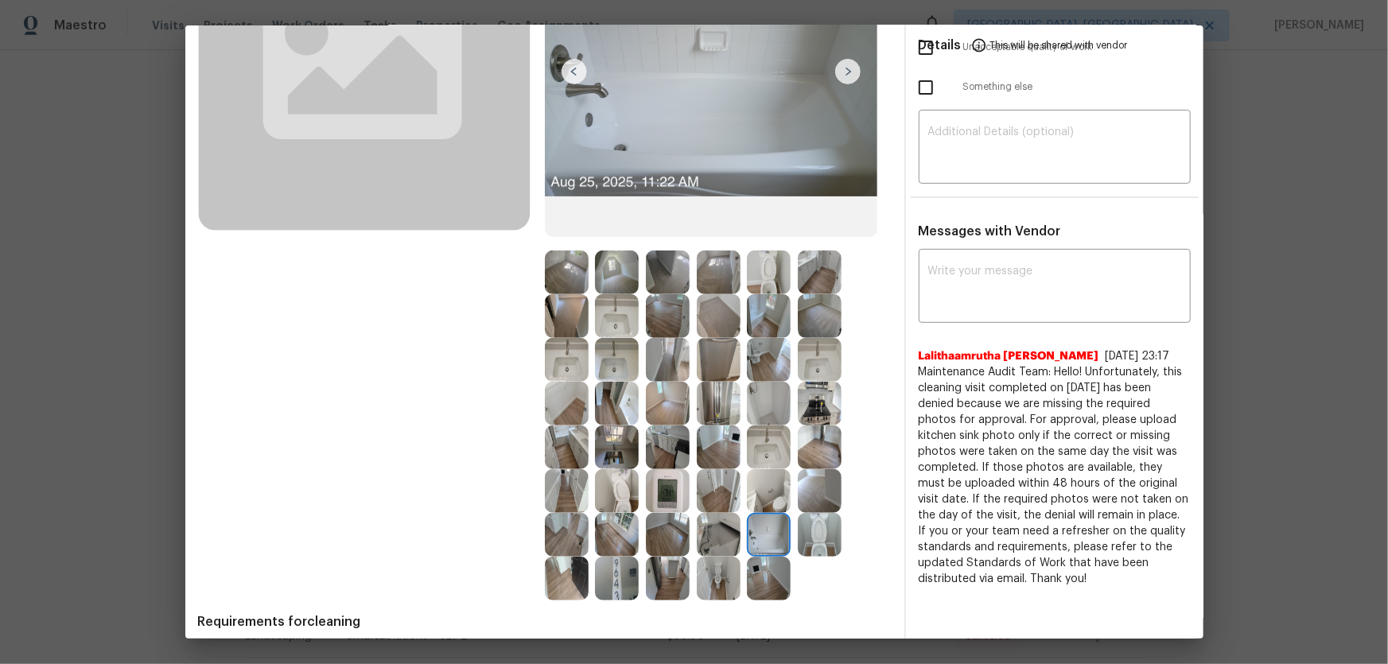
click at [607, 378] on img at bounding box center [617, 360] width 44 height 44
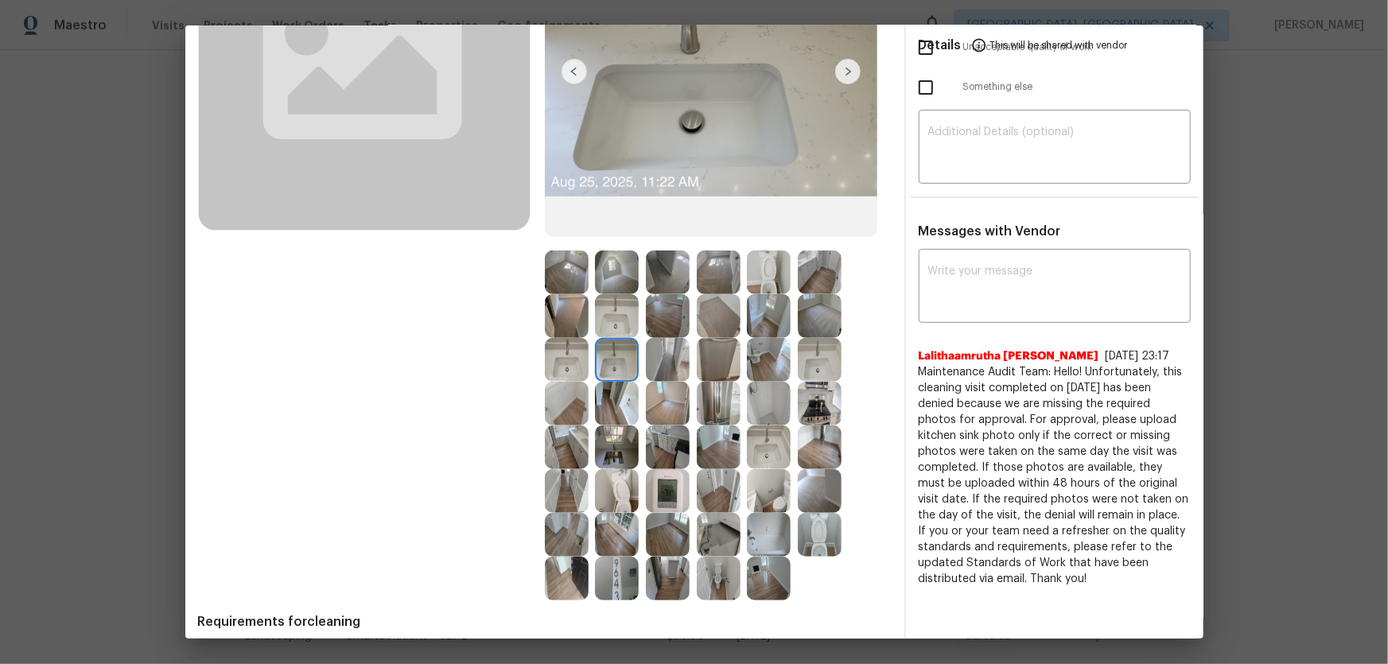
click at [615, 438] on img at bounding box center [617, 535] width 44 height 44
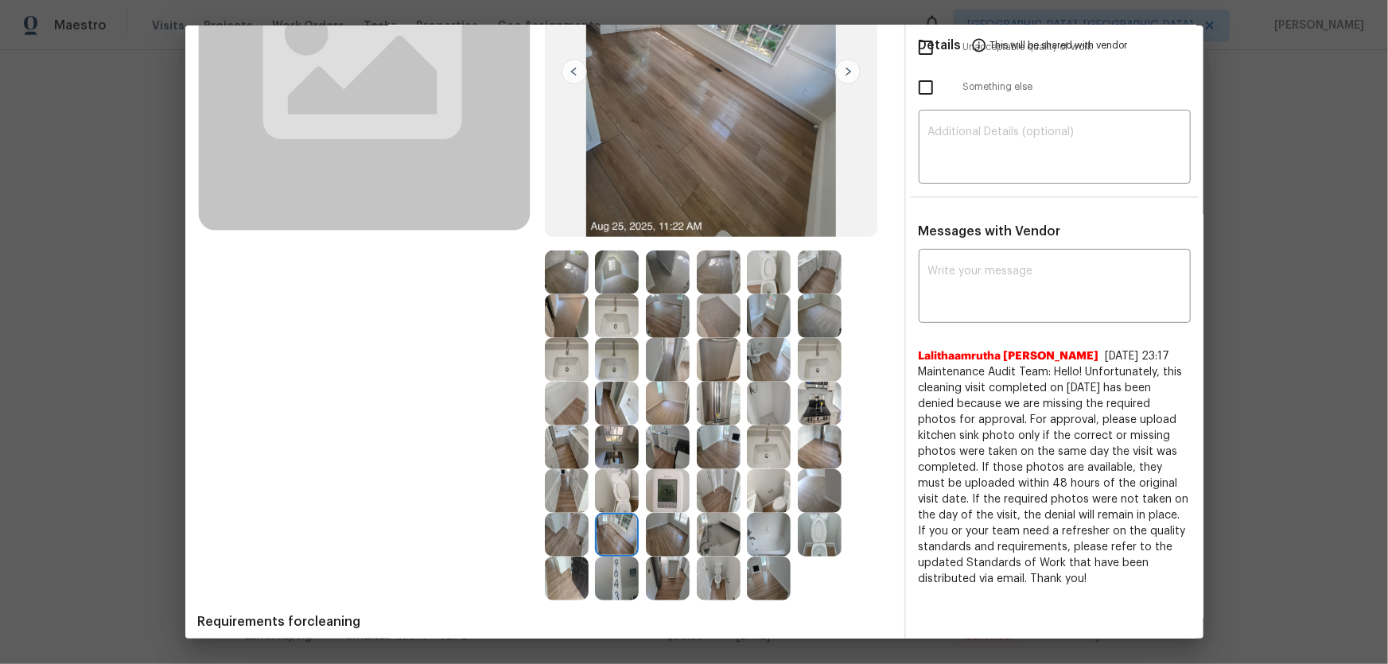
click at [779, 438] on img at bounding box center [769, 535] width 44 height 44
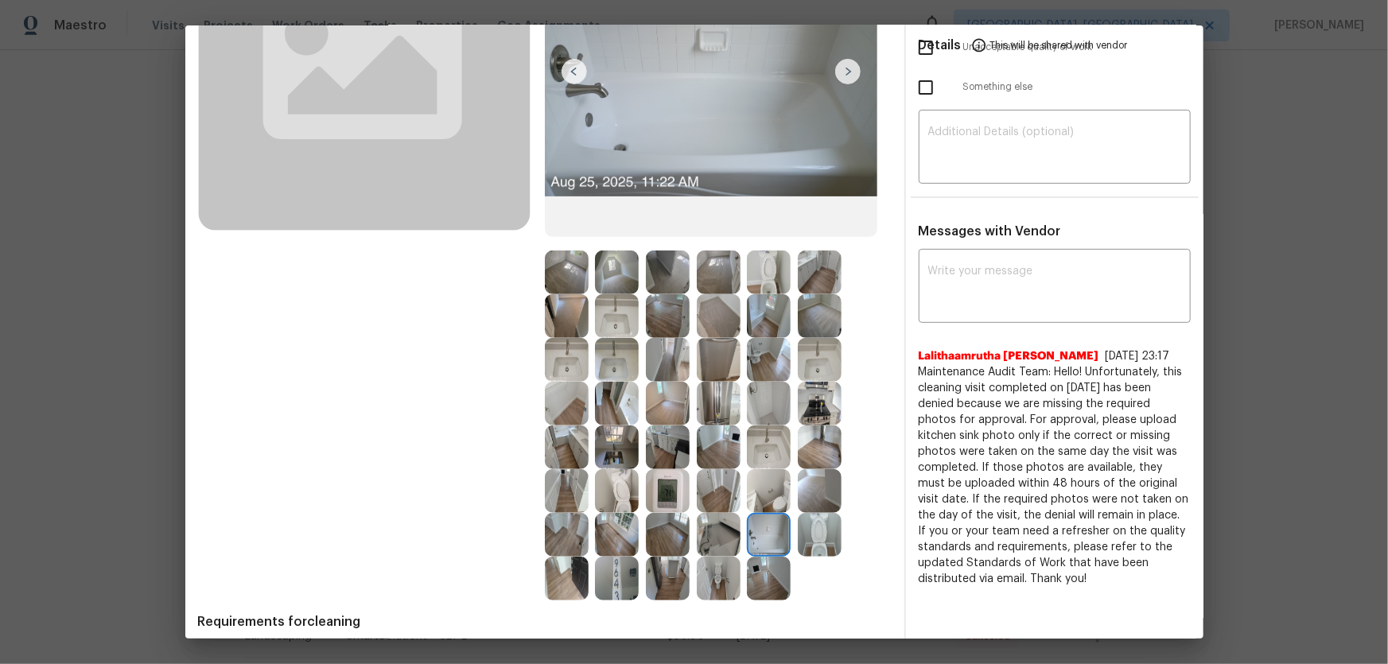
click at [662, 274] on img at bounding box center [668, 273] width 44 height 44
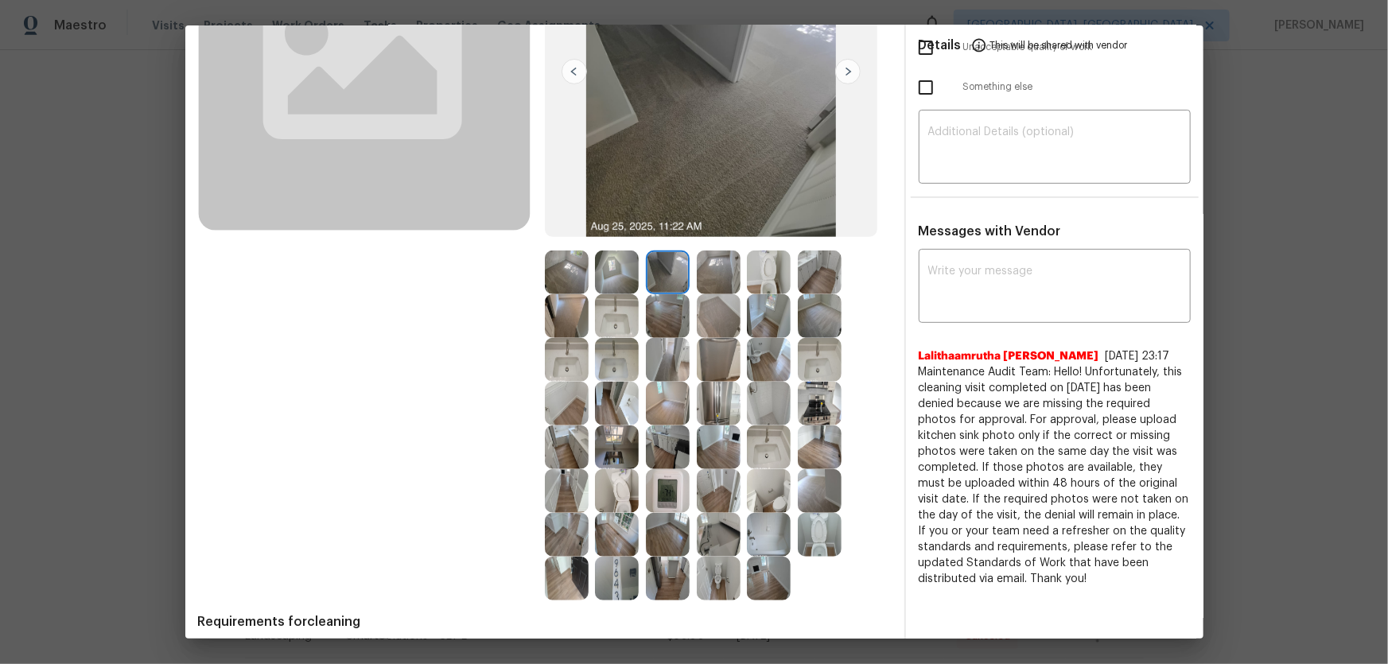
click at [614, 299] on img at bounding box center [617, 316] width 44 height 44
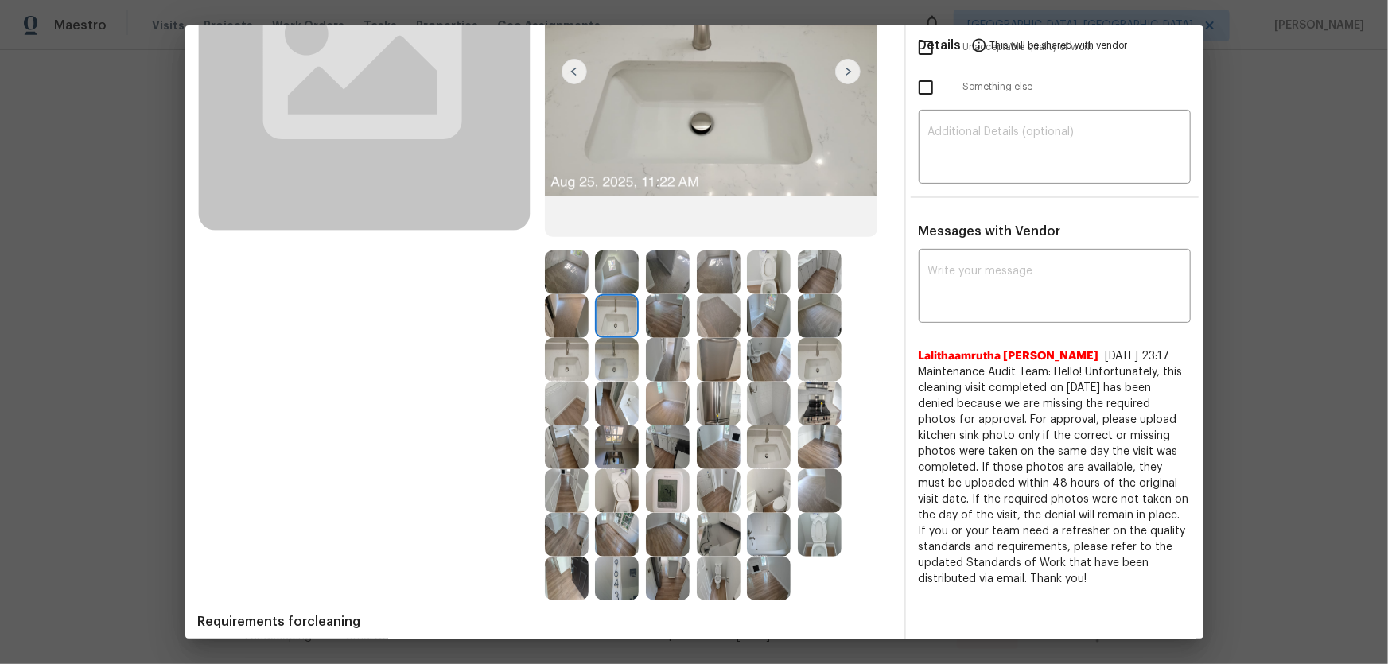
click at [646, 365] on img at bounding box center [668, 360] width 44 height 44
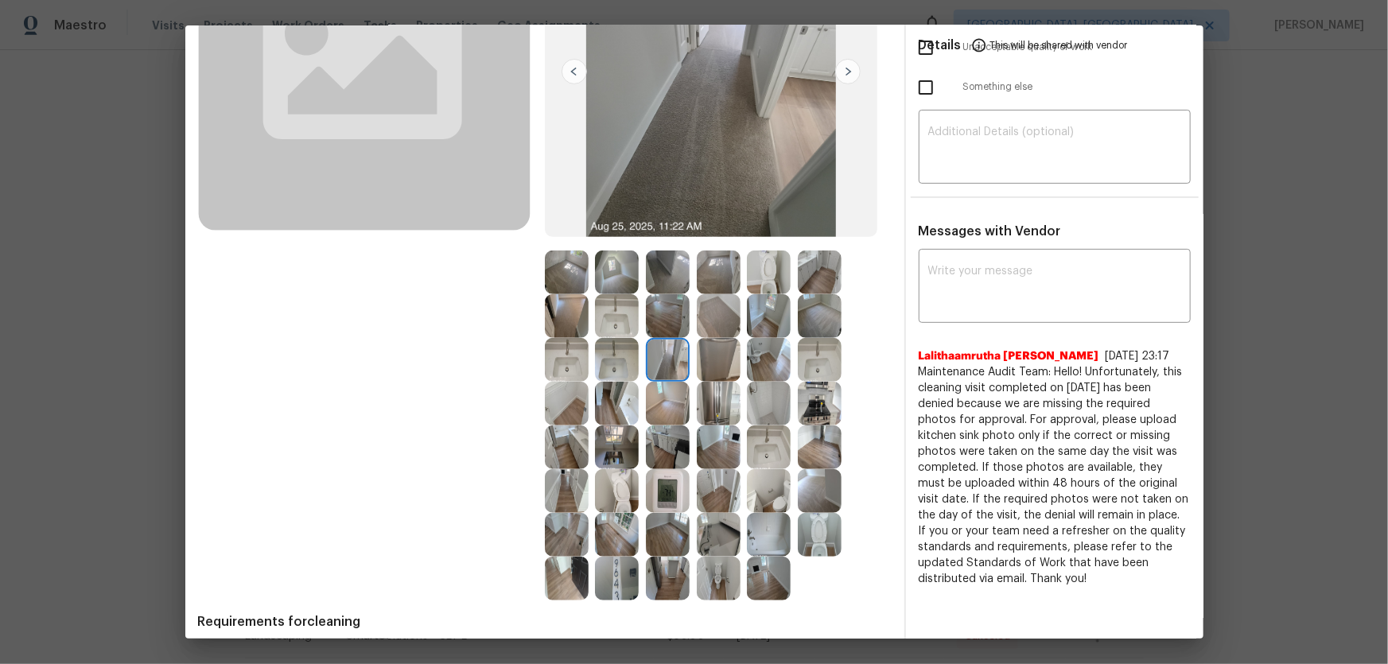
click at [600, 415] on img at bounding box center [617, 404] width 44 height 44
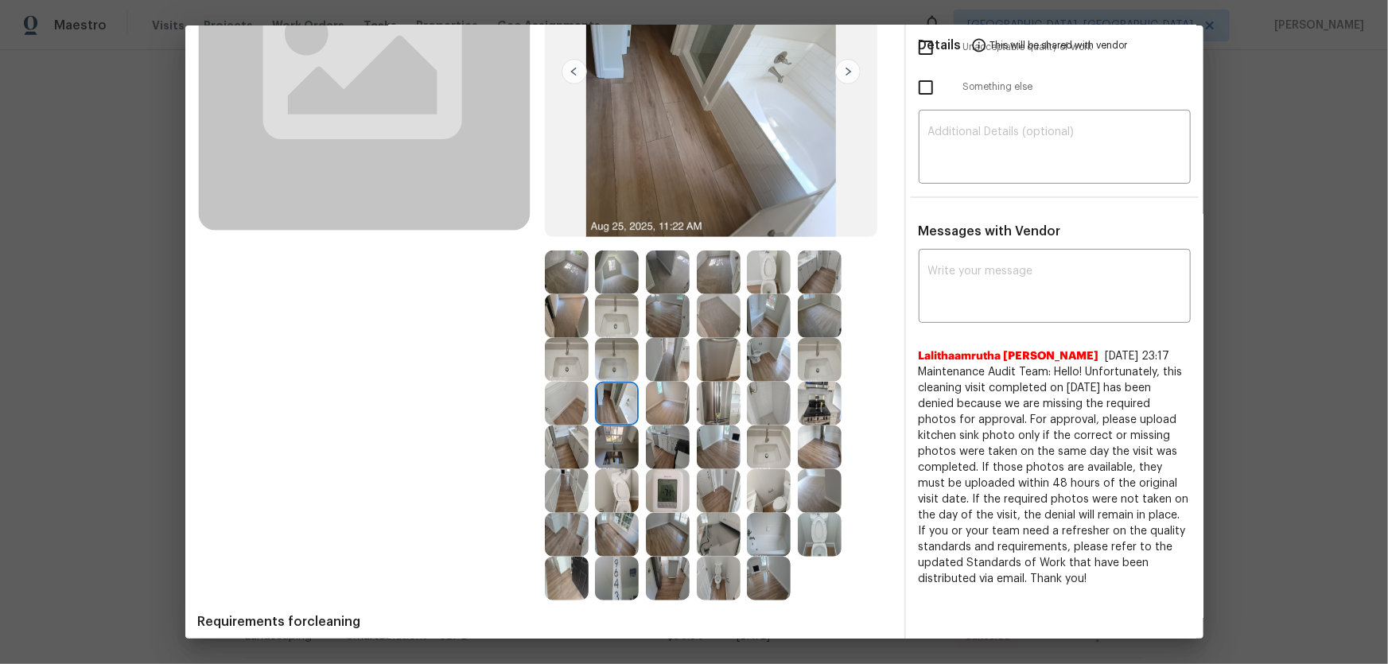
click at [623, 438] on img at bounding box center [617, 447] width 44 height 44
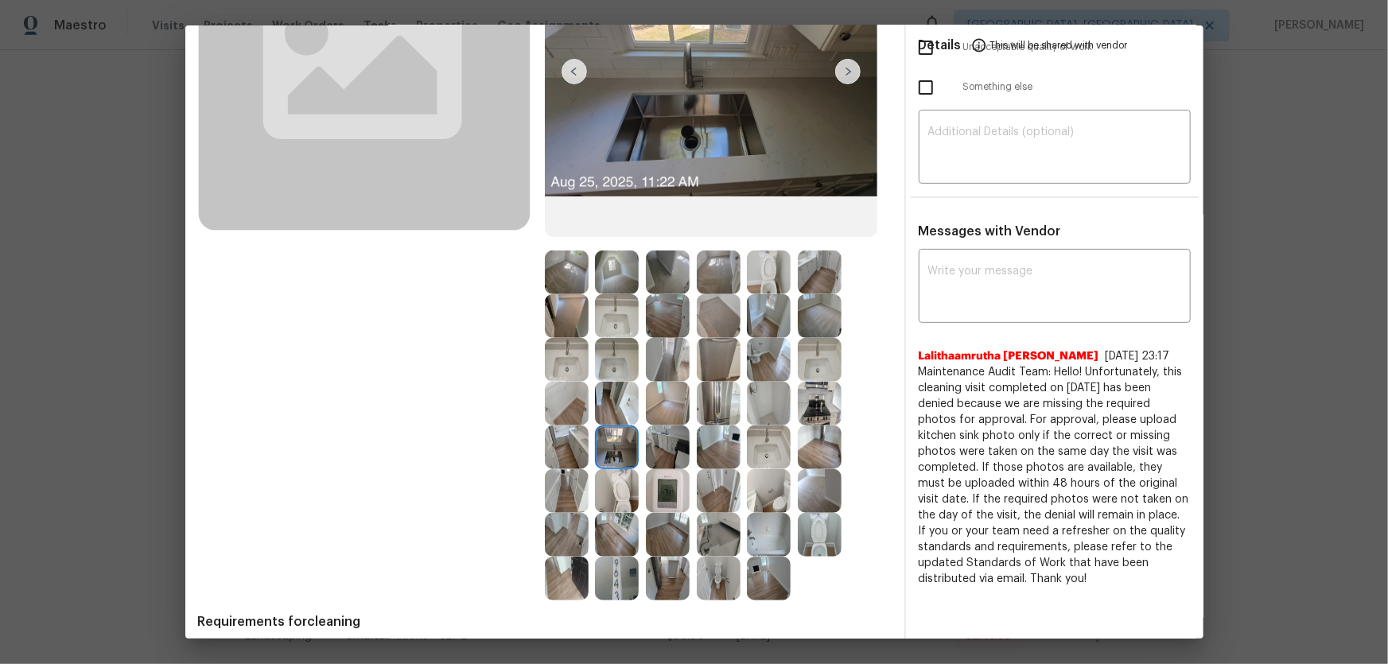
click at [623, 438] on img at bounding box center [617, 491] width 44 height 44
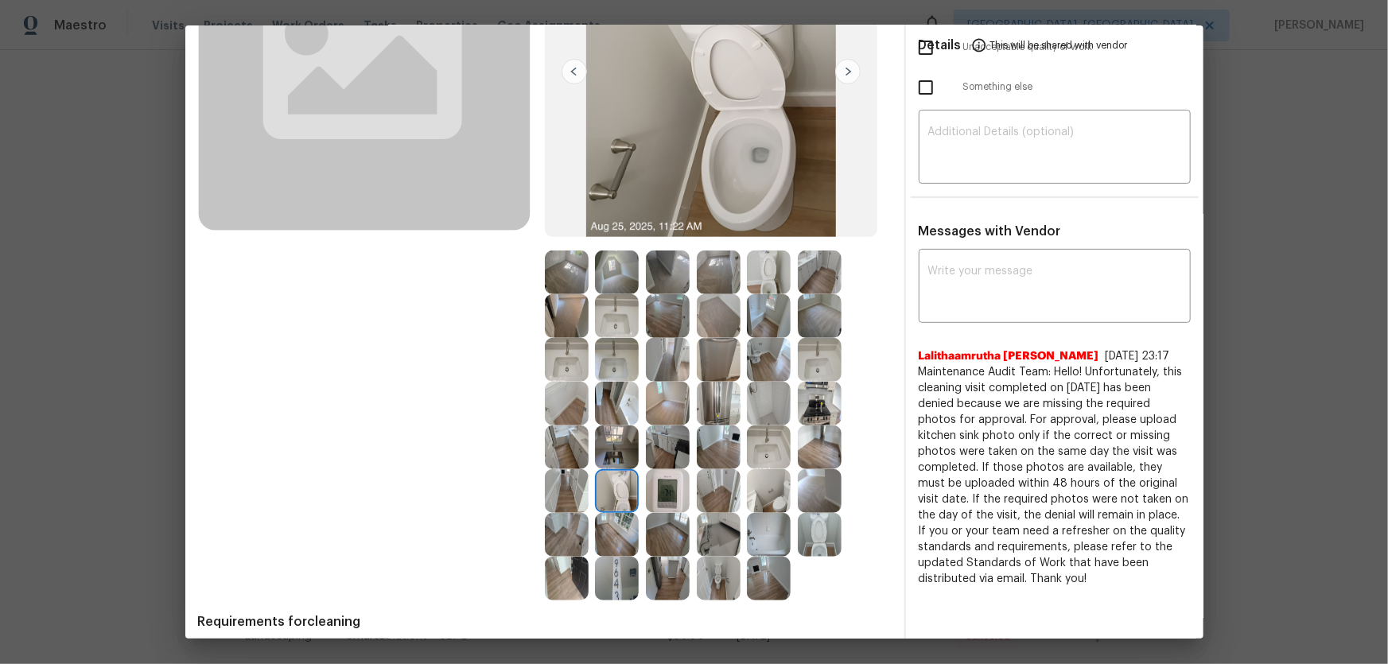
click at [611, 438] on img at bounding box center [617, 579] width 44 height 44
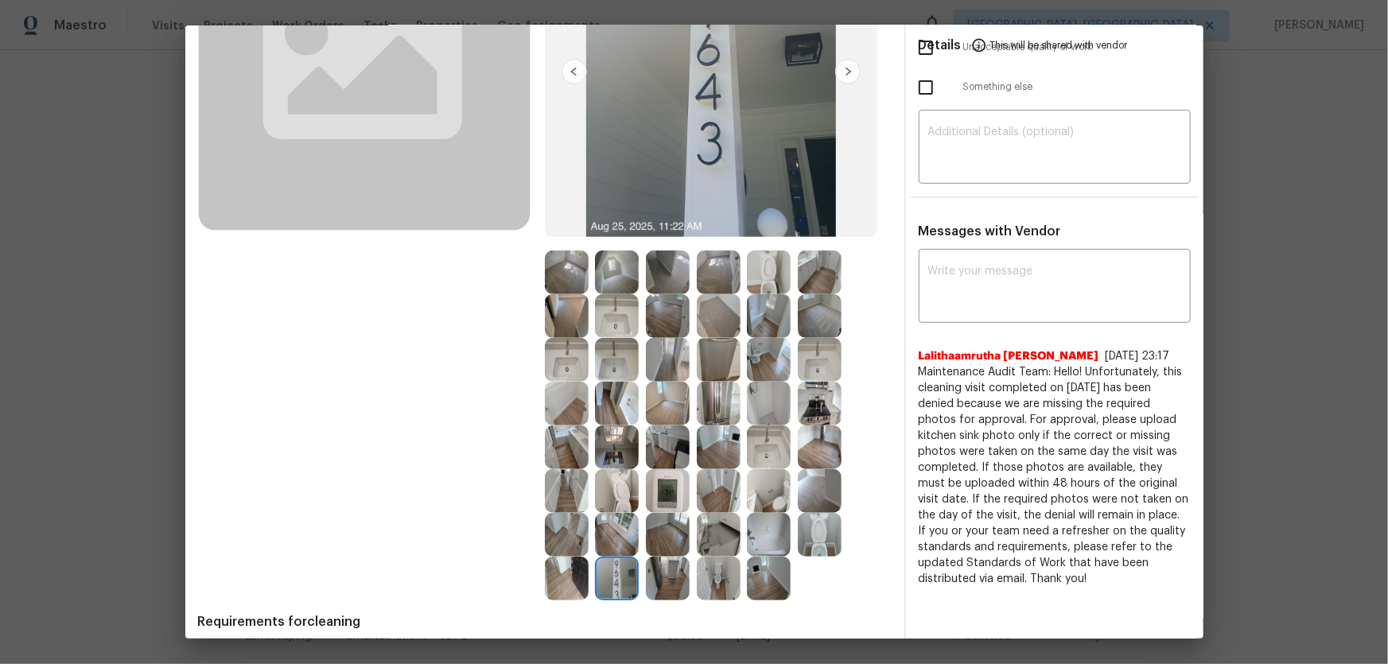
click at [725, 438] on img at bounding box center [719, 535] width 44 height 44
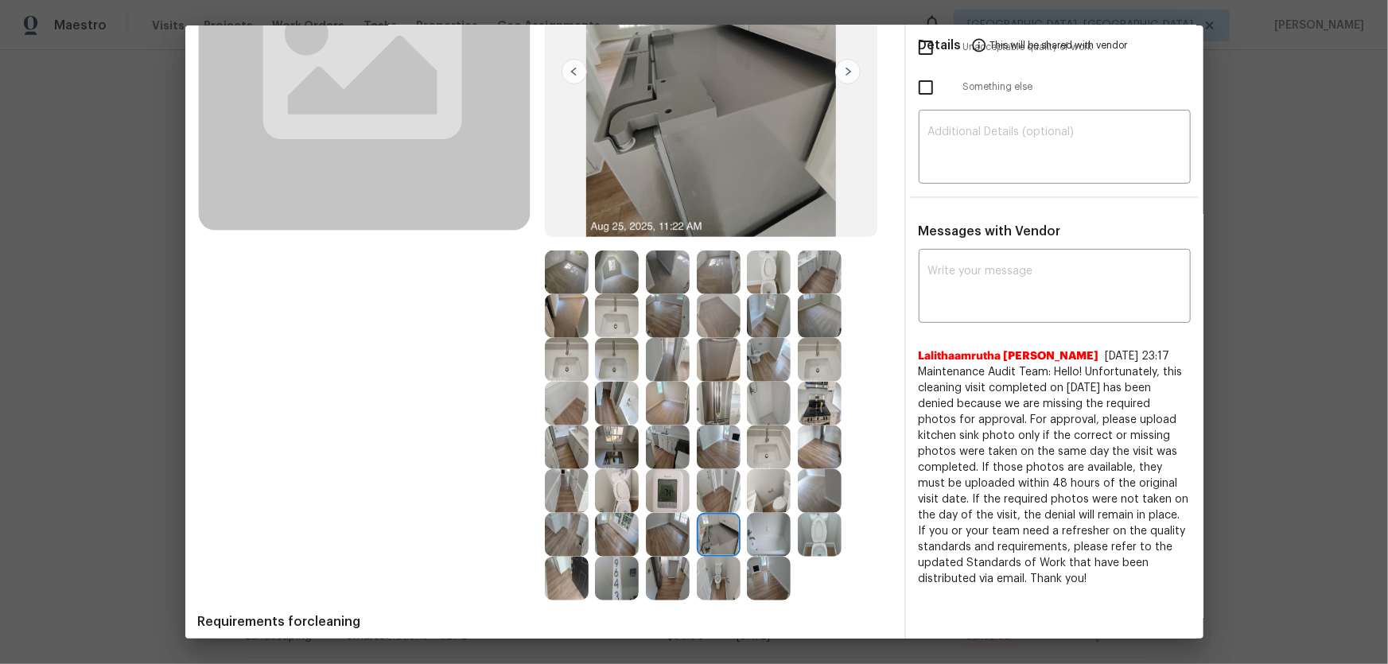
click at [779, 438] on img at bounding box center [769, 535] width 44 height 44
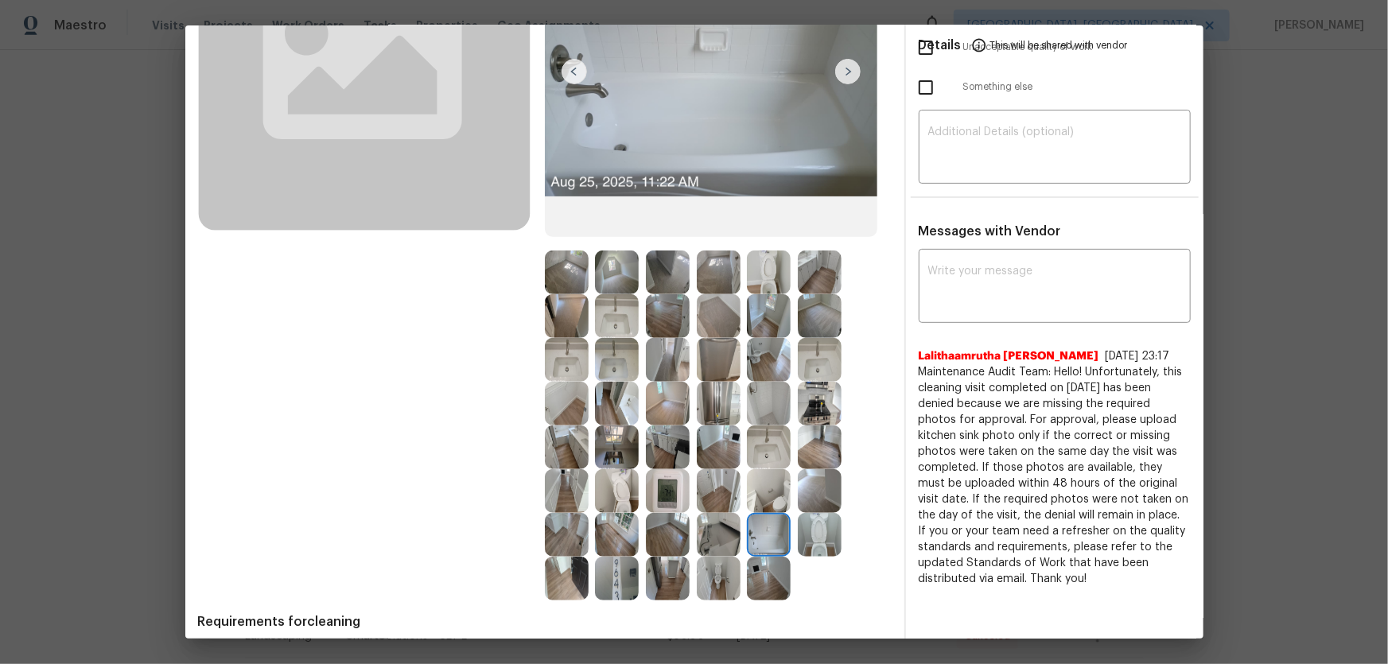
click at [771, 438] on img at bounding box center [769, 491] width 44 height 44
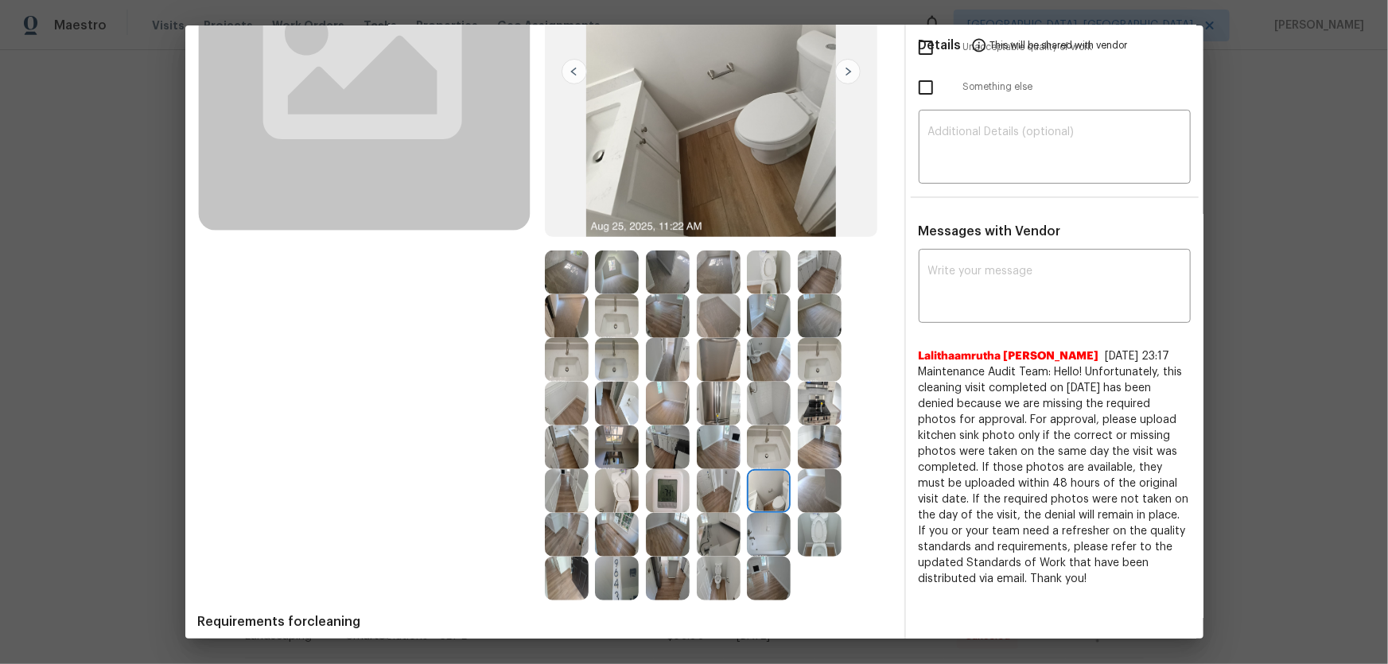
click at [778, 409] on img at bounding box center [769, 404] width 44 height 44
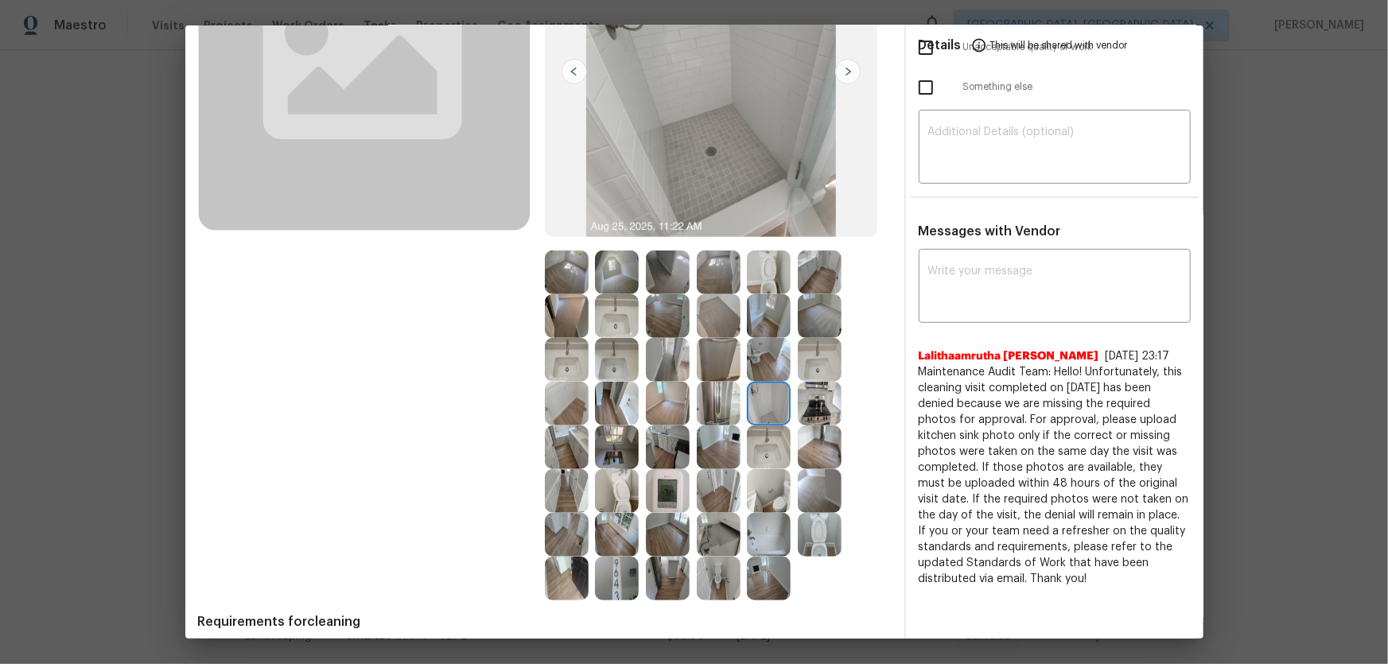
click at [812, 356] on img at bounding box center [820, 360] width 44 height 44
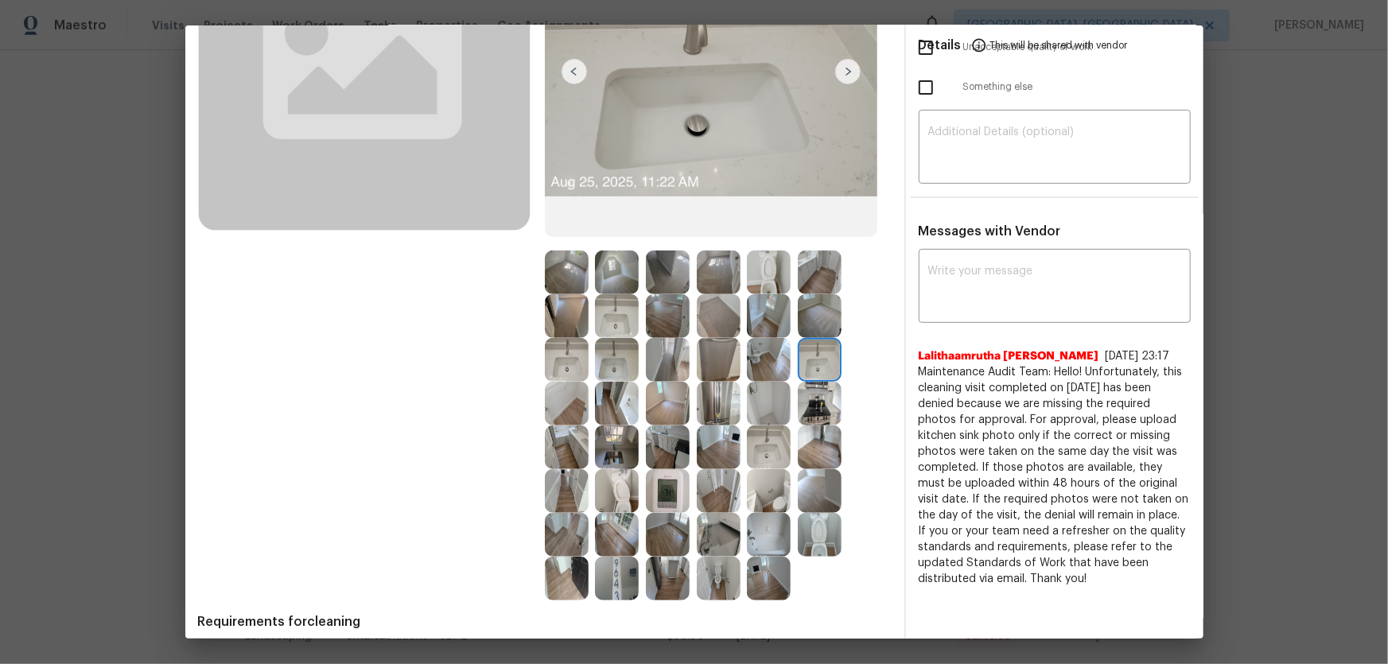
click at [814, 391] on img at bounding box center [820, 404] width 44 height 44
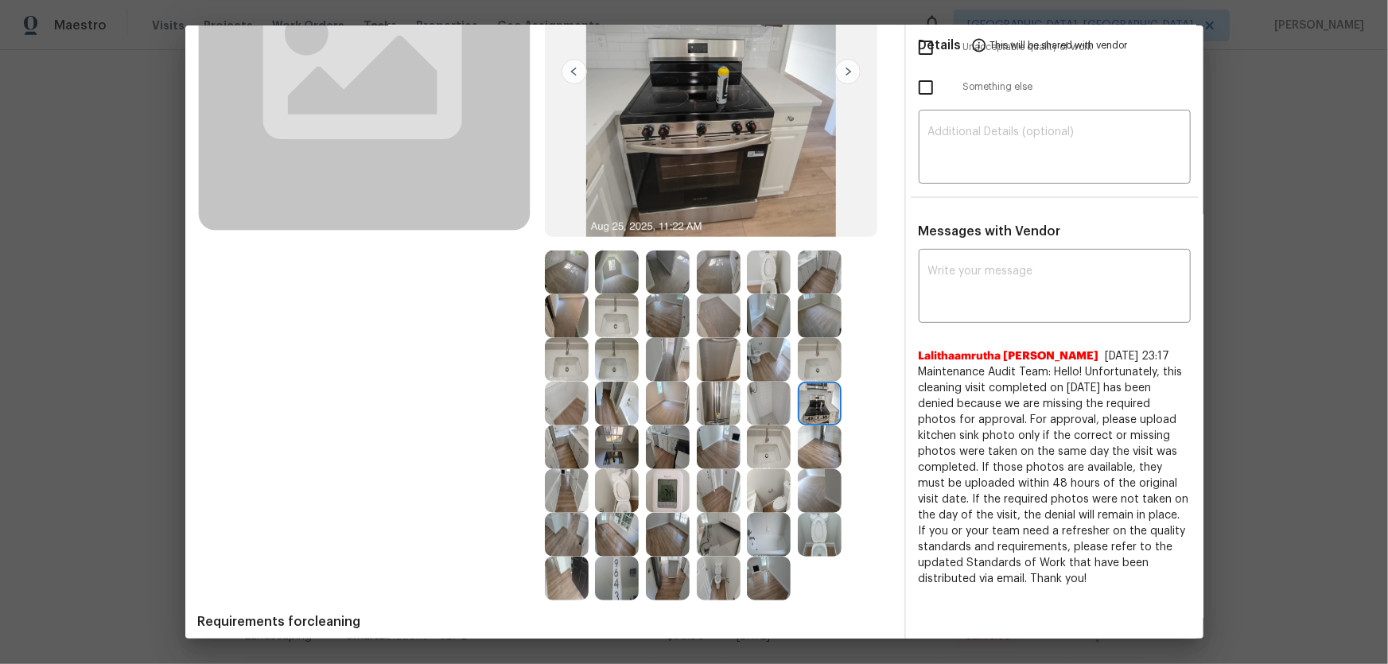
click at [612, 371] on img at bounding box center [617, 360] width 44 height 44
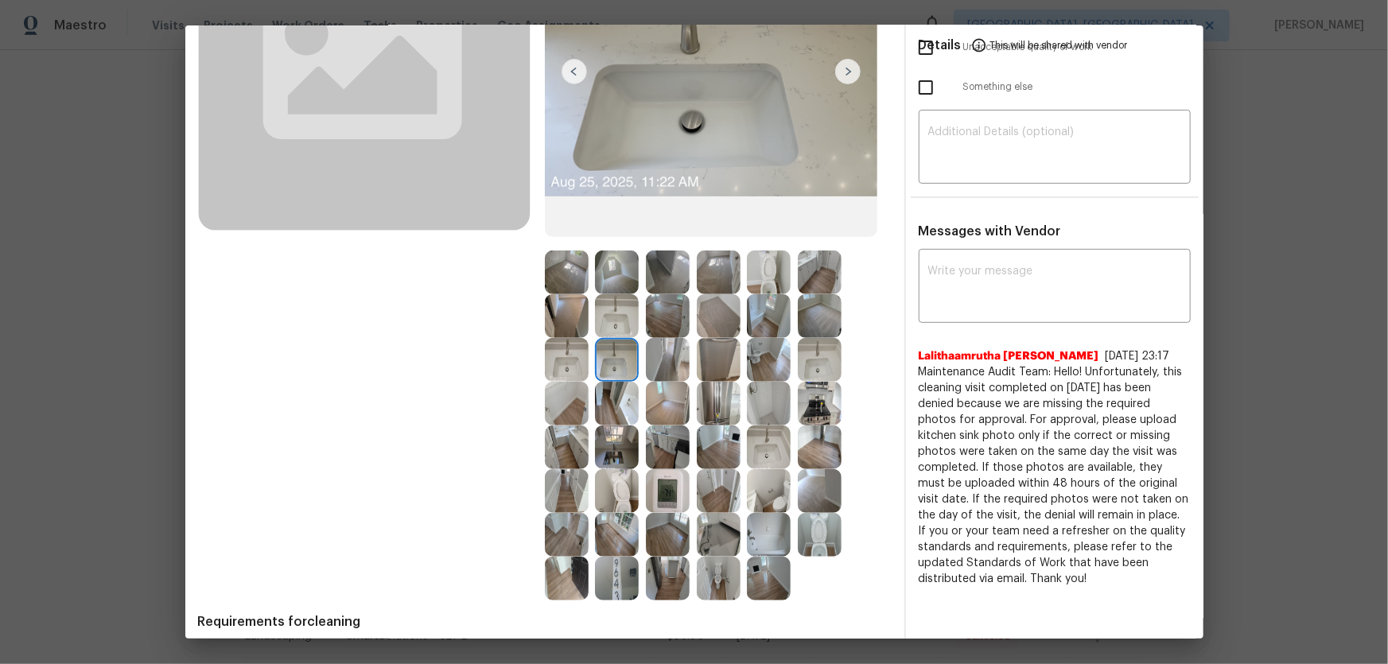
click at [708, 407] on img at bounding box center [719, 404] width 44 height 44
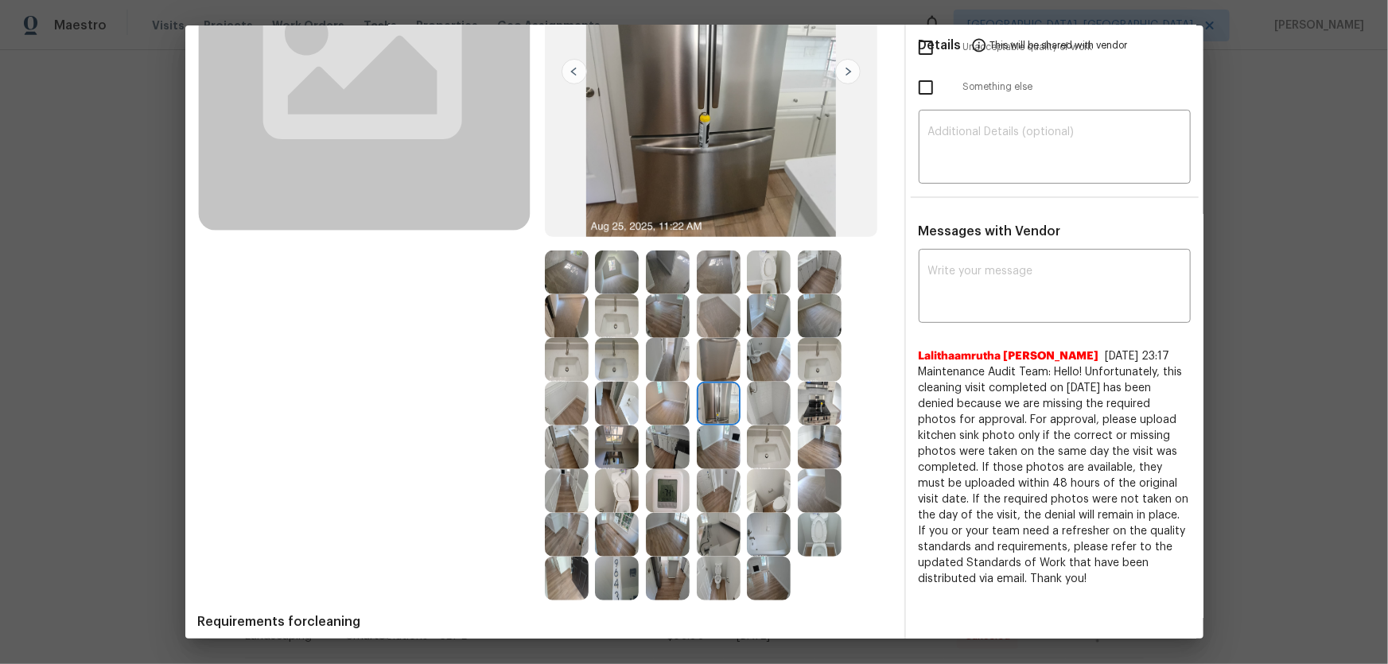
click at [674, 438] on img at bounding box center [668, 447] width 44 height 44
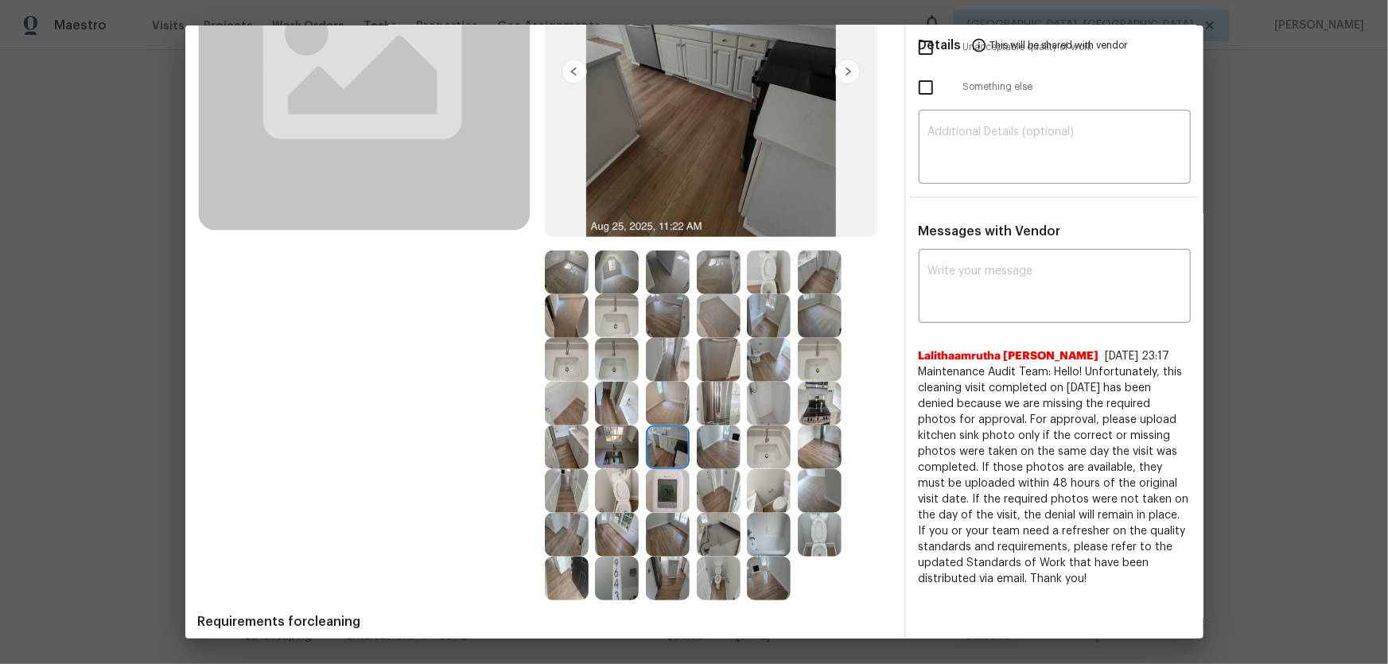
click at [618, 438] on img at bounding box center [617, 447] width 44 height 44
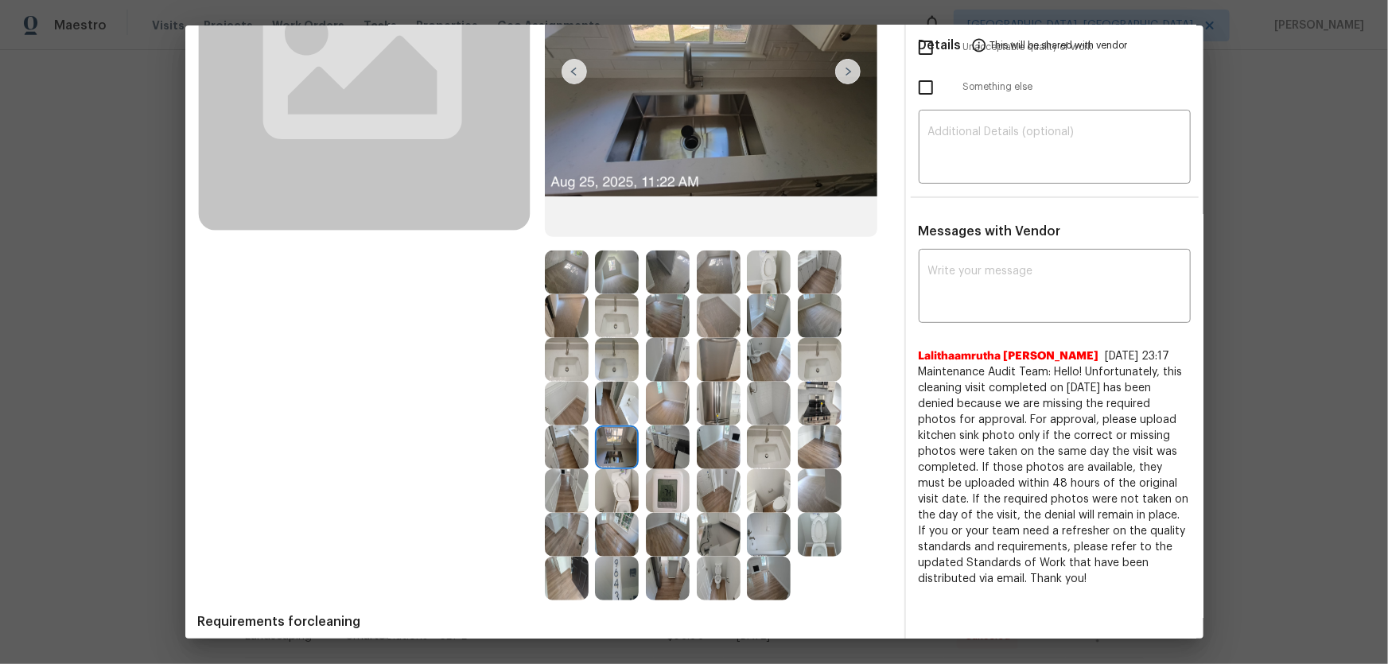
click at [662, 438] on img at bounding box center [668, 491] width 44 height 44
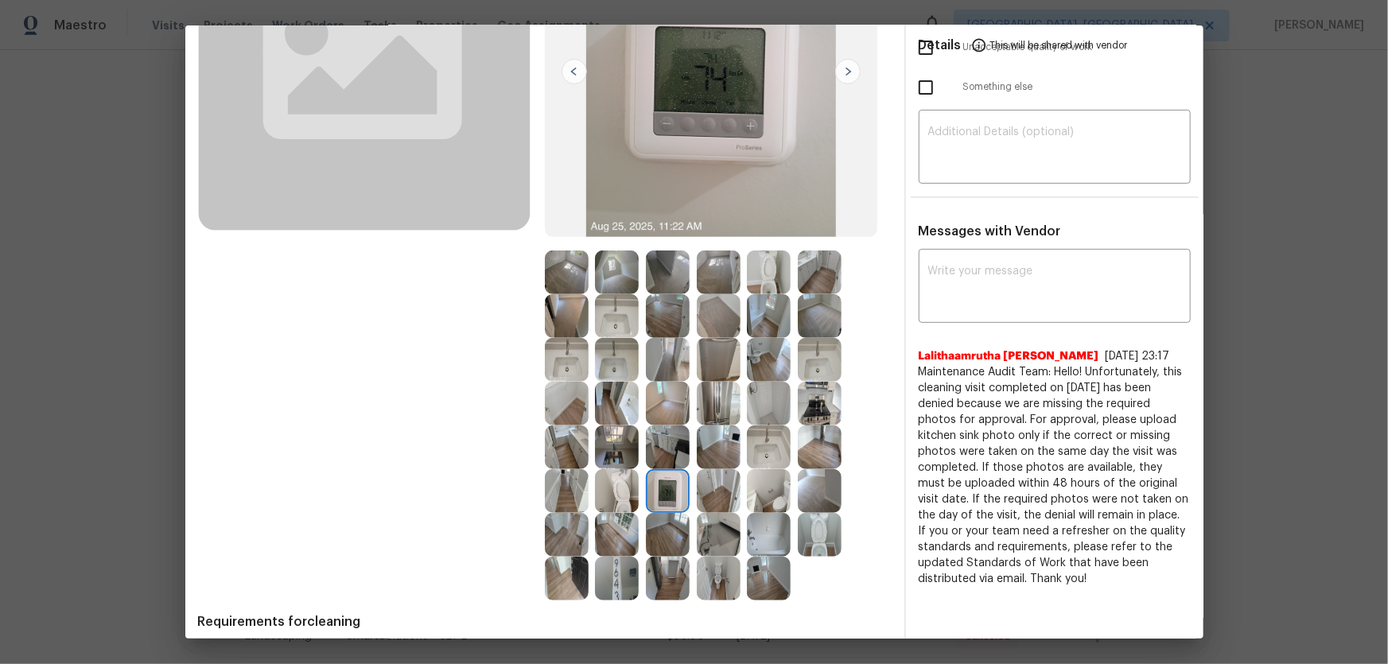
click at [604, 438] on img at bounding box center [617, 579] width 44 height 44
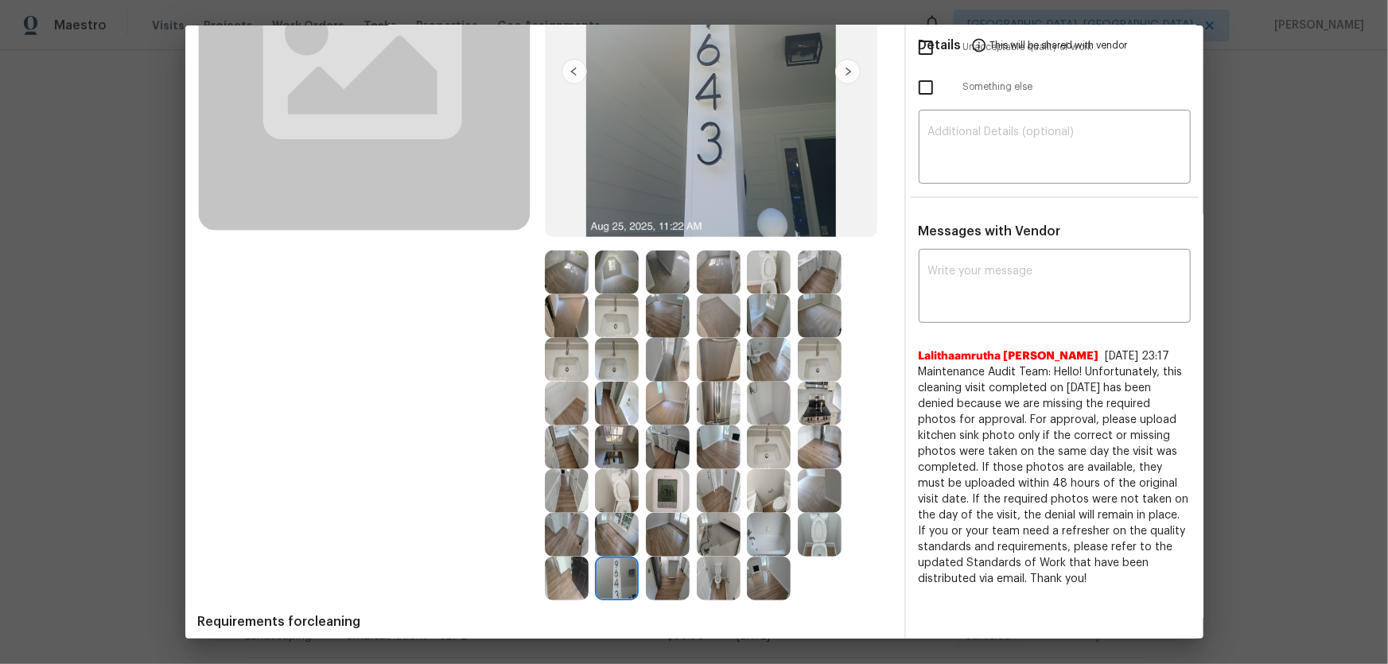
click at [655, 438] on img at bounding box center [668, 579] width 44 height 44
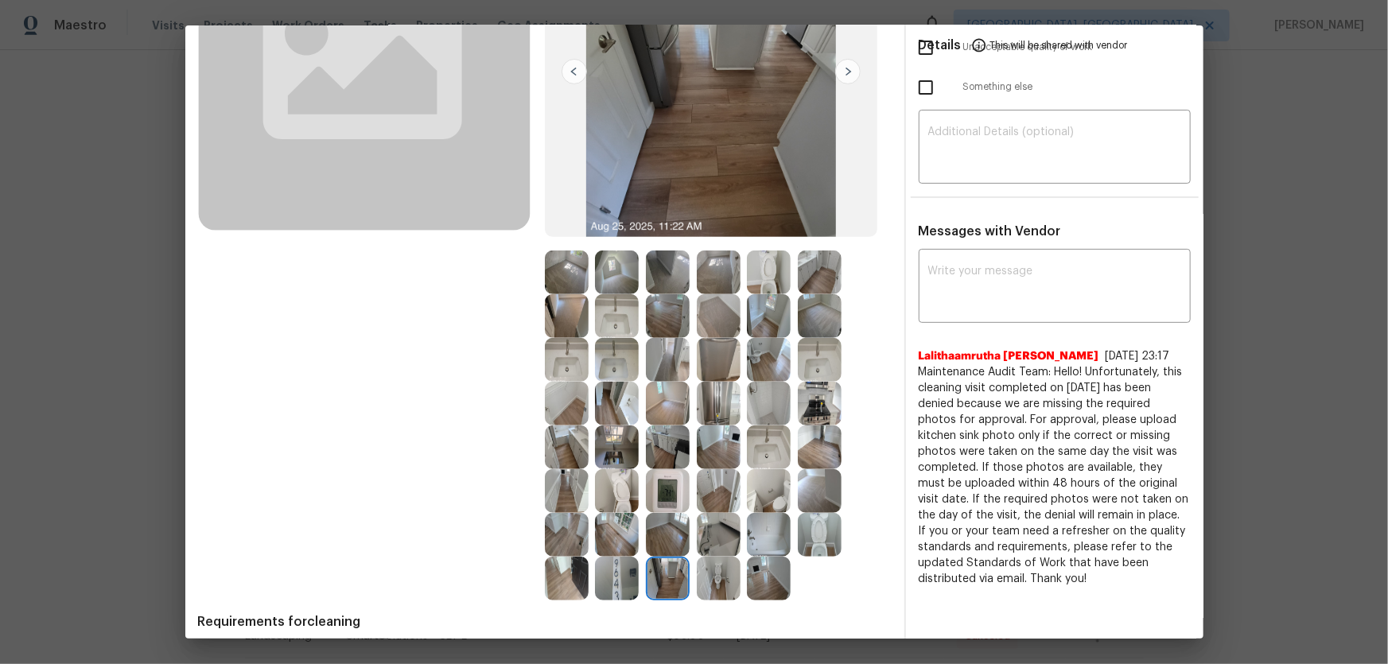
click at [709, 324] on img at bounding box center [719, 316] width 44 height 44
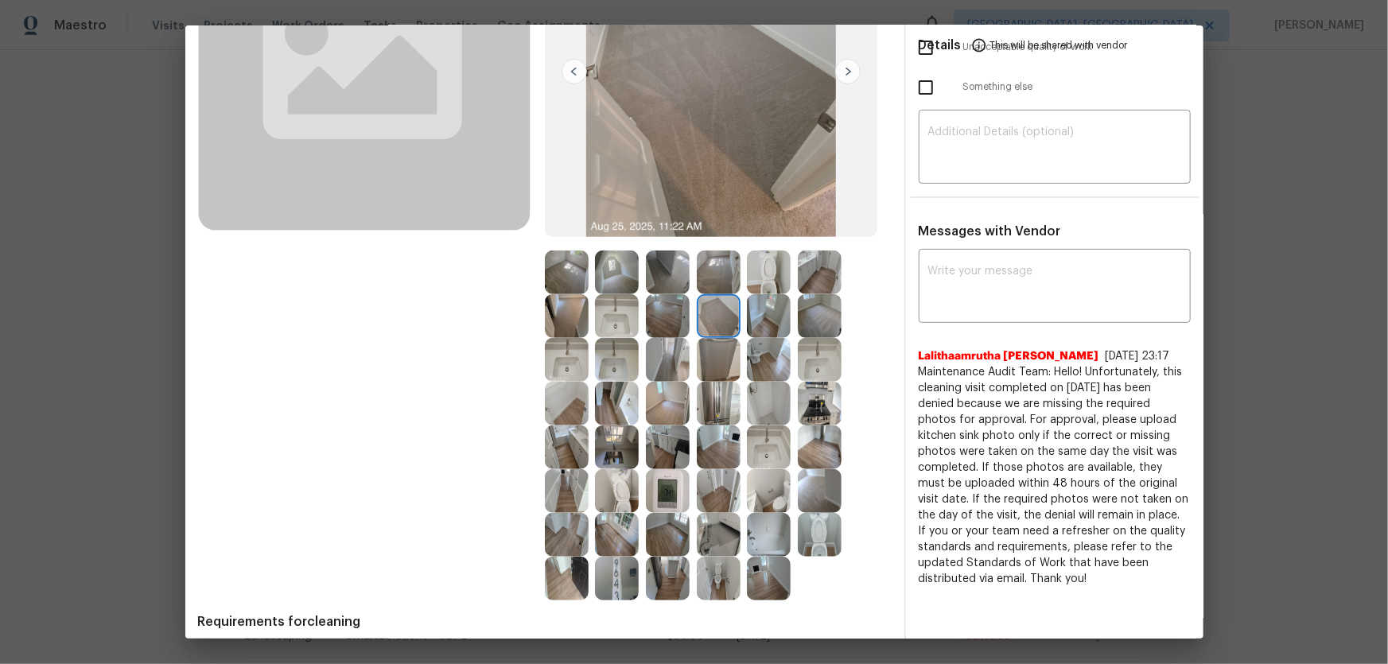
click at [805, 315] on img at bounding box center [820, 316] width 44 height 44
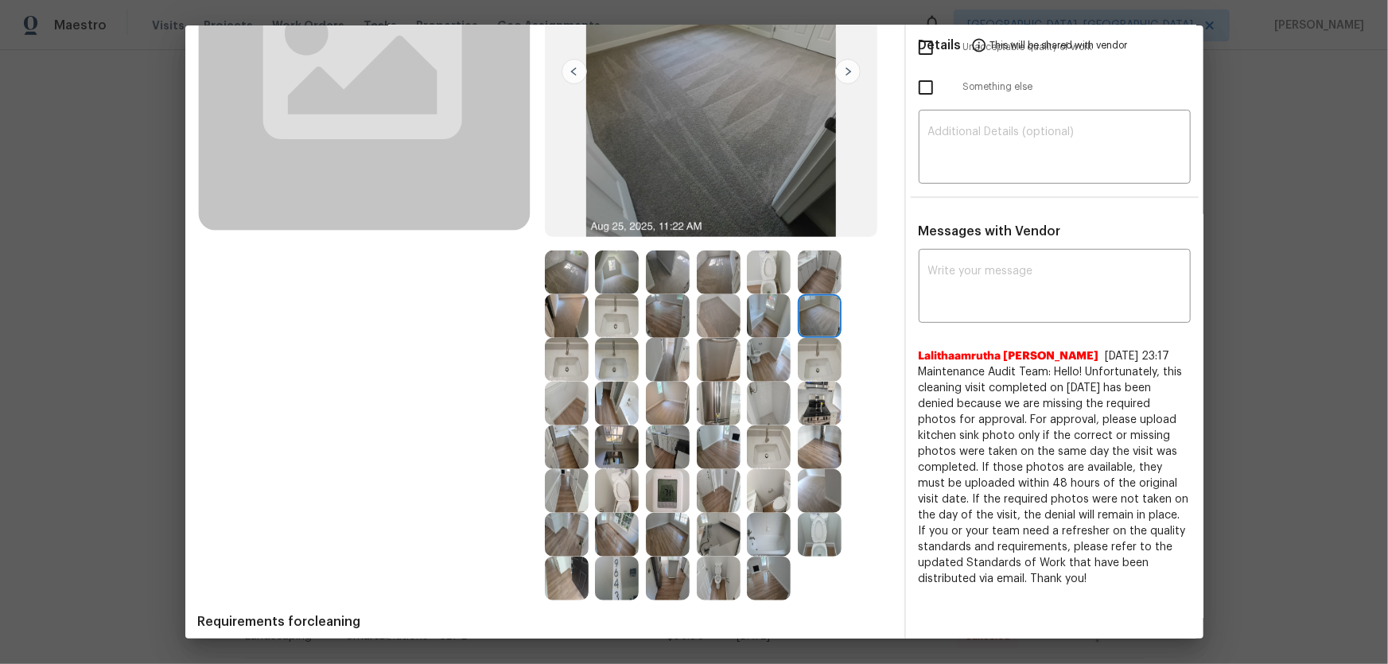
click at [708, 286] on img at bounding box center [719, 273] width 44 height 44
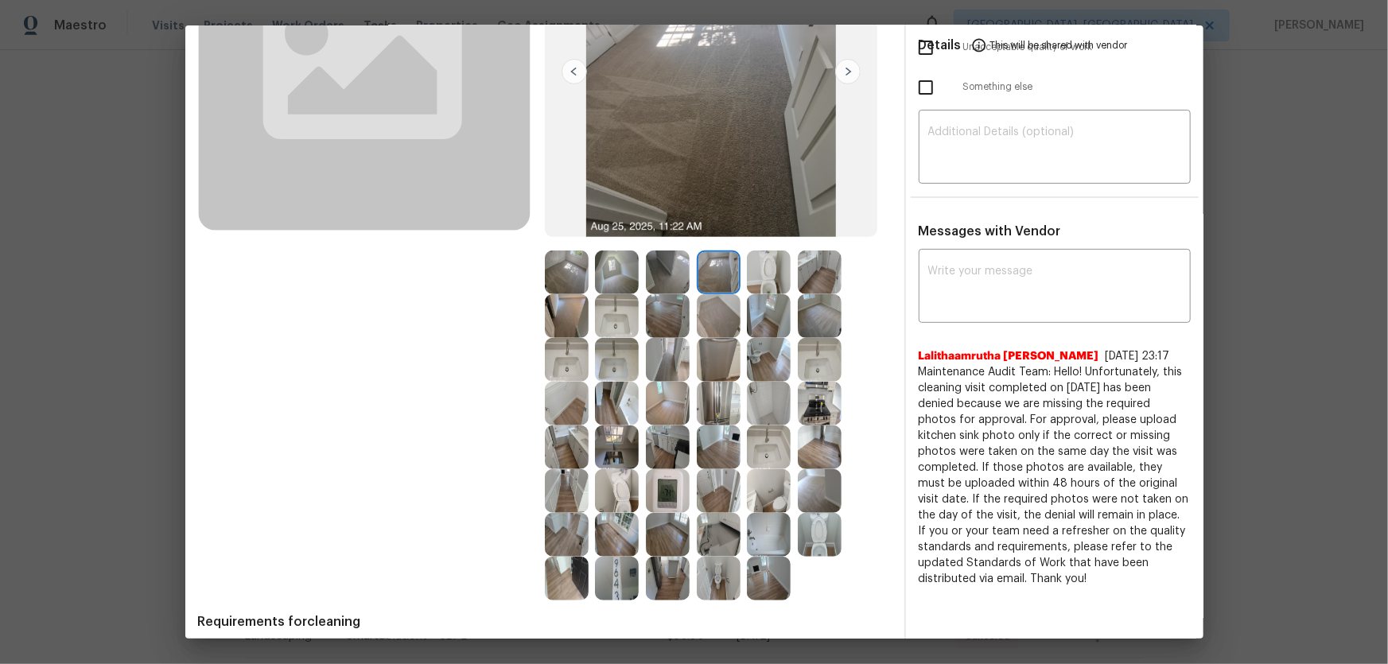
click at [574, 286] on img at bounding box center [567, 273] width 44 height 44
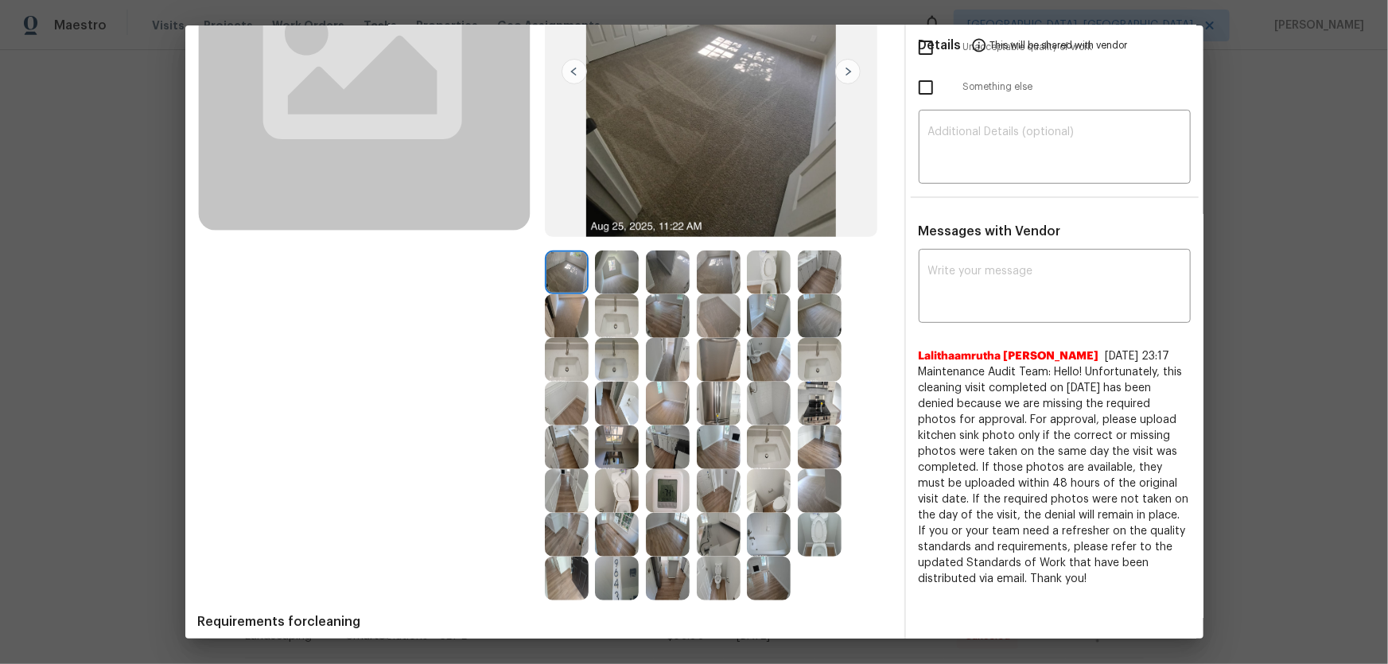
click at [600, 316] on img at bounding box center [617, 316] width 44 height 44
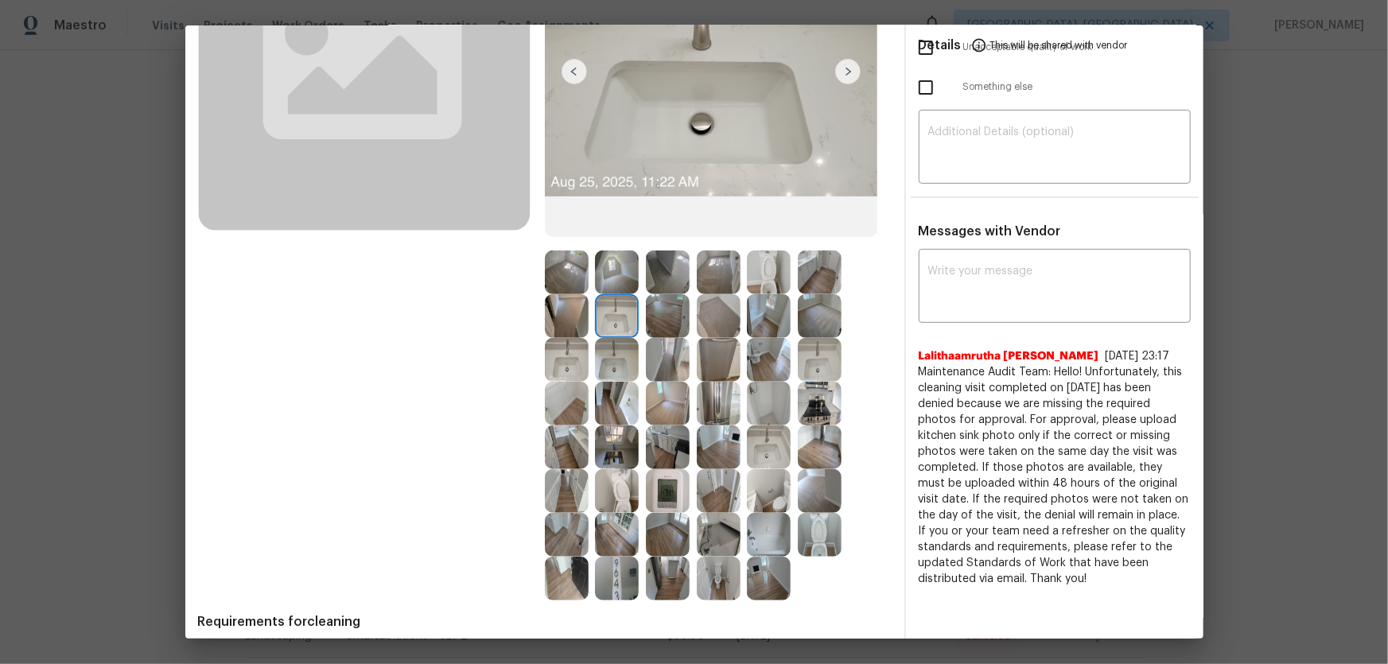
click at [609, 267] on img at bounding box center [617, 273] width 44 height 44
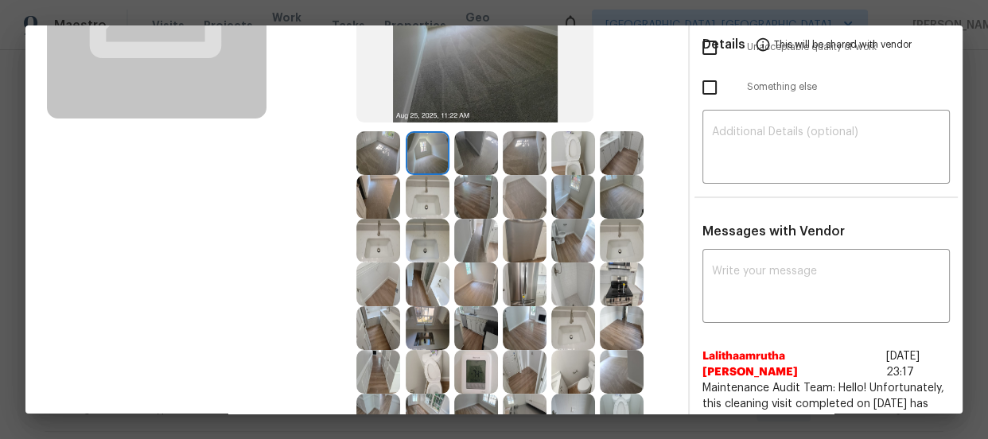
scroll to position [175, 0]
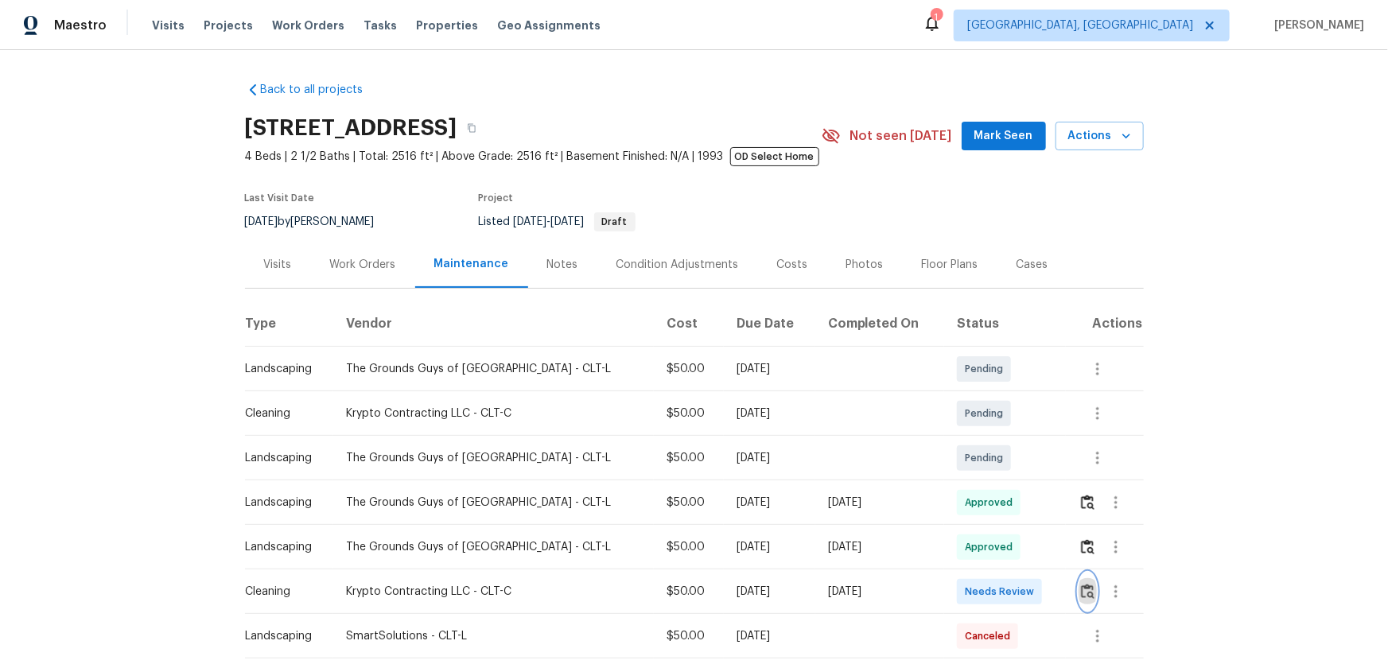
click at [1085, 585] on img "button" at bounding box center [1088, 591] width 14 height 15
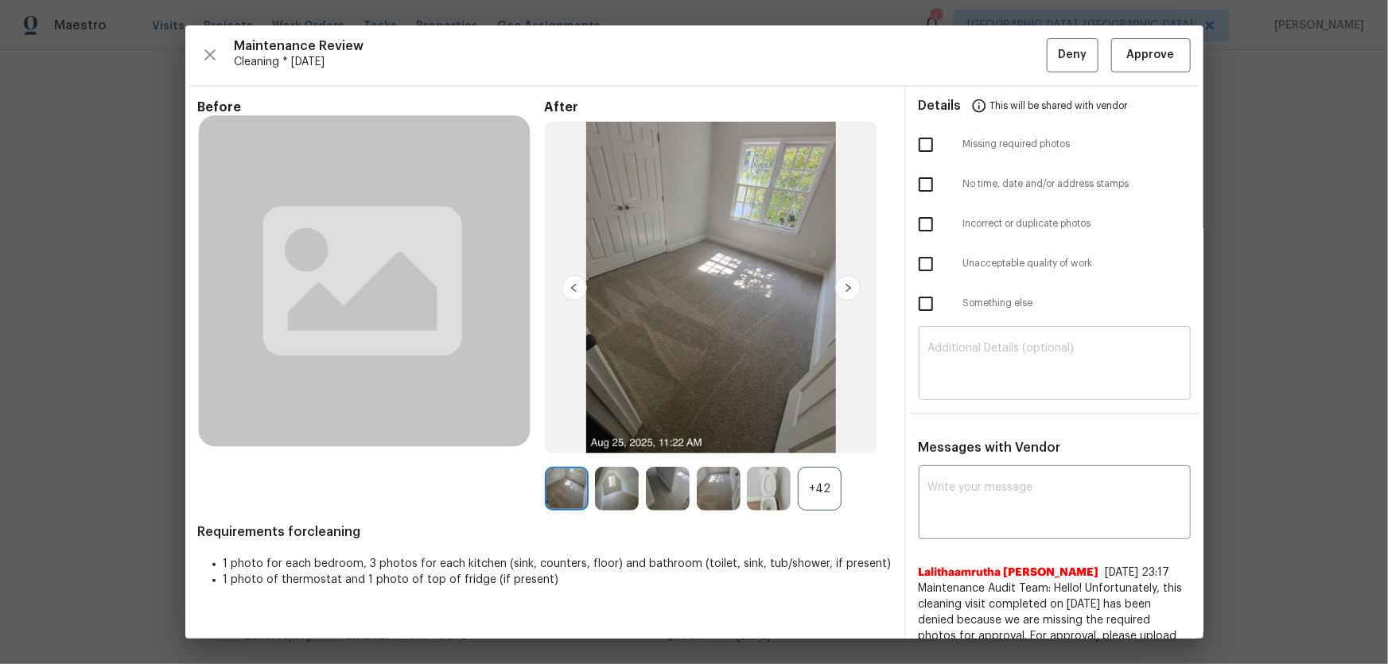
click at [955, 357] on textarea at bounding box center [1054, 365] width 253 height 45
paste textarea "Maintenance Audit Team: Hello! Unfortunately this cleaning visit completed on […"
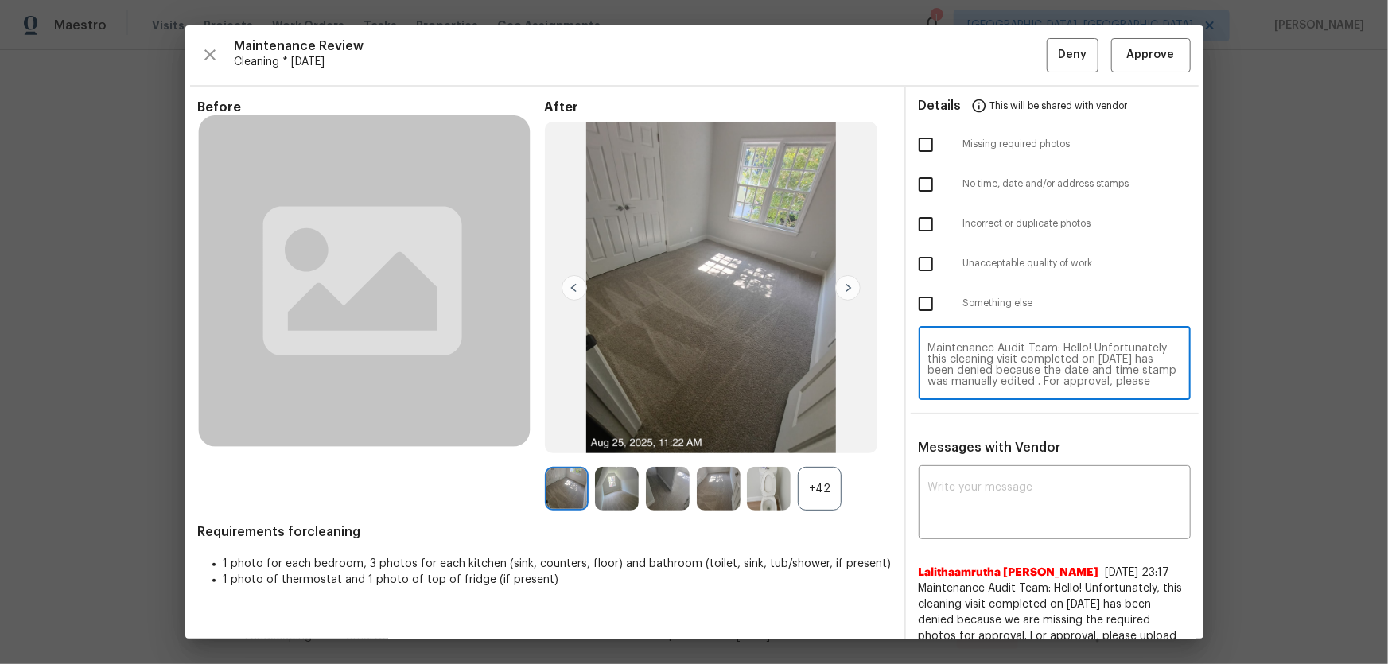
scroll to position [88, 0]
type textarea "Maintenance Audit Team: Hello! Unfortunately this cleaning visit completed on […"
click at [996, 528] on div "x ​" at bounding box center [1055, 504] width 272 height 70
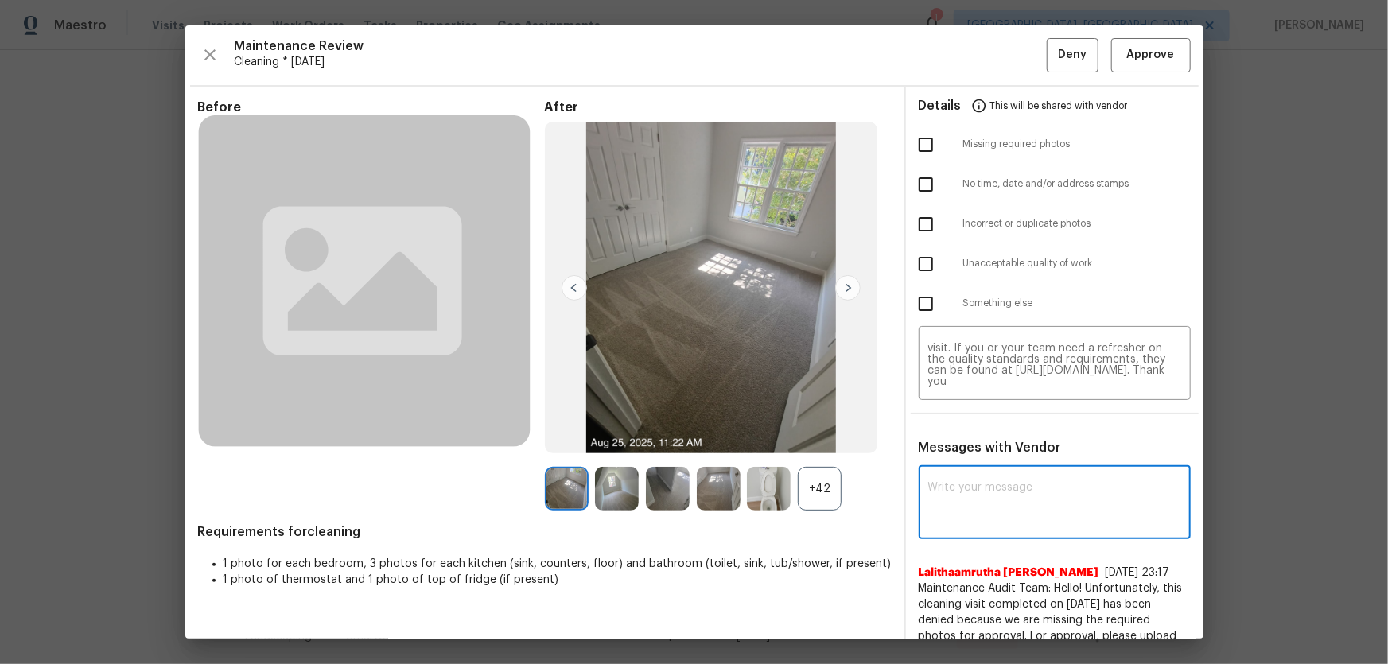
paste textarea "Maintenance Audit Team: Hello! Unfortunately this cleaning visit completed on […"
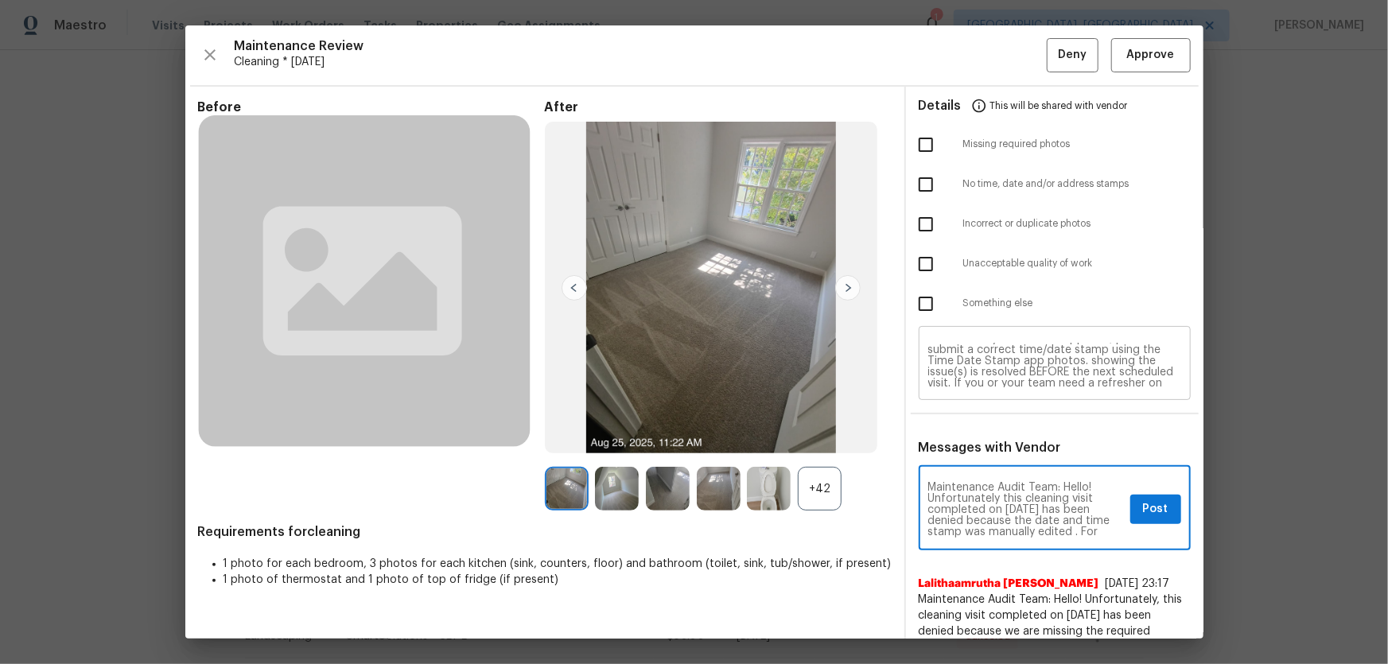
scroll to position [0, 0]
type textarea "Maintenance Audit Team: Hello! Unfortunately this cleaning visit completed on […"
click at [919, 154] on input "checkbox" at bounding box center [925, 144] width 33 height 33
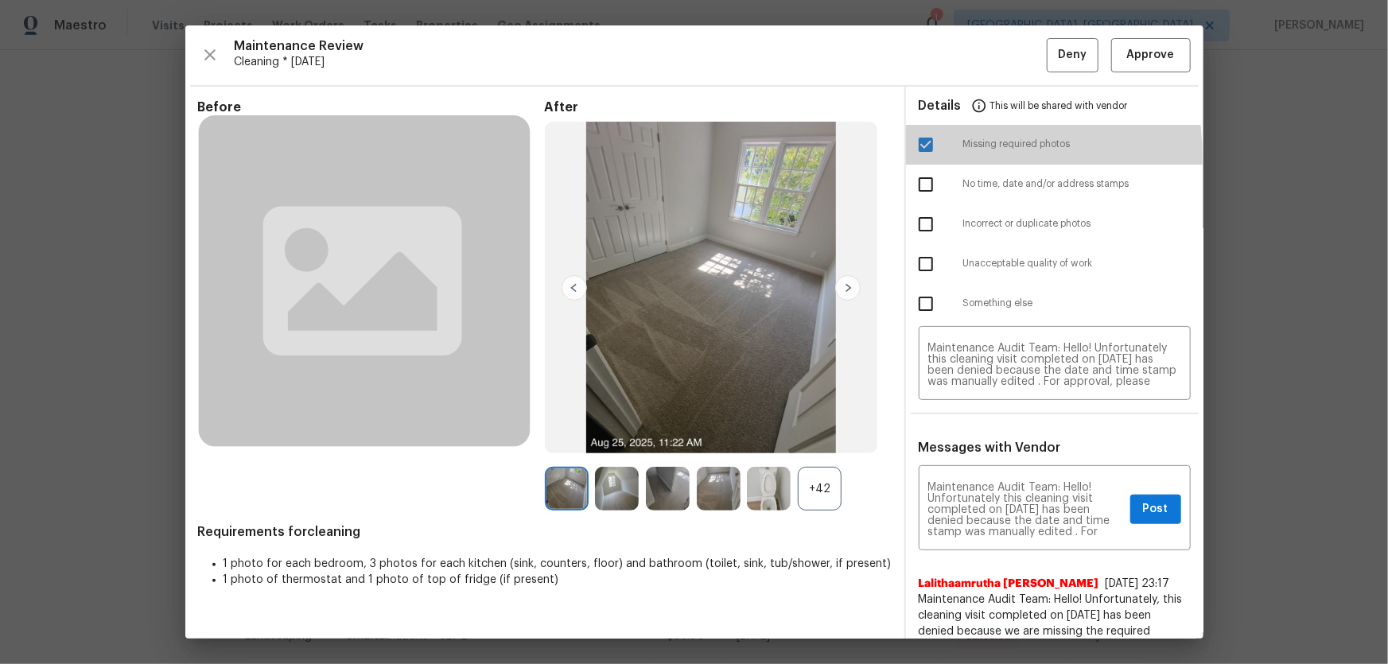
click at [909, 157] on input "checkbox" at bounding box center [925, 144] width 33 height 33
checkbox input "false"
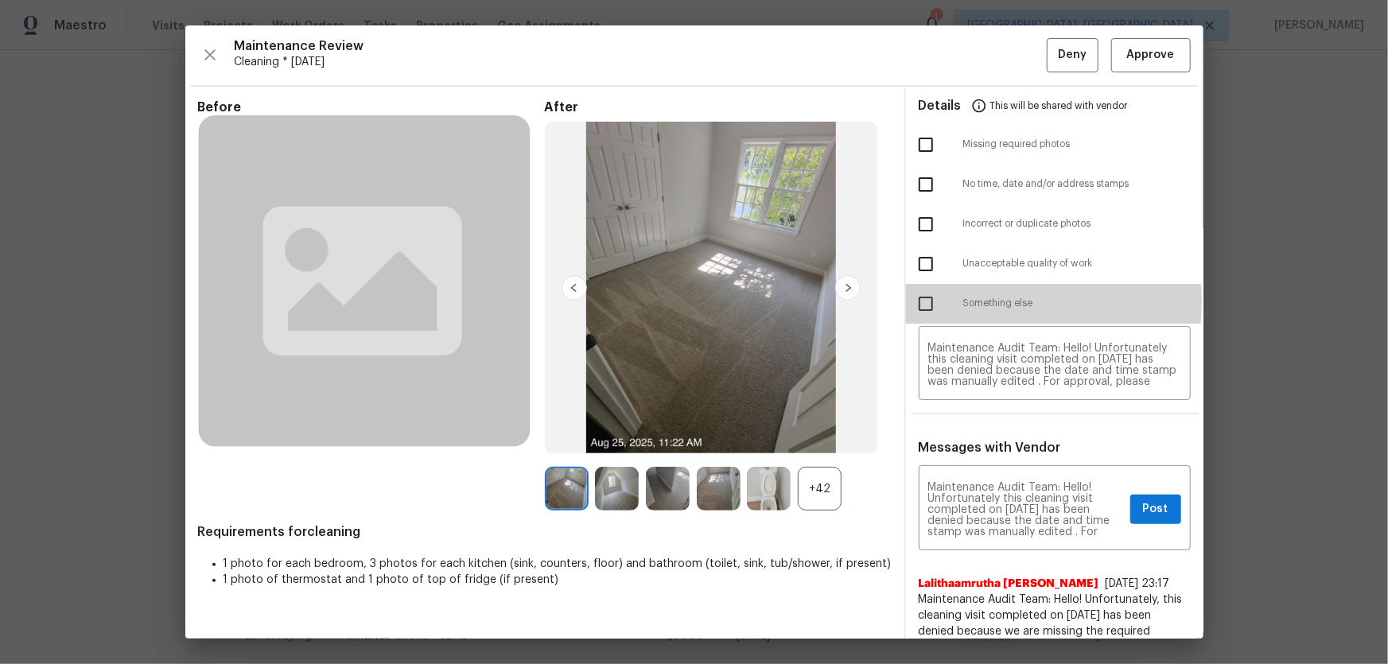
click at [922, 301] on input "checkbox" at bounding box center [925, 303] width 33 height 33
checkbox input "true"
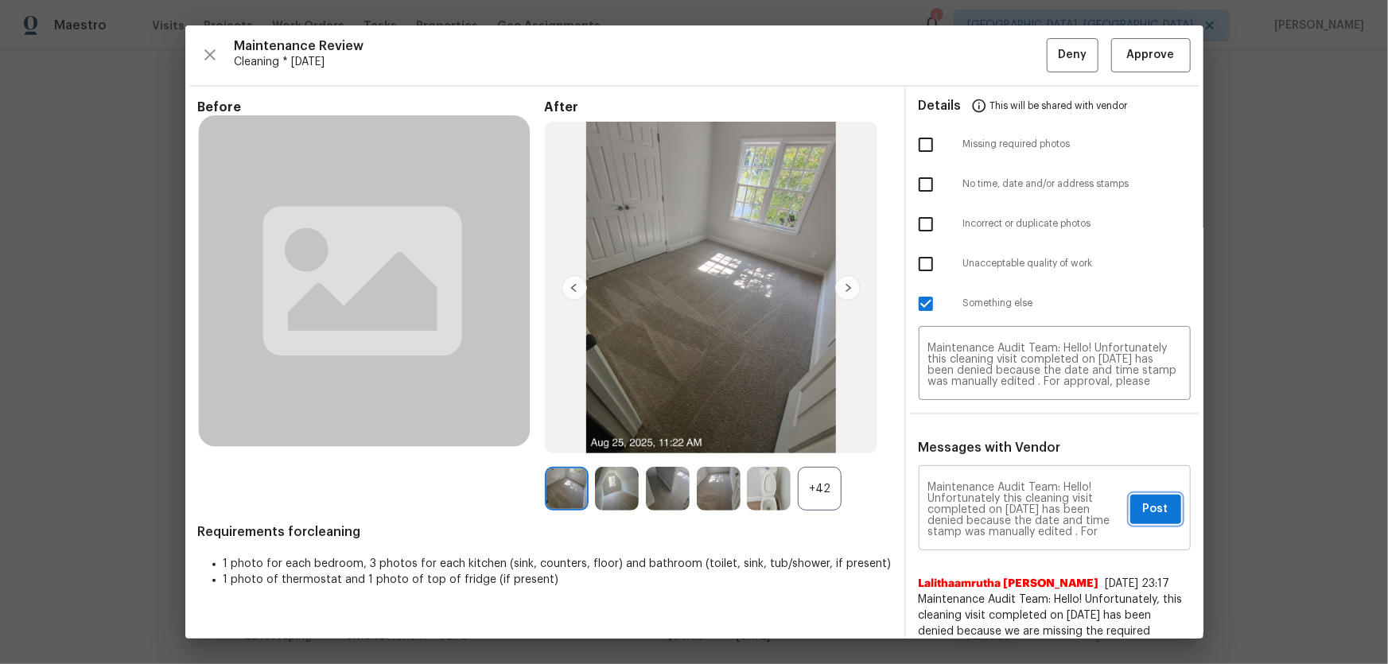
click at [1130, 500] on button "Post" at bounding box center [1155, 509] width 51 height 29
click at [1058, 54] on span "Deny" at bounding box center [1072, 55] width 29 height 20
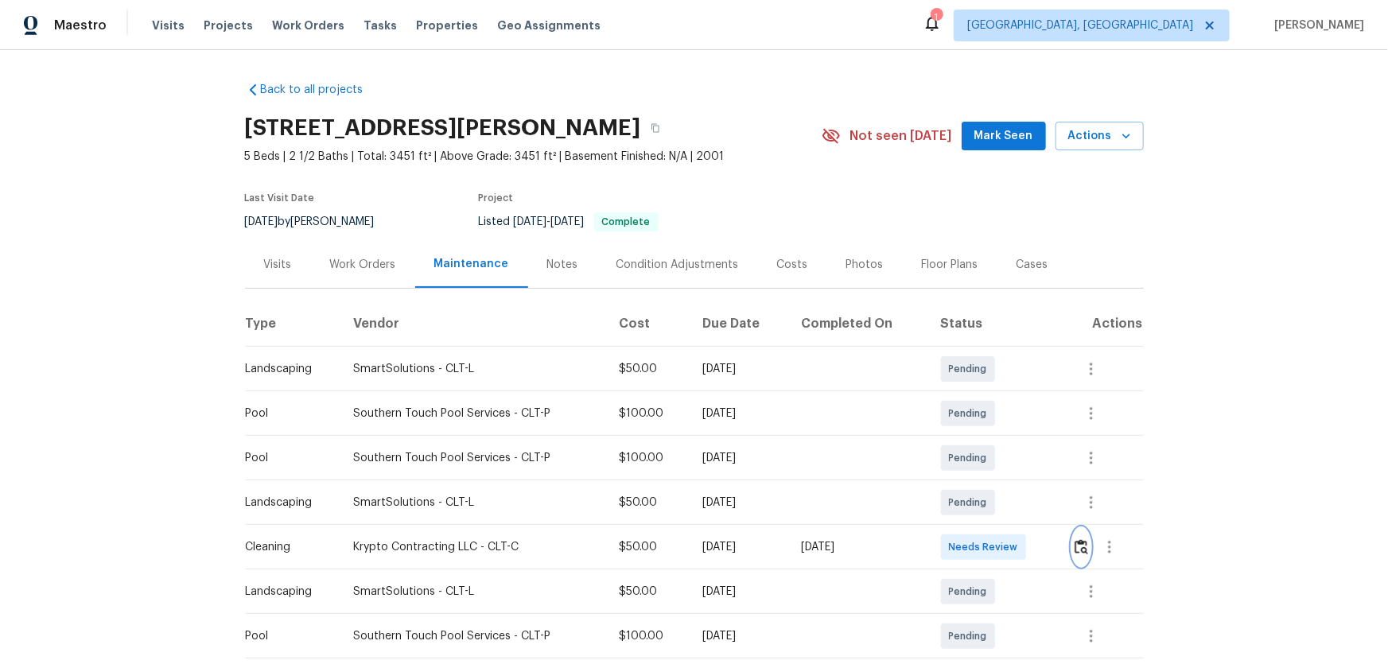
click at [987, 438] on img "button" at bounding box center [1081, 546] width 14 height 15
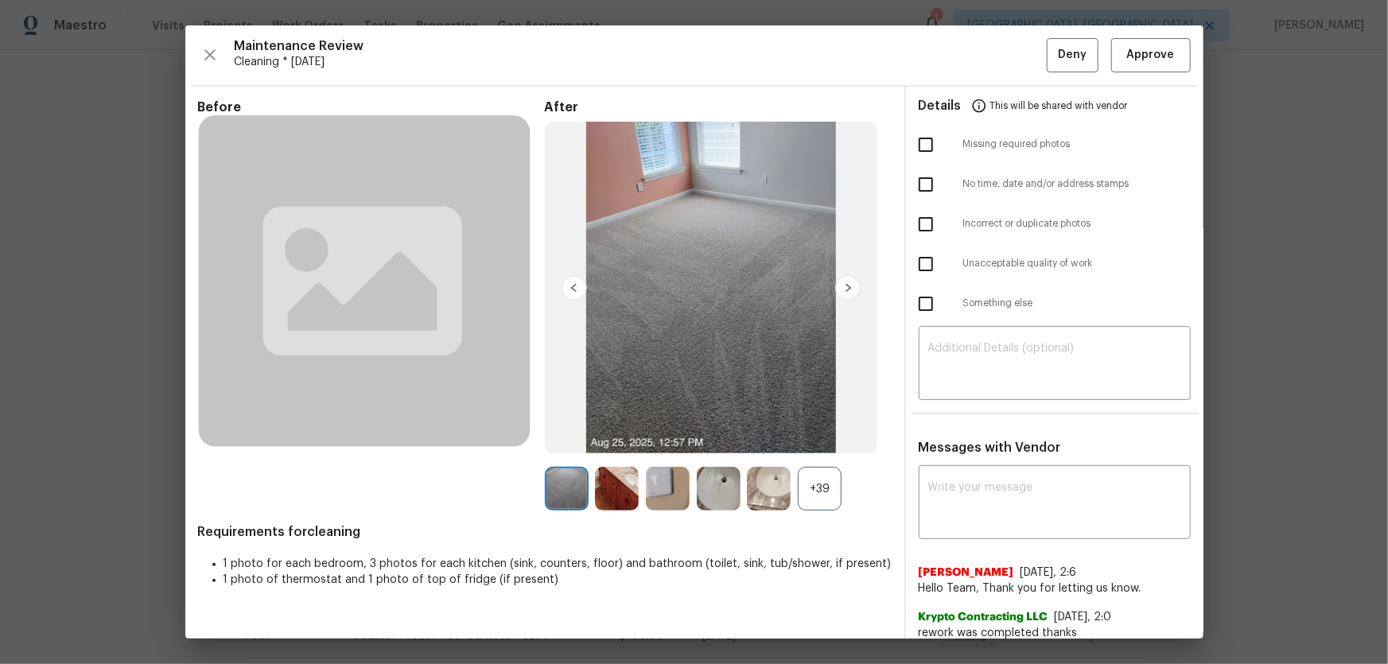
click at [827, 438] on div "+39" at bounding box center [820, 489] width 44 height 44
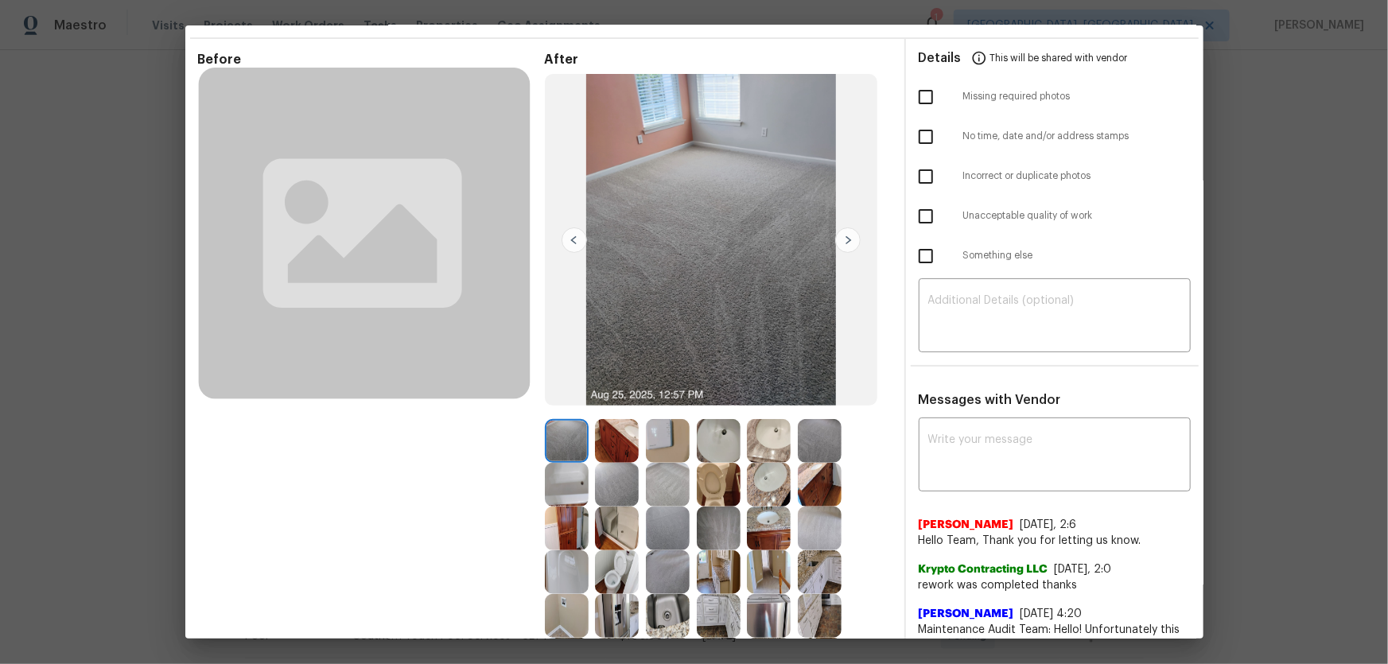
scroll to position [144, 0]
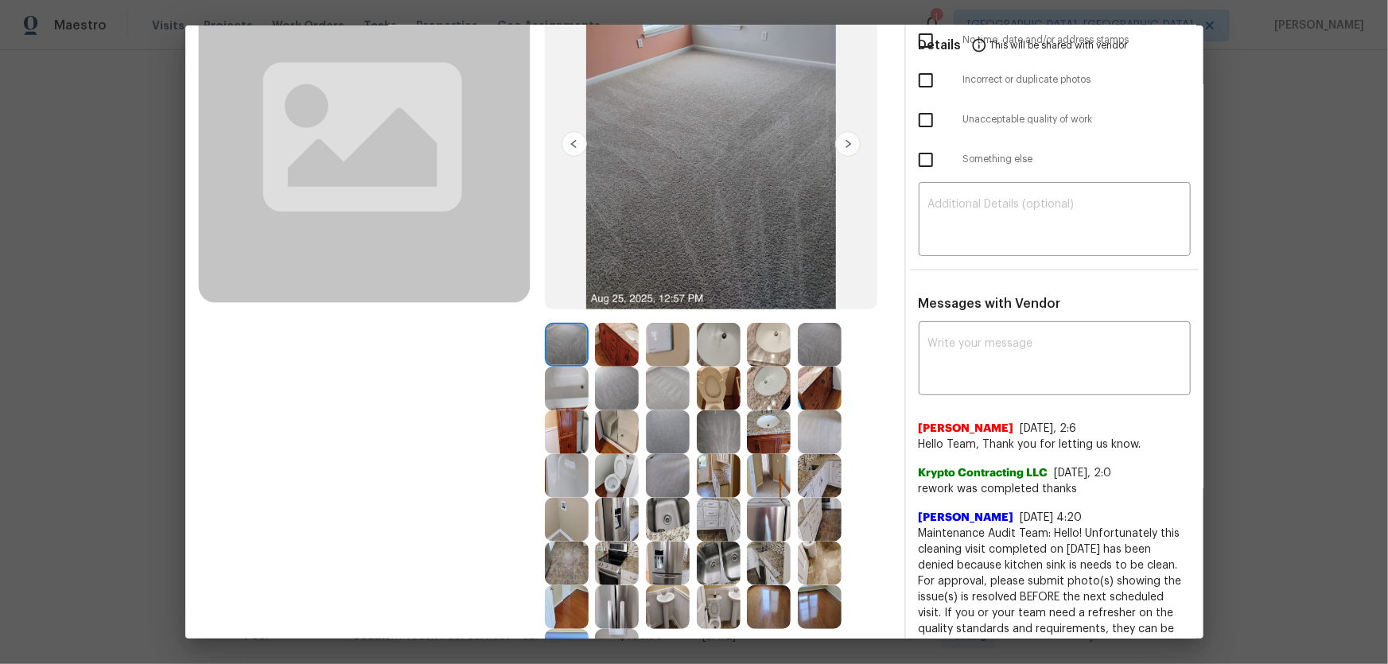
click at [763, 415] on img at bounding box center [769, 432] width 44 height 44
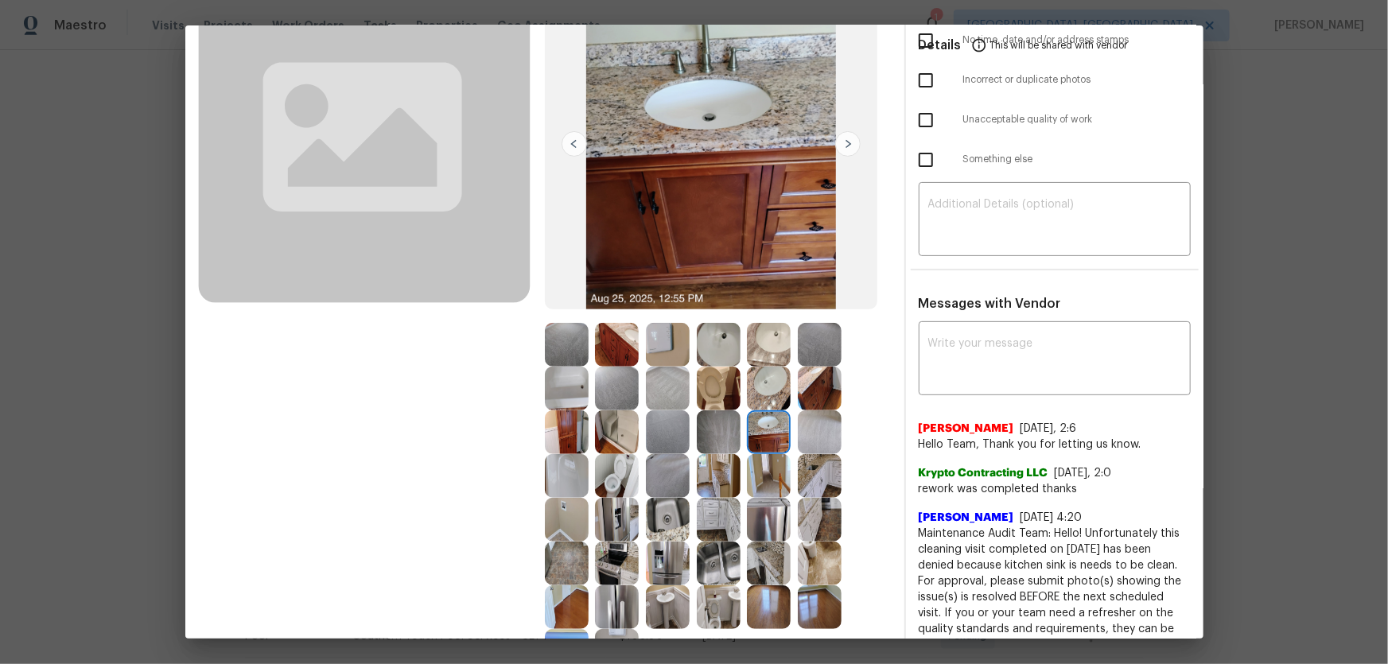
click at [759, 399] on img at bounding box center [769, 389] width 44 height 44
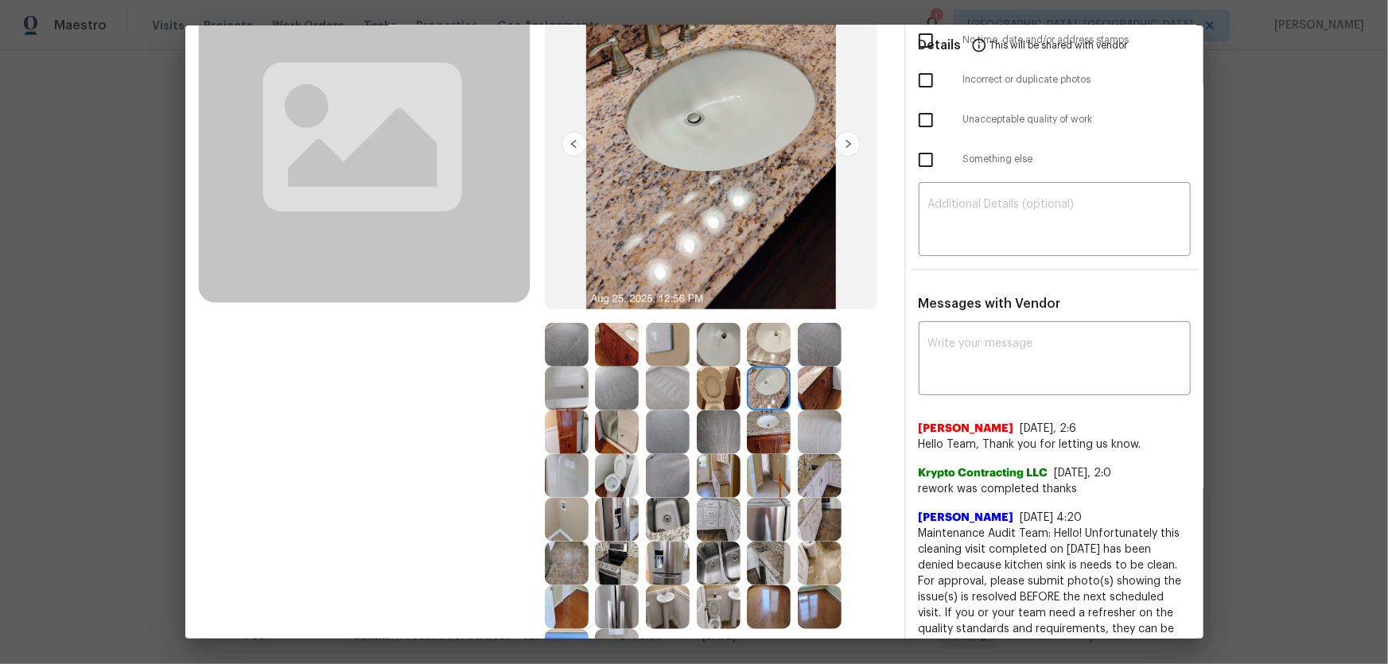
click at [728, 394] on img at bounding box center [719, 389] width 44 height 44
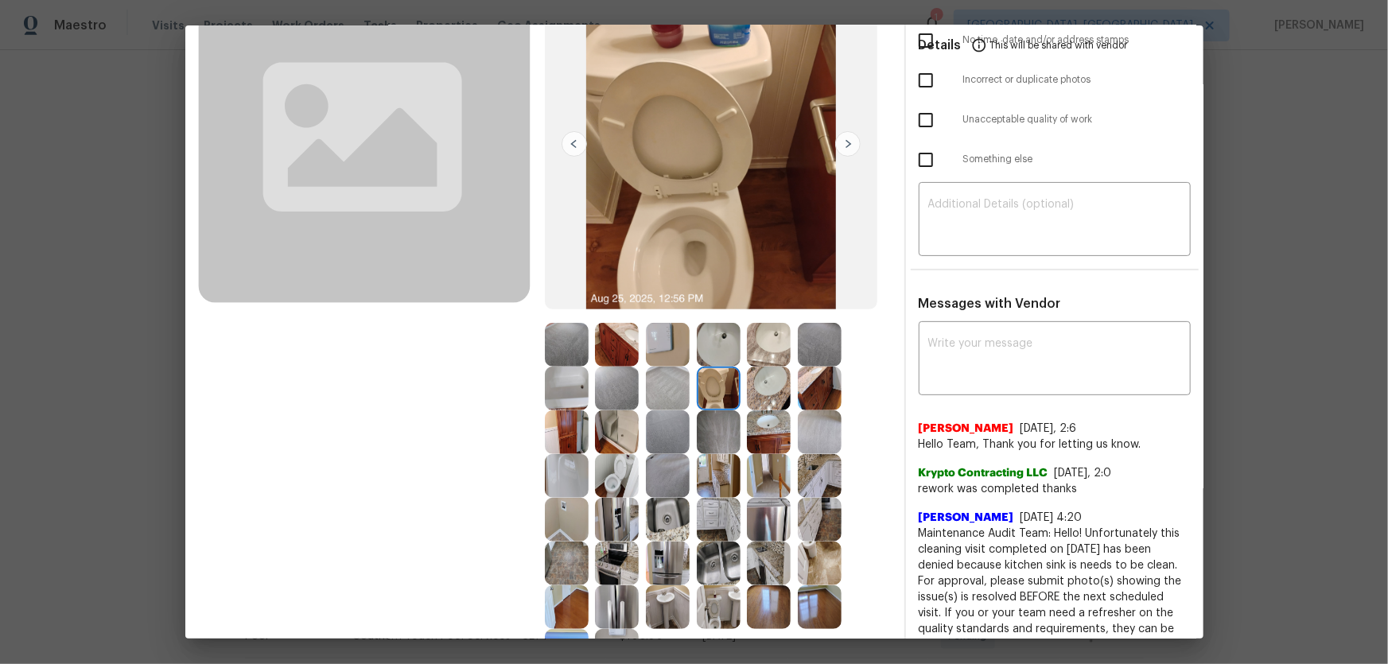
click at [718, 357] on img at bounding box center [719, 345] width 44 height 44
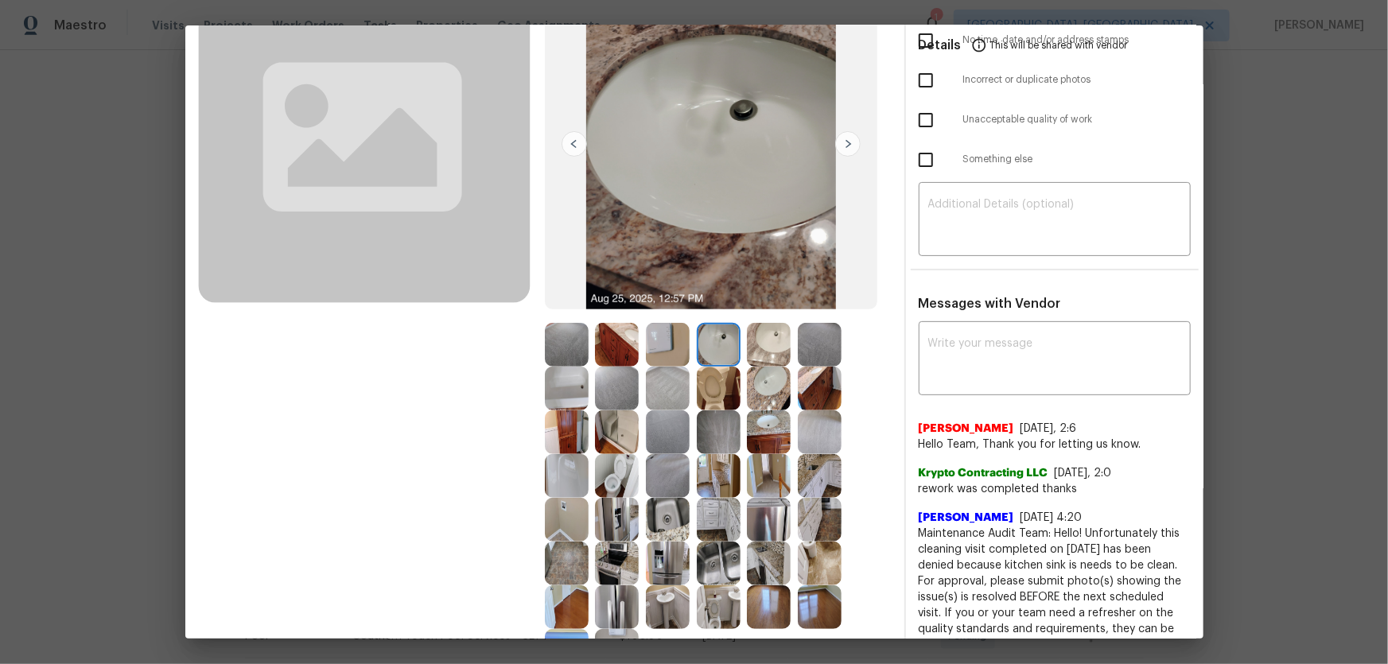
click at [758, 341] on img at bounding box center [769, 345] width 44 height 44
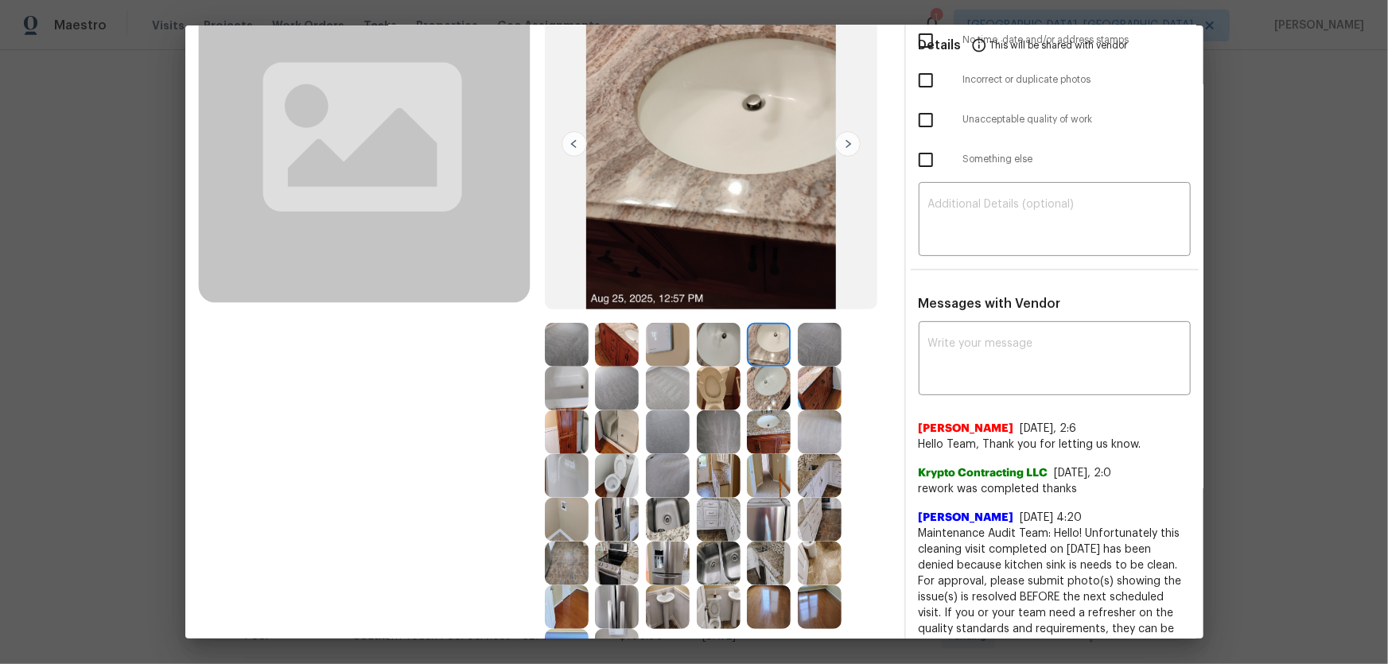
click at [763, 376] on img at bounding box center [769, 389] width 44 height 44
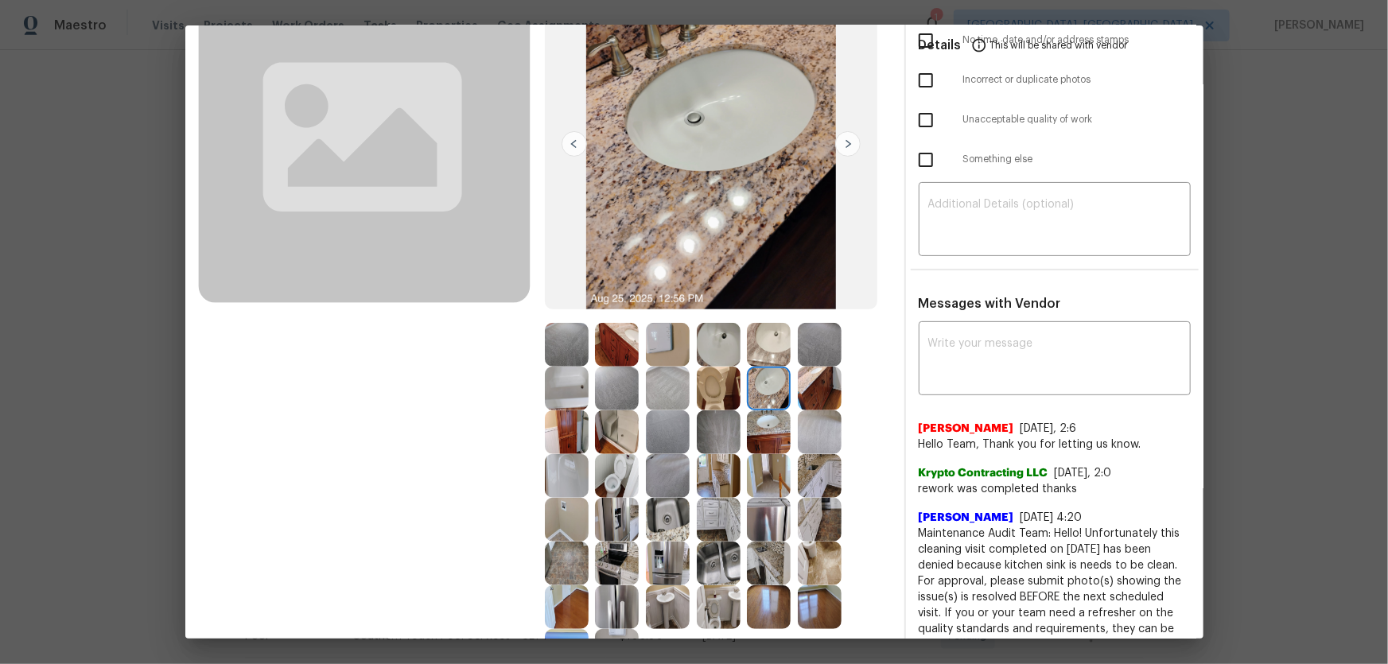
click at [809, 381] on img at bounding box center [820, 389] width 44 height 44
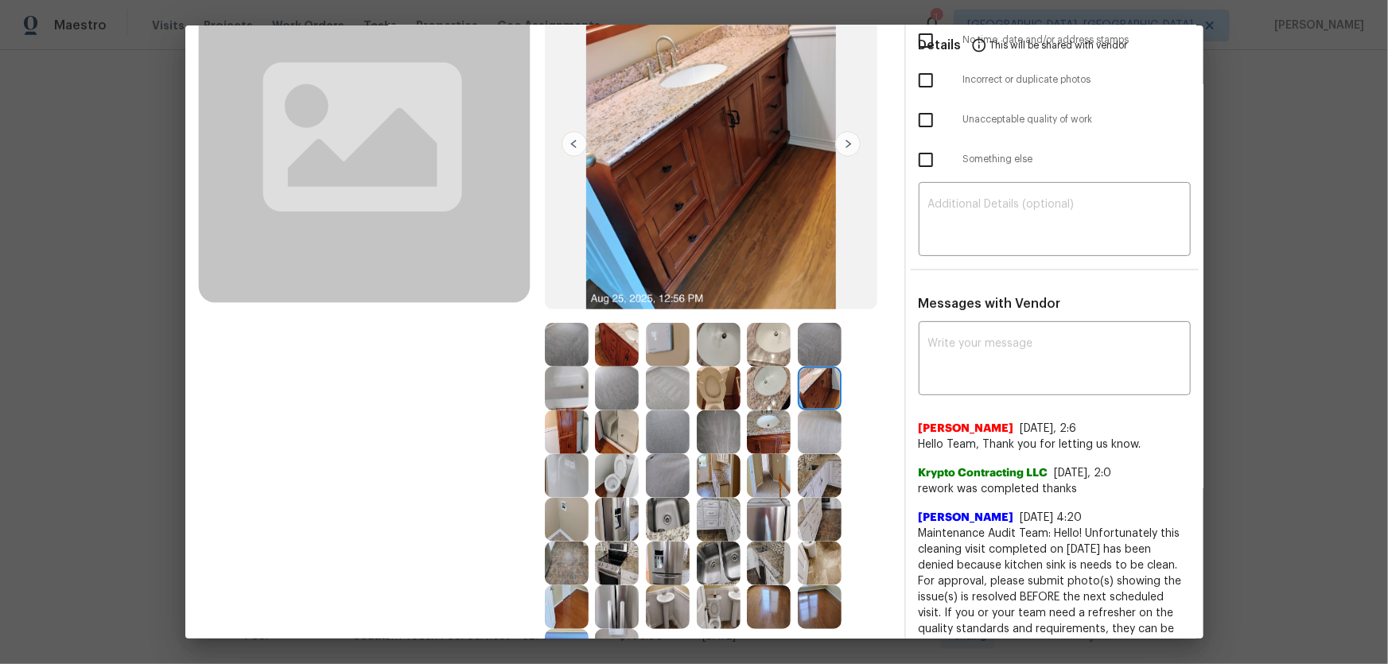
click at [809, 351] on img at bounding box center [820, 345] width 44 height 44
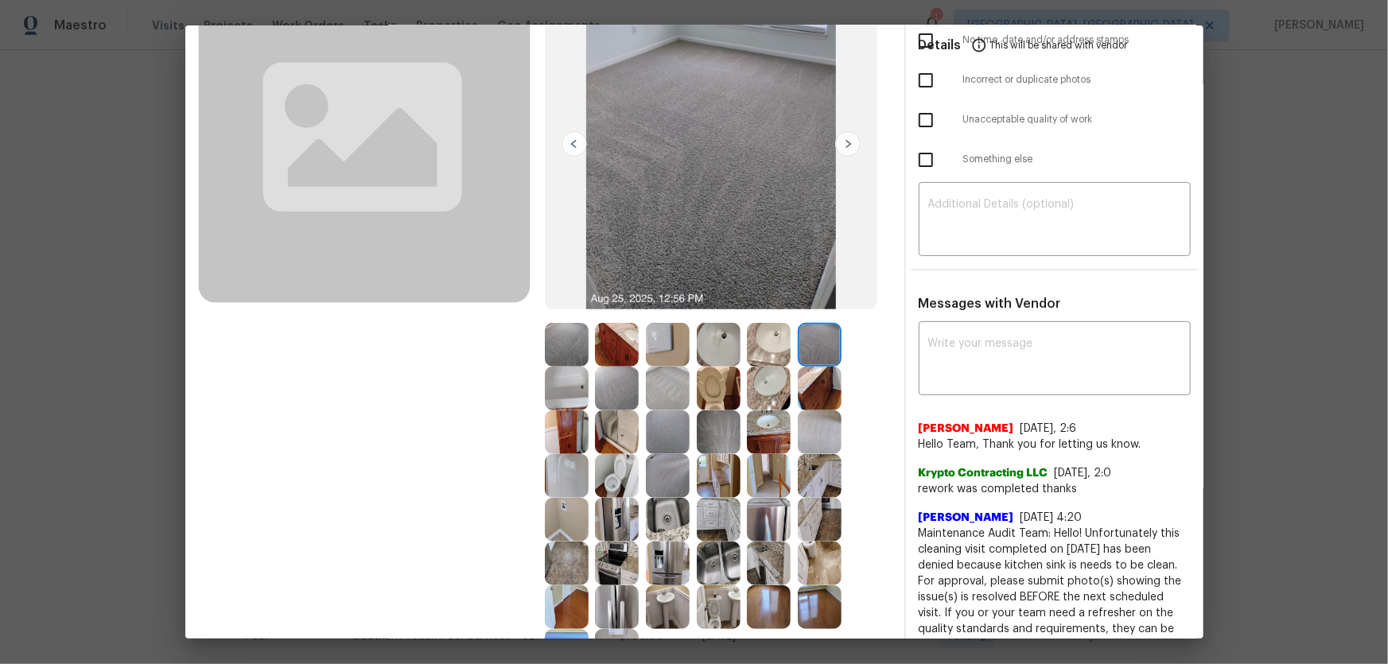
click at [724, 437] on img at bounding box center [719, 432] width 44 height 44
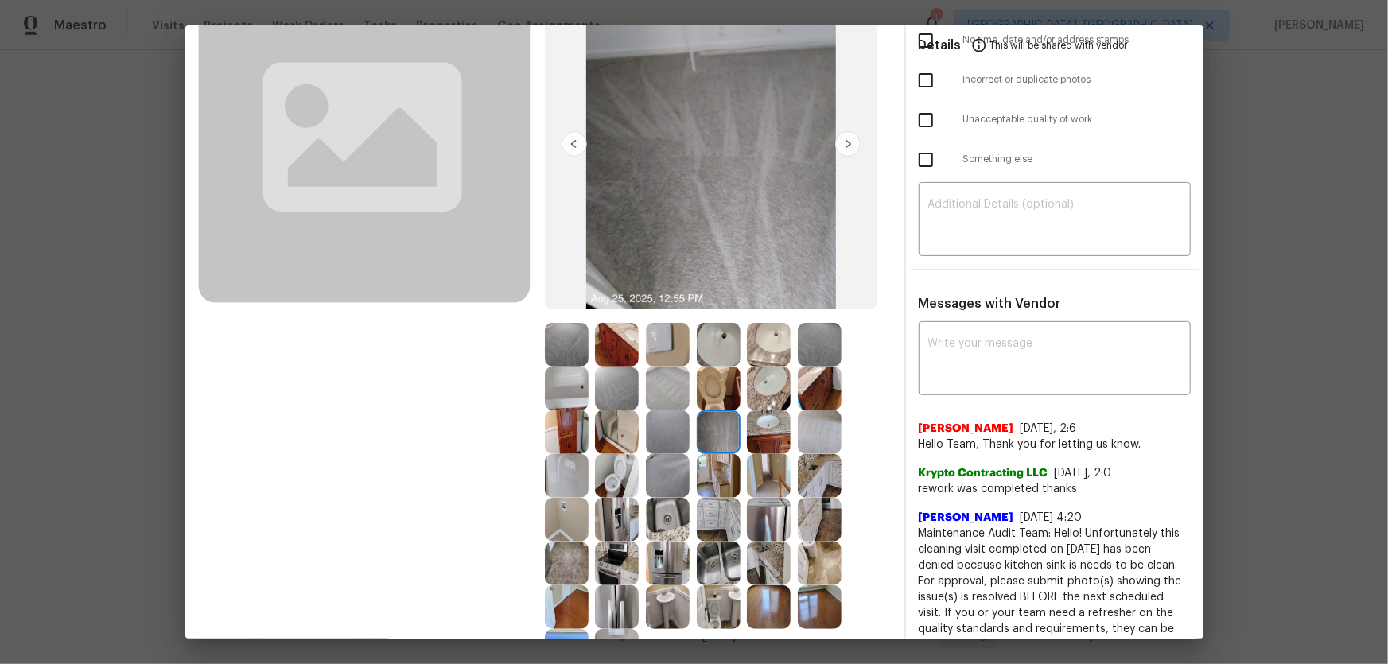
click at [718, 438] on img at bounding box center [719, 476] width 44 height 44
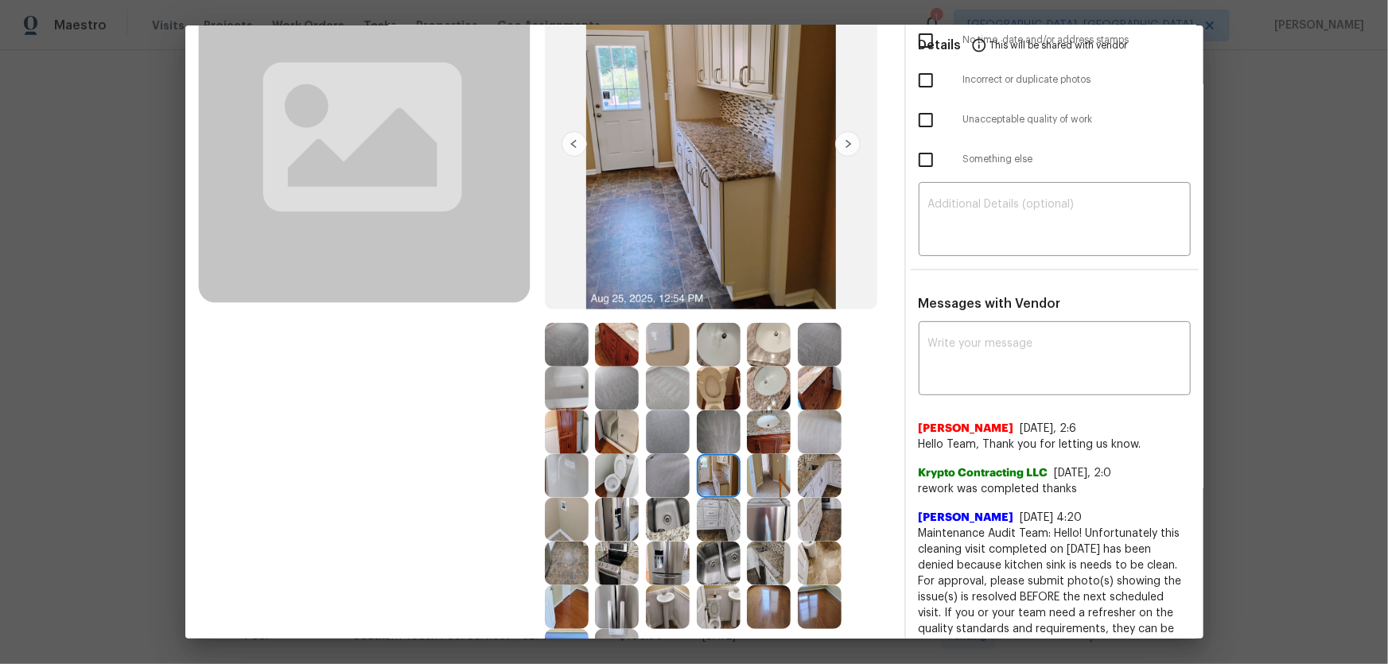
click at [709, 438] on img at bounding box center [719, 520] width 44 height 44
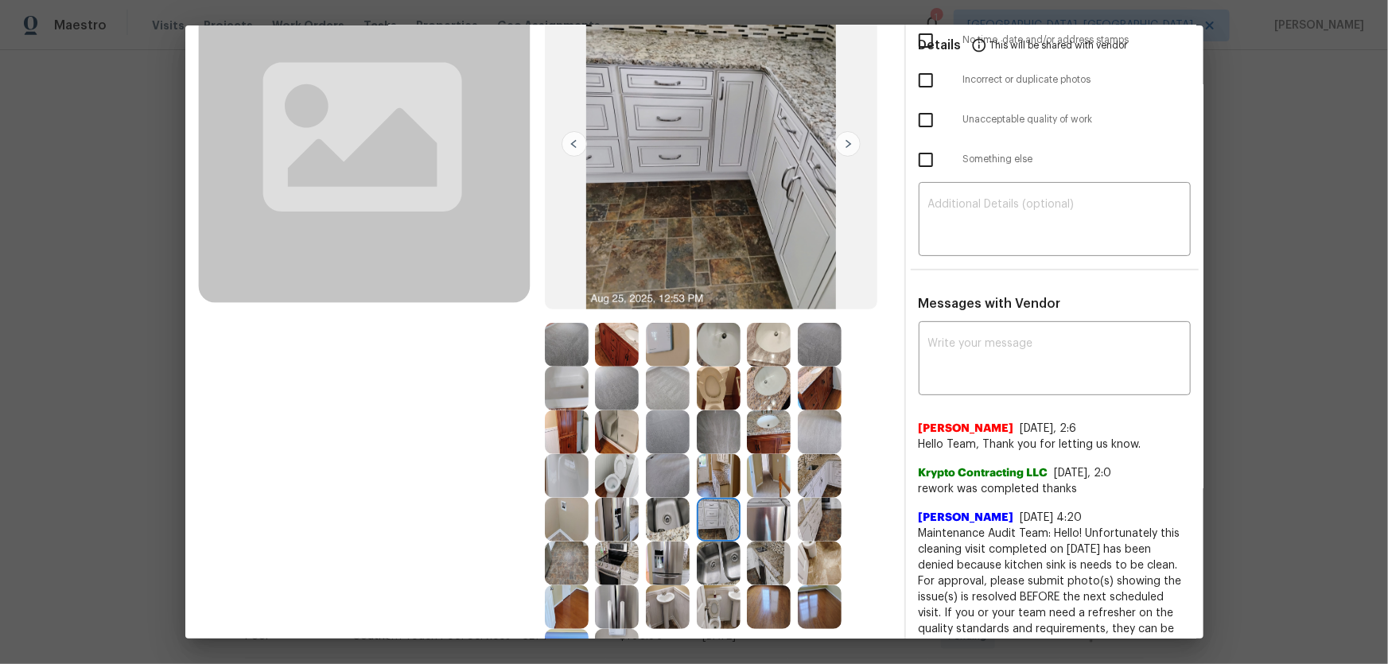
click at [670, 438] on img at bounding box center [668, 520] width 44 height 44
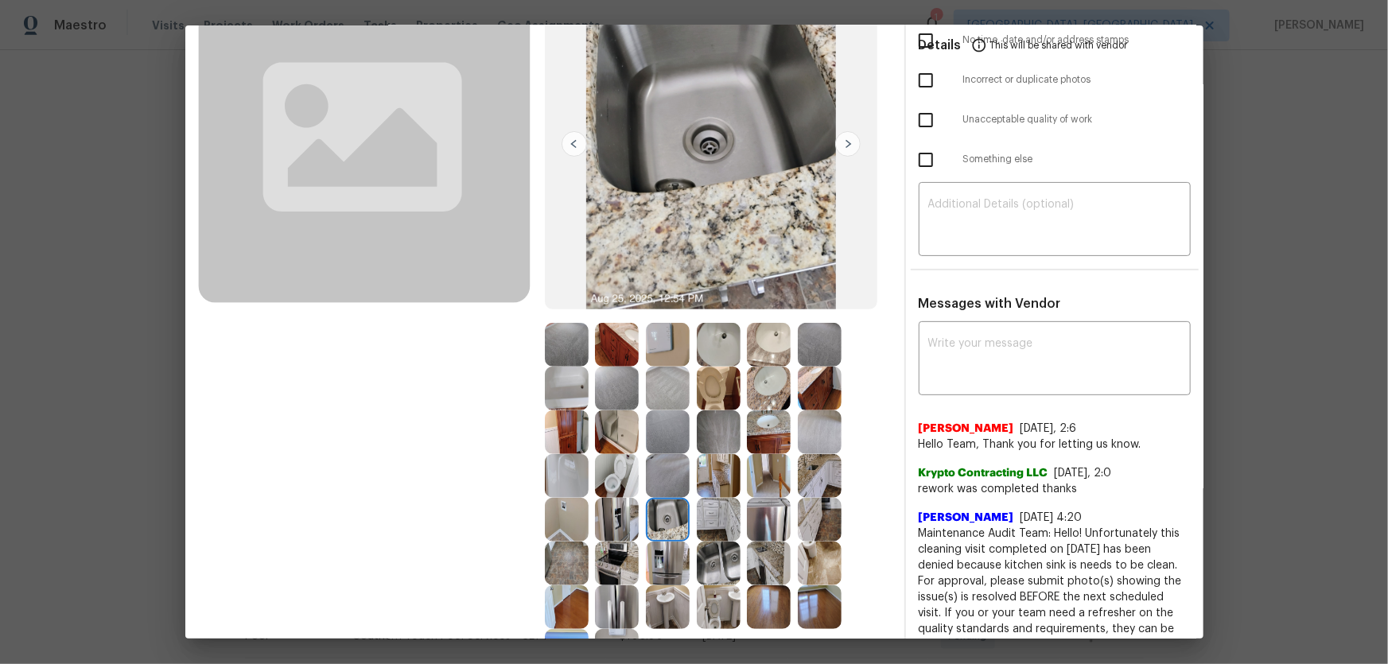
click at [717, 438] on img at bounding box center [719, 564] width 44 height 44
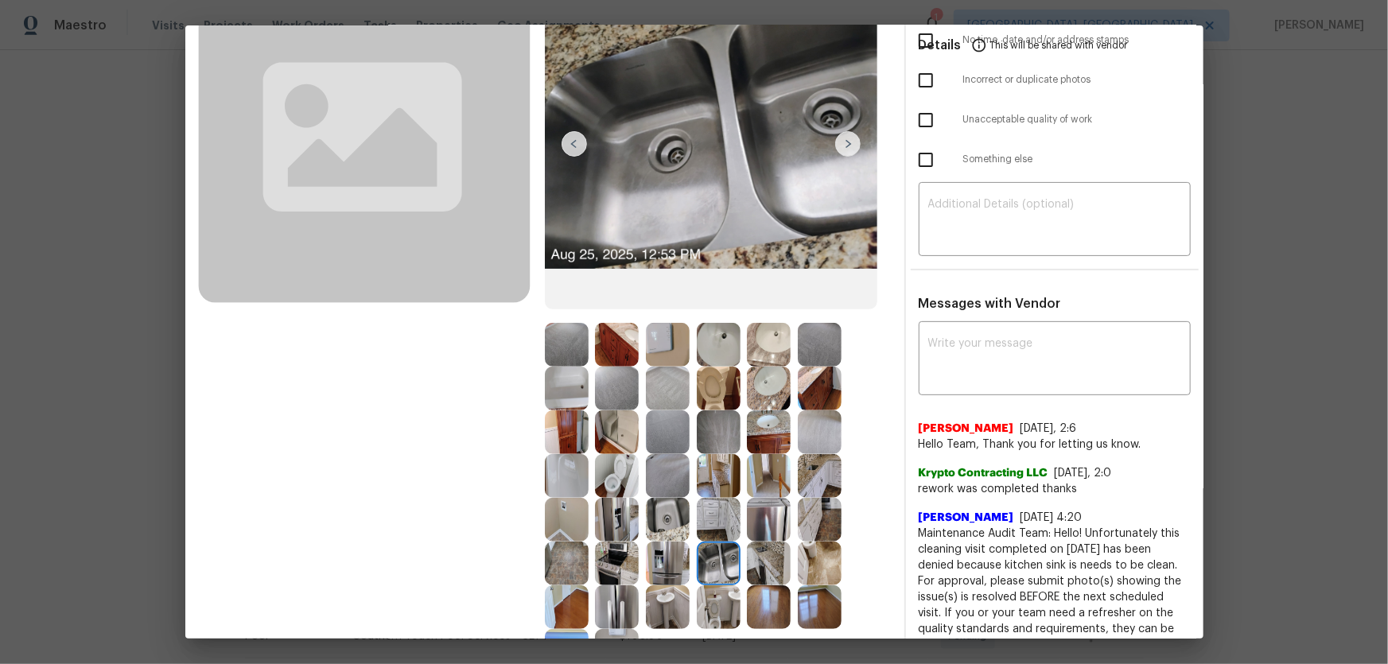
click at [674, 438] on img at bounding box center [668, 564] width 44 height 44
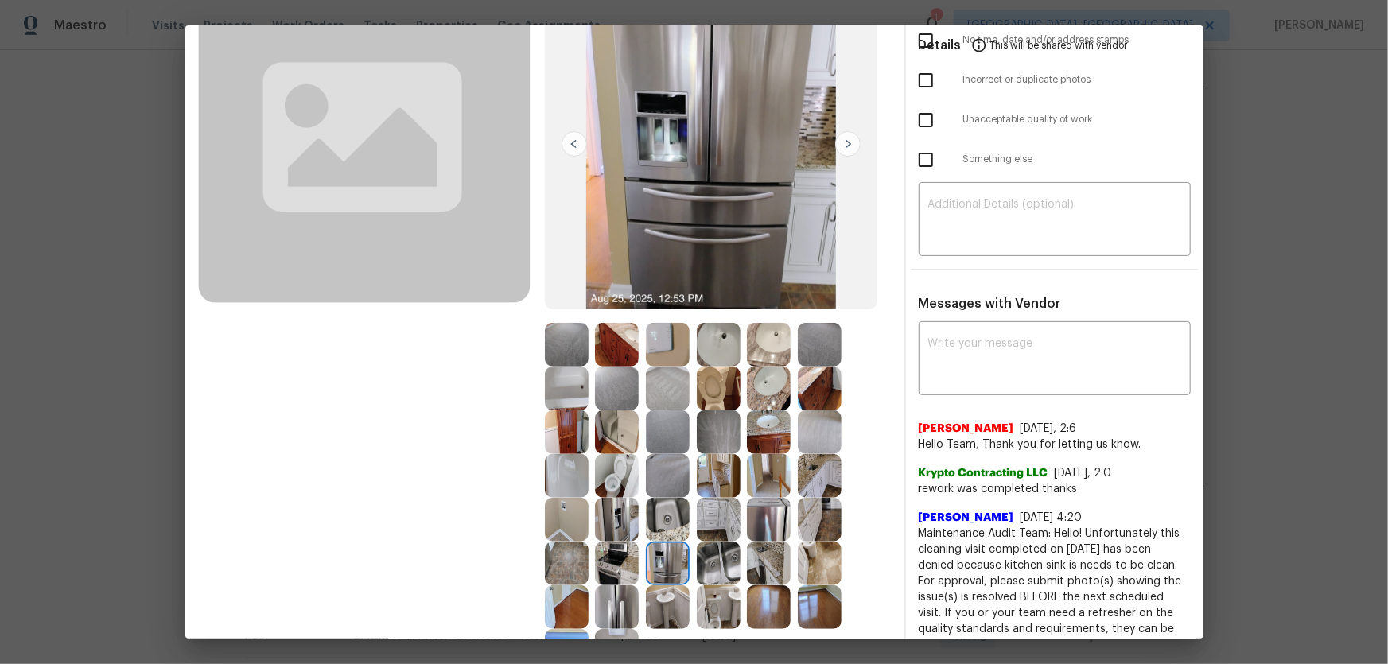
click at [680, 438] on img at bounding box center [668, 607] width 44 height 44
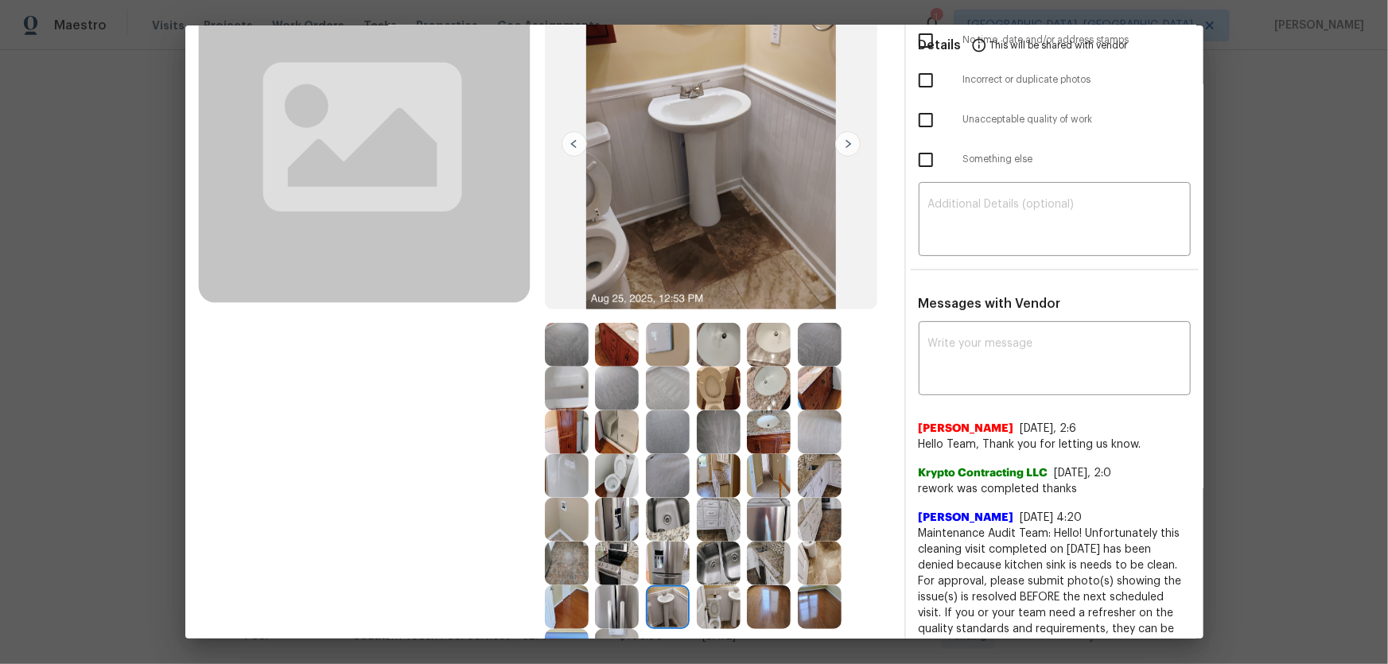
click at [719, 438] on img at bounding box center [719, 607] width 44 height 44
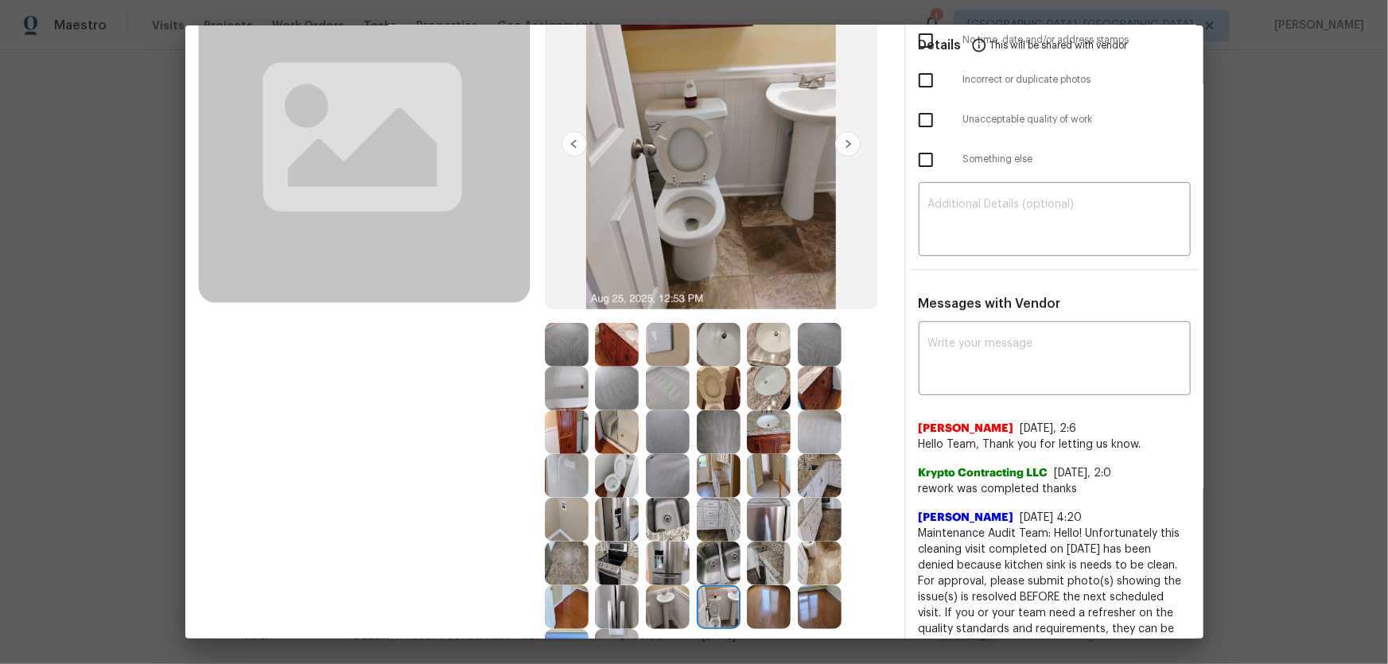
click at [601, 438] on img at bounding box center [617, 607] width 44 height 44
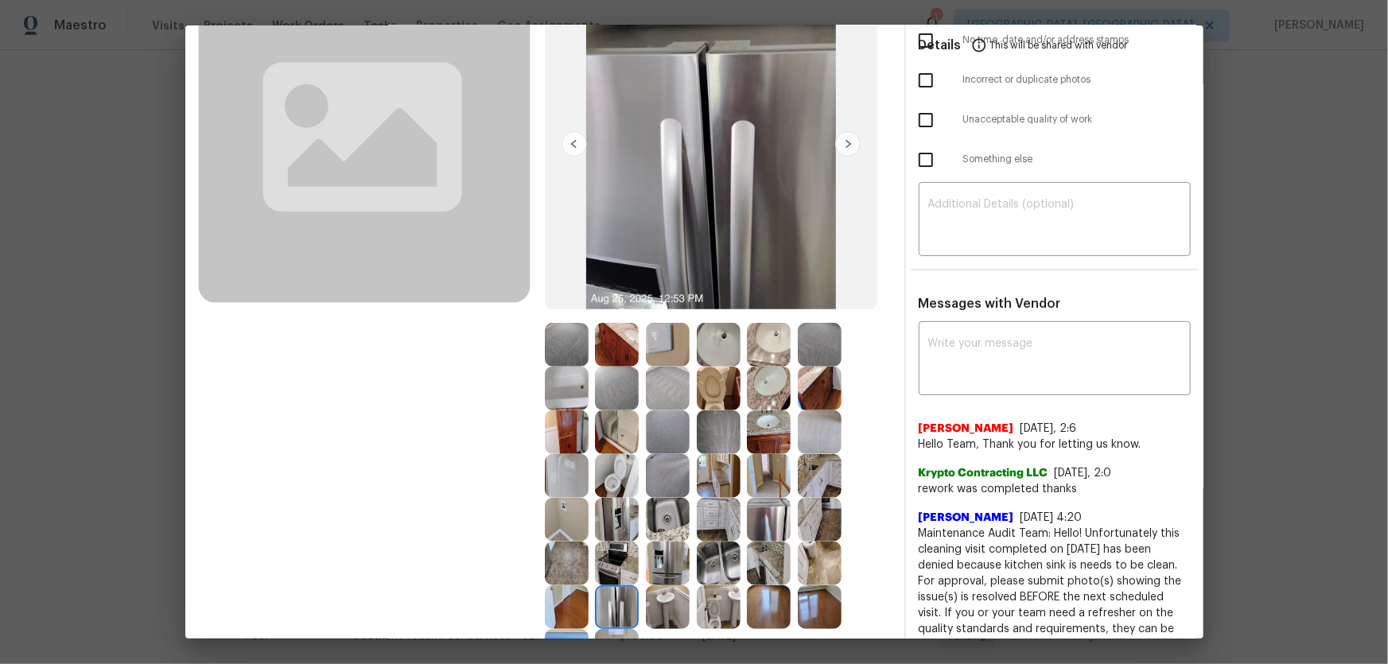
scroll to position [216, 0]
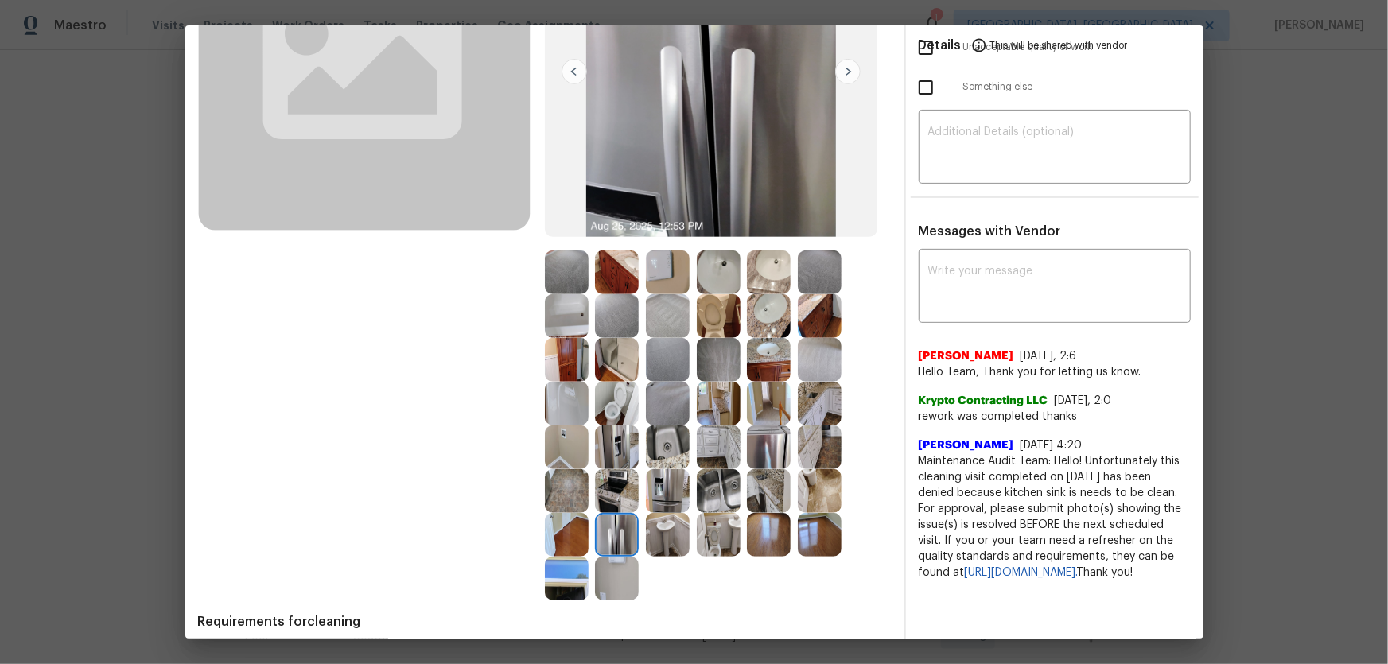
click at [618, 438] on img at bounding box center [617, 579] width 44 height 44
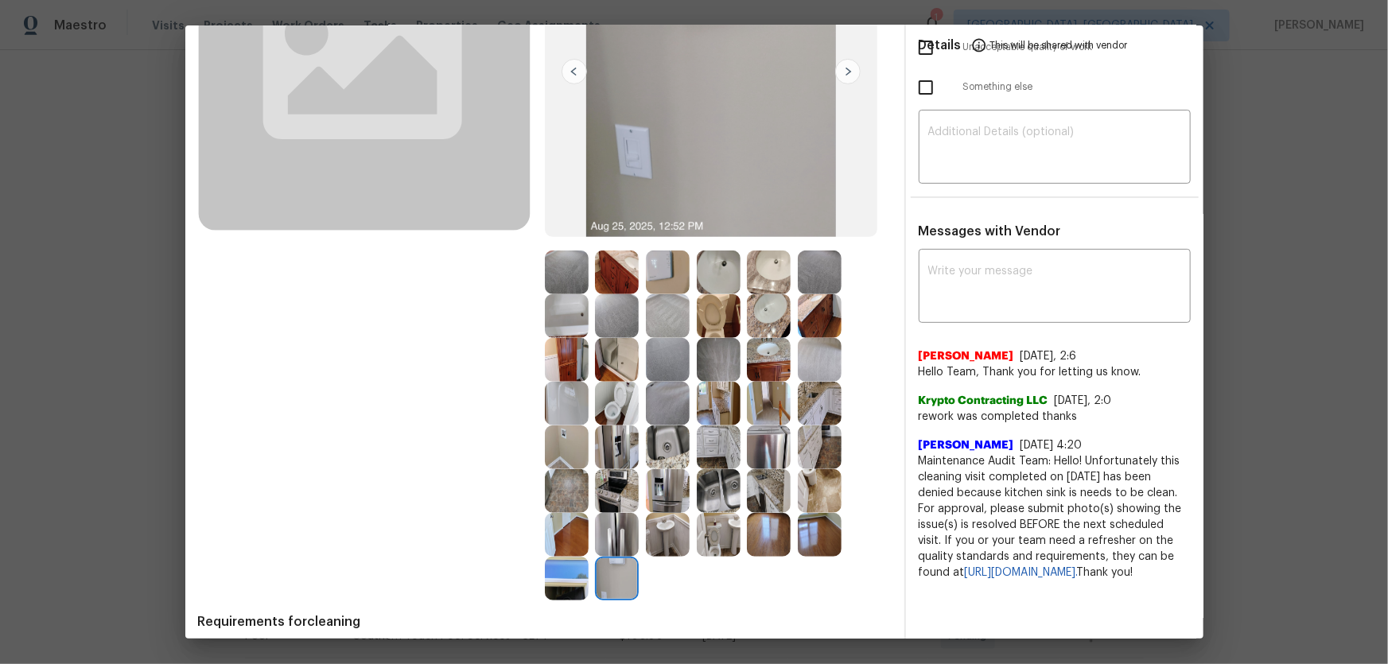
click at [545, 438] on img at bounding box center [567, 579] width 44 height 44
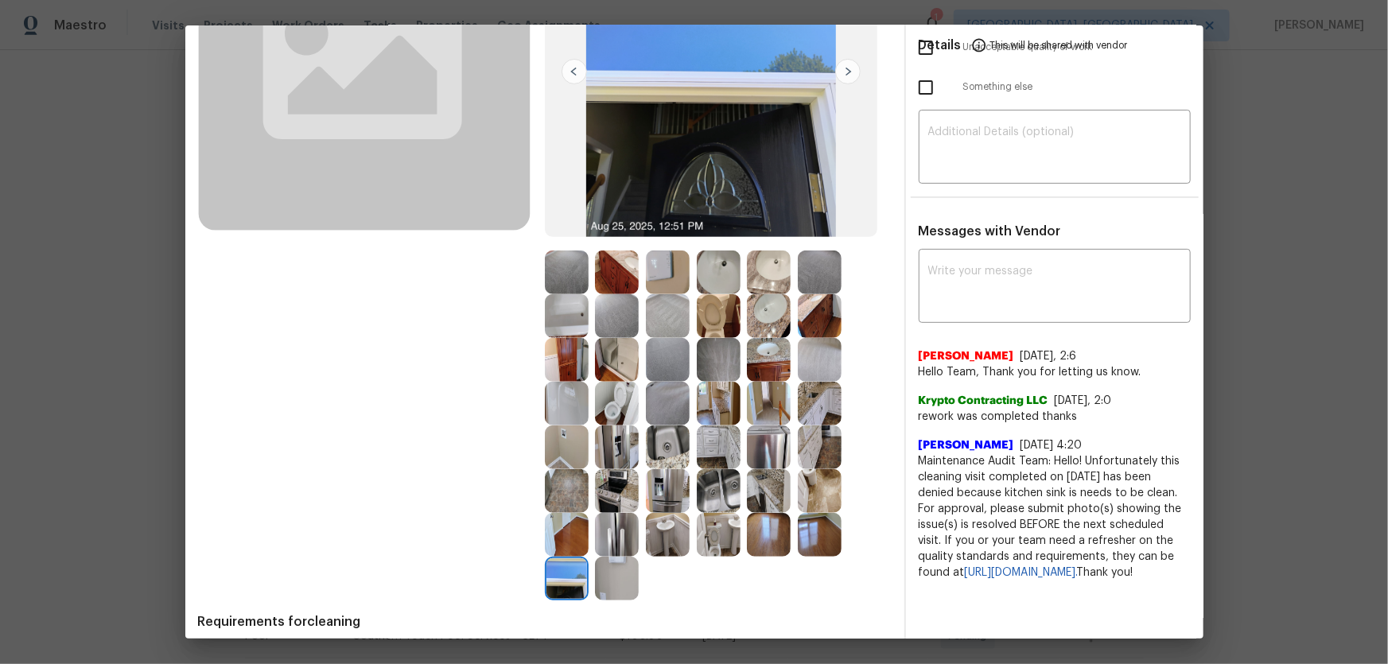
click at [556, 438] on img at bounding box center [567, 535] width 44 height 44
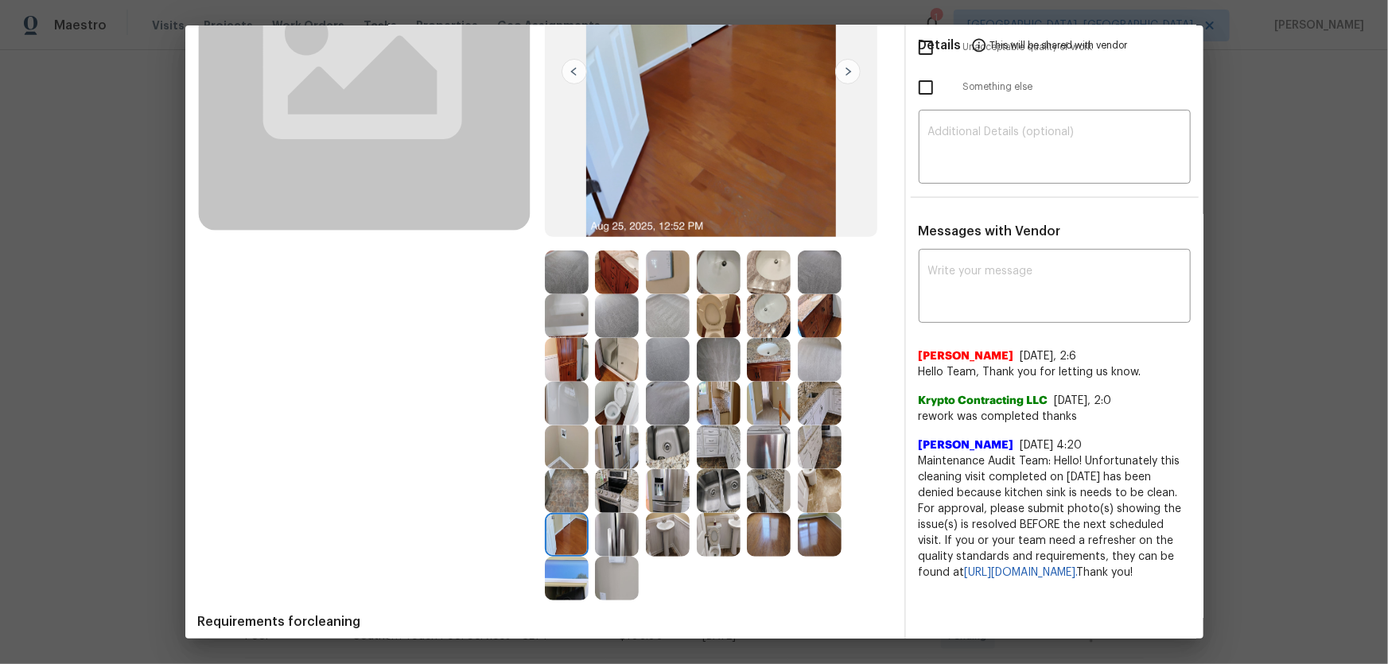
click at [637, 438] on div at bounding box center [620, 535] width 51 height 44
click at [688, 438] on div at bounding box center [671, 535] width 51 height 44
click at [647, 376] on img at bounding box center [668, 360] width 44 height 44
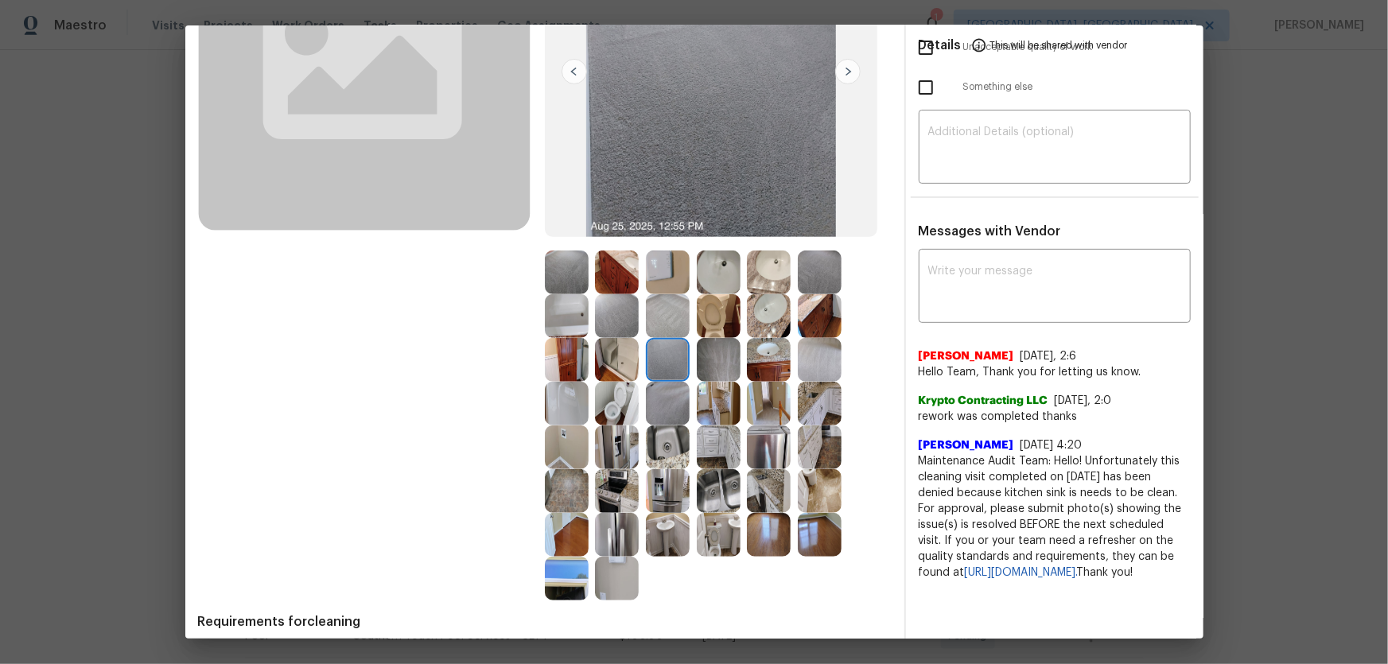
scroll to position [0, 0]
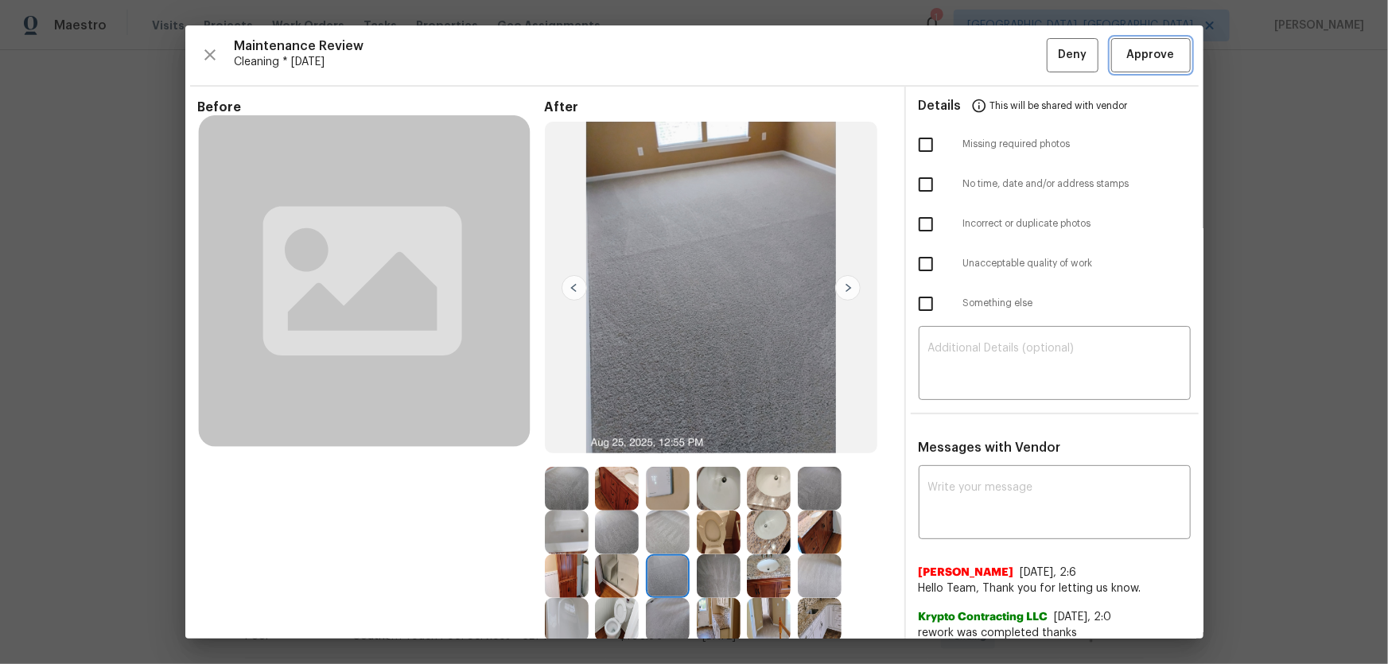
click at [987, 59] on button "Approve" at bounding box center [1151, 55] width 80 height 34
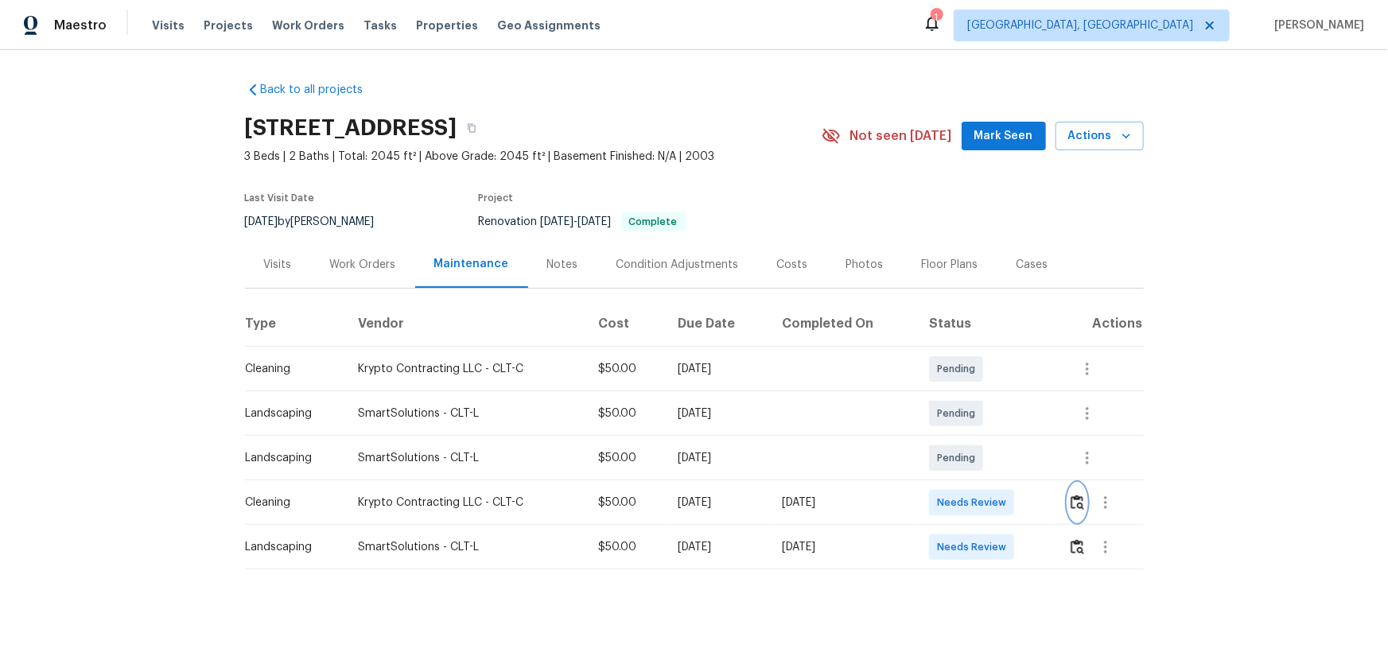
click at [987, 438] on img "button" at bounding box center [1077, 502] width 14 height 15
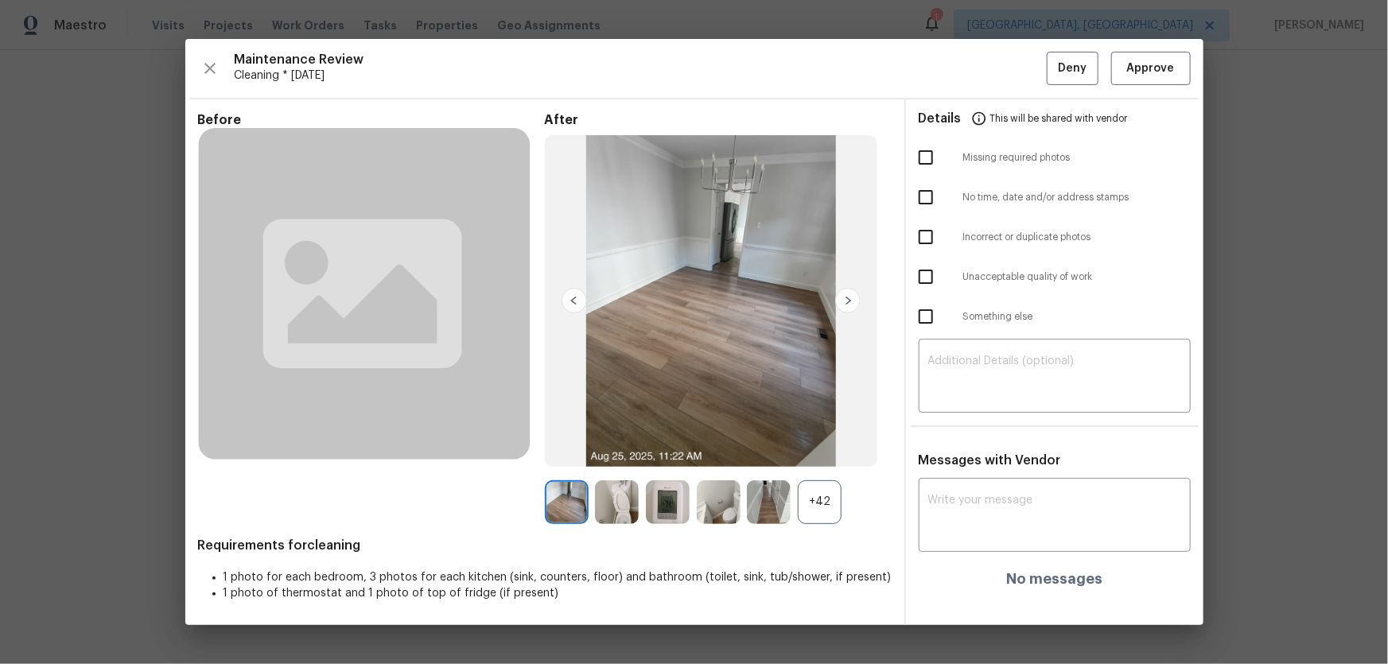
click at [825, 438] on div "+42" at bounding box center [820, 502] width 44 height 44
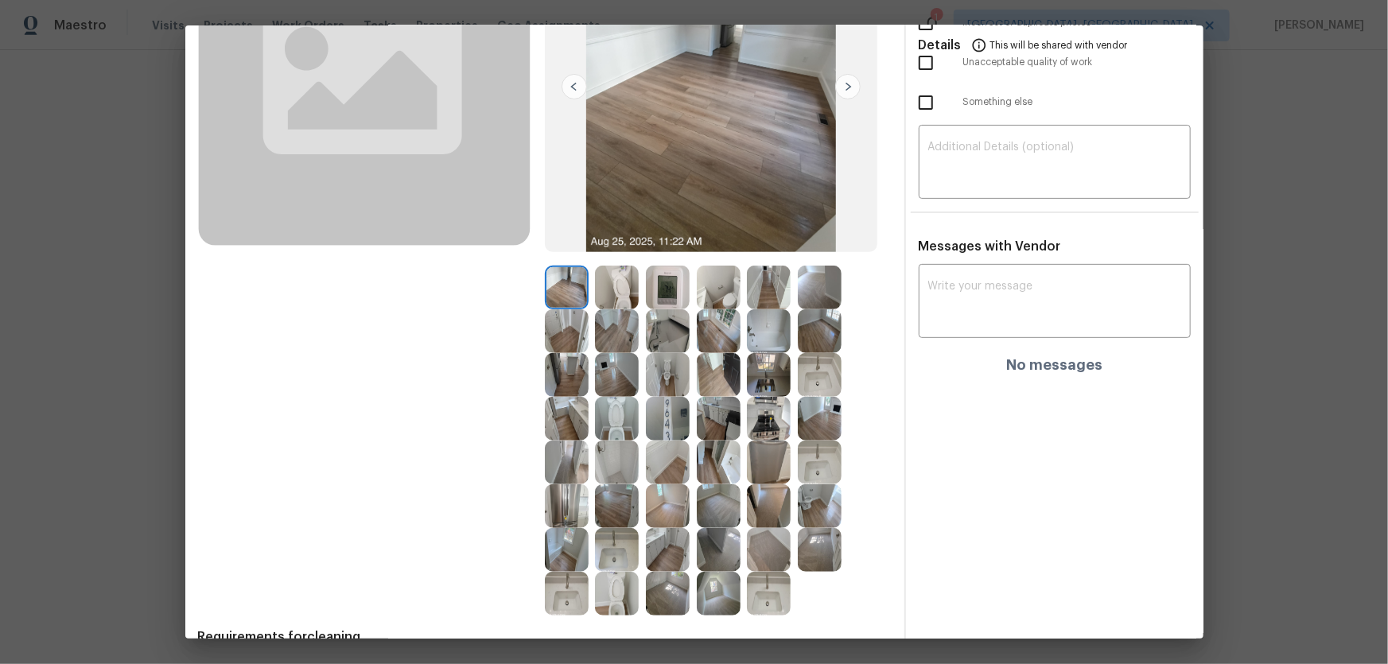
scroll to position [216, 0]
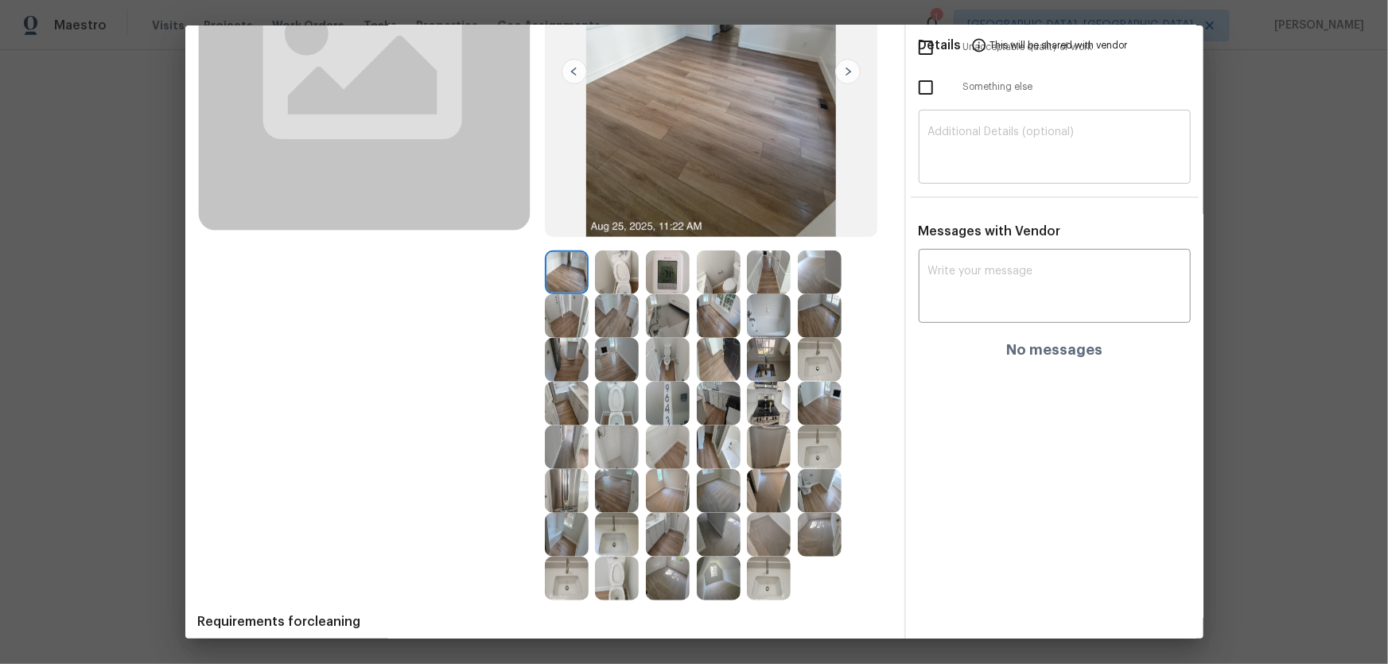
click at [973, 154] on textarea at bounding box center [1054, 148] width 253 height 45
paste textarea "Maintenance Audit Team: Hello! Unfortunately this cleaning visit completed on 0…"
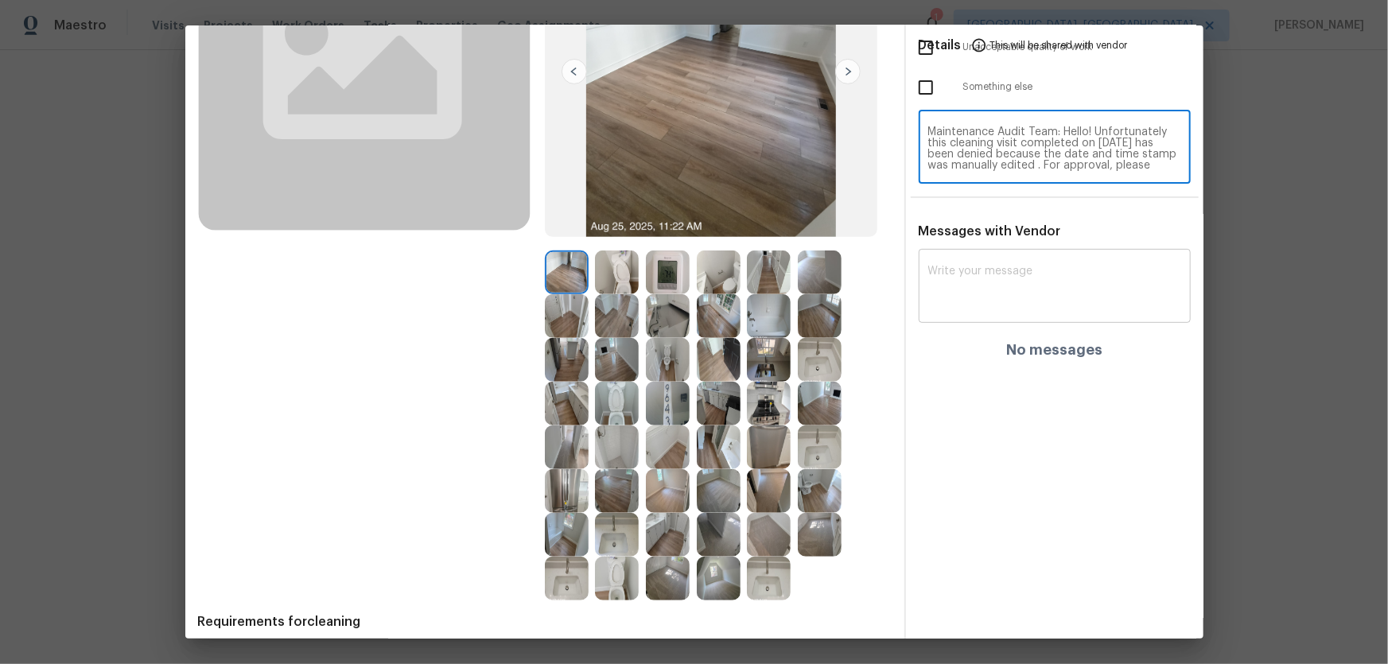
scroll to position [88, 0]
type textarea "Maintenance Audit Team: Hello! Unfortunately this cleaning visit completed on 0…"
click at [966, 301] on textarea at bounding box center [1054, 288] width 253 height 45
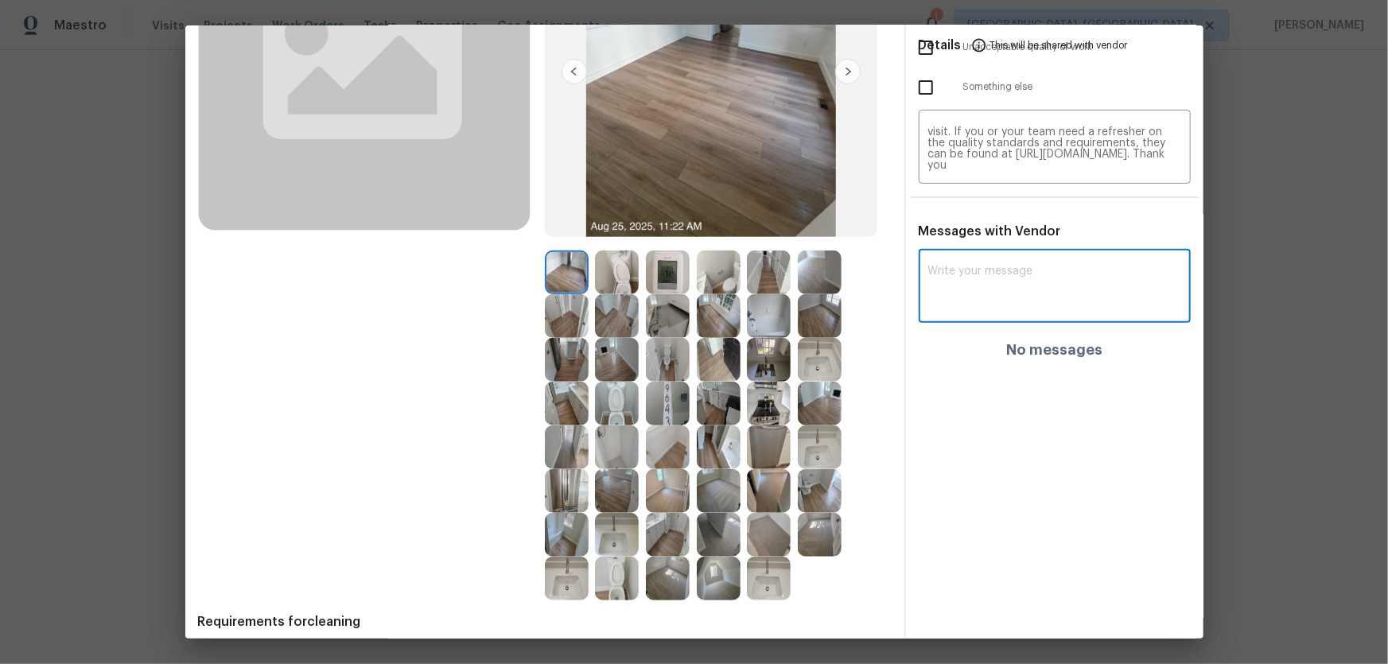
paste textarea "Maintenance Audit Team: Hello! Unfortunately this cleaning visit completed on 0…"
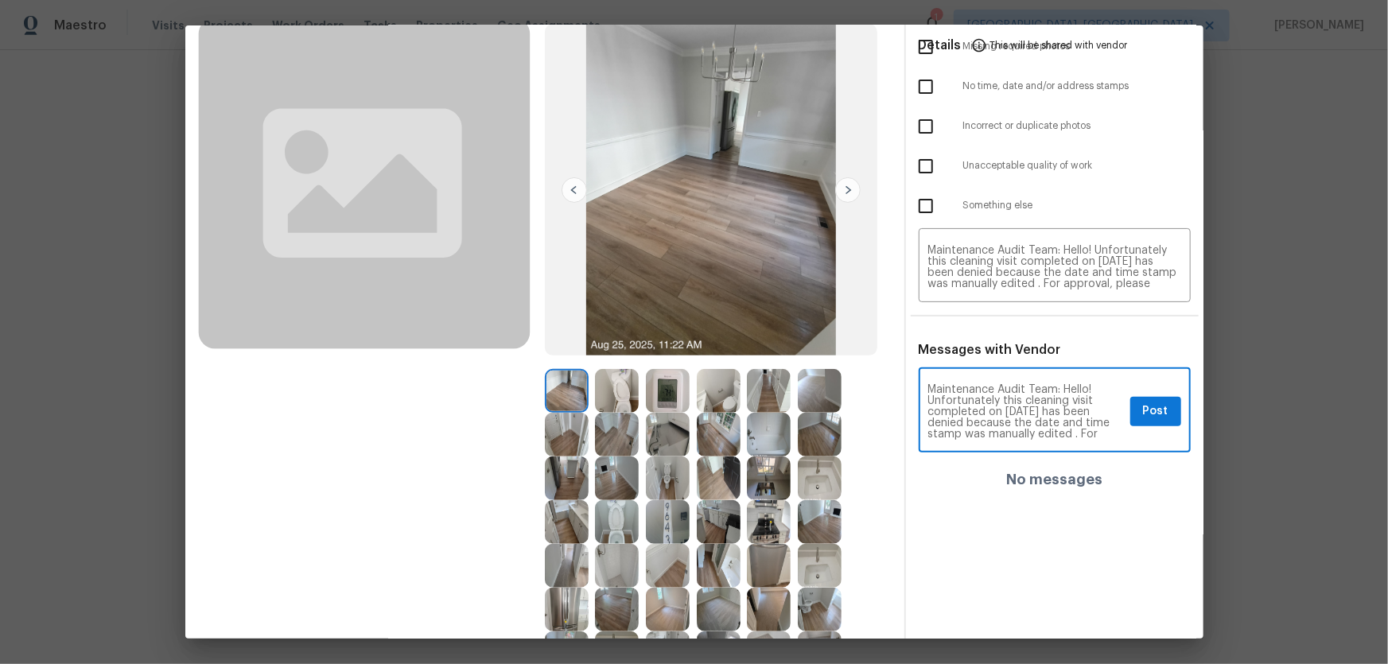
scroll to position [0, 0]
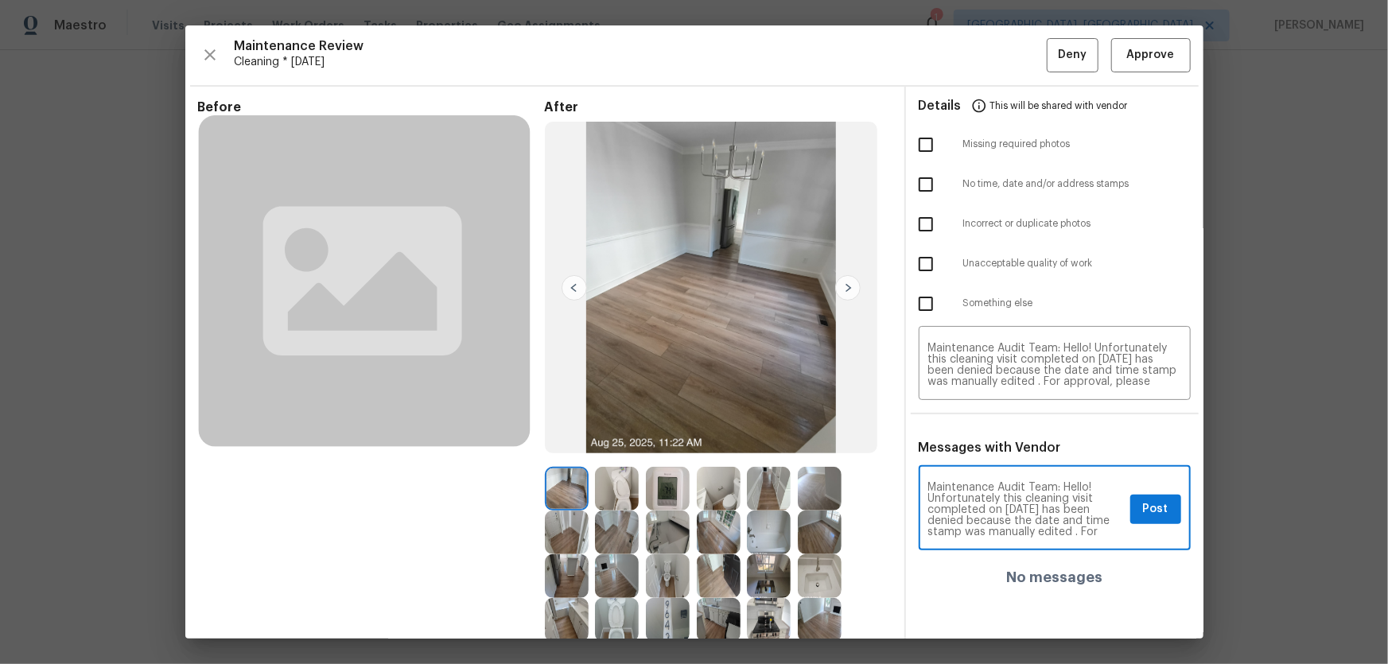
type textarea "Maintenance Audit Team: Hello! Unfortunately this cleaning visit completed on 0…"
click at [925, 148] on input "checkbox" at bounding box center [925, 144] width 33 height 33
checkbox input "true"
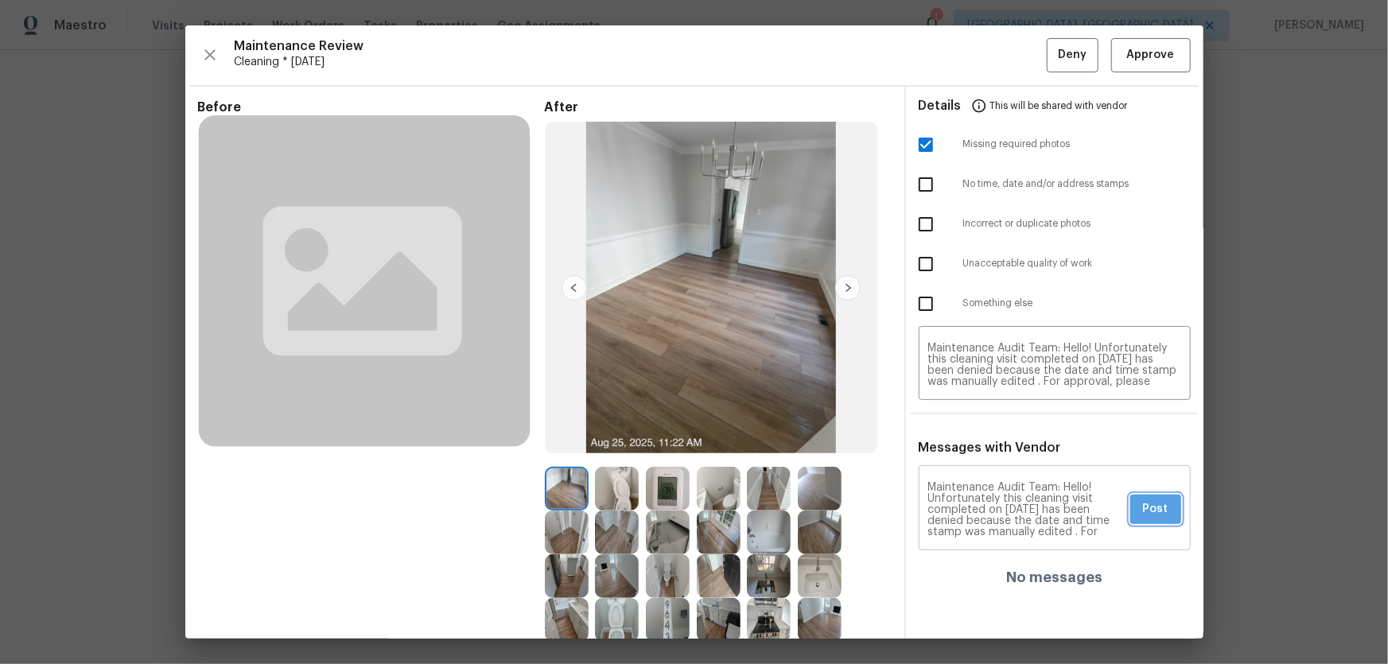
click at [987, 438] on span "Post" at bounding box center [1155, 509] width 25 height 20
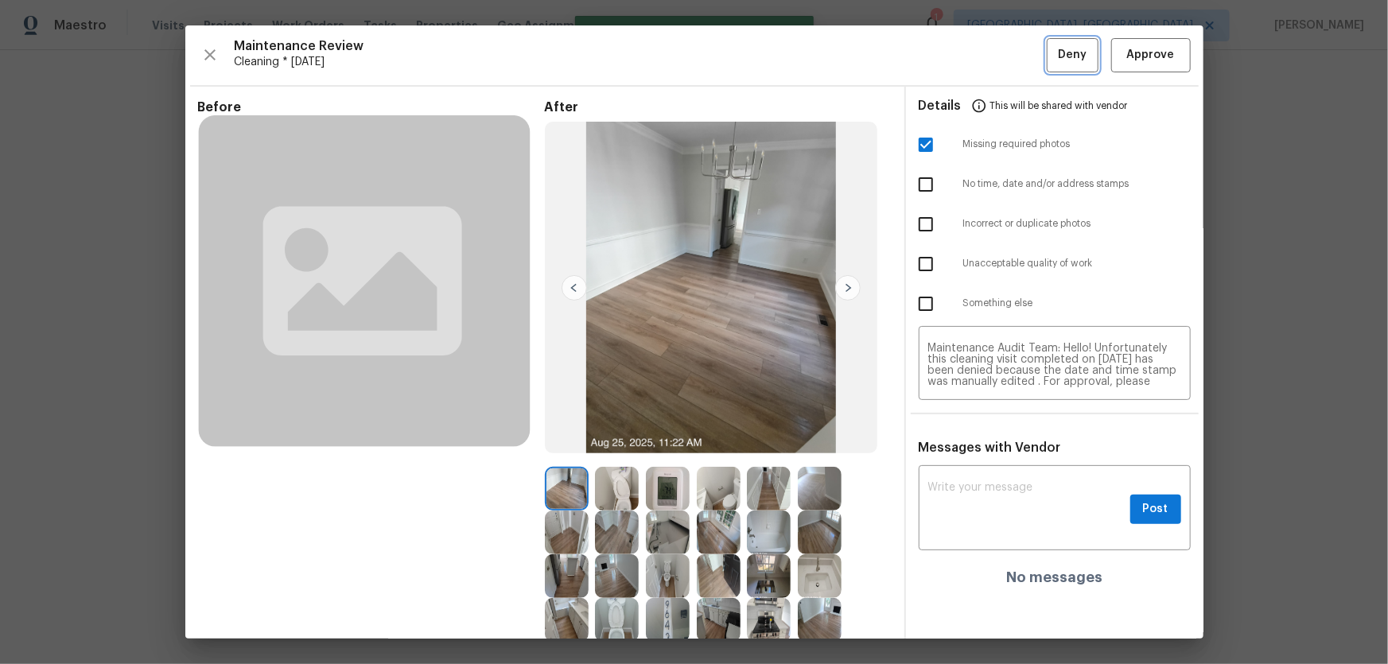
click at [987, 65] on button "Deny" at bounding box center [1073, 55] width 52 height 34
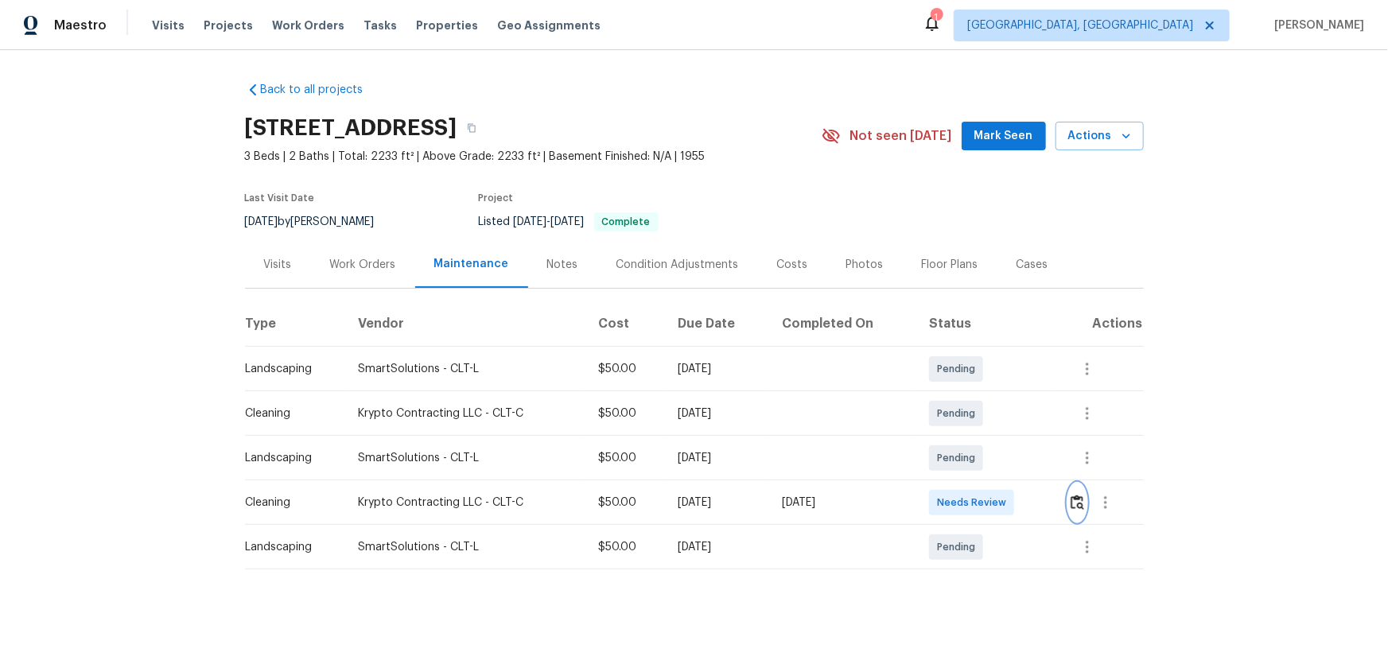
click at [987, 438] on img "button" at bounding box center [1077, 502] width 14 height 15
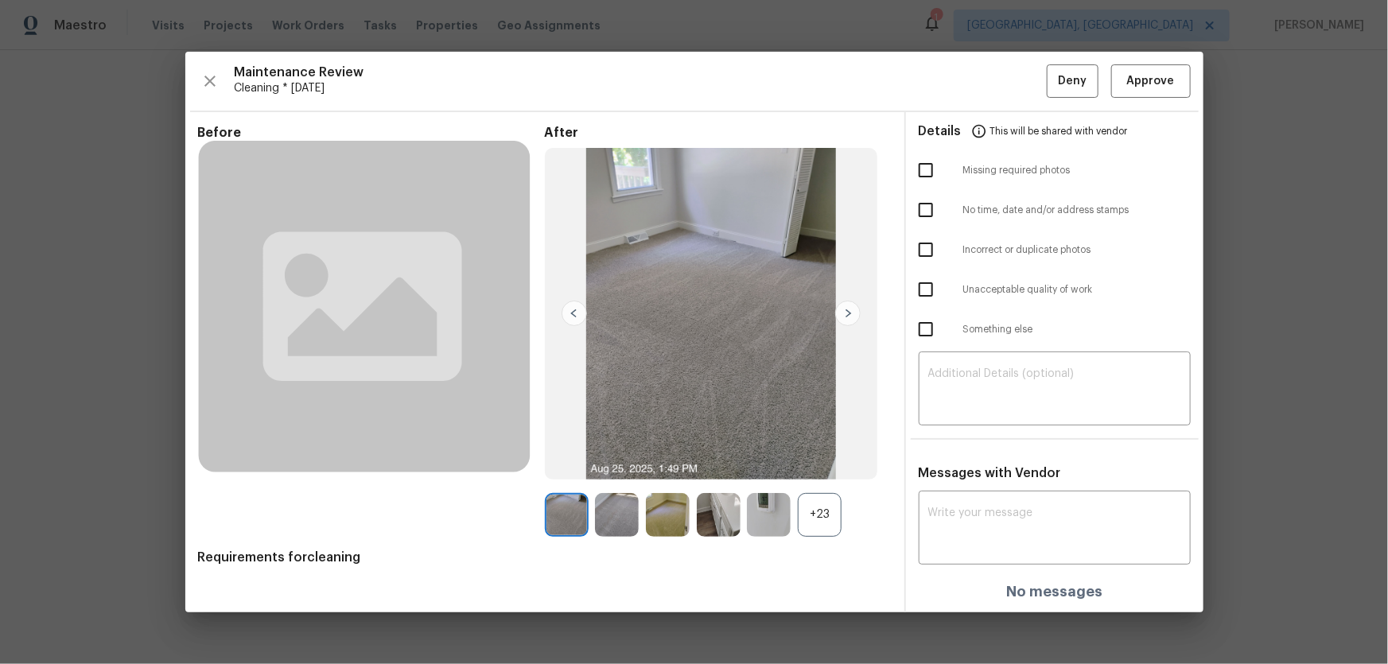
click at [834, 438] on div "+23" at bounding box center [820, 515] width 44 height 44
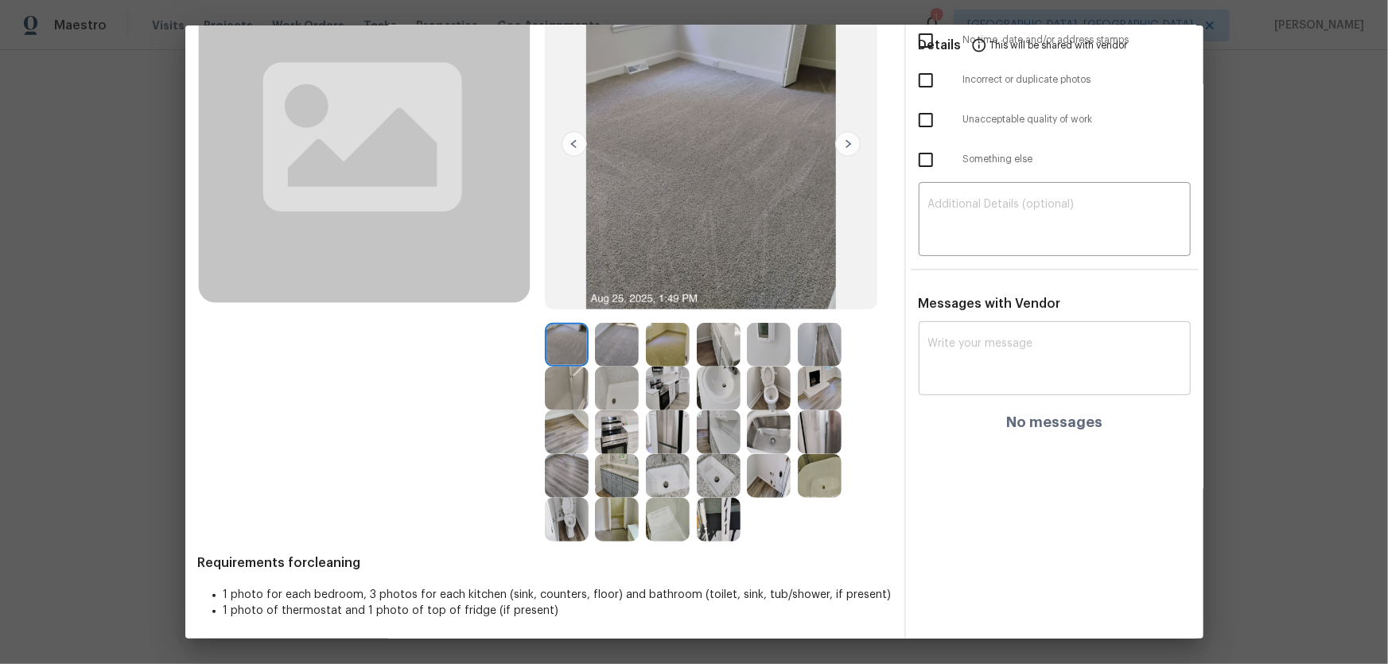
scroll to position [147, 0]
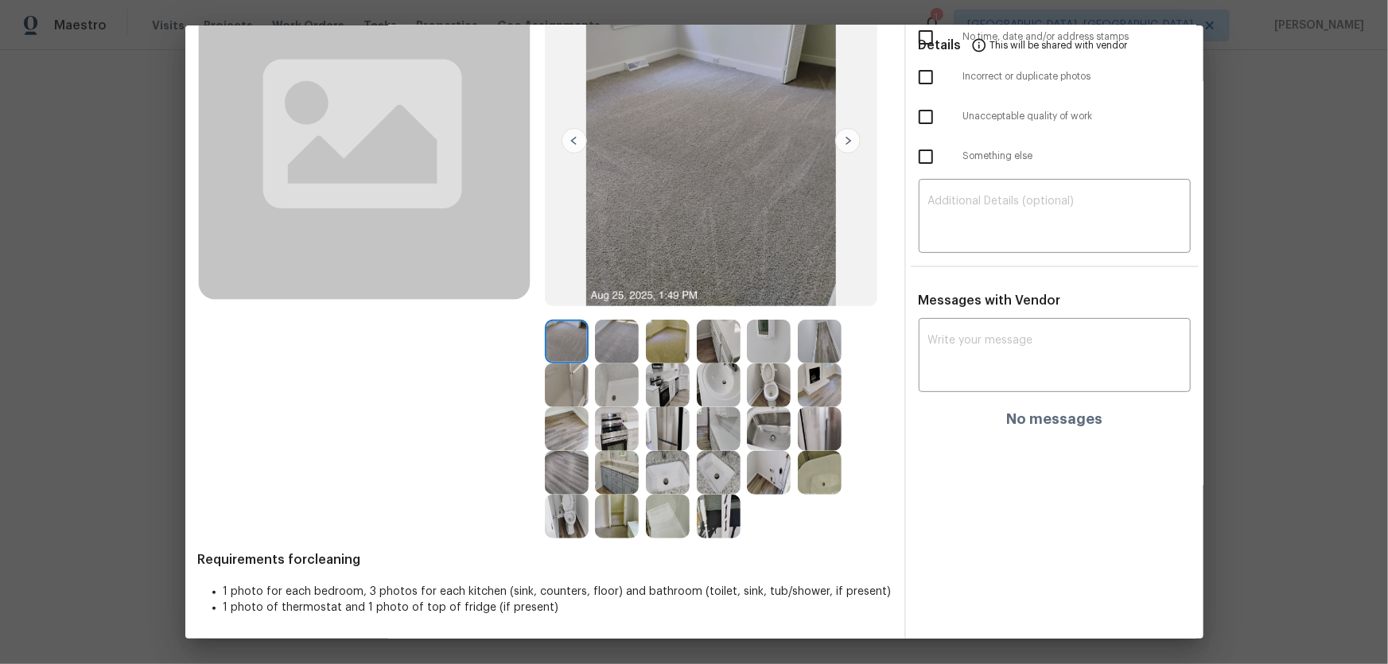
click at [752, 380] on img at bounding box center [769, 385] width 44 height 44
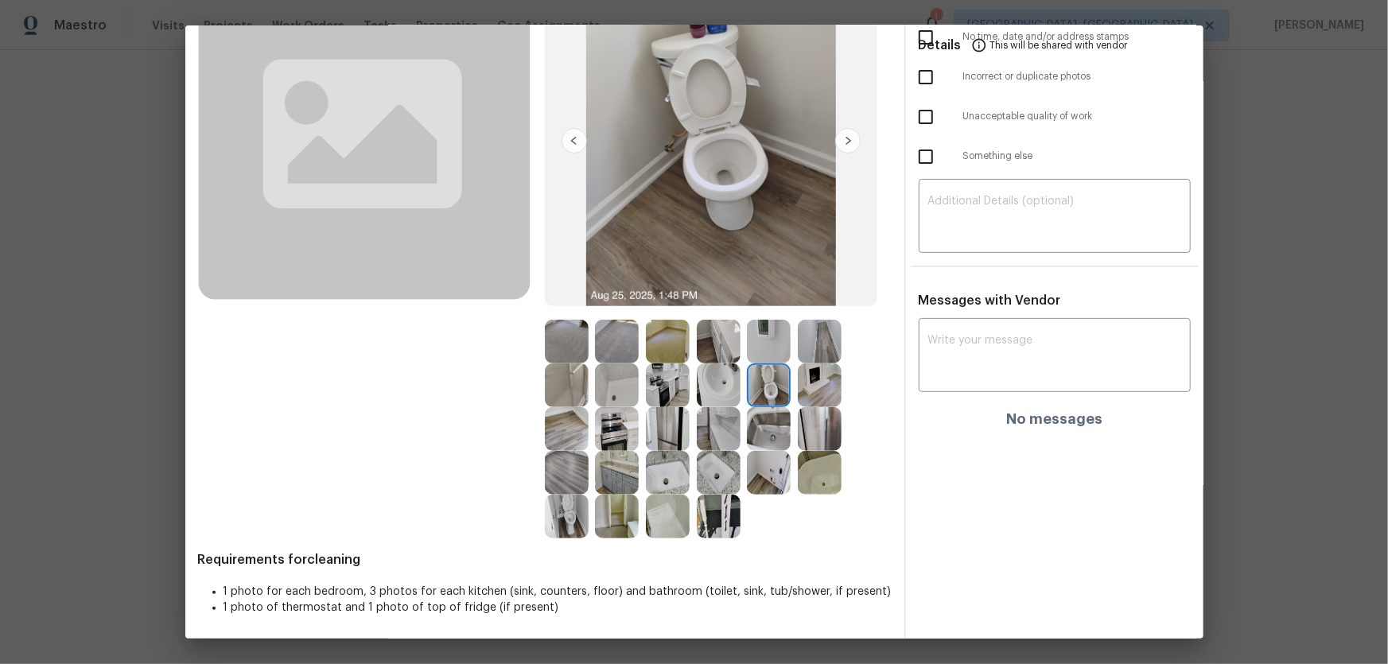
click at [569, 438] on img at bounding box center [567, 517] width 44 height 44
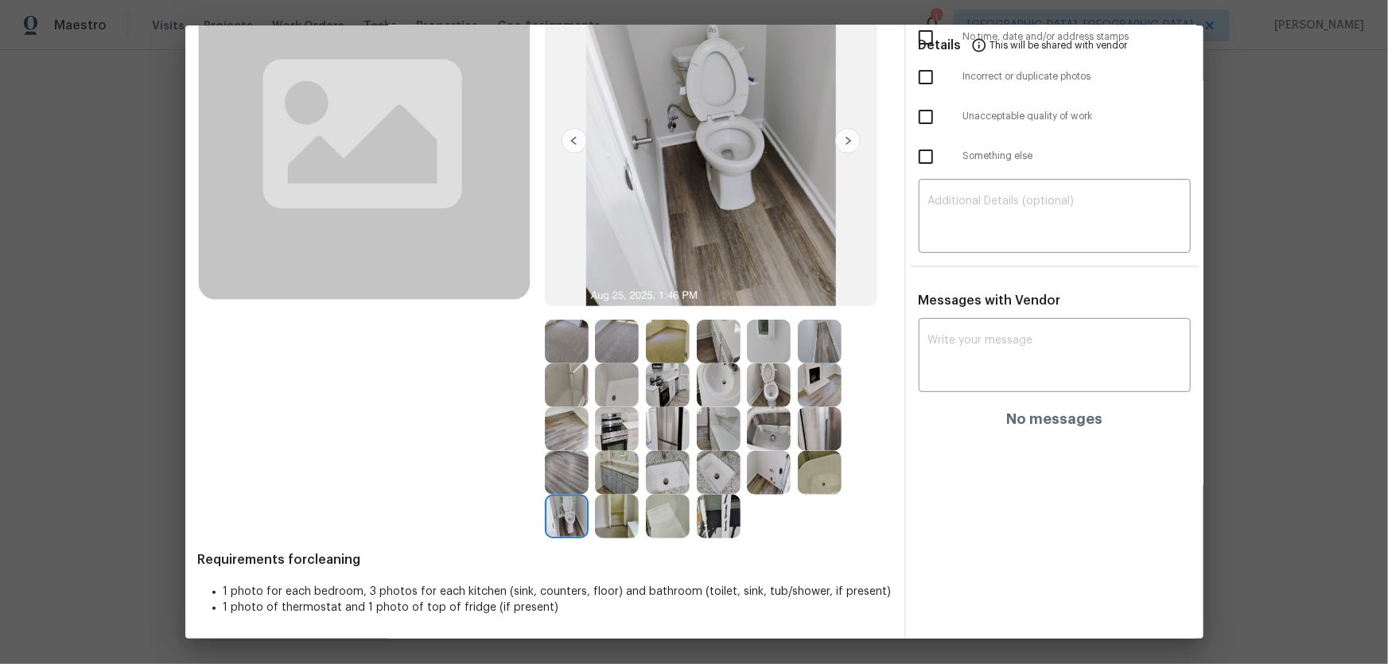
click at [679, 438] on img at bounding box center [668, 473] width 44 height 44
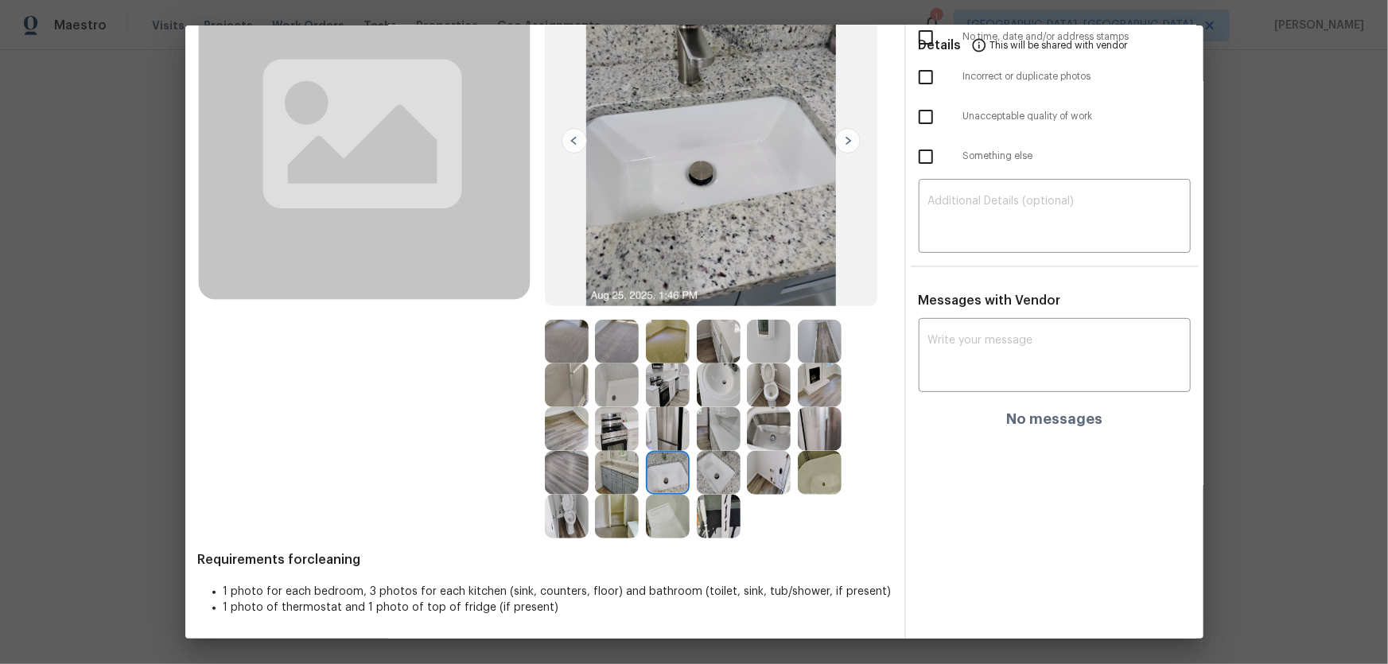
click at [709, 438] on img at bounding box center [719, 473] width 44 height 44
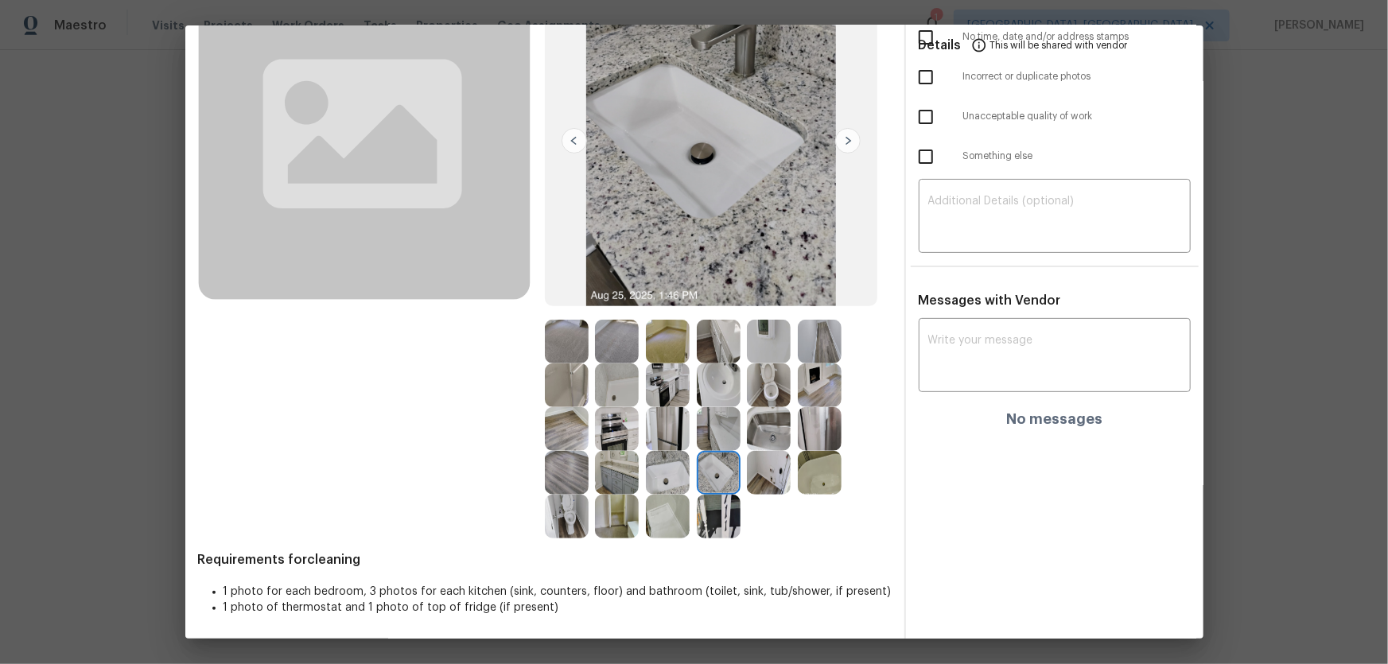
click at [697, 385] on img at bounding box center [719, 385] width 44 height 44
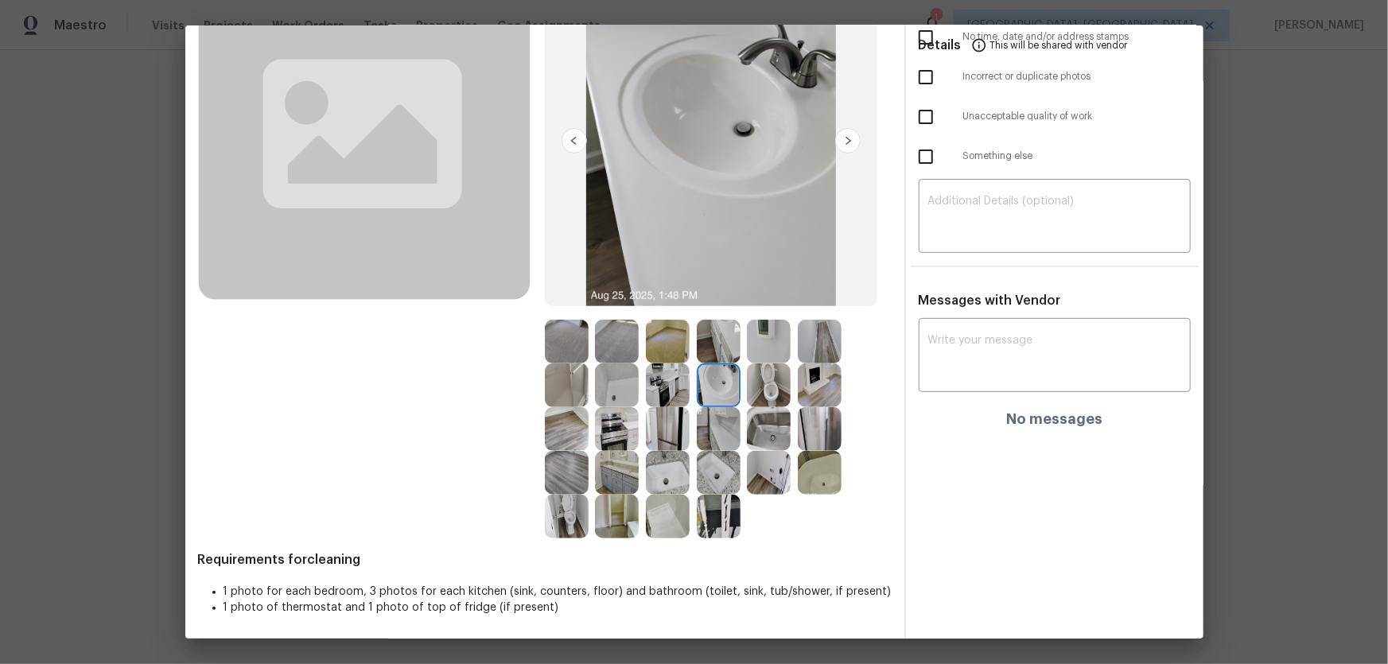
click at [627, 381] on img at bounding box center [617, 385] width 44 height 44
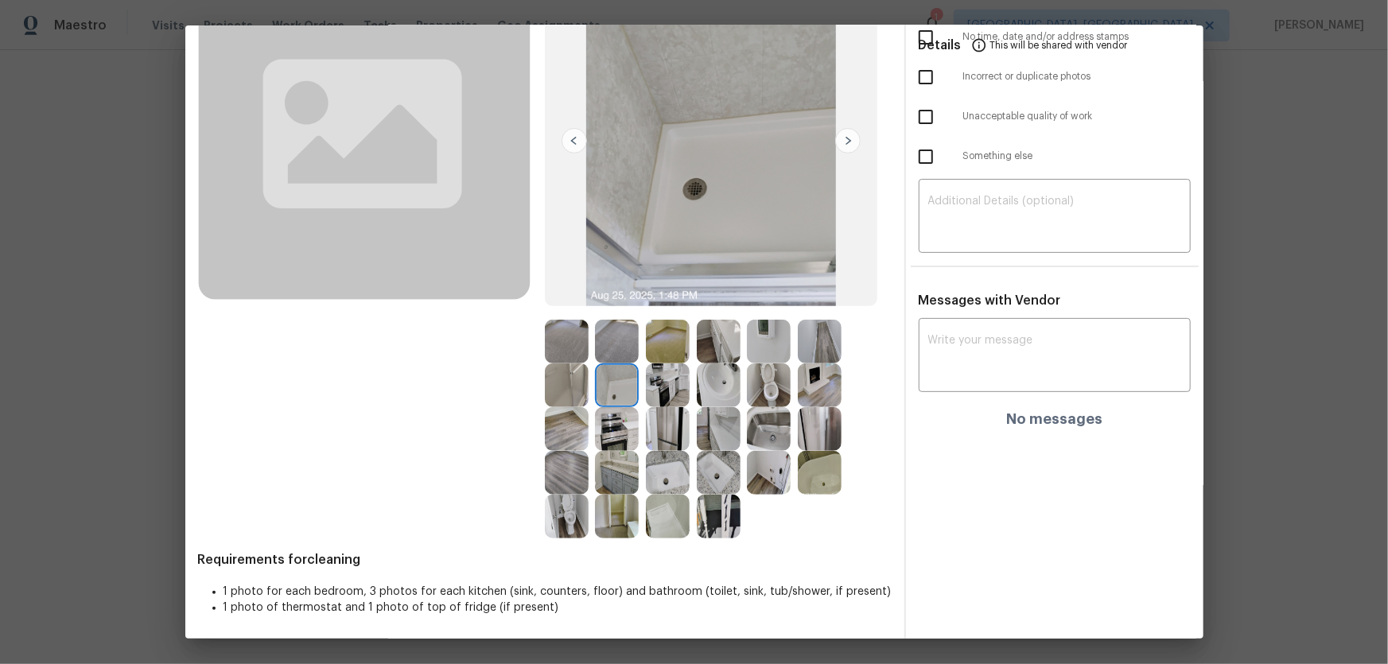
click at [652, 380] on img at bounding box center [668, 385] width 44 height 44
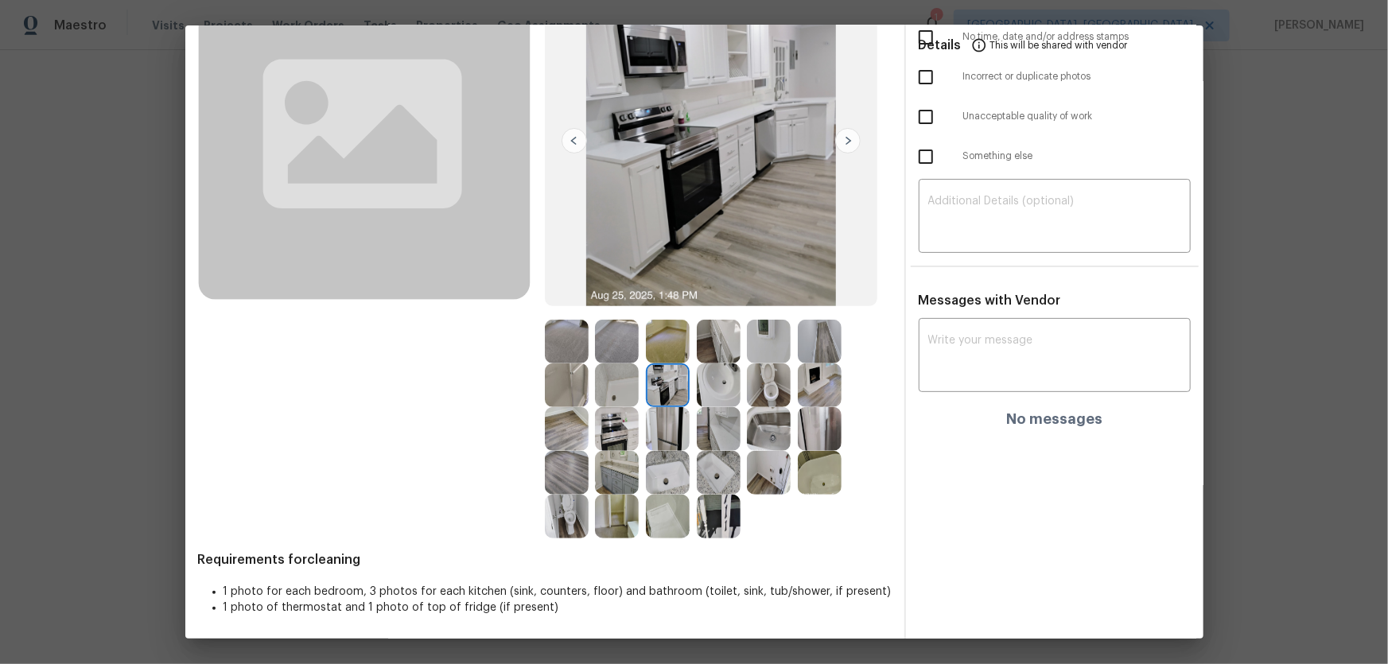
click at [660, 340] on img at bounding box center [668, 342] width 44 height 44
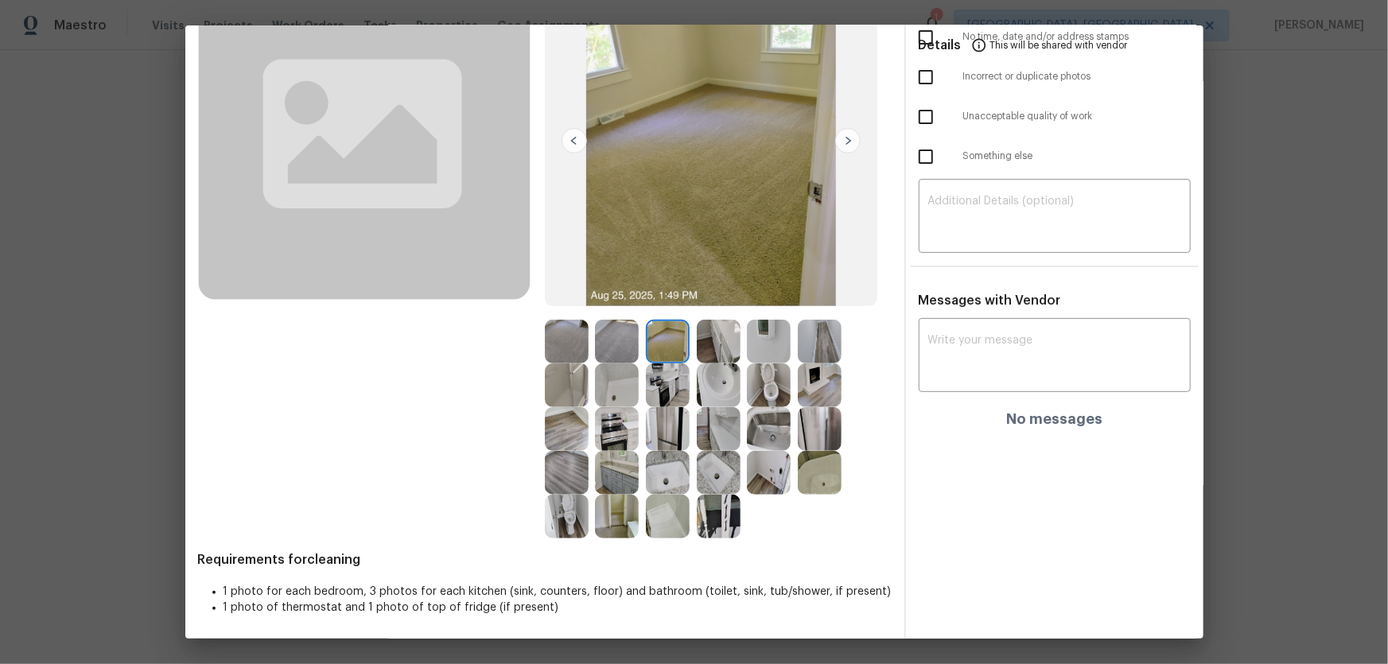
click at [725, 340] on img at bounding box center [719, 342] width 44 height 44
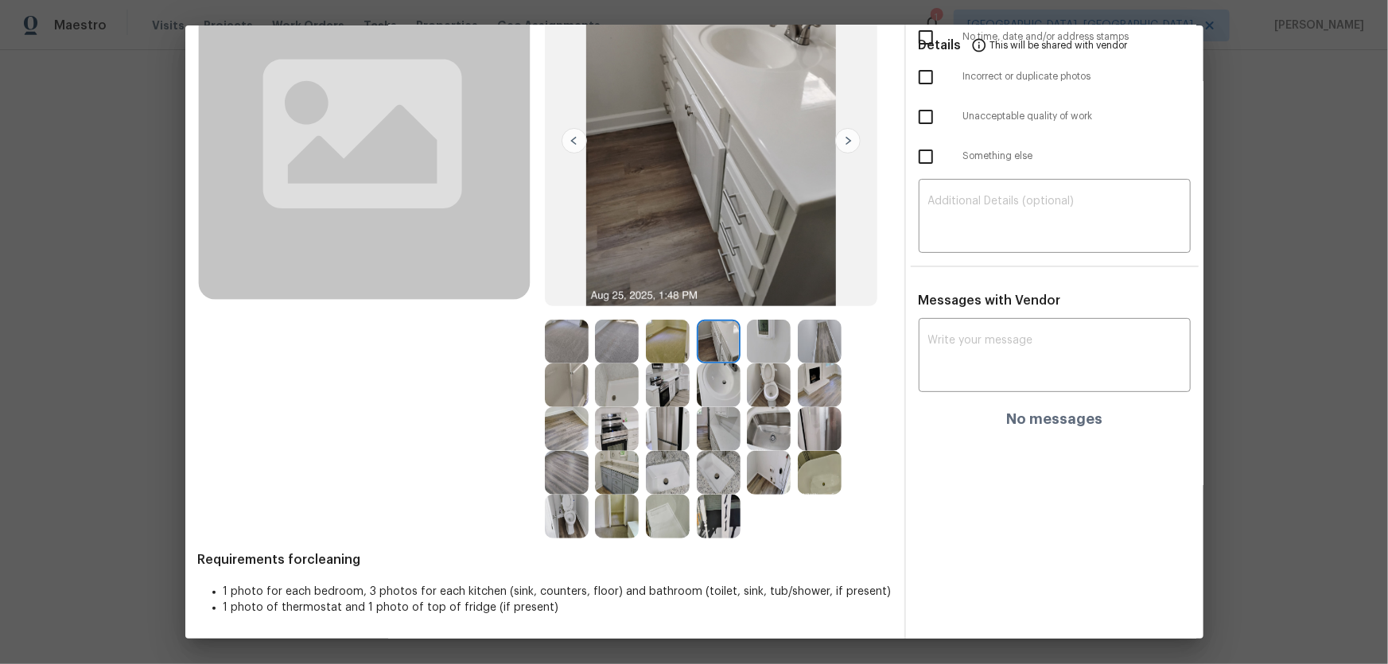
click at [610, 339] on img at bounding box center [617, 342] width 44 height 44
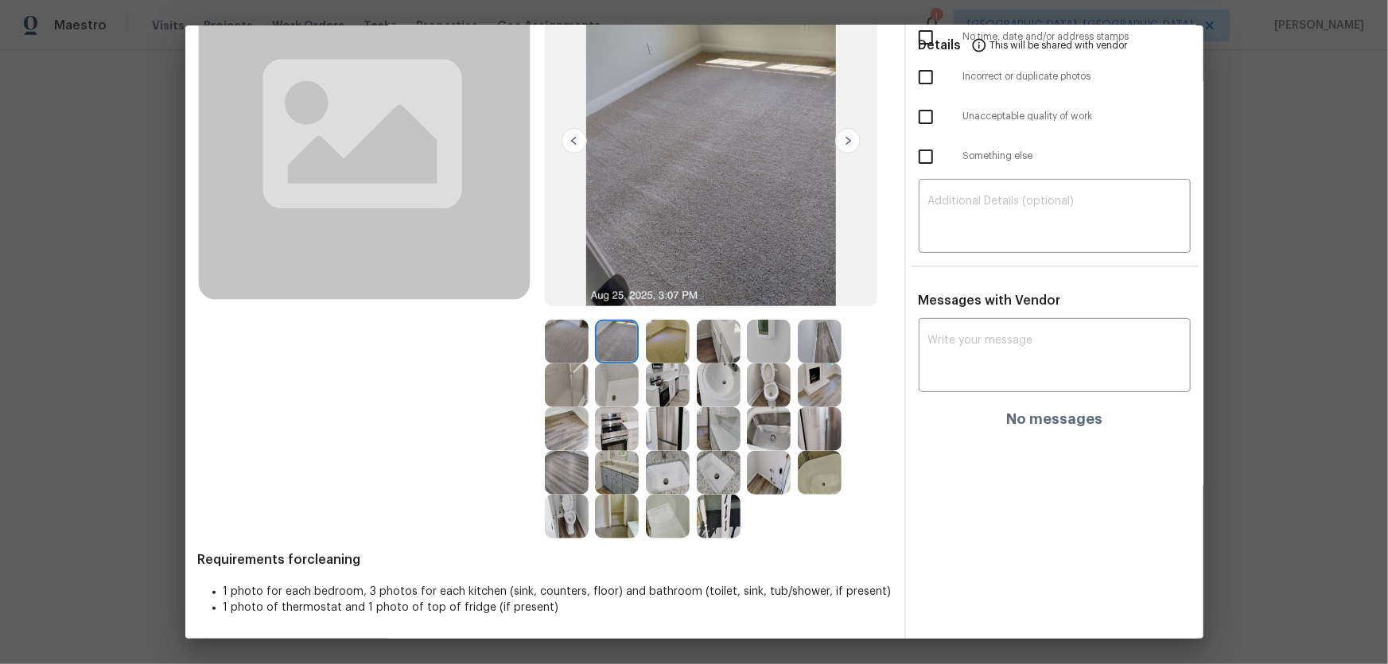
click at [553, 342] on img at bounding box center [567, 342] width 44 height 44
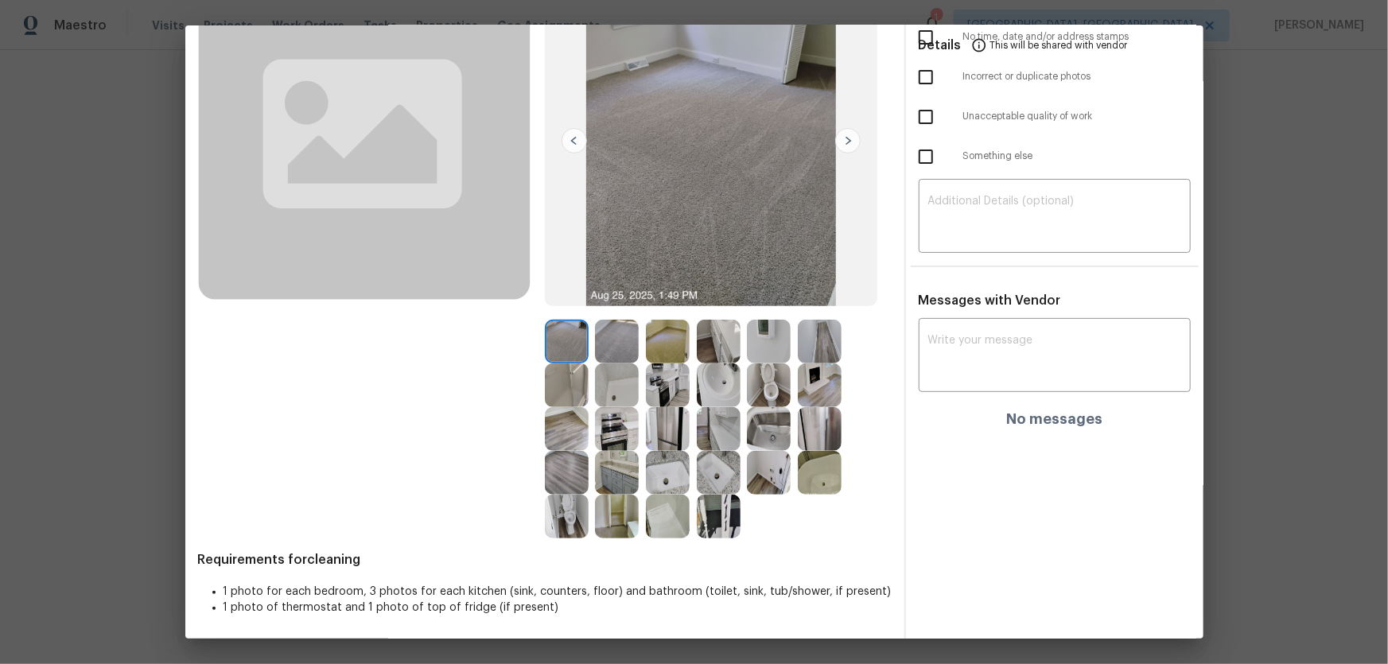
click at [560, 392] on img at bounding box center [567, 385] width 44 height 44
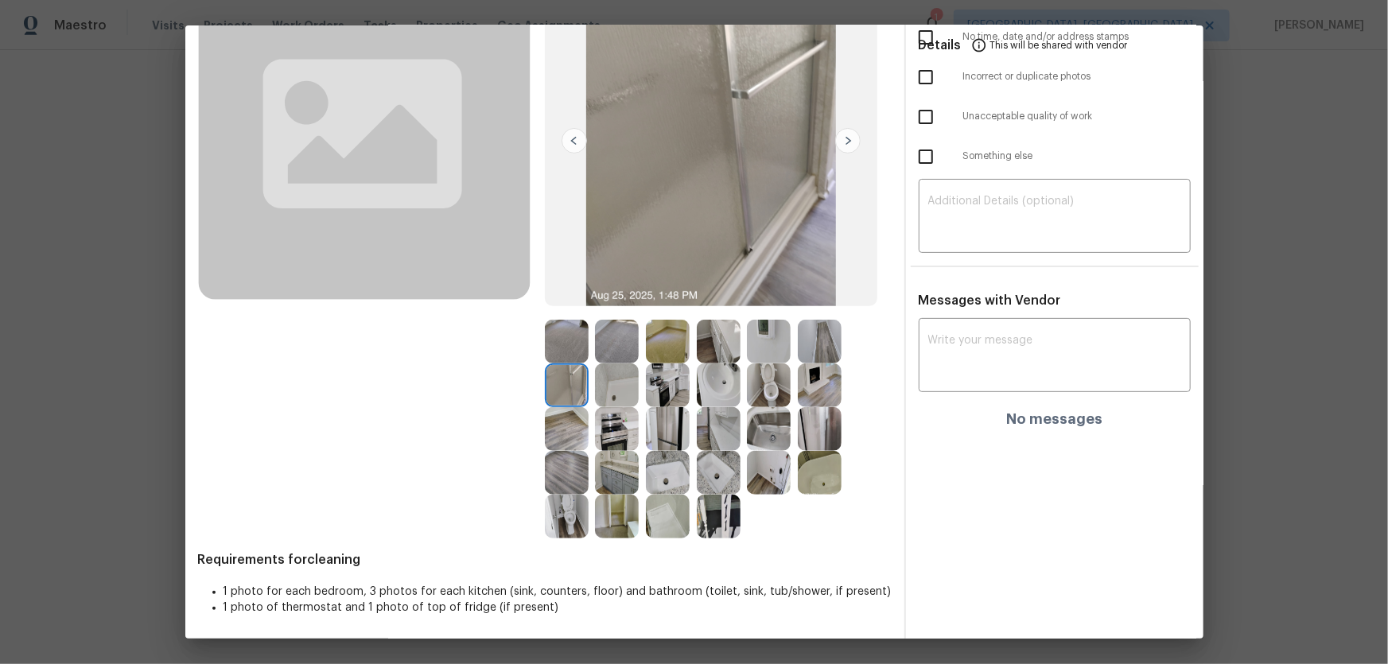
click at [728, 401] on img at bounding box center [719, 385] width 44 height 44
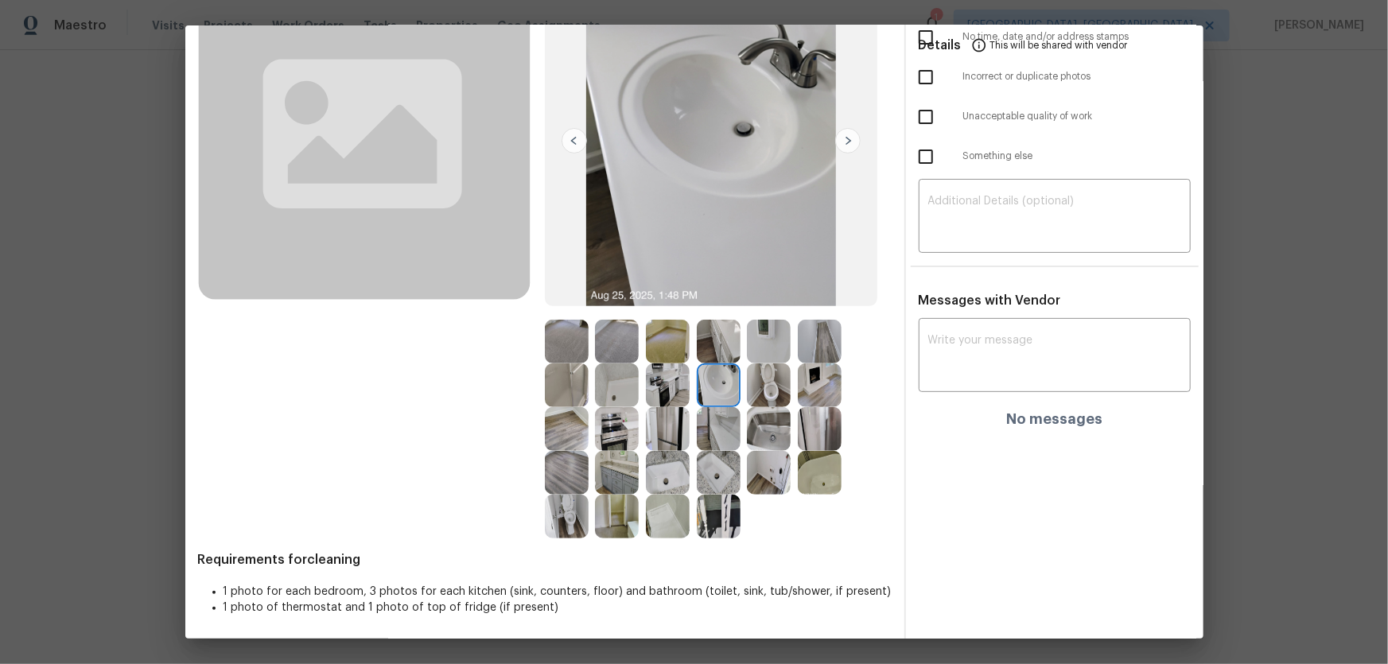
click at [717, 420] on img at bounding box center [719, 429] width 44 height 44
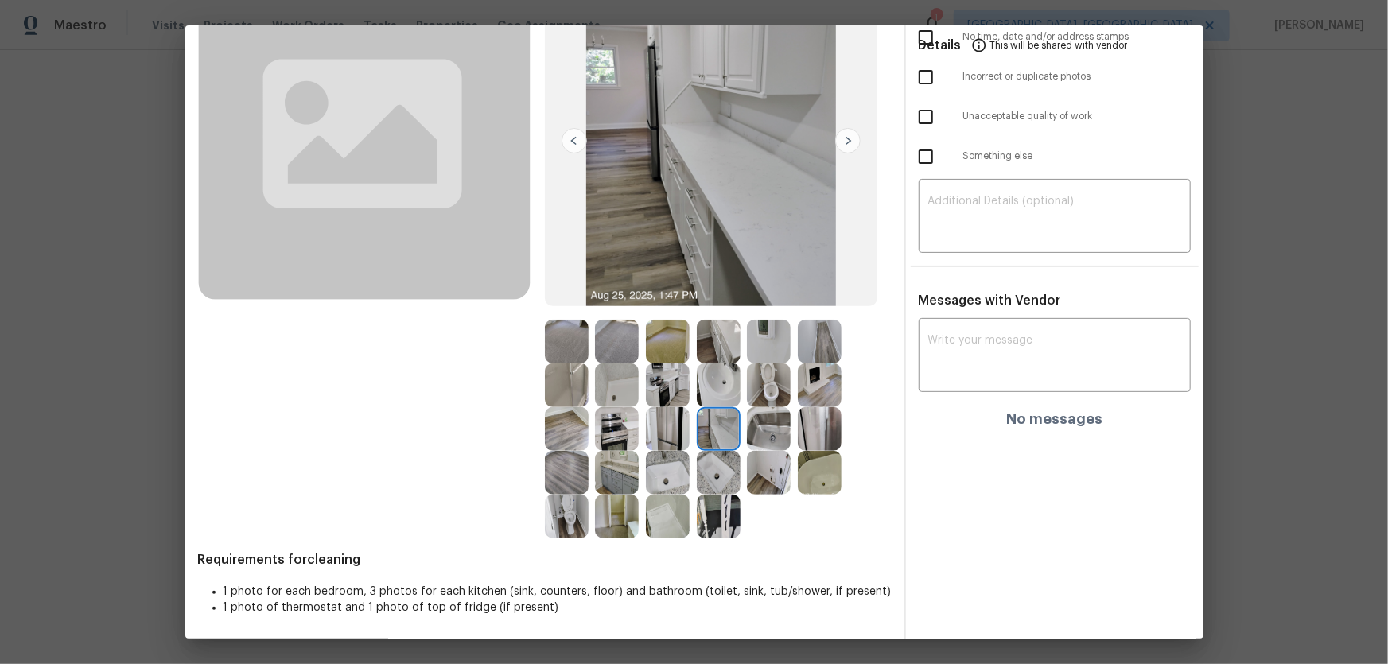
click at [777, 421] on img at bounding box center [769, 429] width 44 height 44
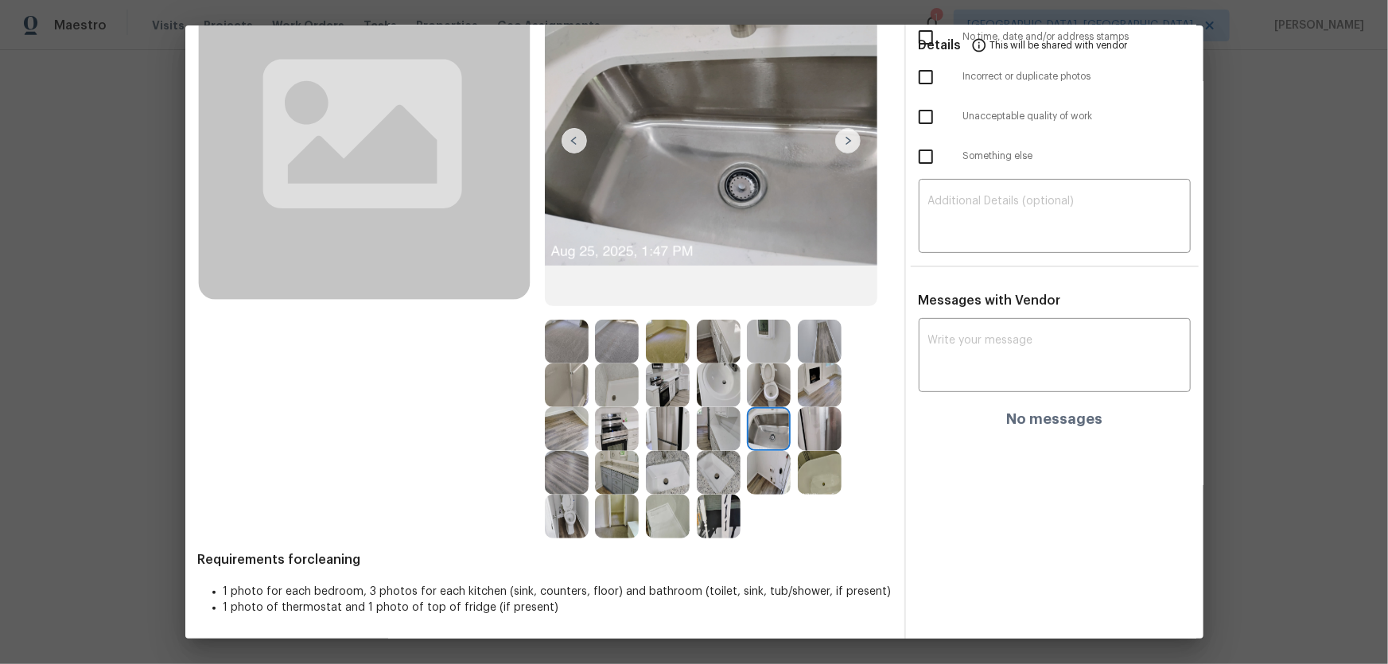
click at [819, 421] on img at bounding box center [820, 429] width 44 height 44
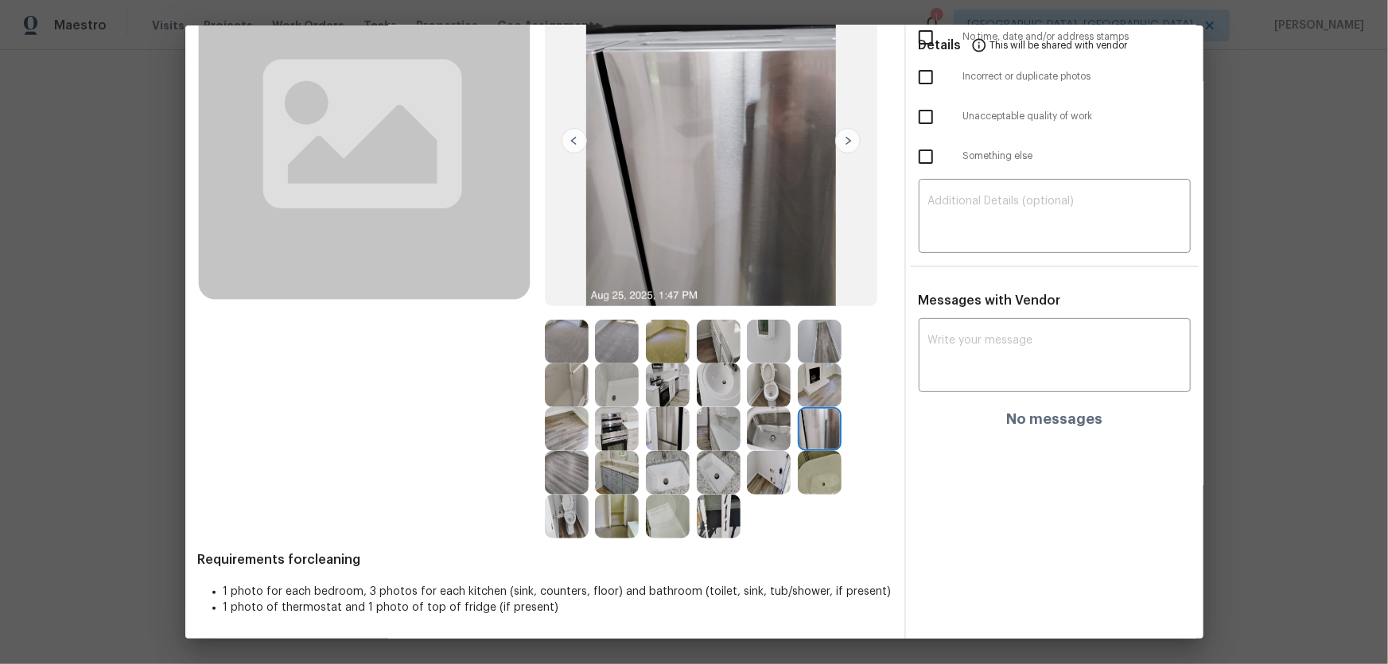
drag, startPoint x: 725, startPoint y: 460, endPoint x: 687, endPoint y: 464, distance: 37.6
click at [724, 438] on img at bounding box center [719, 473] width 44 height 44
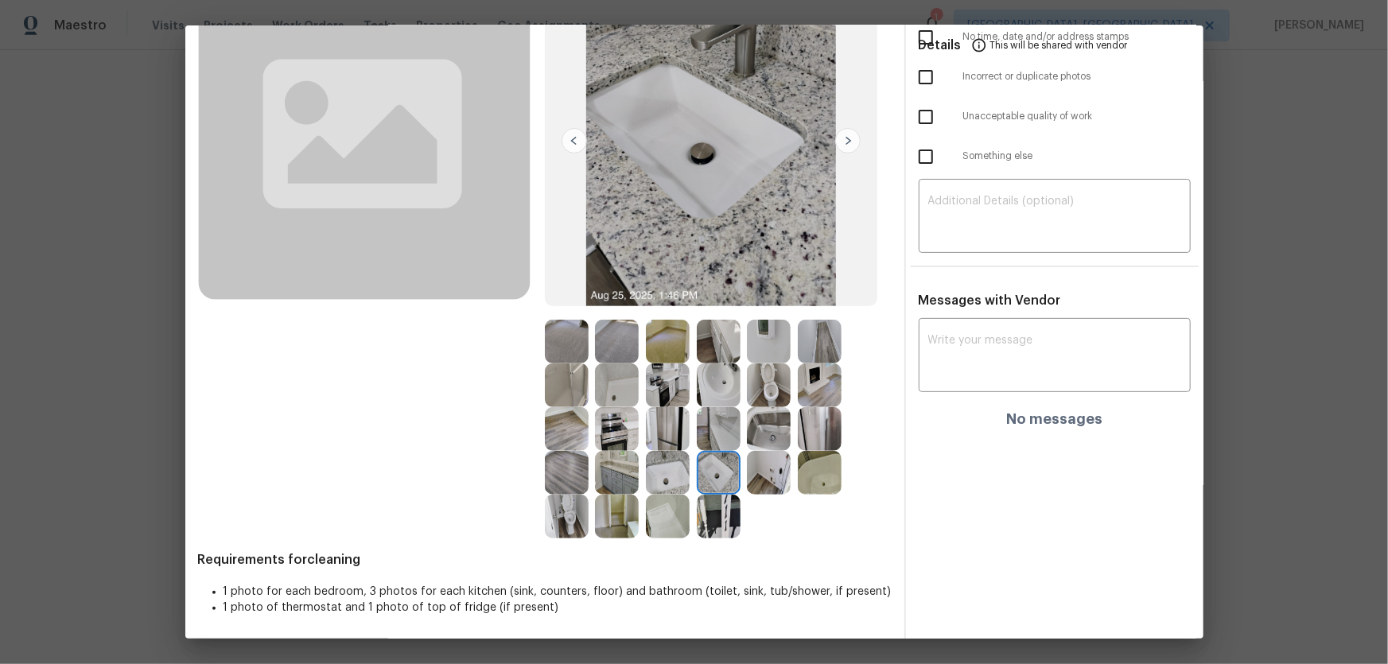
click at [681, 438] on img at bounding box center [668, 473] width 44 height 44
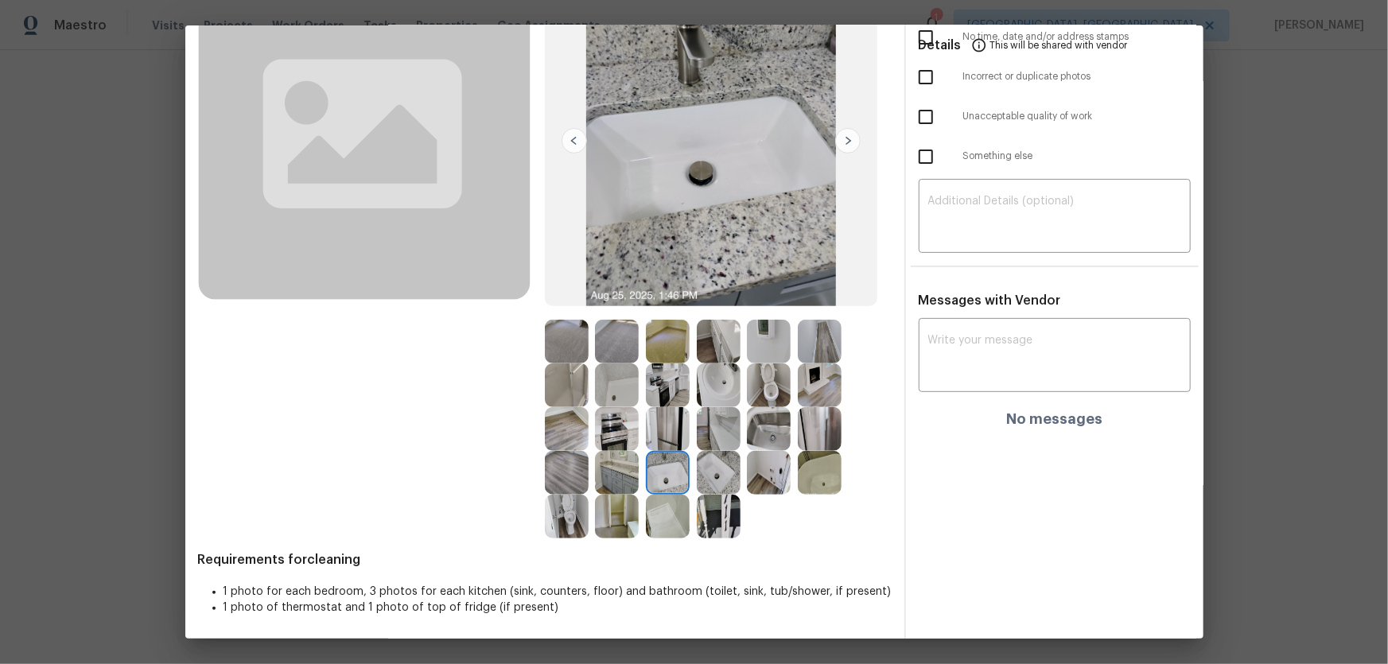
click at [668, 438] on img at bounding box center [668, 517] width 44 height 44
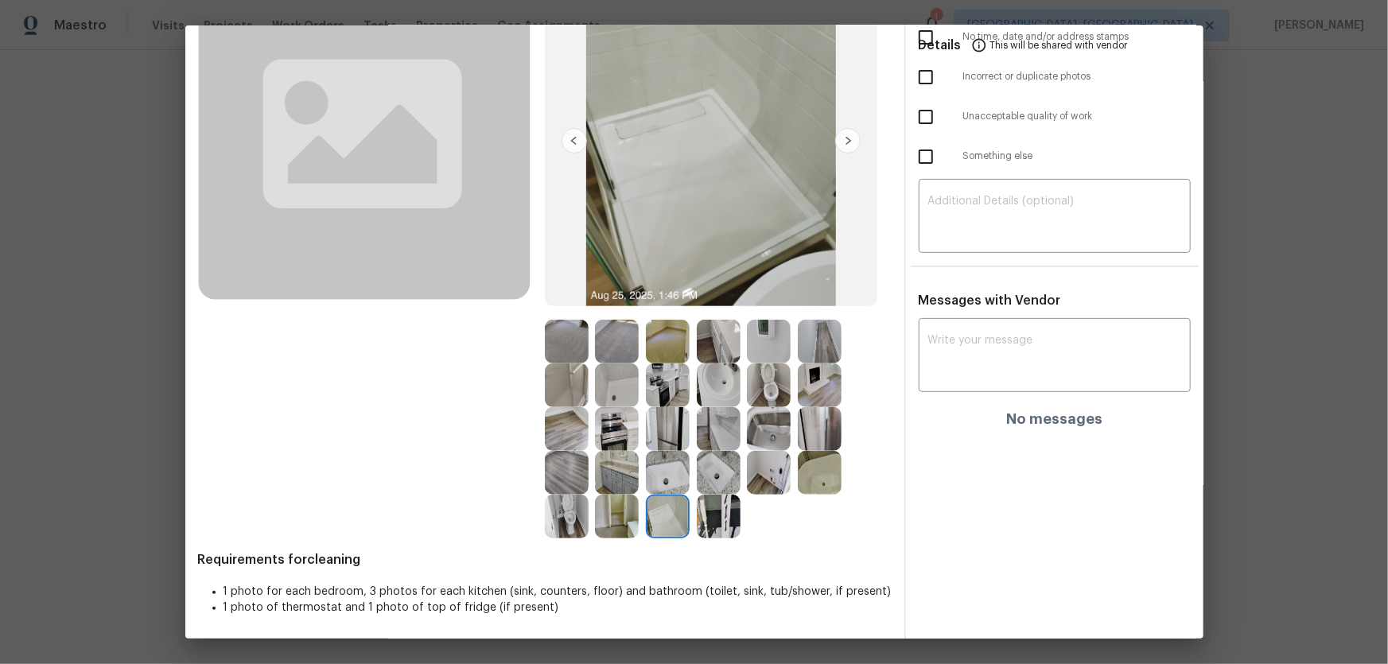
click at [713, 387] on img at bounding box center [719, 385] width 44 height 44
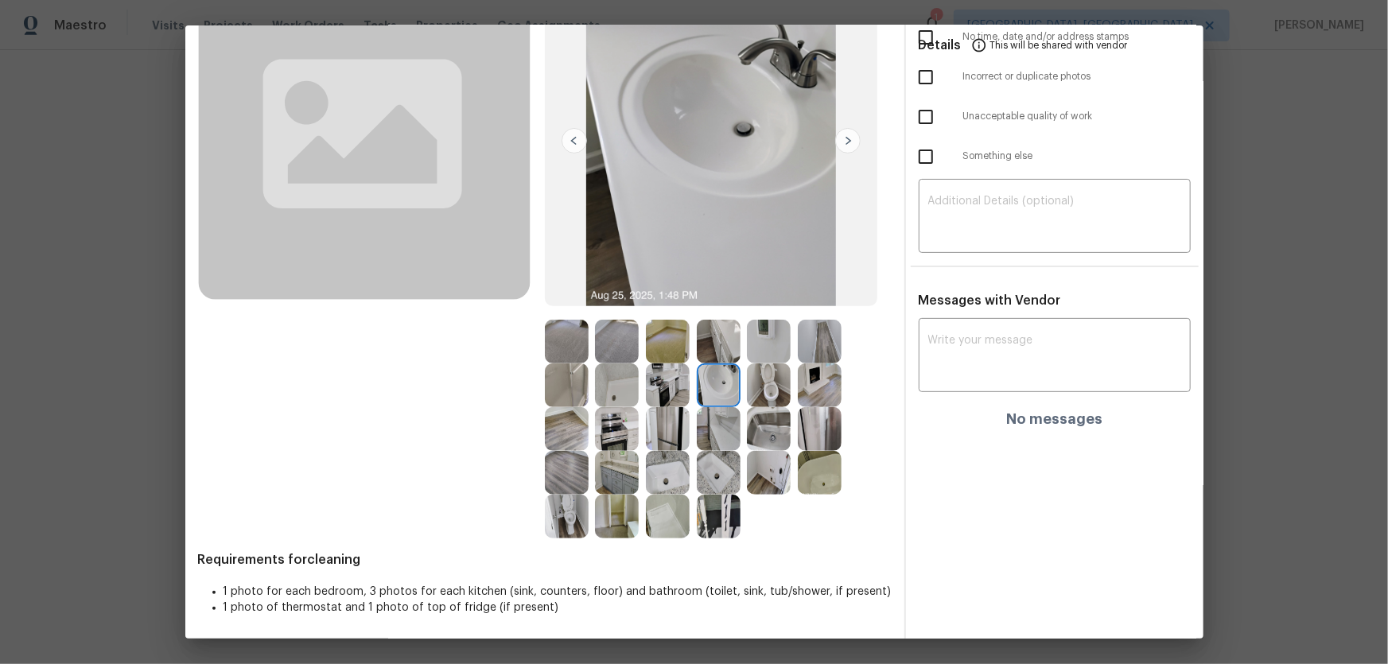
click at [605, 389] on img at bounding box center [617, 385] width 44 height 44
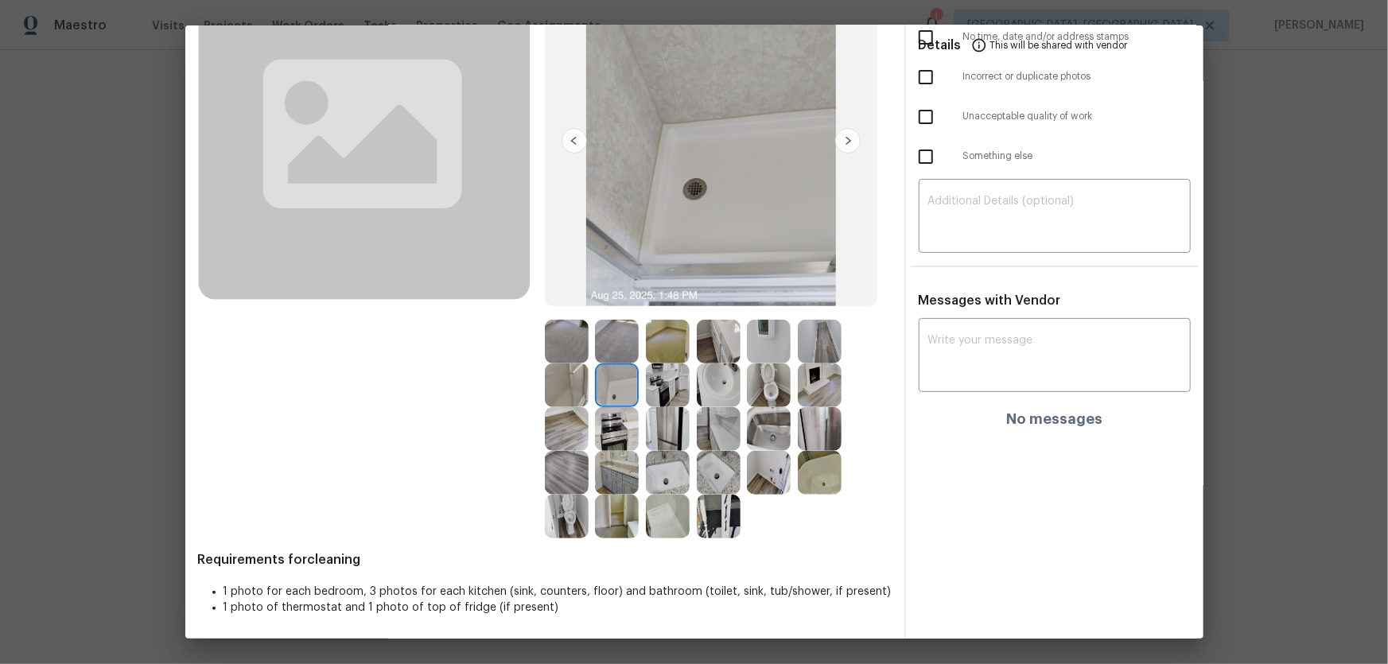
click at [567, 384] on img at bounding box center [567, 385] width 44 height 44
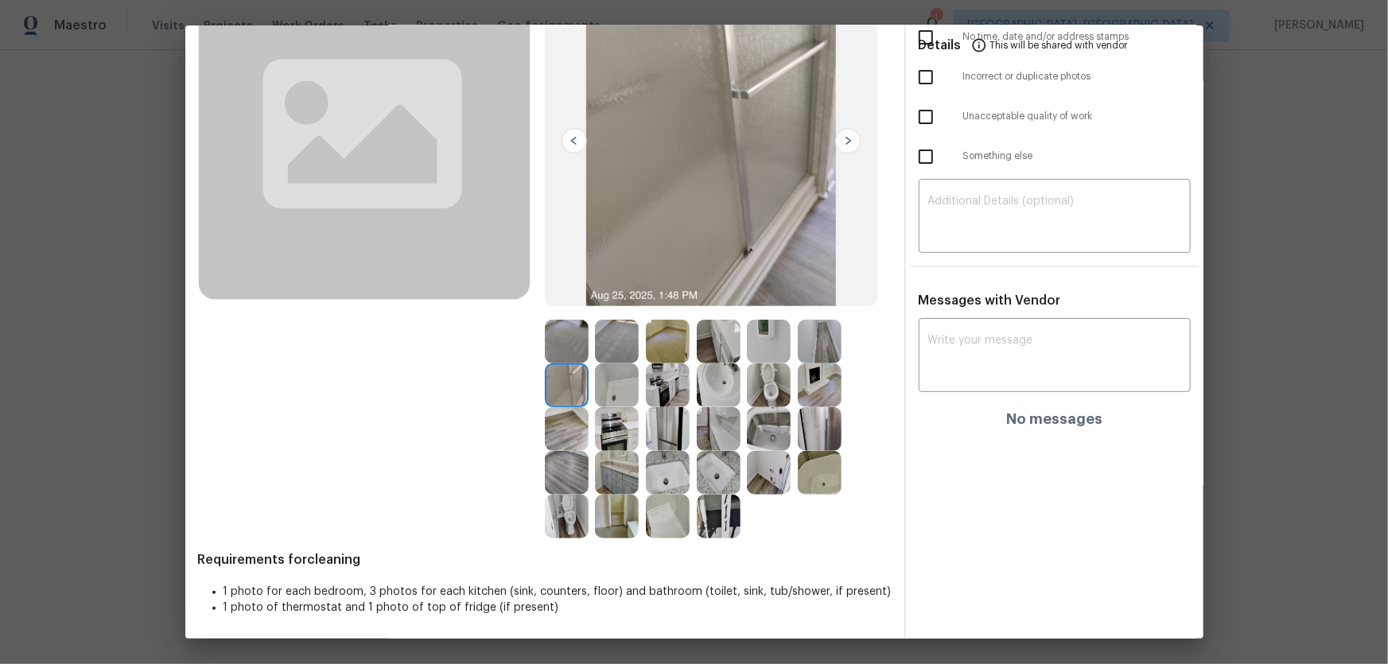
click at [657, 390] on img at bounding box center [668, 385] width 44 height 44
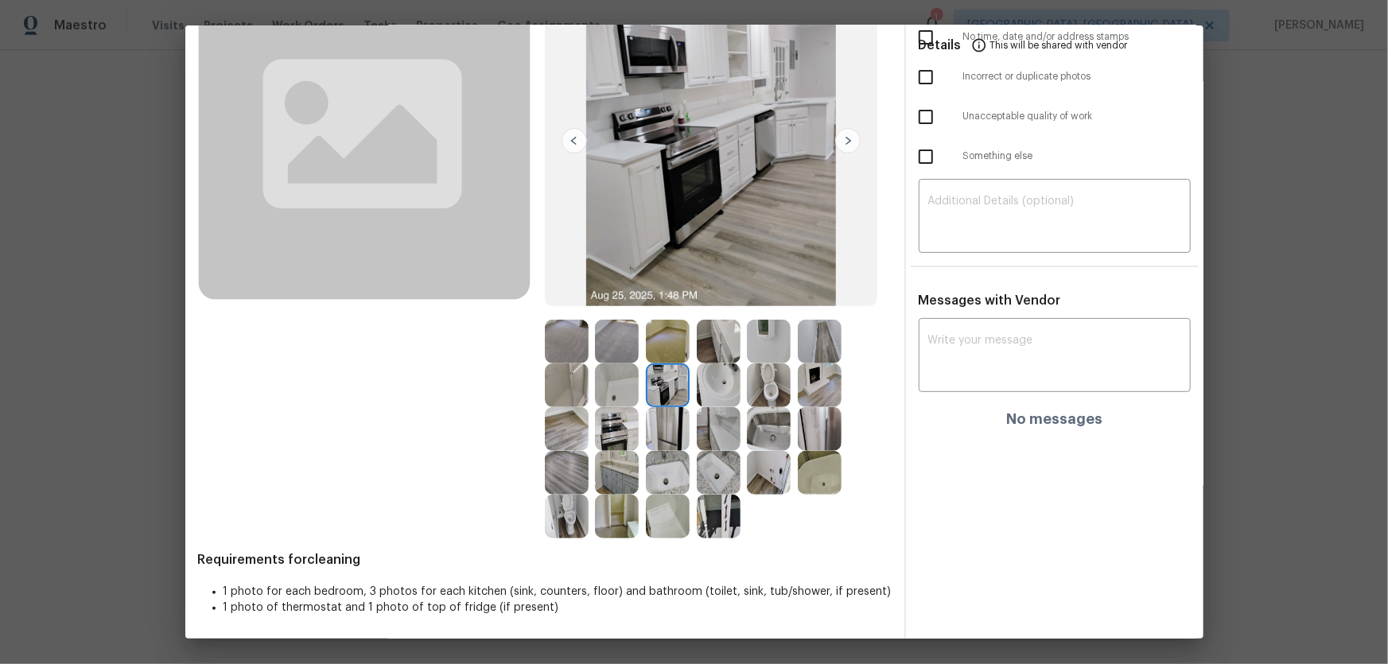
click at [622, 403] on img at bounding box center [617, 385] width 44 height 44
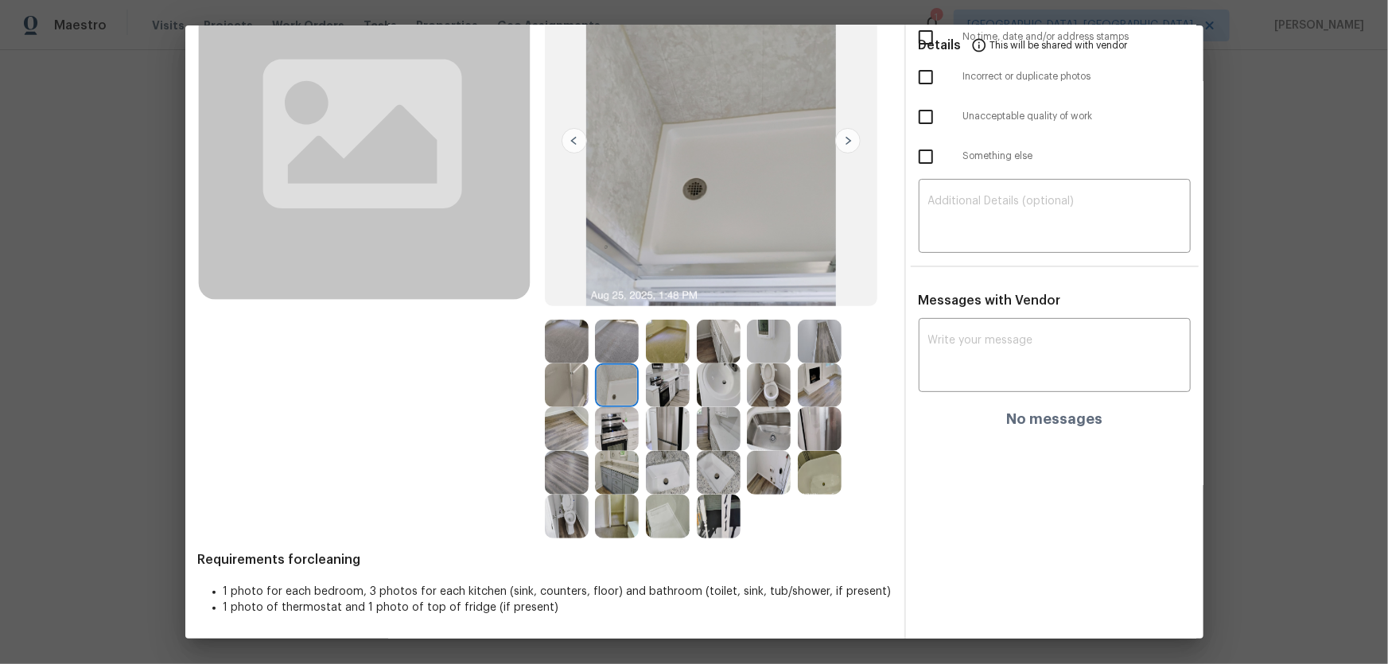
click at [652, 420] on img at bounding box center [668, 429] width 44 height 44
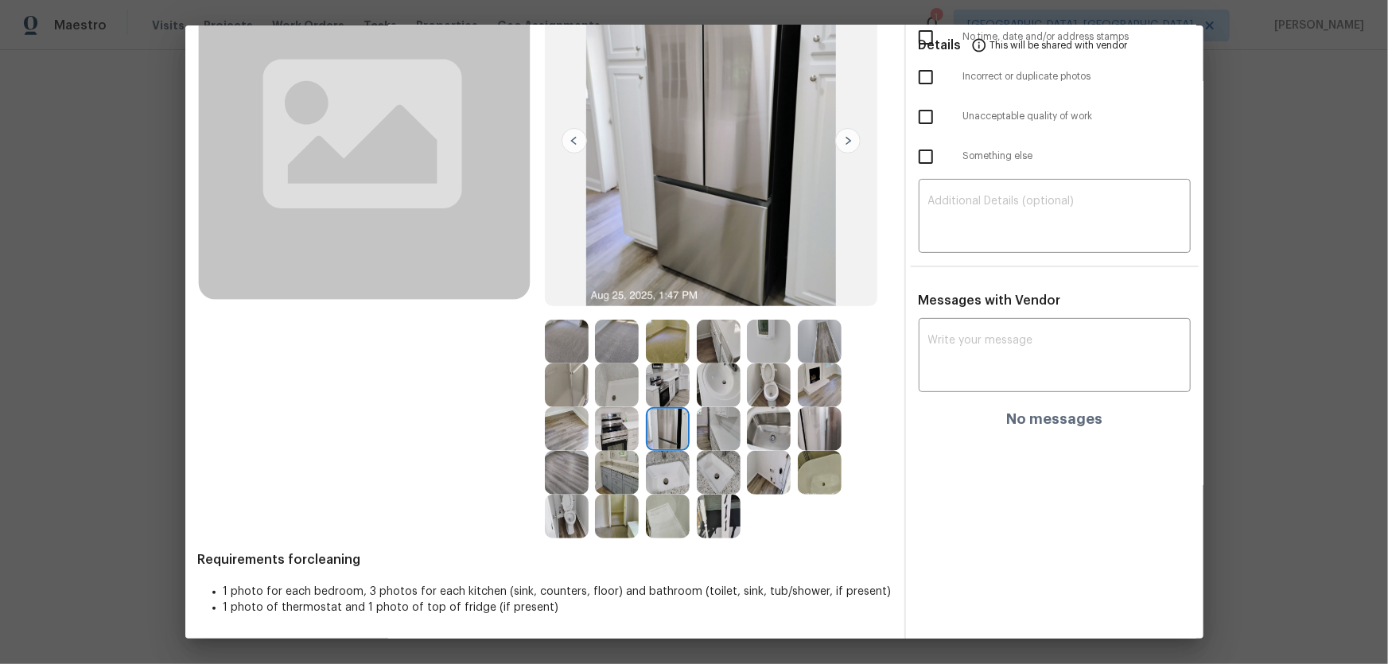
click at [599, 425] on img at bounding box center [617, 429] width 44 height 44
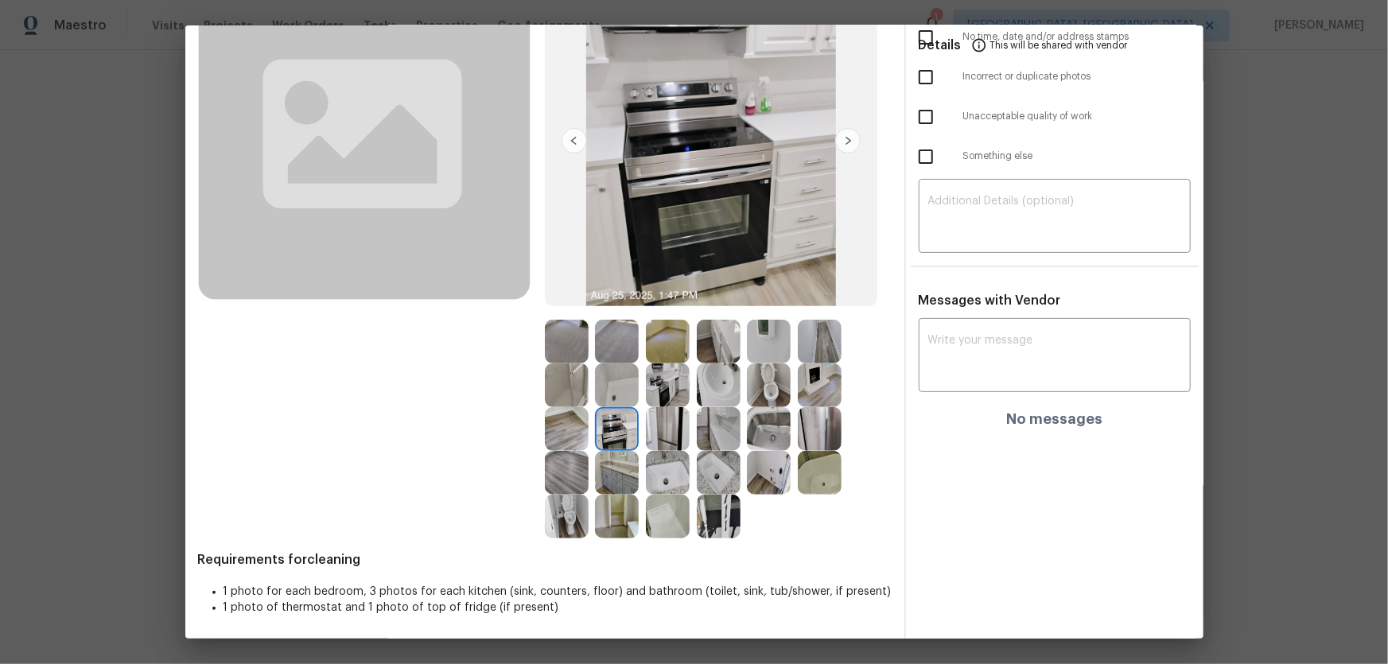
click at [768, 425] on img at bounding box center [769, 429] width 44 height 44
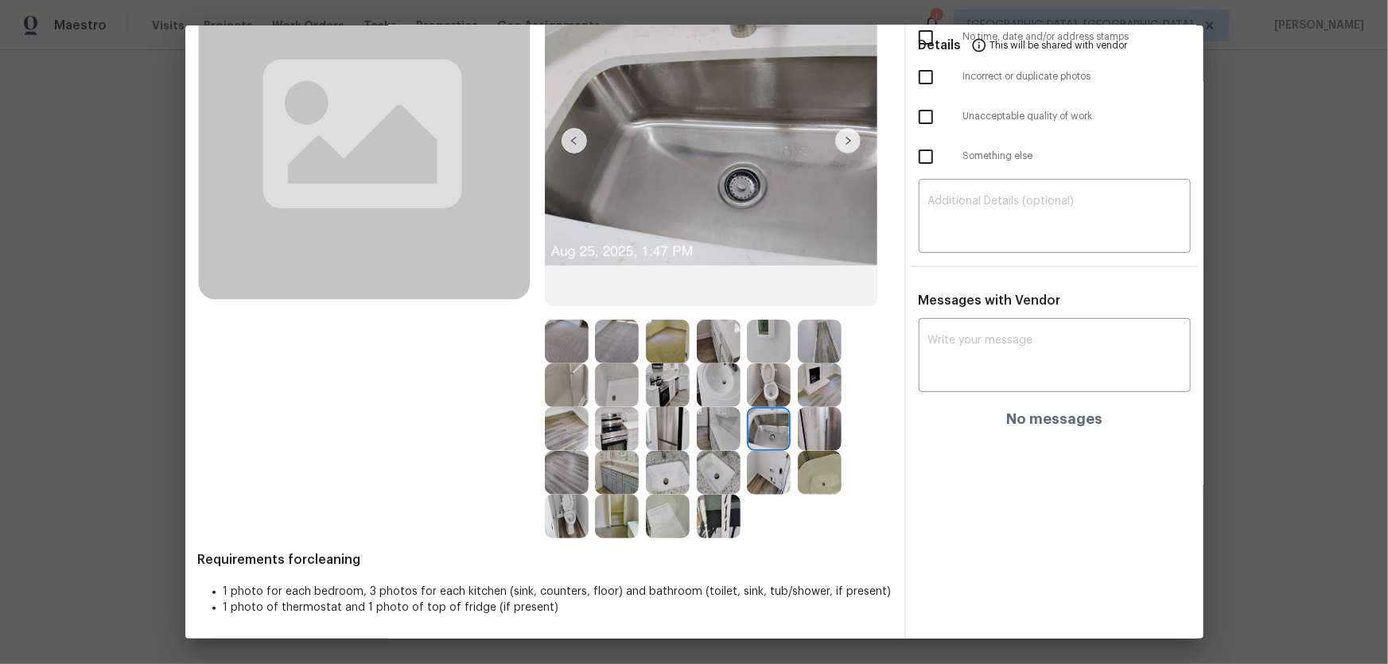
click at [808, 429] on img at bounding box center [820, 429] width 44 height 44
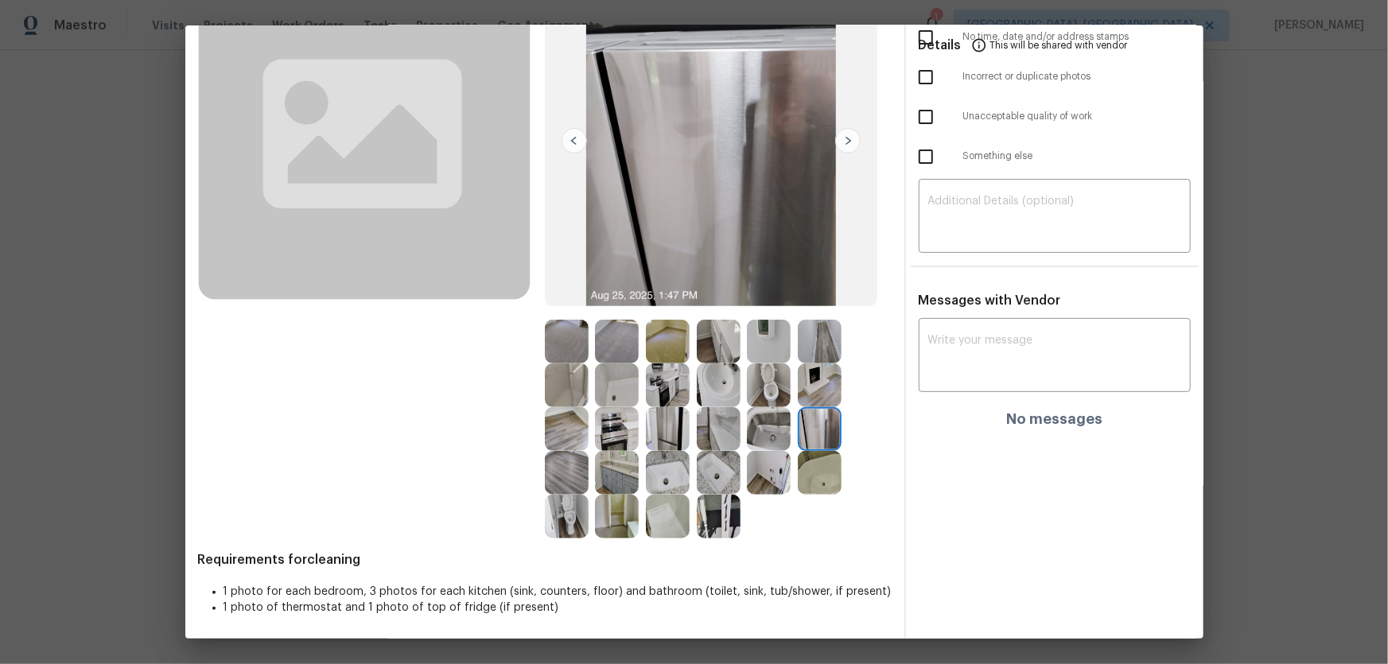
click at [699, 438] on img at bounding box center [719, 517] width 44 height 44
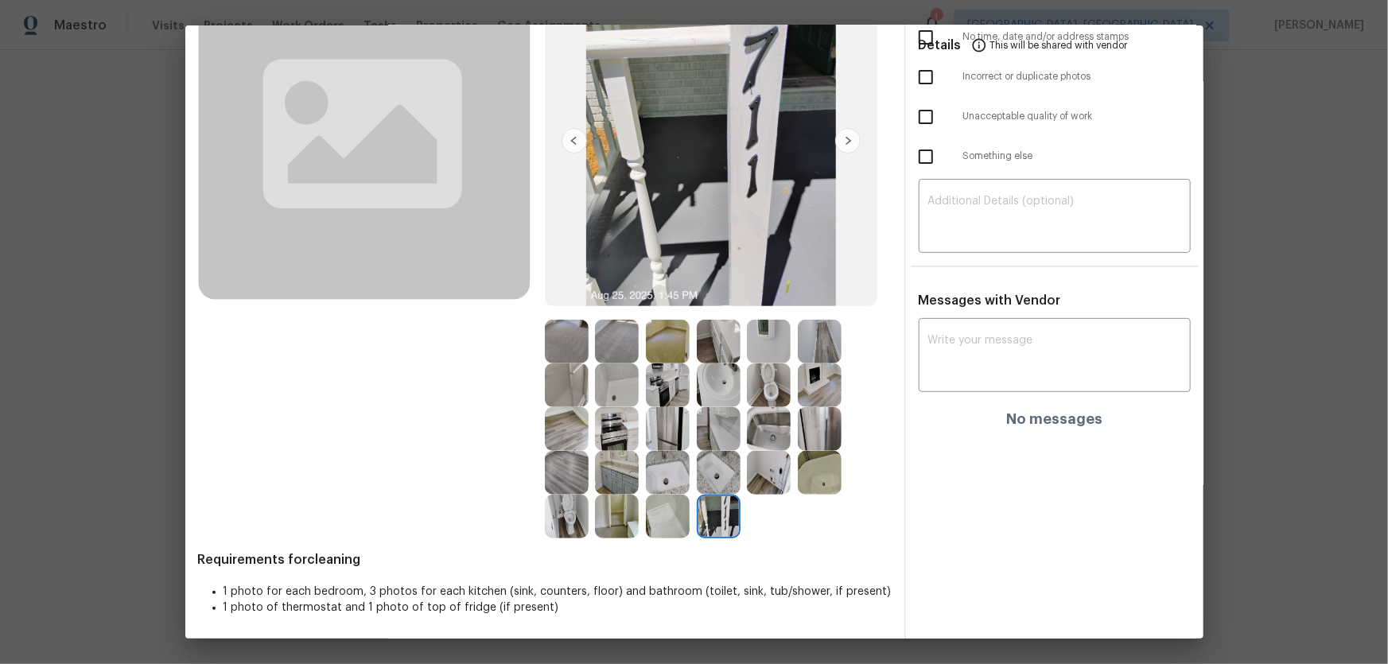
click at [663, 438] on img at bounding box center [668, 517] width 44 height 44
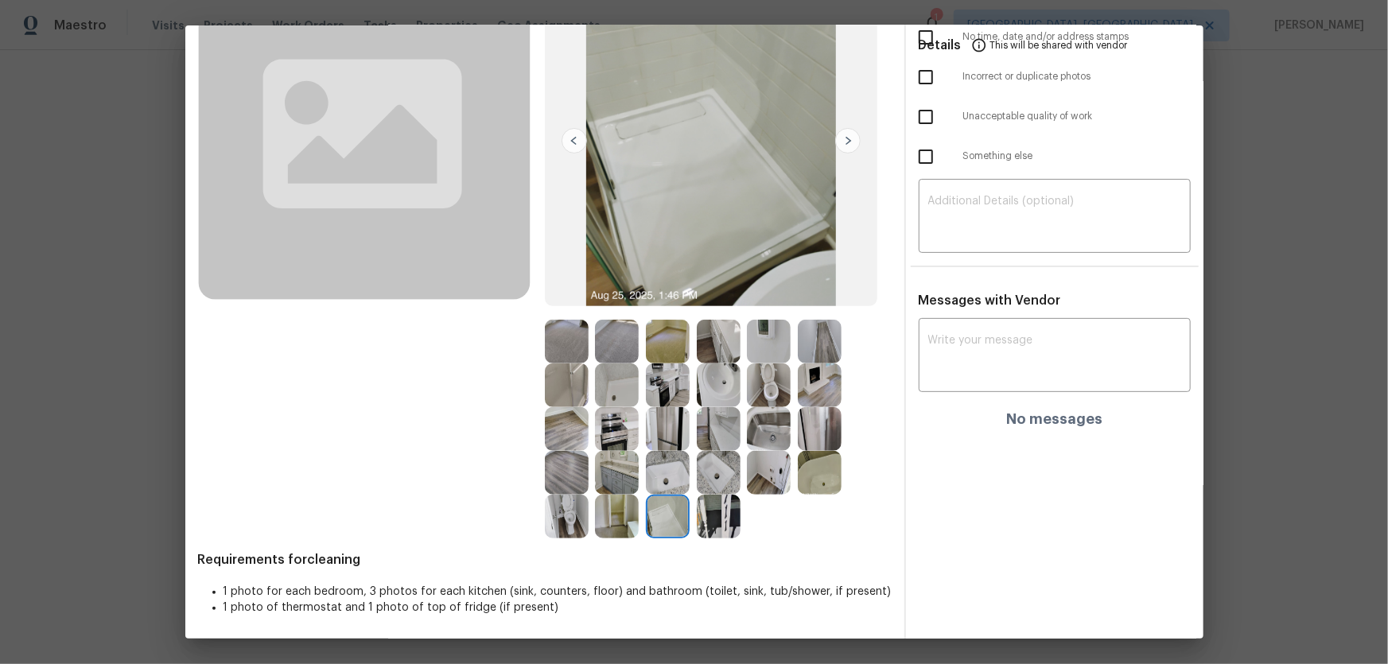
click at [618, 438] on img at bounding box center [617, 517] width 44 height 44
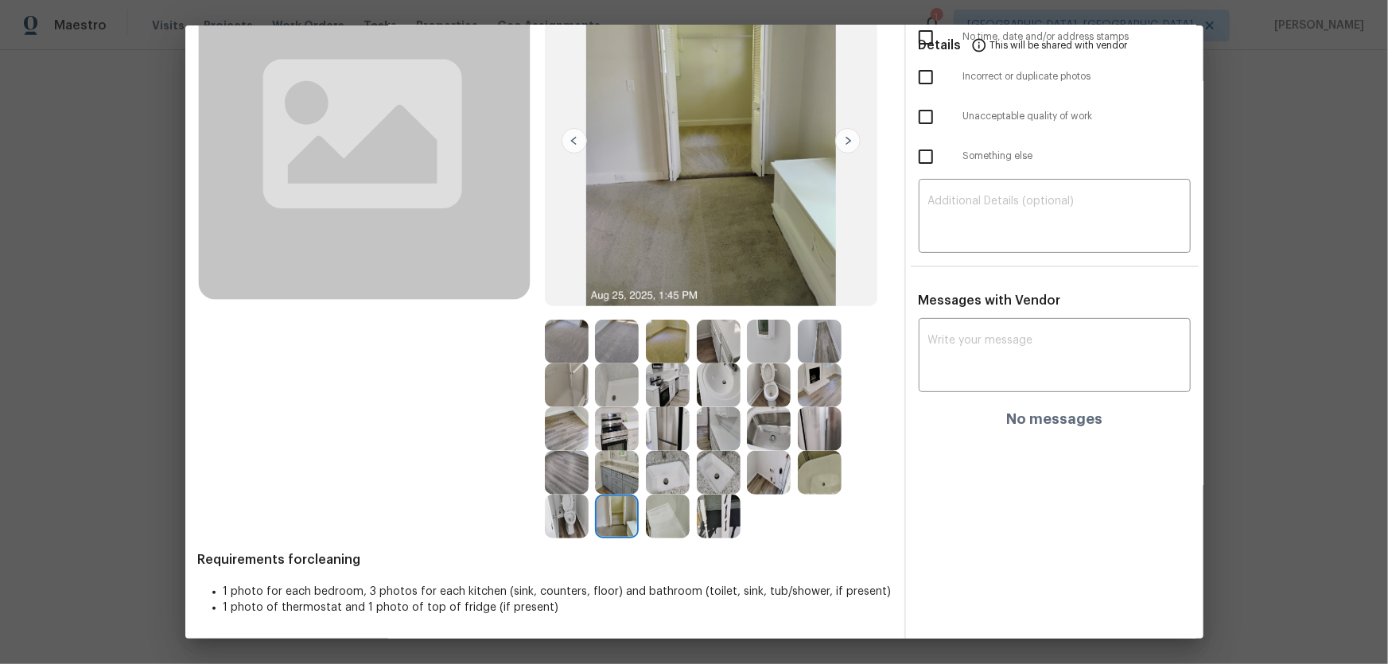
click at [567, 438] on img at bounding box center [567, 517] width 44 height 44
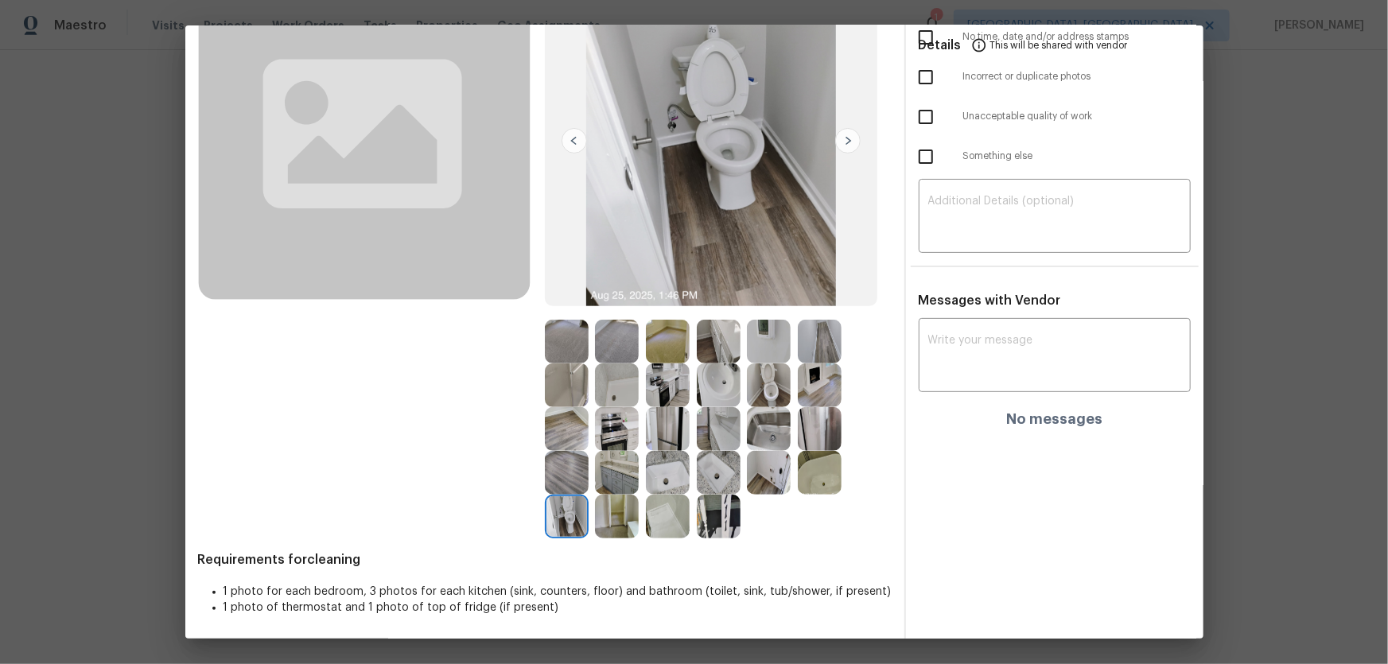
click at [635, 438] on img at bounding box center [617, 473] width 44 height 44
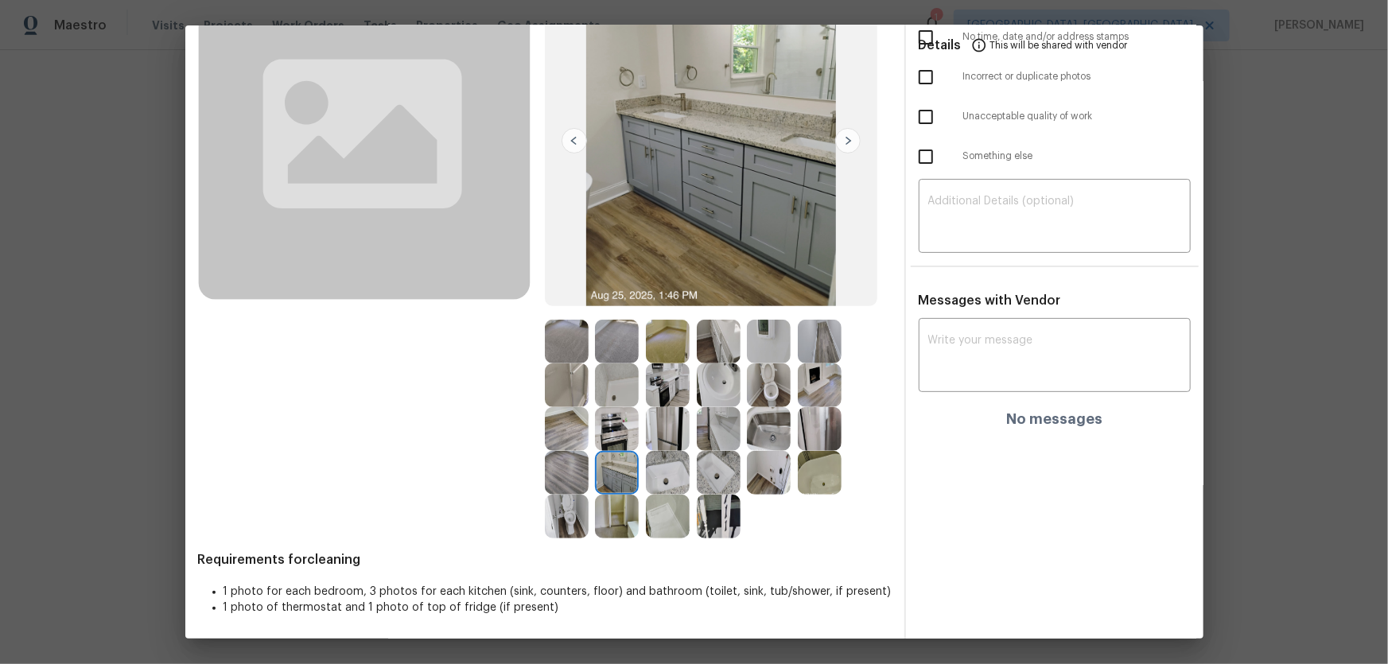
click at [622, 334] on img at bounding box center [617, 342] width 44 height 44
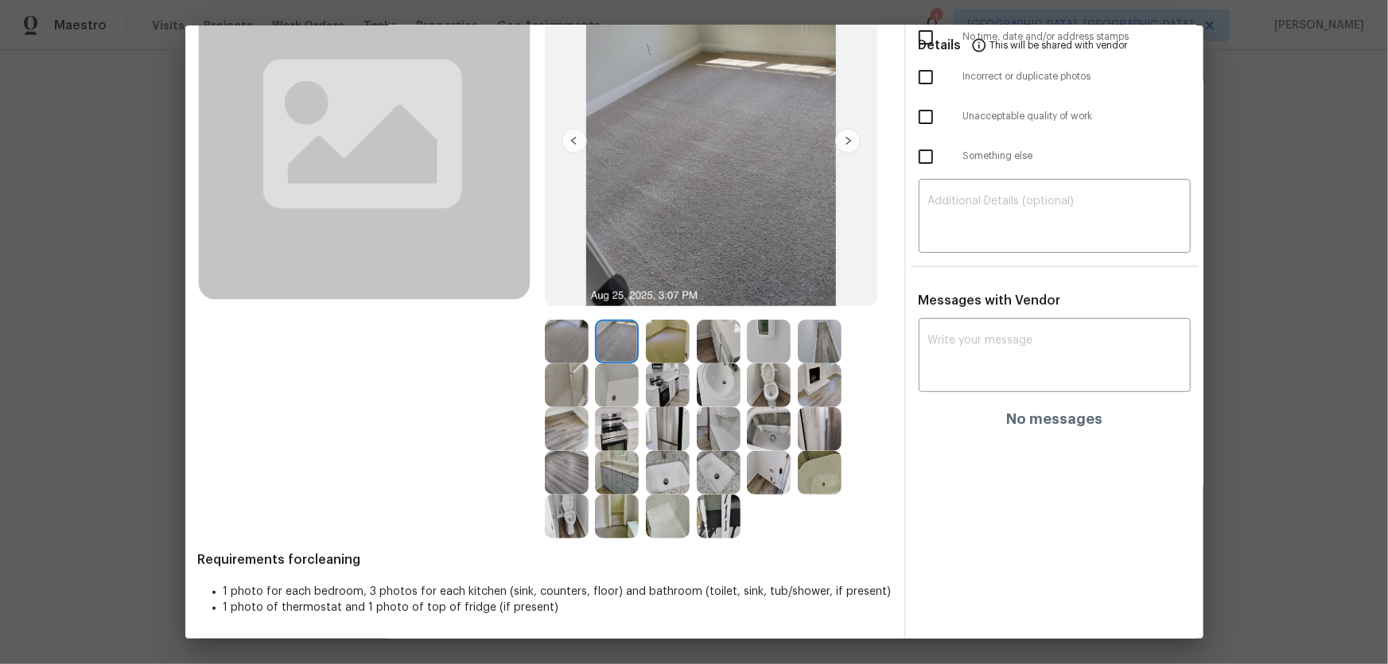
click at [663, 334] on img at bounding box center [668, 342] width 44 height 44
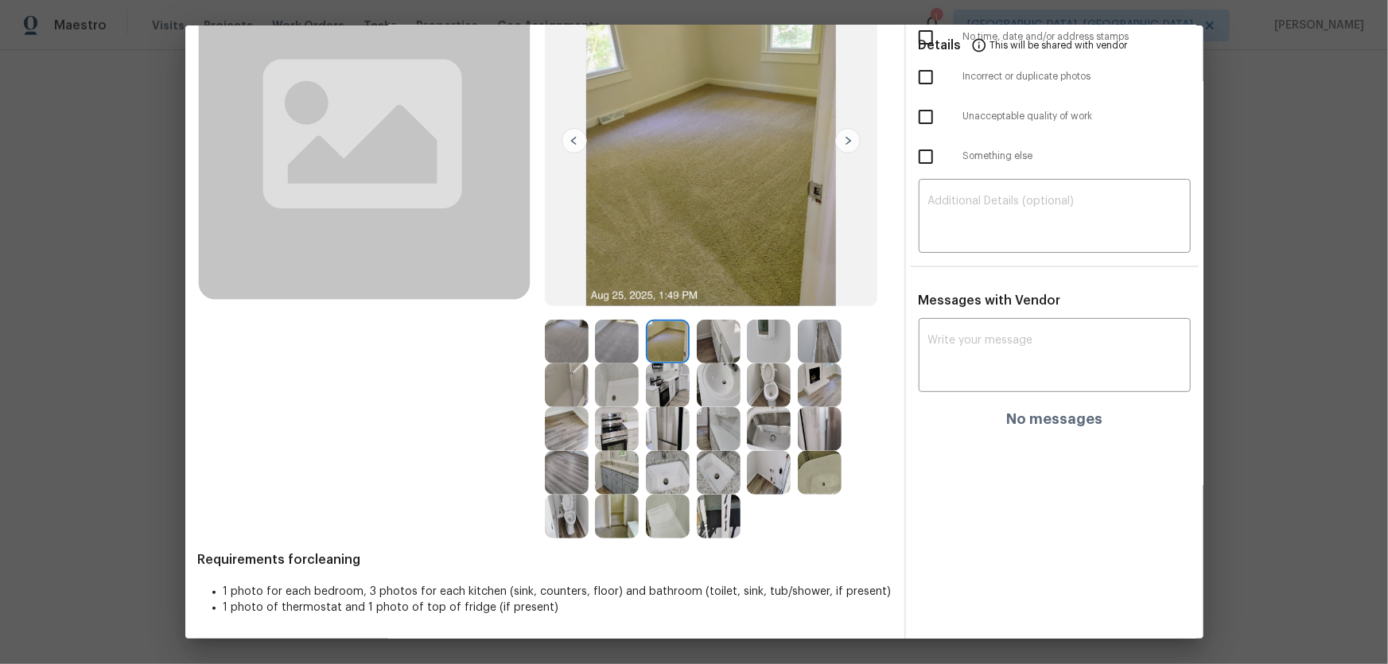
click at [570, 438] on img at bounding box center [567, 473] width 44 height 44
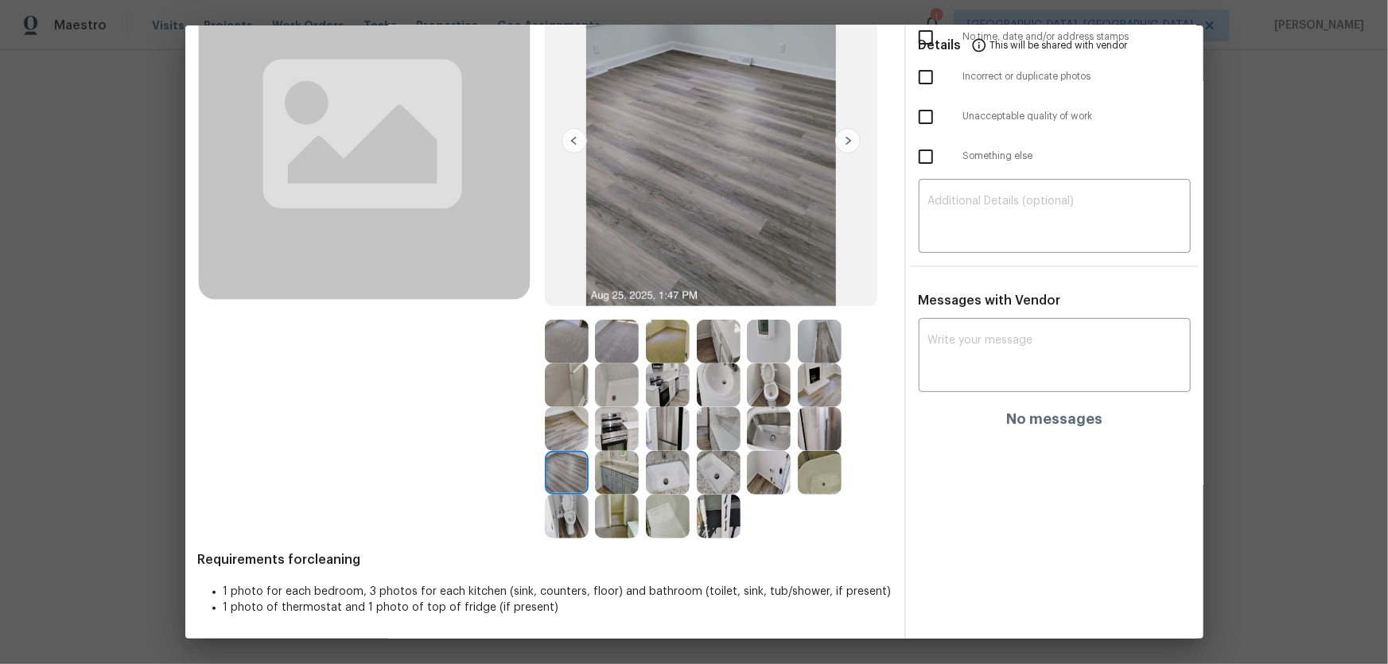
click at [604, 438] on img at bounding box center [617, 473] width 44 height 44
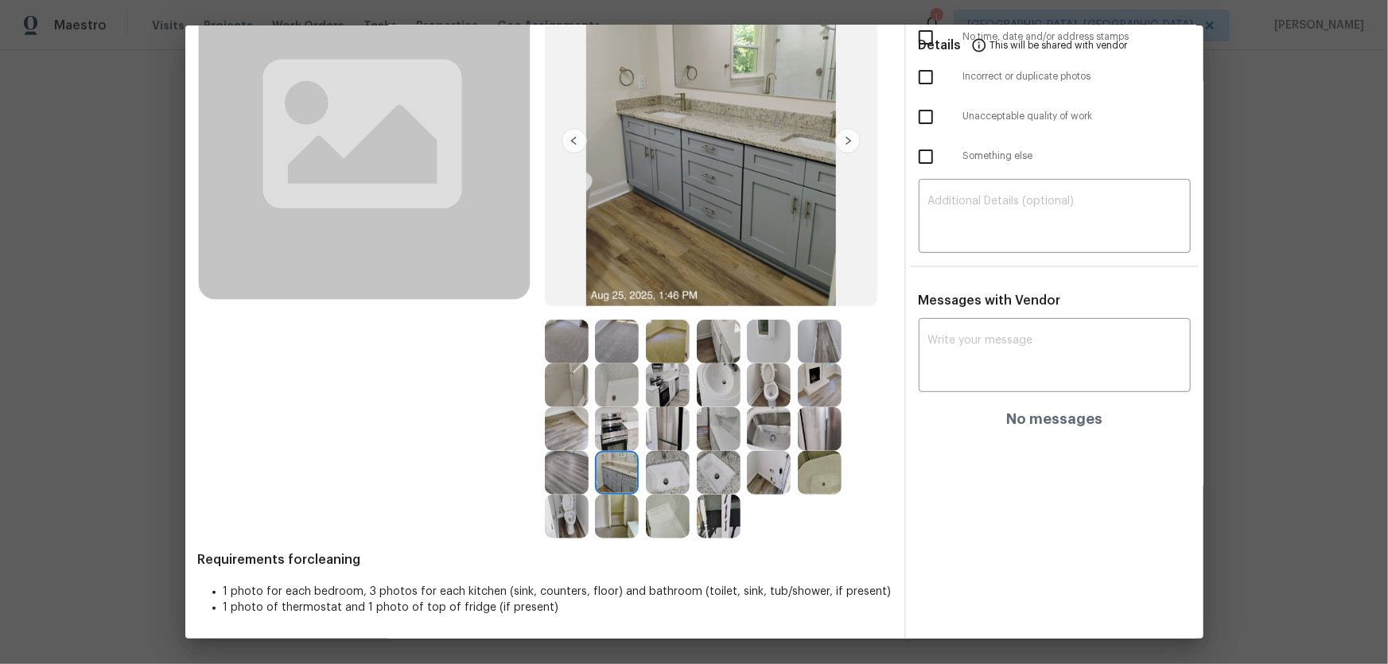
click at [614, 438] on img at bounding box center [617, 429] width 44 height 44
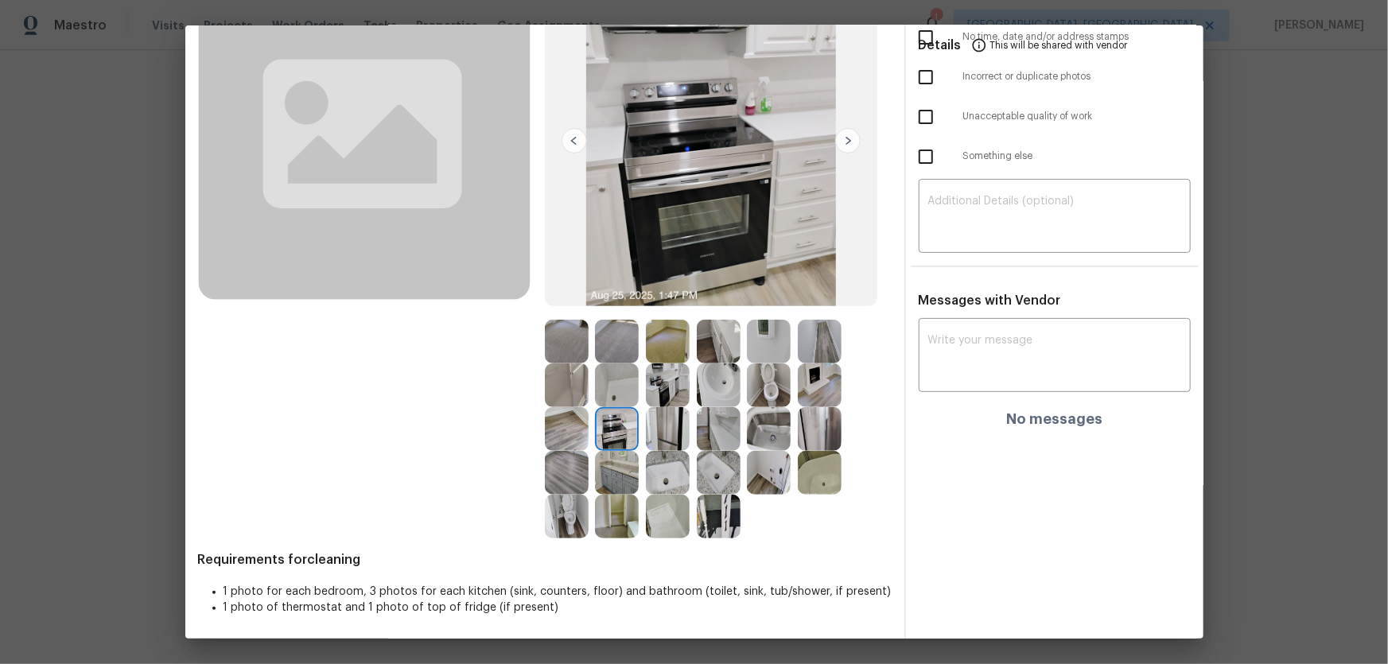
click at [646, 429] on img at bounding box center [668, 429] width 44 height 44
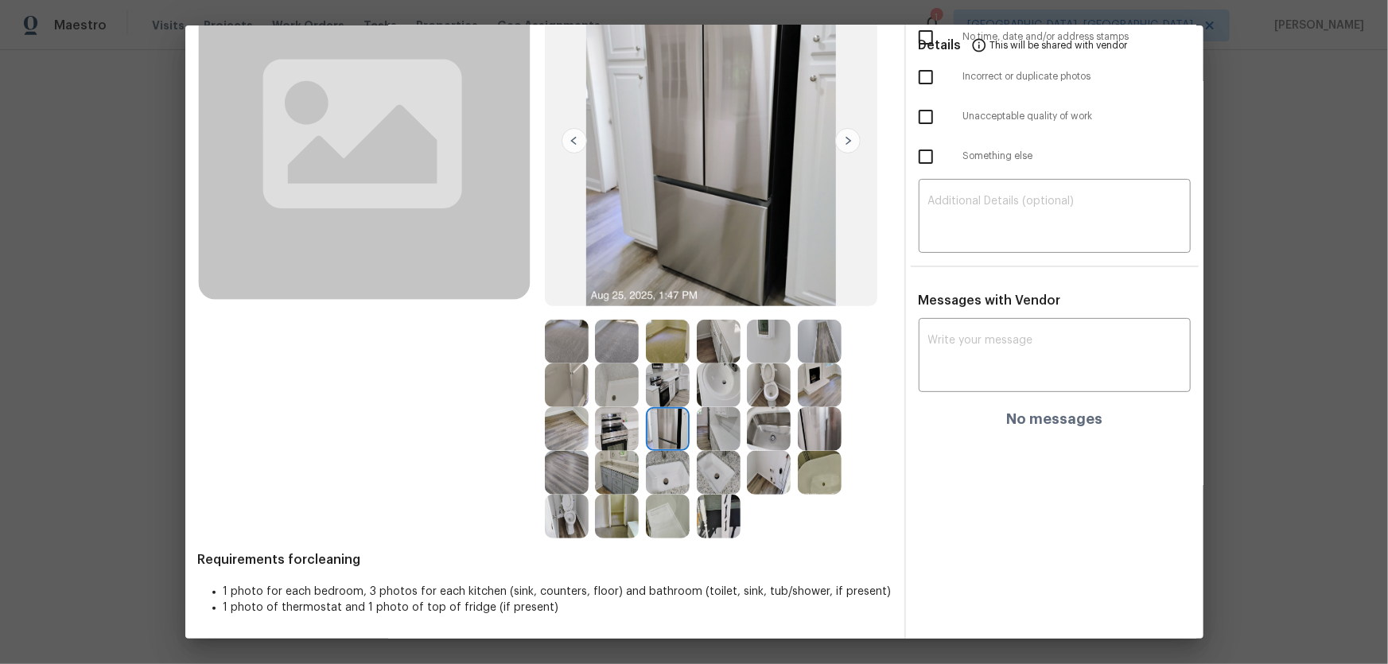
click at [656, 382] on img at bounding box center [668, 385] width 44 height 44
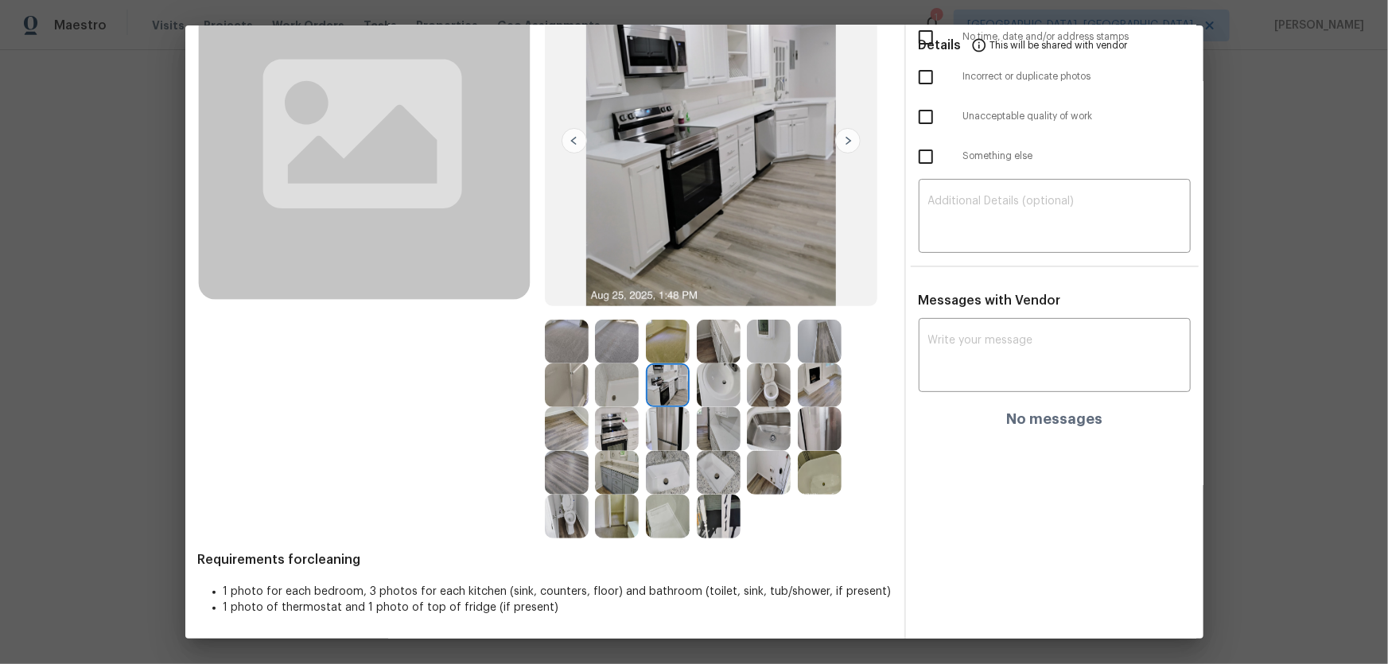
click at [756, 344] on img at bounding box center [769, 342] width 44 height 44
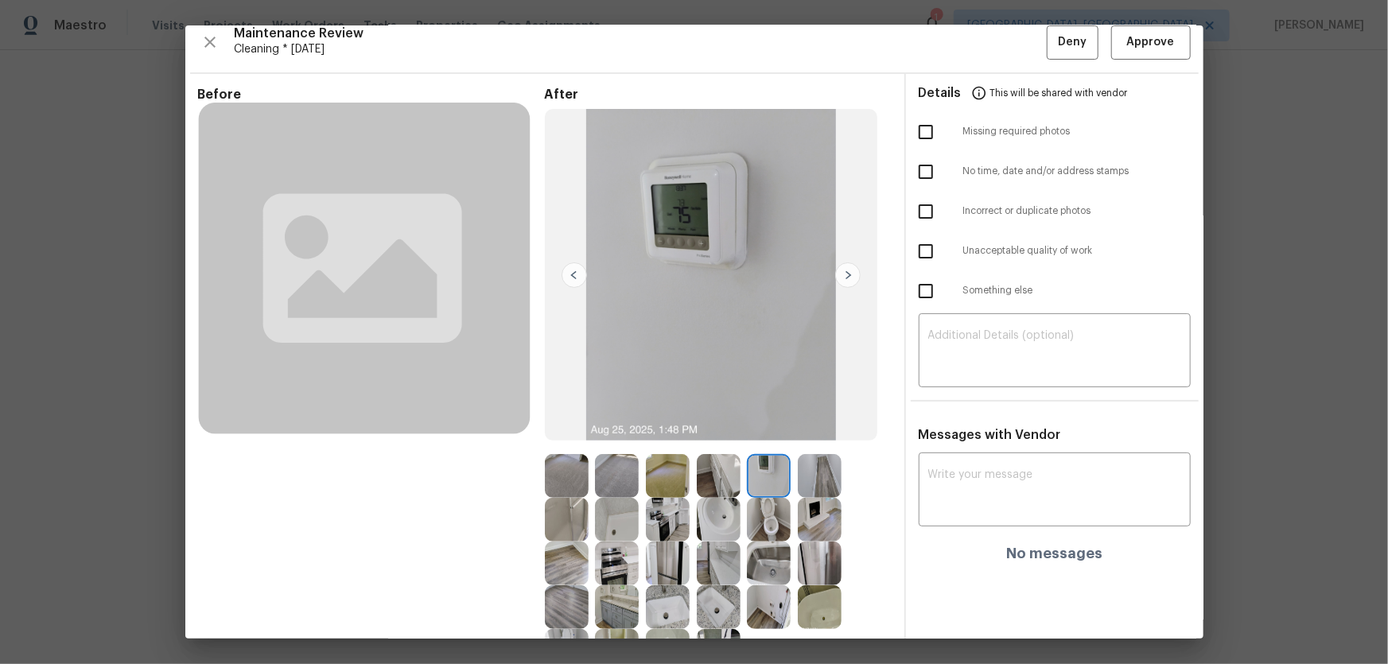
scroll to position [0, 0]
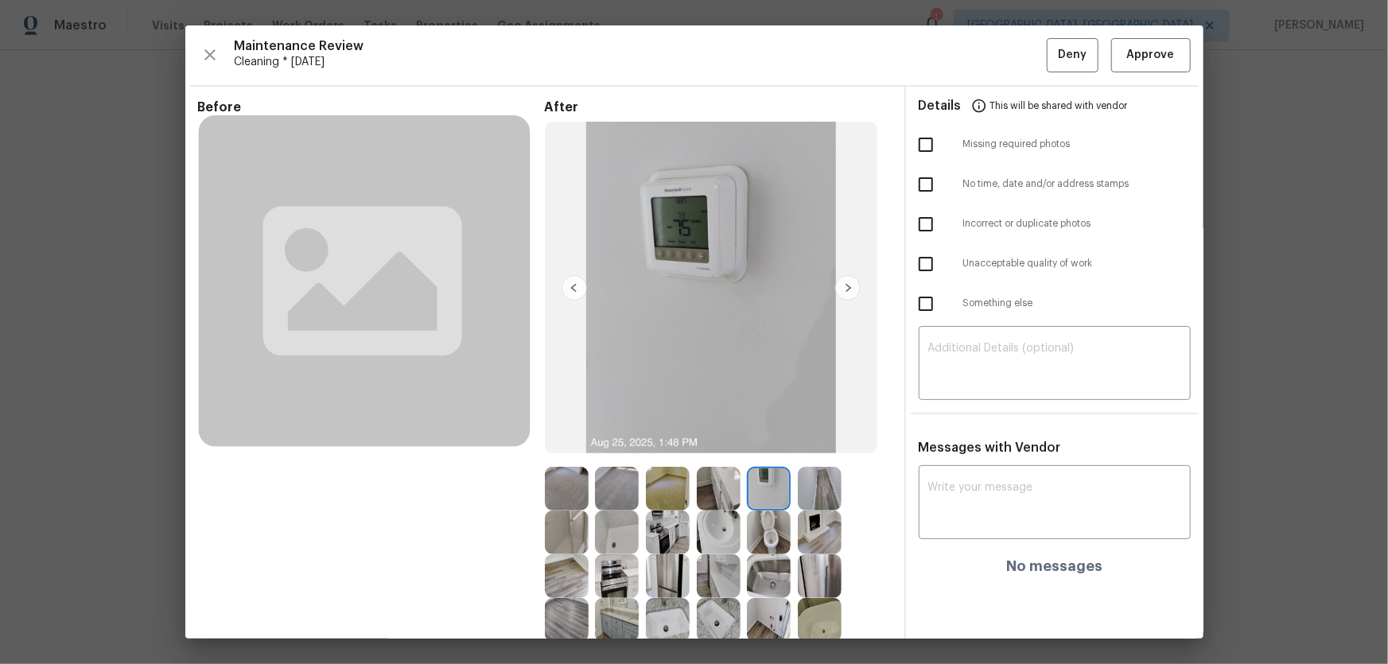
click at [987, 73] on div "Maintenance Review Cleaning * [DATE] Deny Approve Before After Requirements for…" at bounding box center [694, 331] width 1018 height 613
click at [987, 67] on button "Approve" at bounding box center [1151, 55] width 80 height 34
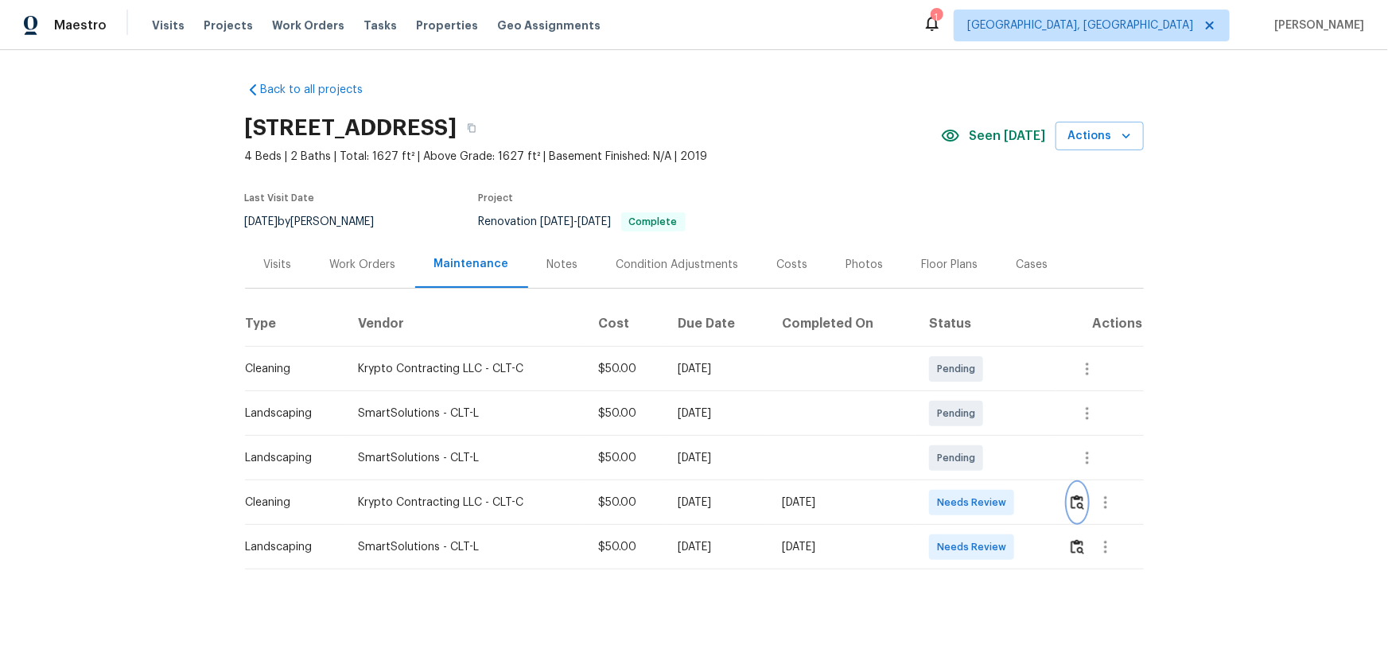
click at [987, 438] on button "button" at bounding box center [1077, 503] width 18 height 38
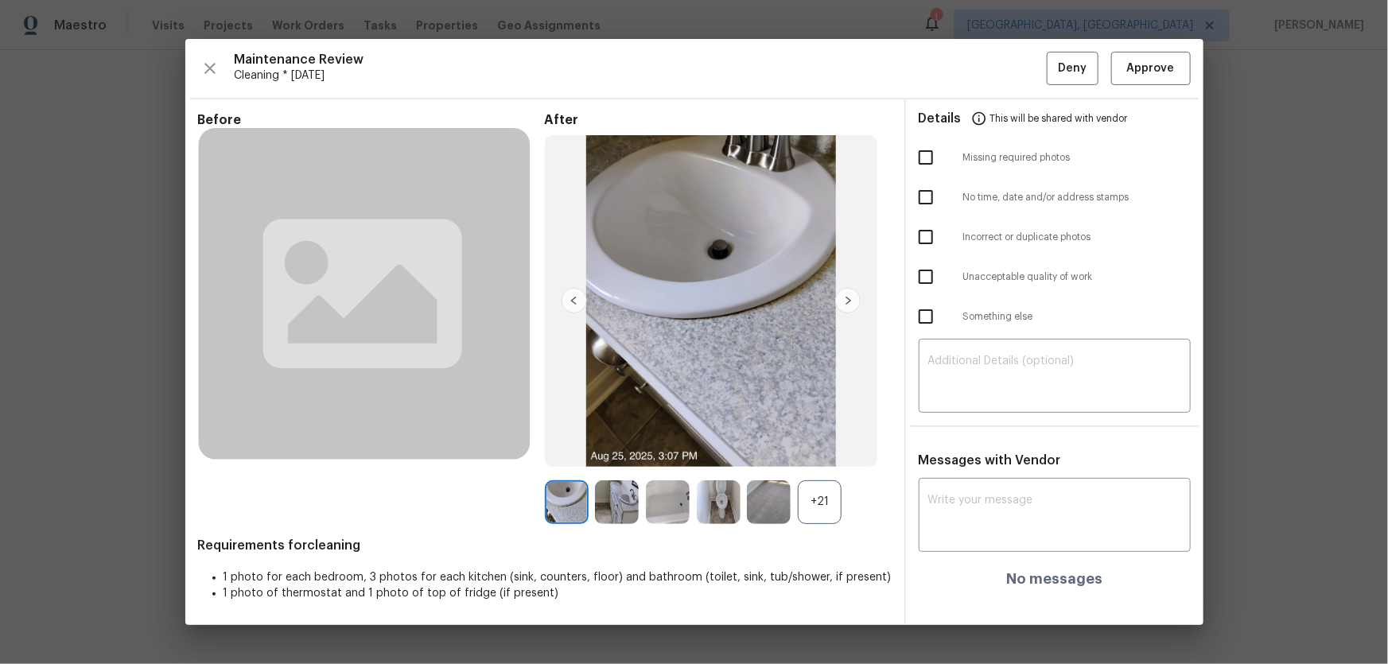
click at [819, 438] on div "+21" at bounding box center [820, 502] width 44 height 44
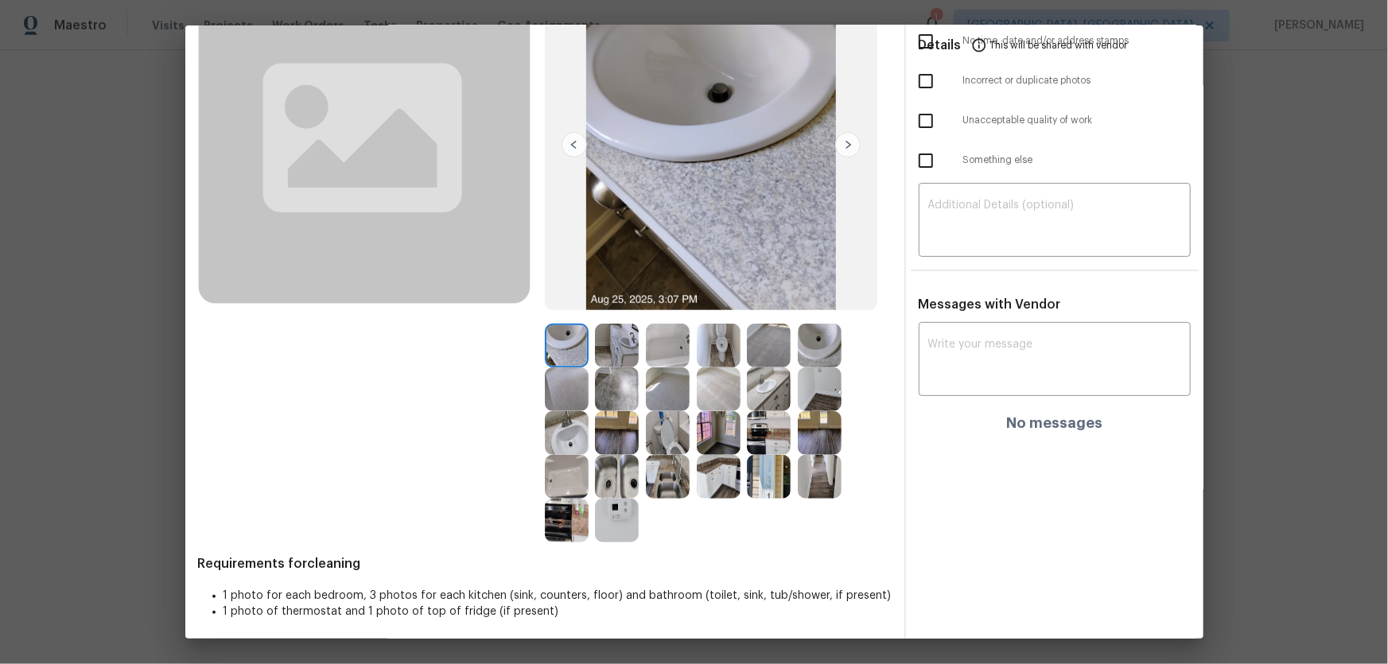
scroll to position [144, 0]
click at [671, 432] on img at bounding box center [668, 432] width 44 height 44
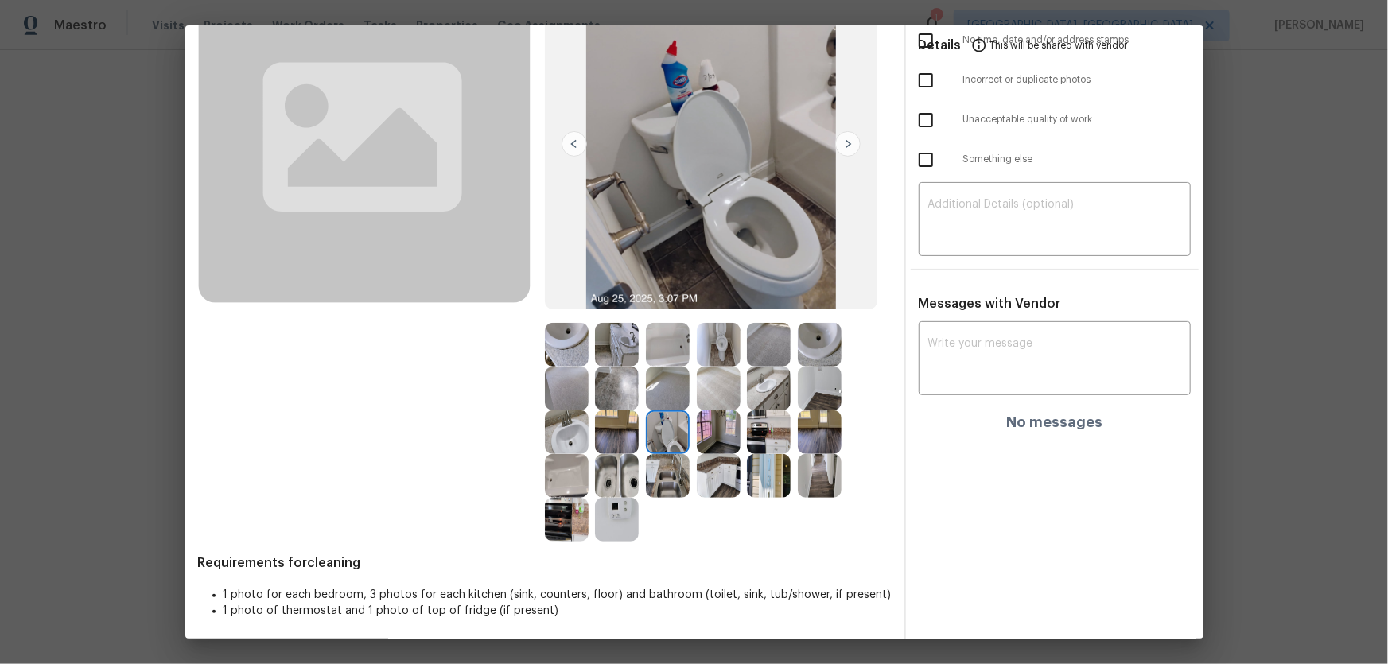
click at [725, 331] on img at bounding box center [719, 345] width 44 height 44
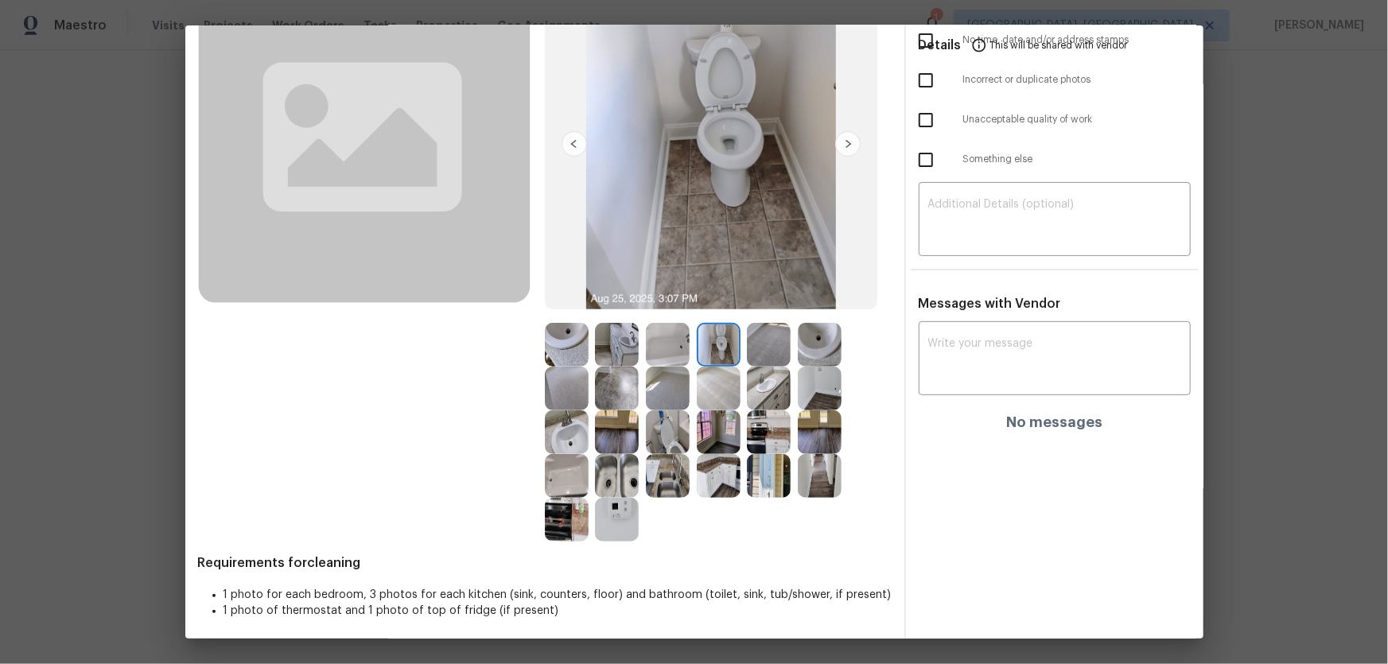
click at [574, 430] on img at bounding box center [567, 432] width 44 height 44
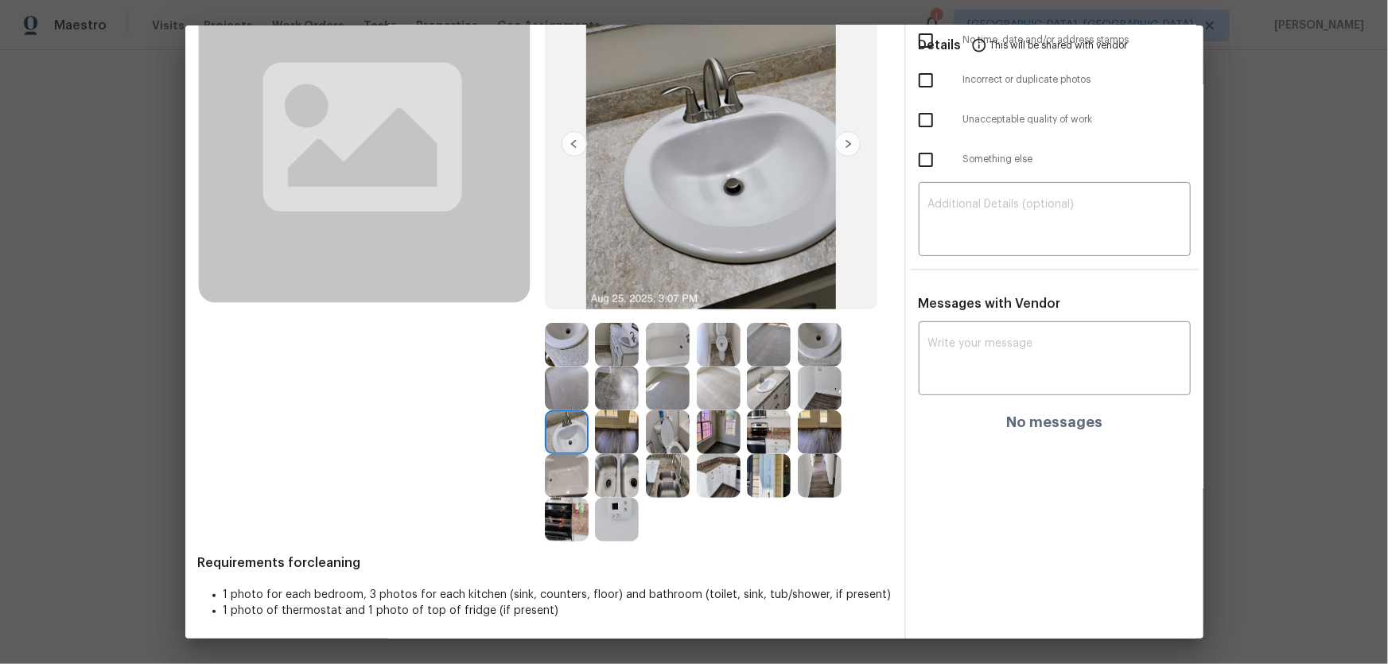
click at [567, 349] on img at bounding box center [567, 345] width 44 height 44
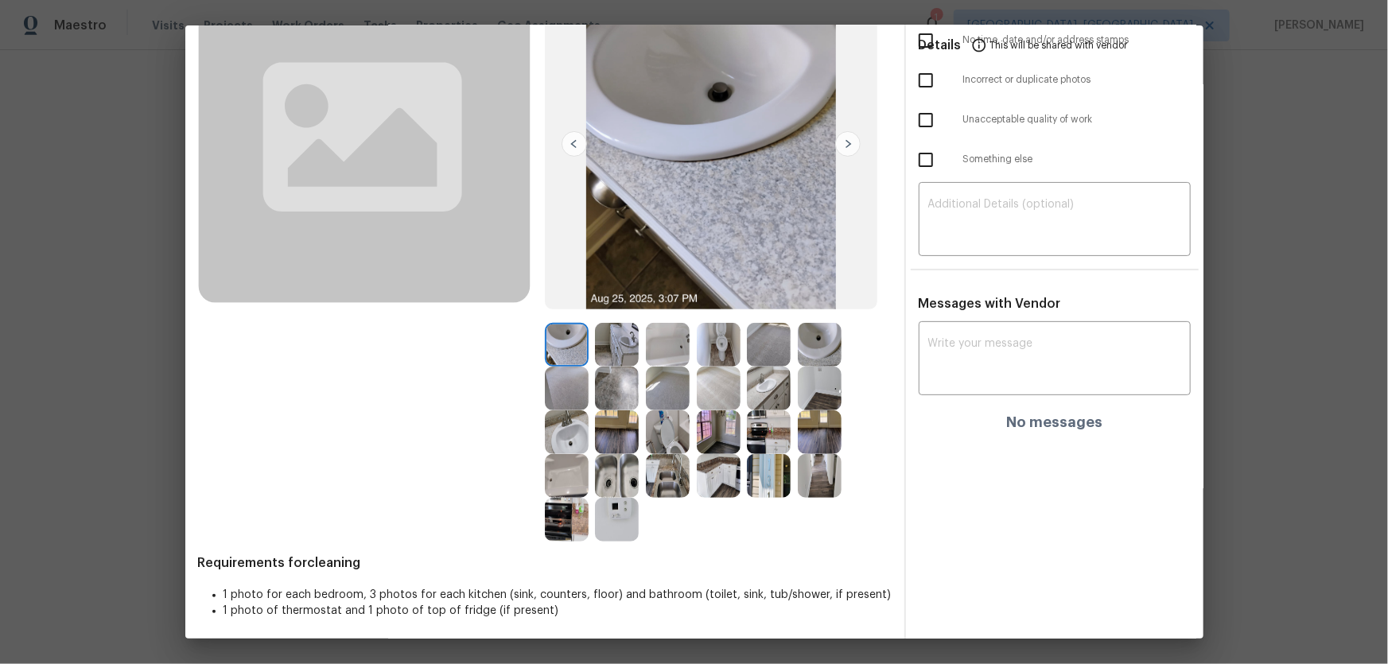
click at [652, 348] on img at bounding box center [668, 345] width 44 height 44
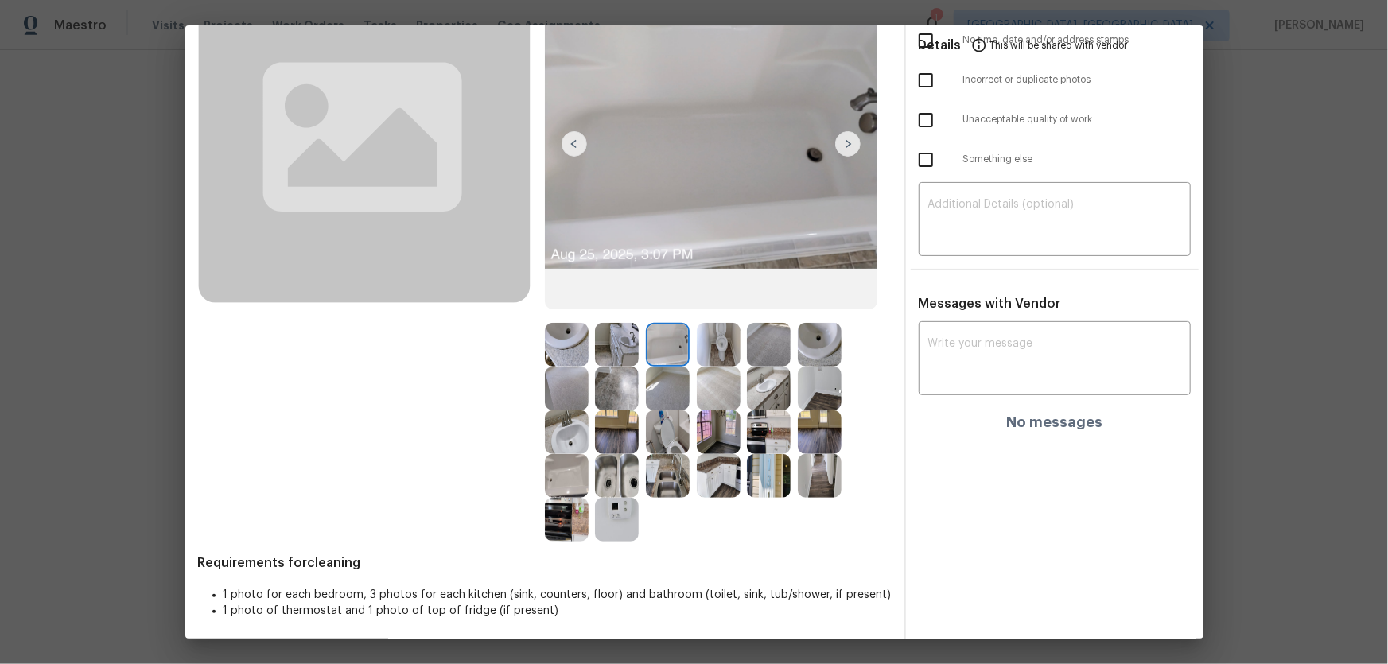
click at [614, 438] on img at bounding box center [617, 520] width 44 height 44
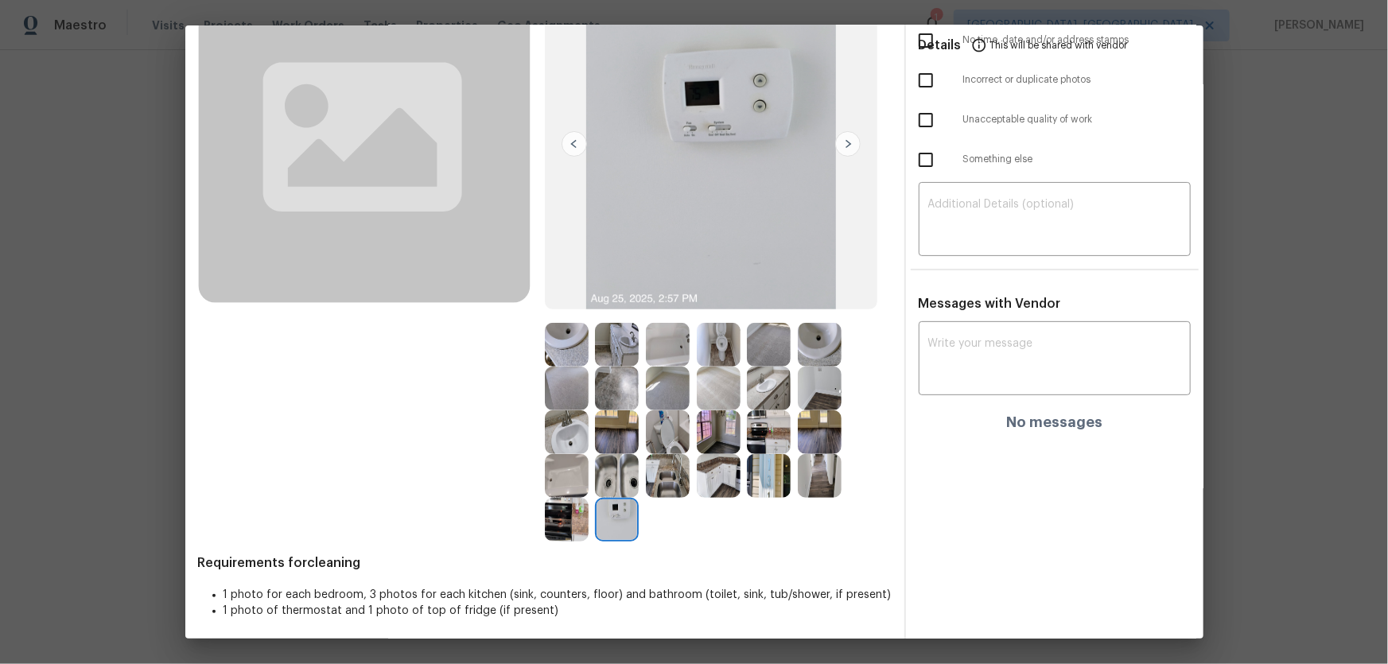
click at [673, 344] on img at bounding box center [668, 345] width 44 height 44
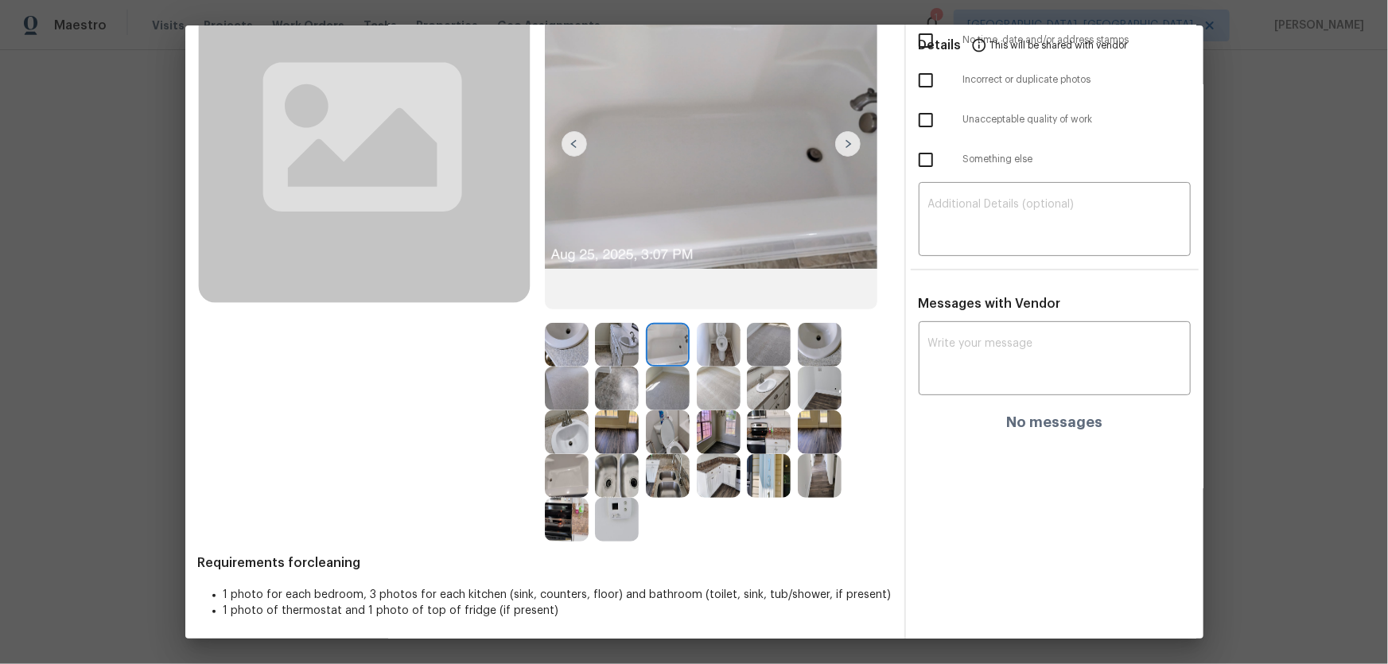
click at [697, 344] on img at bounding box center [719, 345] width 44 height 44
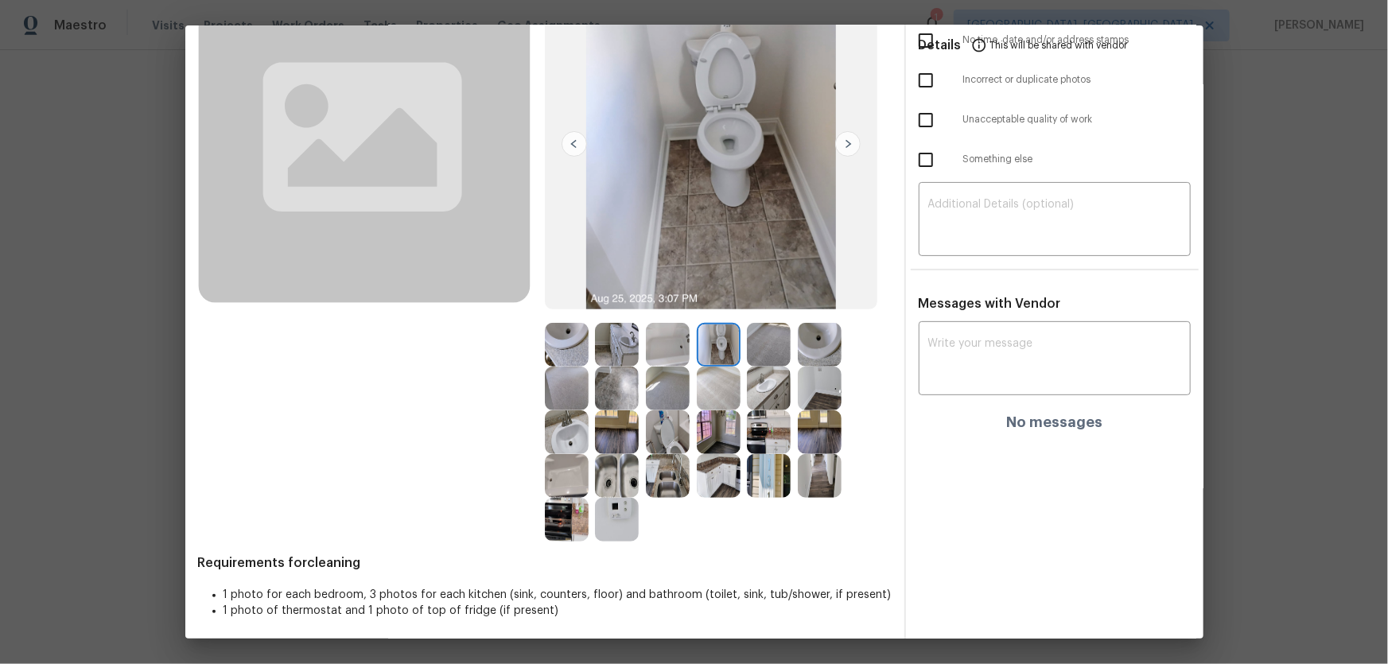
click at [699, 355] on img at bounding box center [719, 345] width 44 height 44
click at [702, 378] on img at bounding box center [719, 389] width 44 height 44
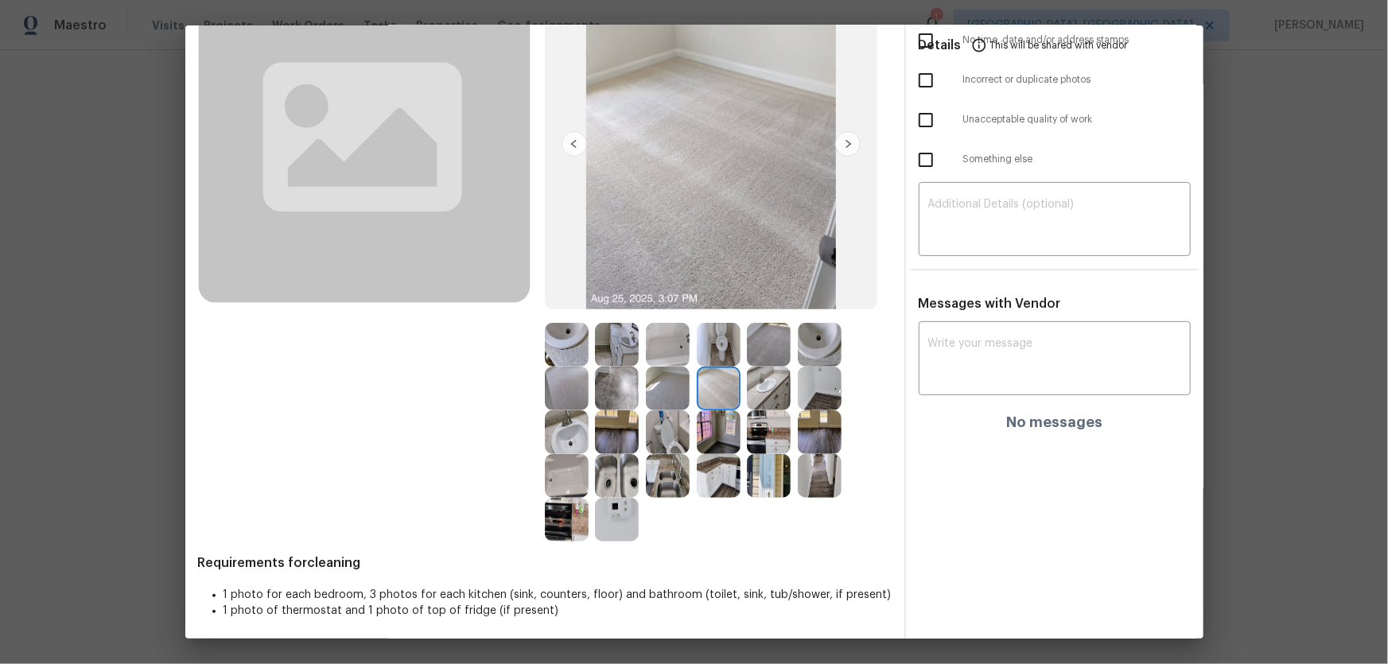
click at [763, 387] on img at bounding box center [769, 389] width 44 height 44
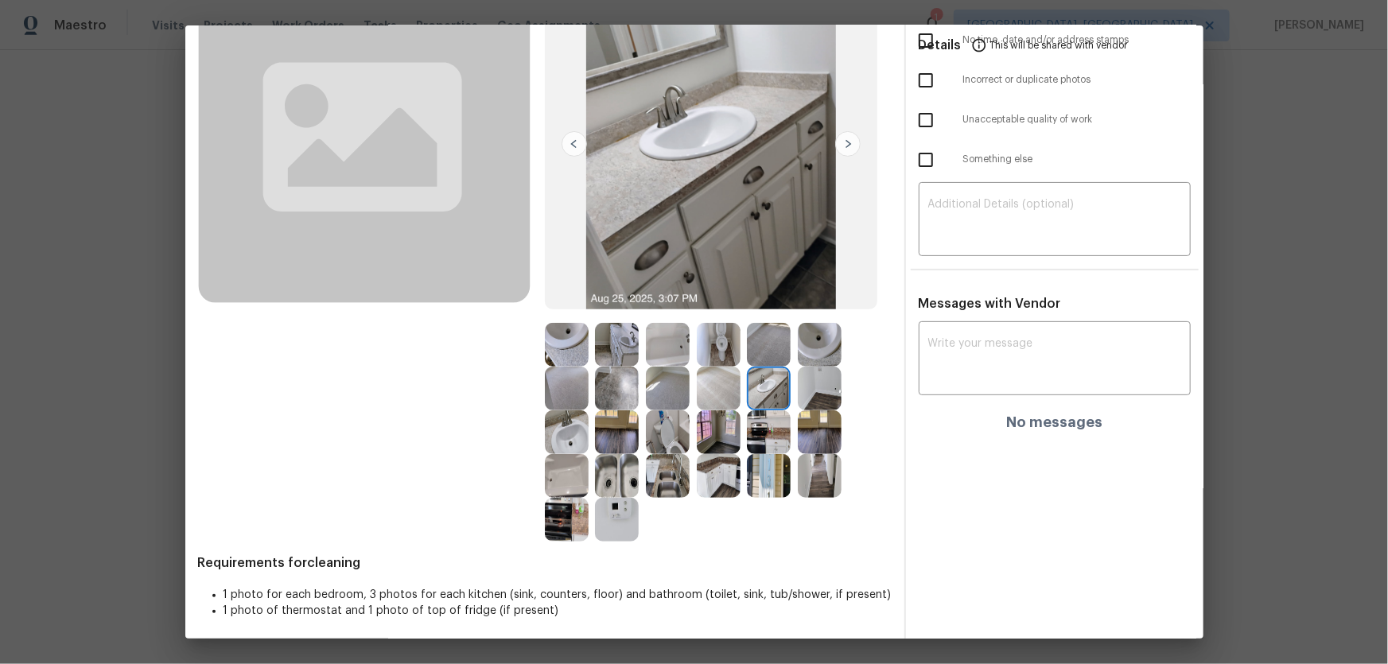
click at [715, 425] on img at bounding box center [719, 432] width 44 height 44
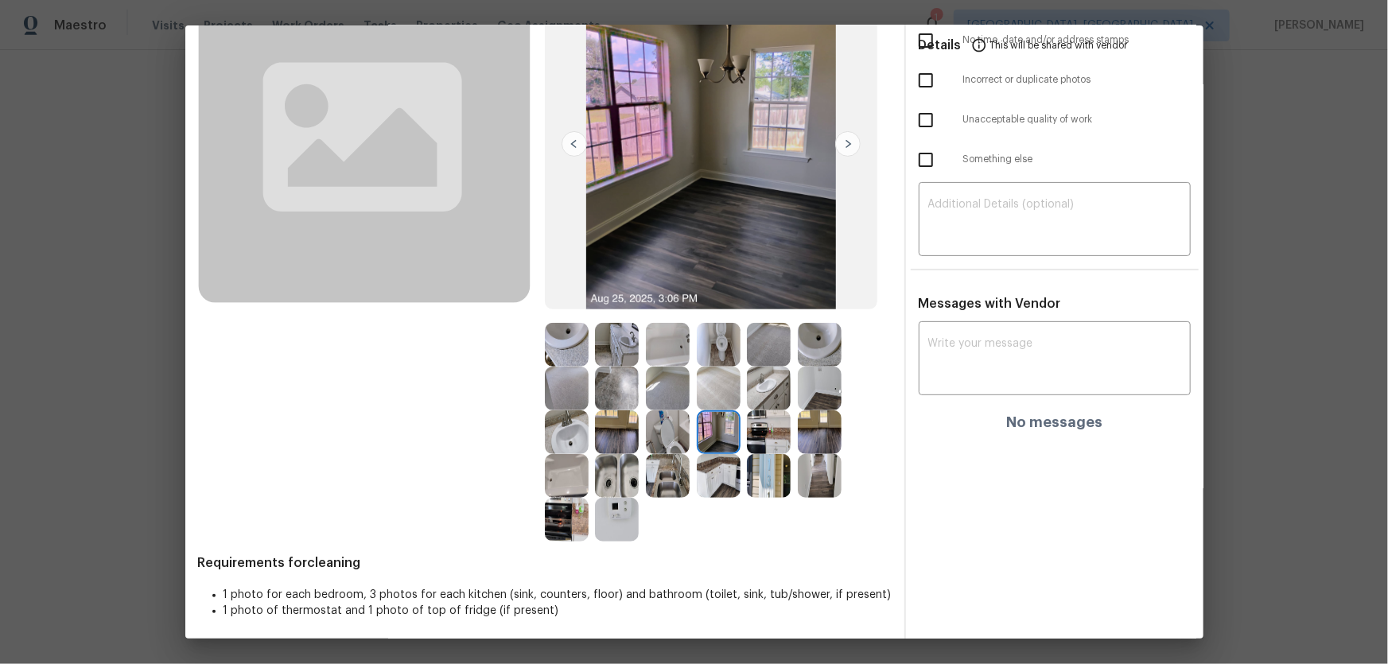
click at [715, 425] on img at bounding box center [719, 432] width 44 height 44
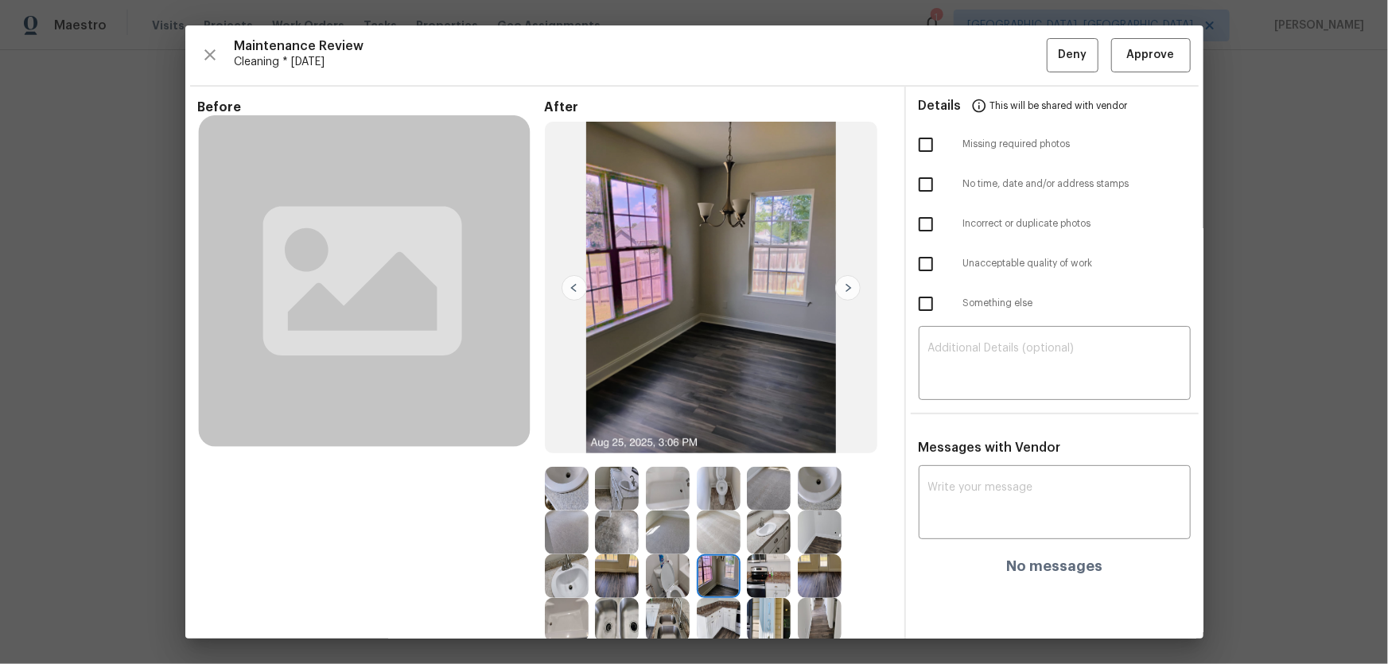
scroll to position [0, 0]
click at [987, 57] on span "Approve" at bounding box center [1151, 55] width 48 height 20
